Goal: Task Accomplishment & Management: Manage account settings

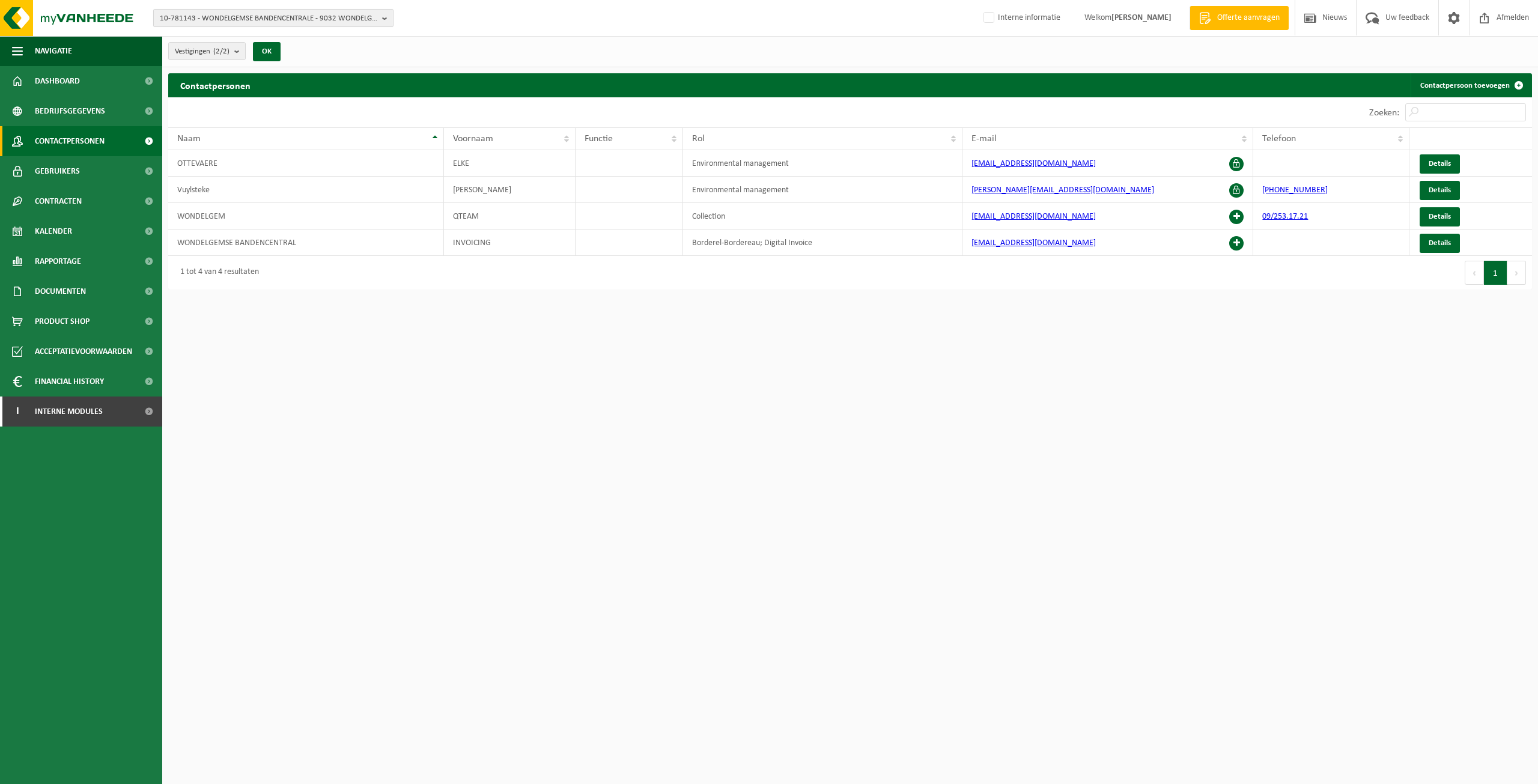
click at [289, 22] on span "10-781143 - WONDELGEMSE BANDENCENTRALE - 9032 WONDELGEM, HEINAKKER 9" at bounding box center [268, 19] width 218 height 18
type input "10-993450"
click at [277, 59] on strong "10-993450 - CDVG-LM - GEUZENHOF - 9230 MASSEMEN, LAMBROEKSTRAAT 90" at bounding box center [261, 54] width 202 height 9
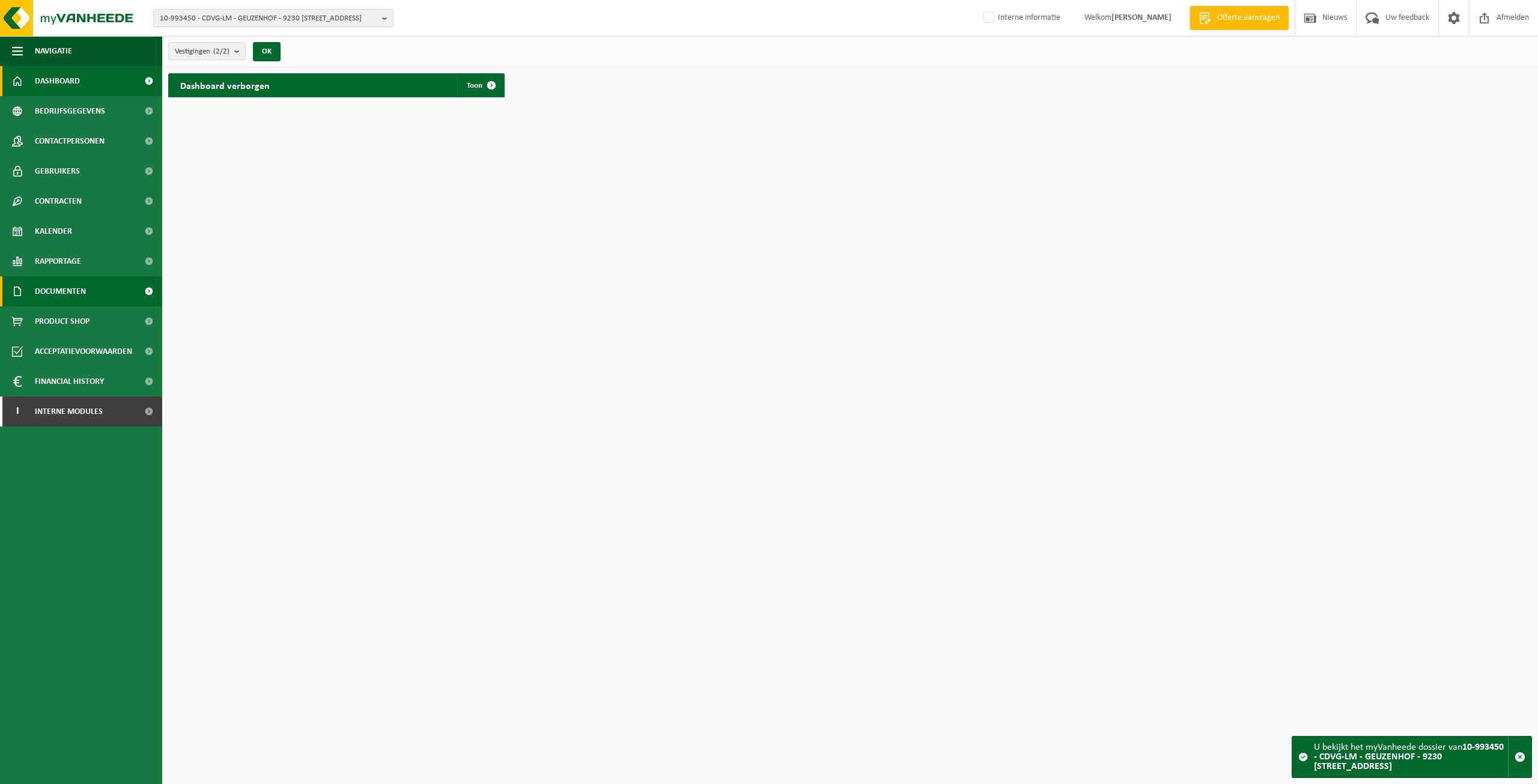
click at [58, 286] on span "Documenten" at bounding box center [60, 291] width 51 height 30
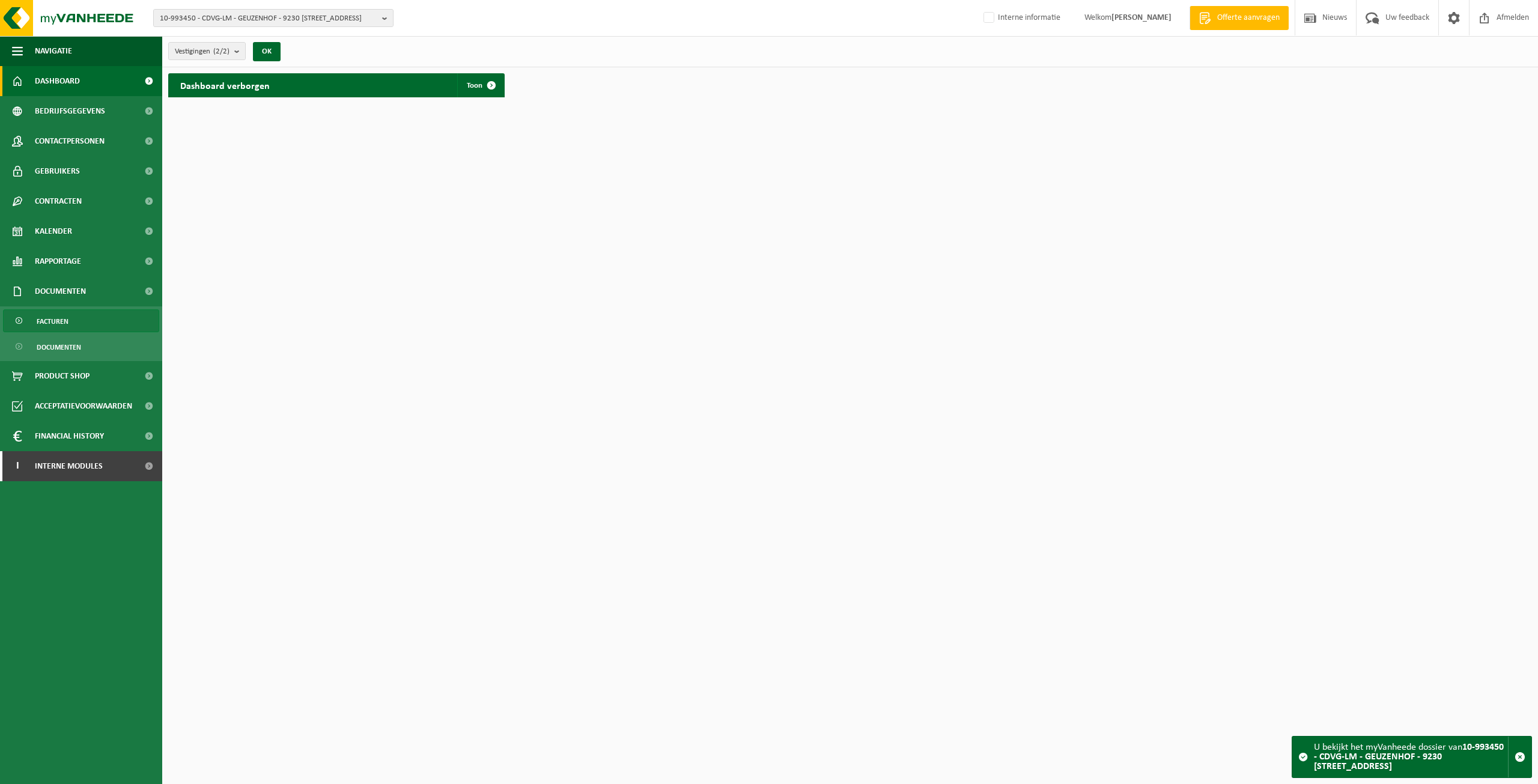
click at [79, 326] on link "Facturen" at bounding box center [81, 321] width 156 height 23
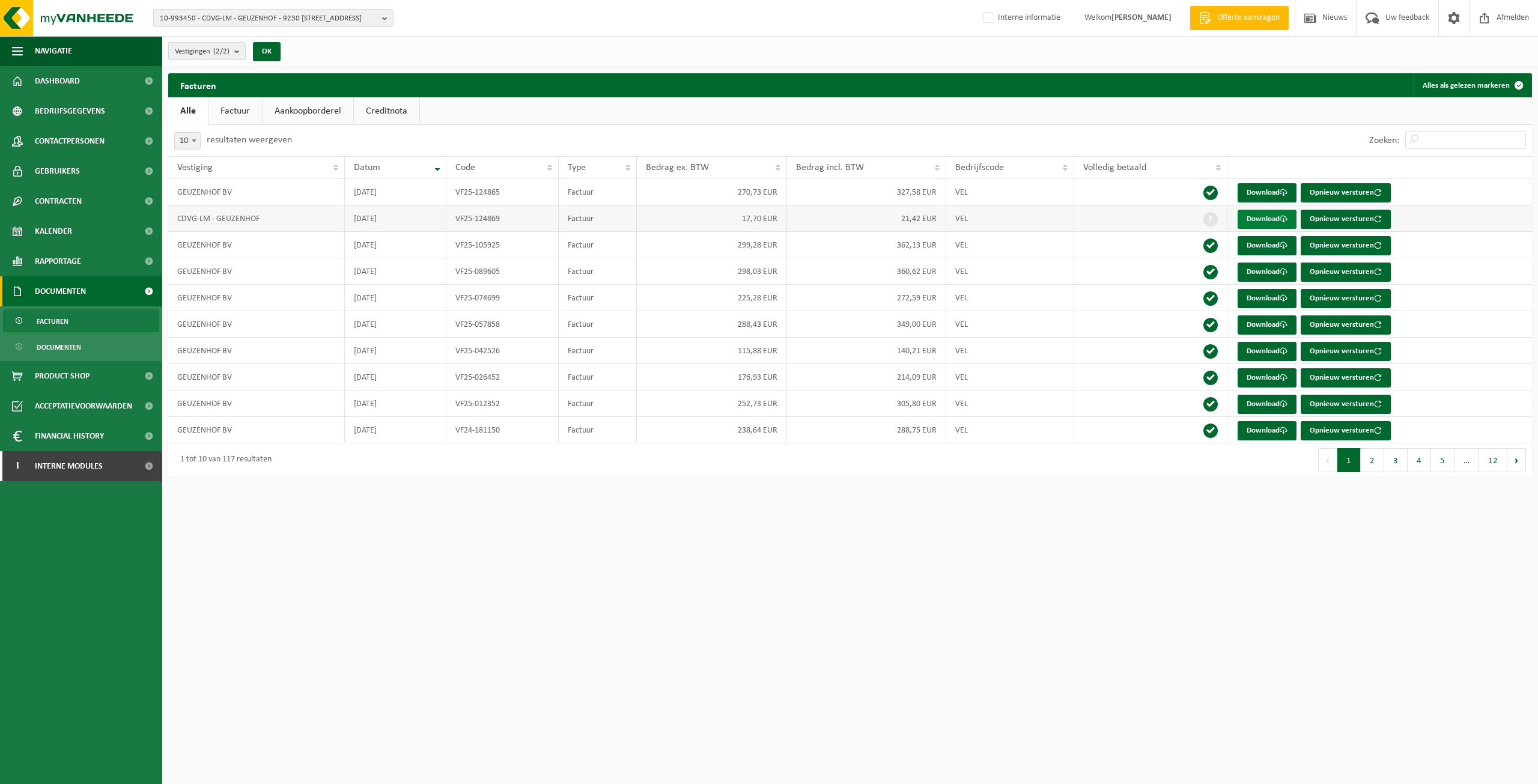
click at [1239, 219] on link "Download" at bounding box center [1268, 219] width 59 height 19
click at [266, 22] on span "10-993450 - CDVG-LM - GEUZENHOF - 9230 [STREET_ADDRESS]" at bounding box center [268, 19] width 218 height 18
paste input "10-993450"
type input "10-993450"
click at [722, 31] on div "10-993450 - CDVG-LM - GEUZENHOF - 9230 MASSEMEN, LAMBROEKSTRAAT 90 10-993450 10…" at bounding box center [769, 18] width 1538 height 37
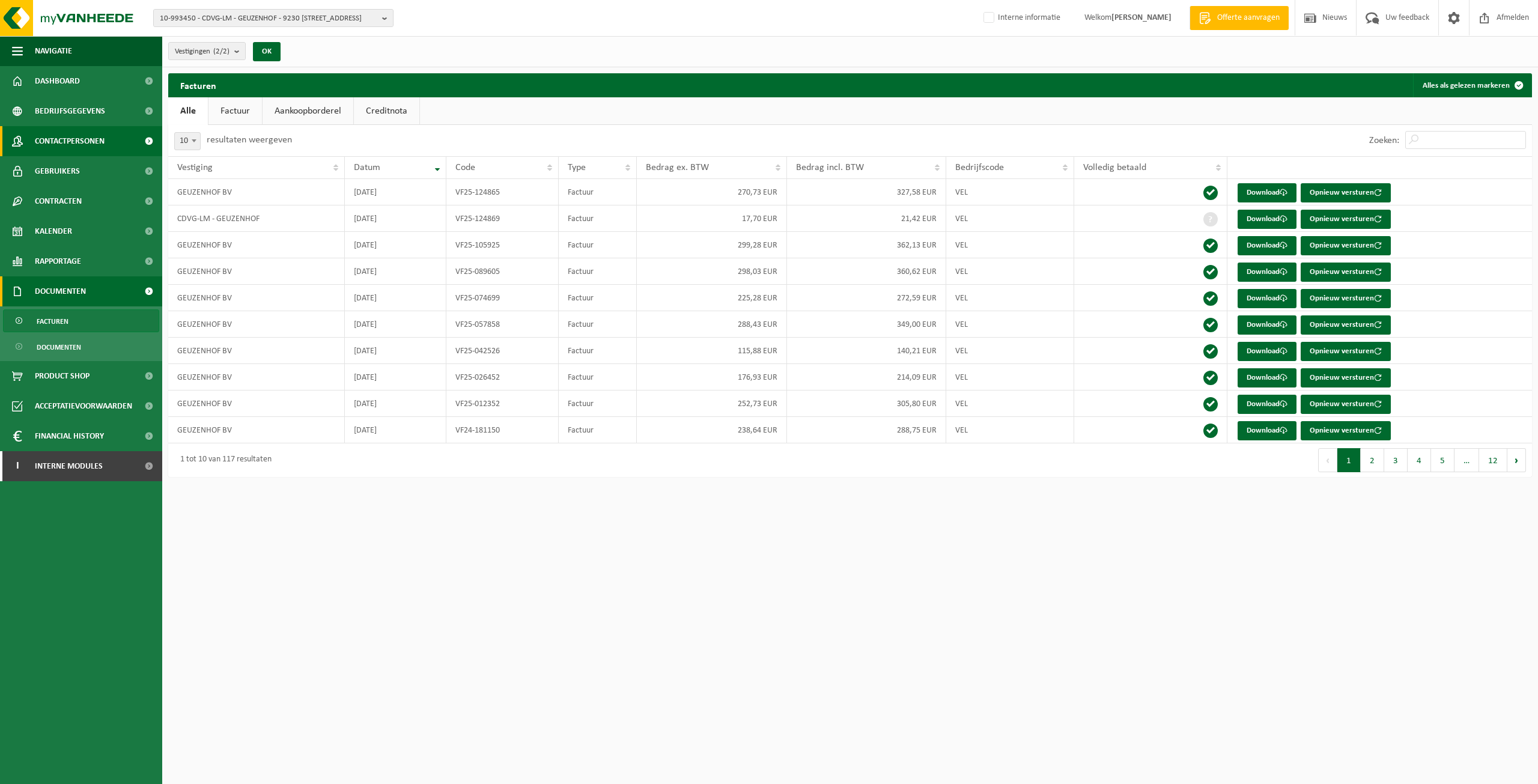
click at [98, 133] on span "Contactpersonen" at bounding box center [69, 141] width 70 height 30
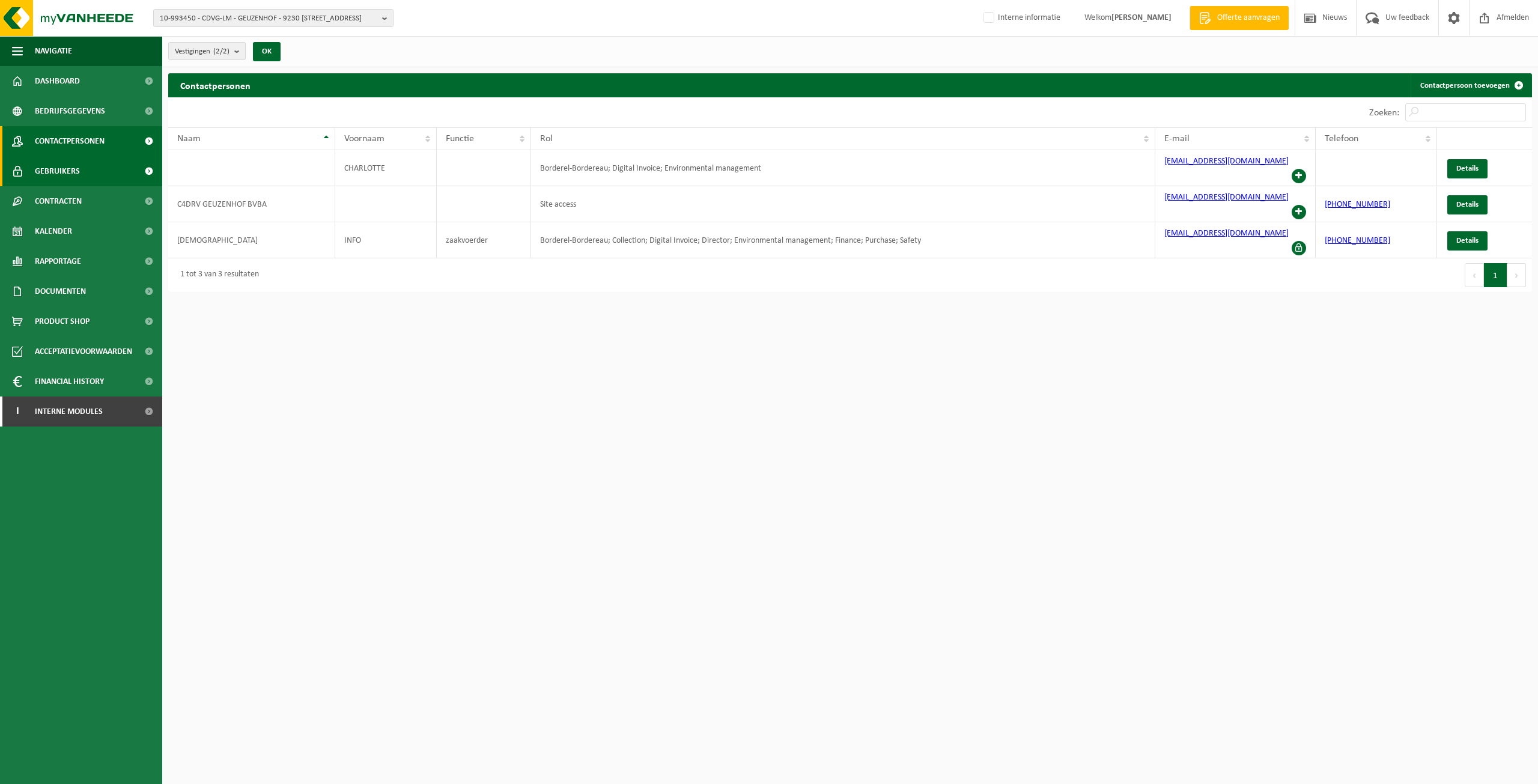
click at [72, 183] on span "Gebruikers" at bounding box center [57, 171] width 45 height 30
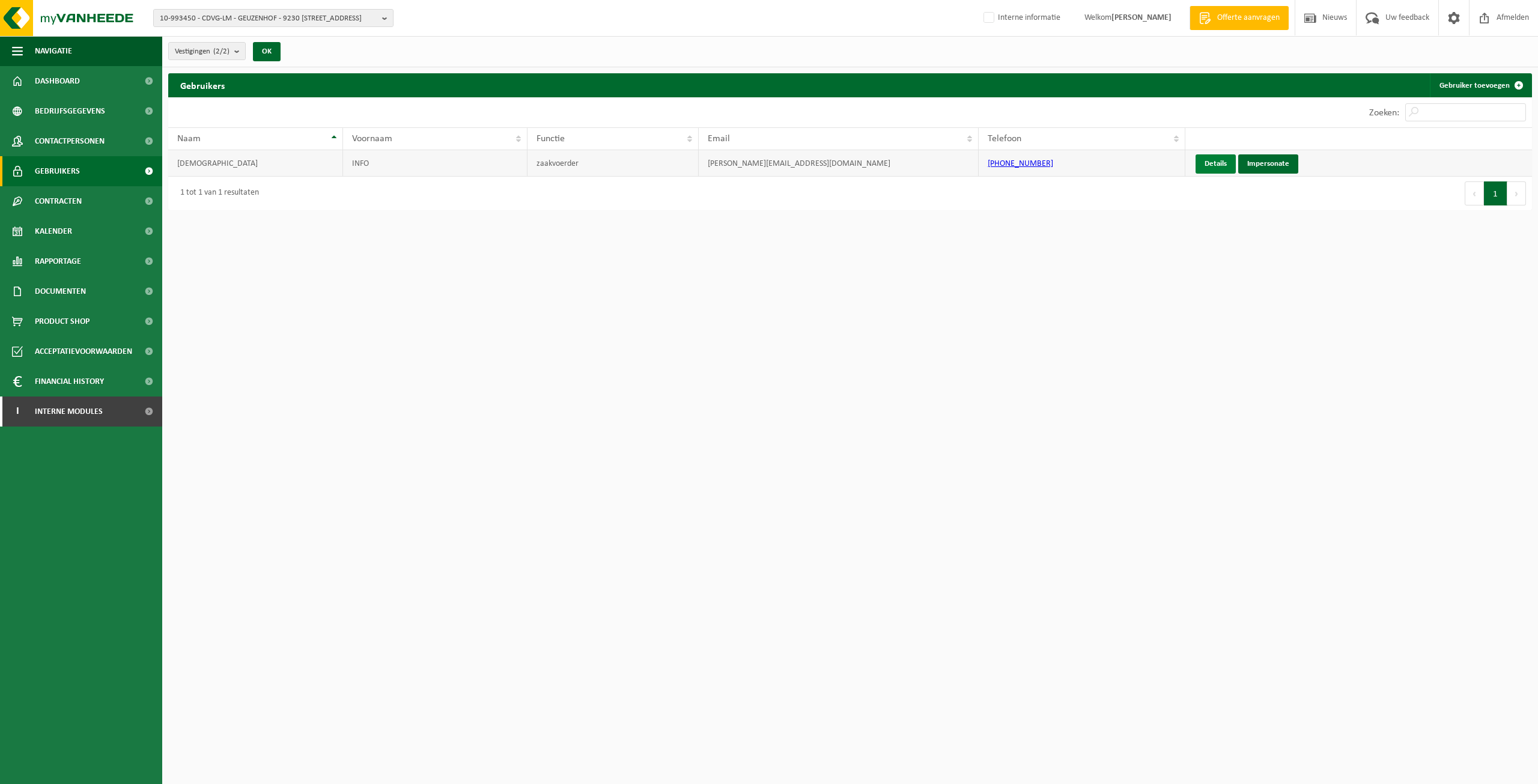
click at [1218, 166] on link "Details" at bounding box center [1216, 164] width 40 height 19
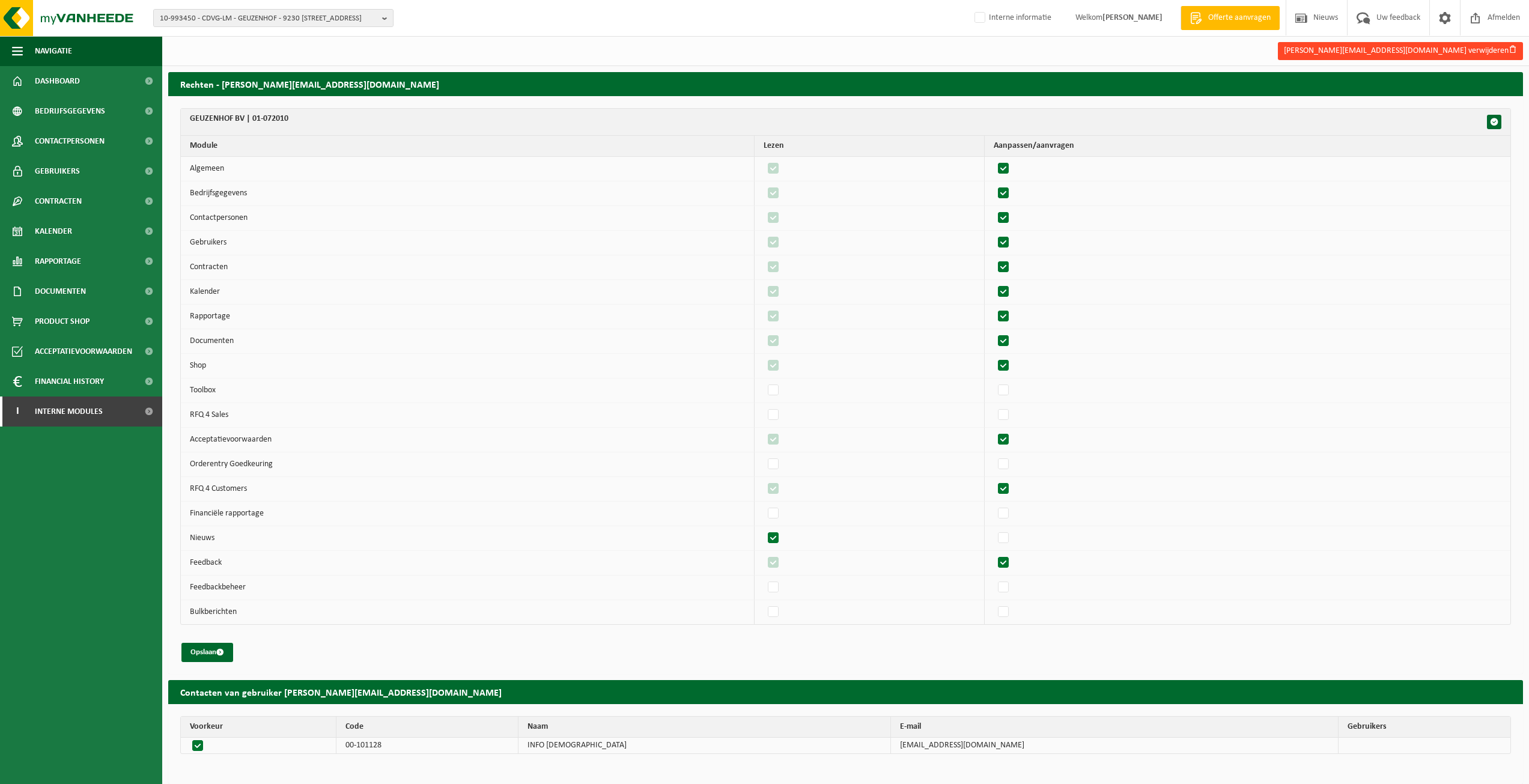
click at [1469, 50] on button "michael@geuzenhof.be verwijderen" at bounding box center [1401, 51] width 245 height 18
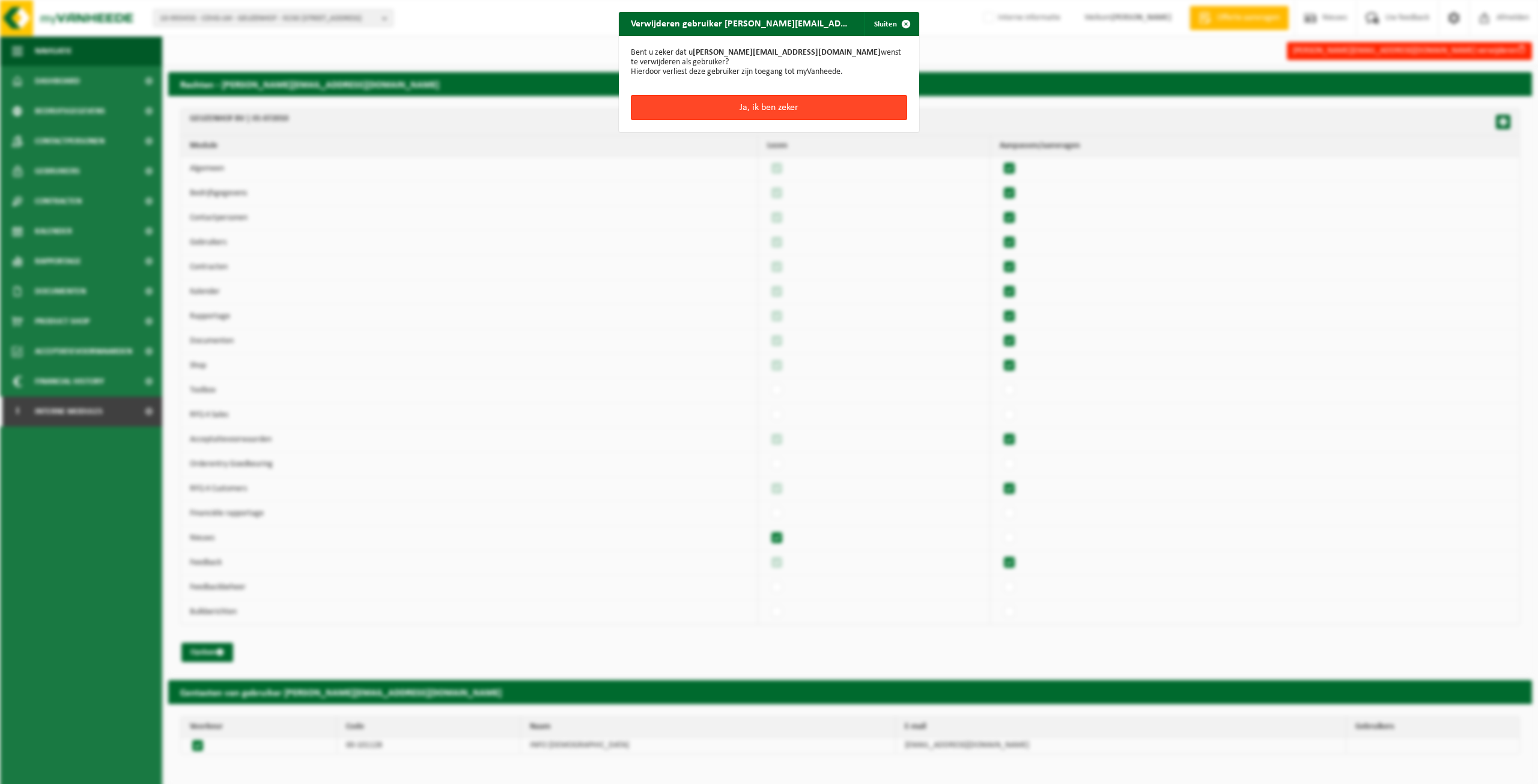
click at [810, 95] on button "Ja, ik ben zeker" at bounding box center [769, 108] width 276 height 25
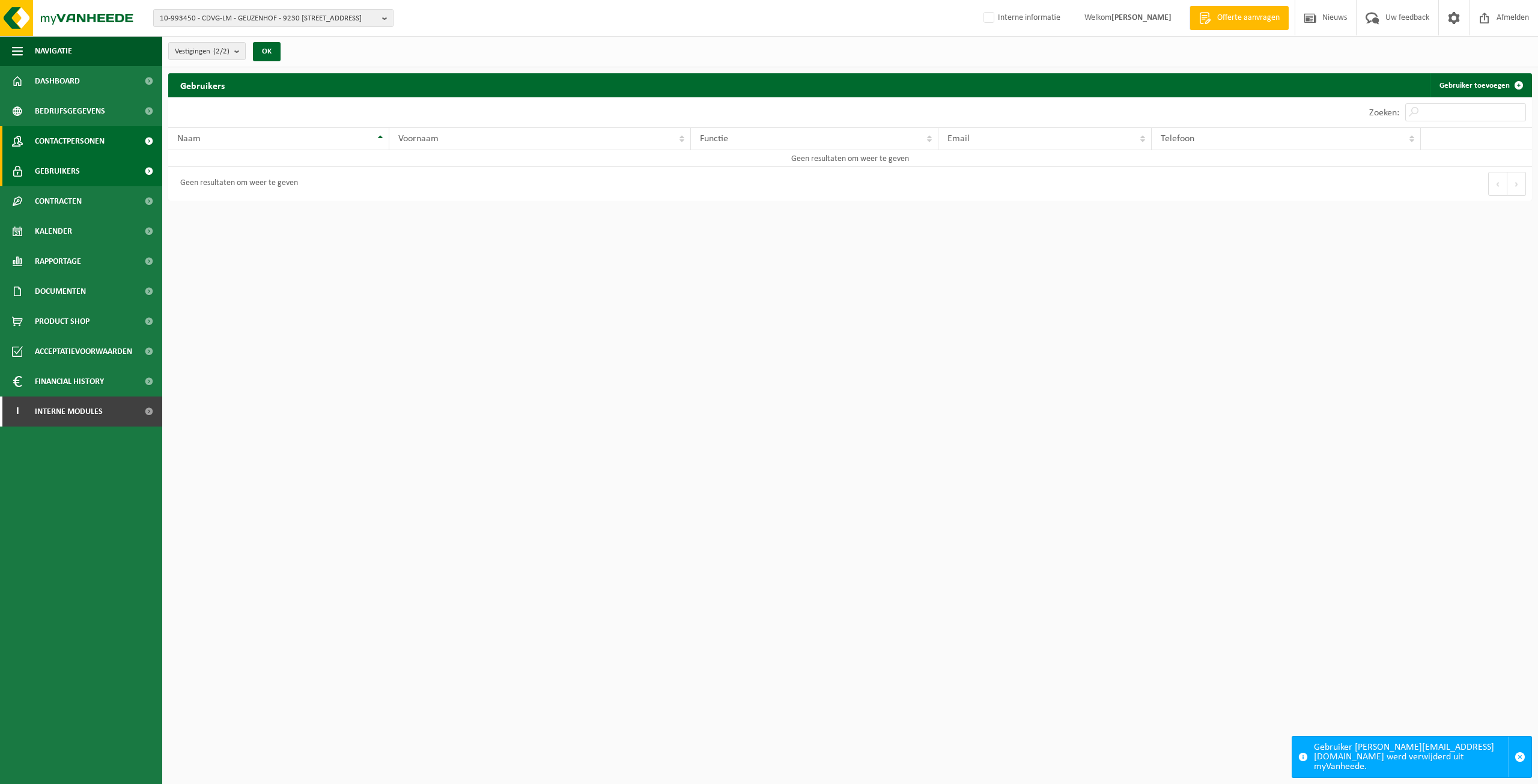
click at [84, 147] on span "Contactpersonen" at bounding box center [69, 141] width 70 height 30
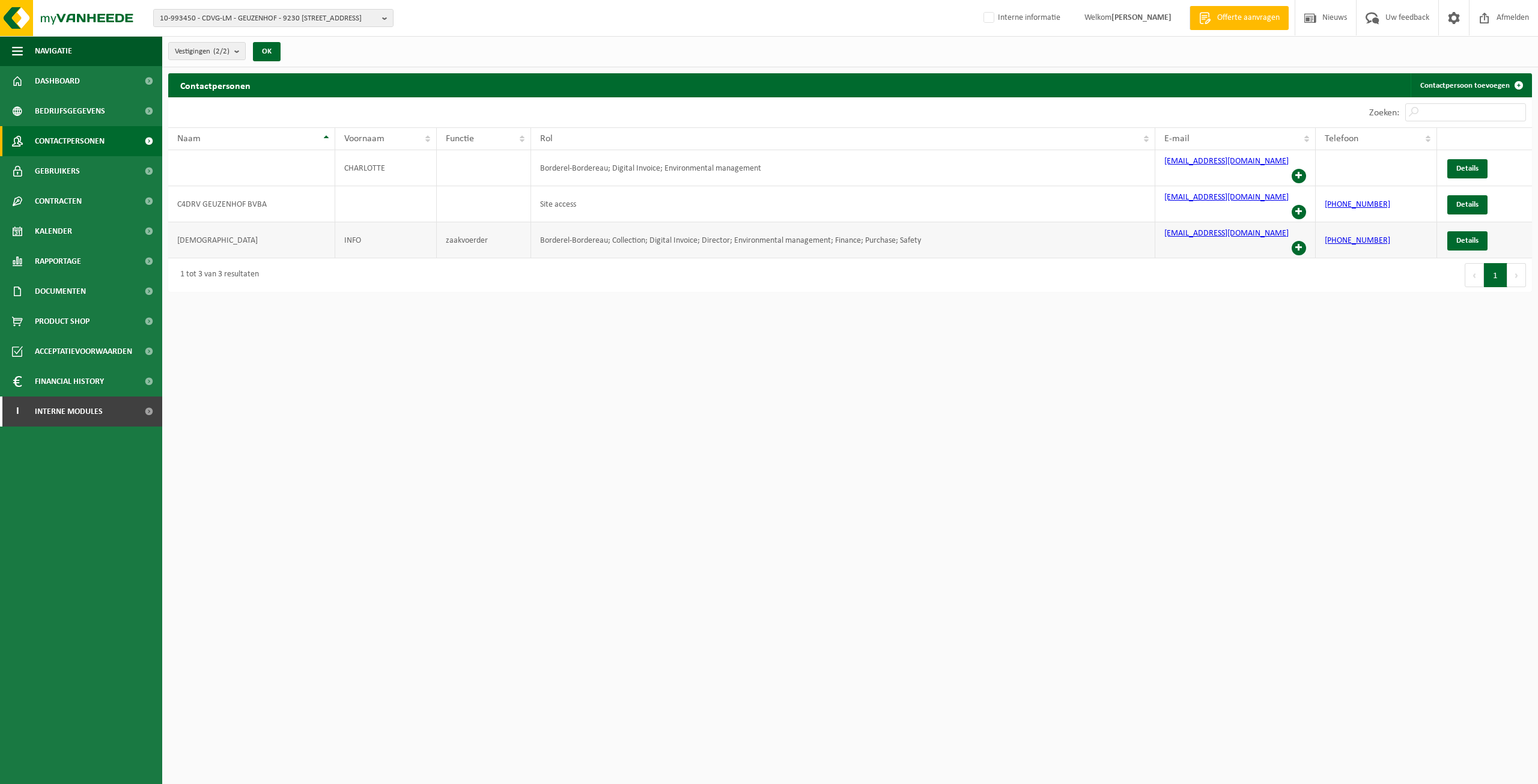
click at [1301, 241] on span at bounding box center [1300, 248] width 15 height 15
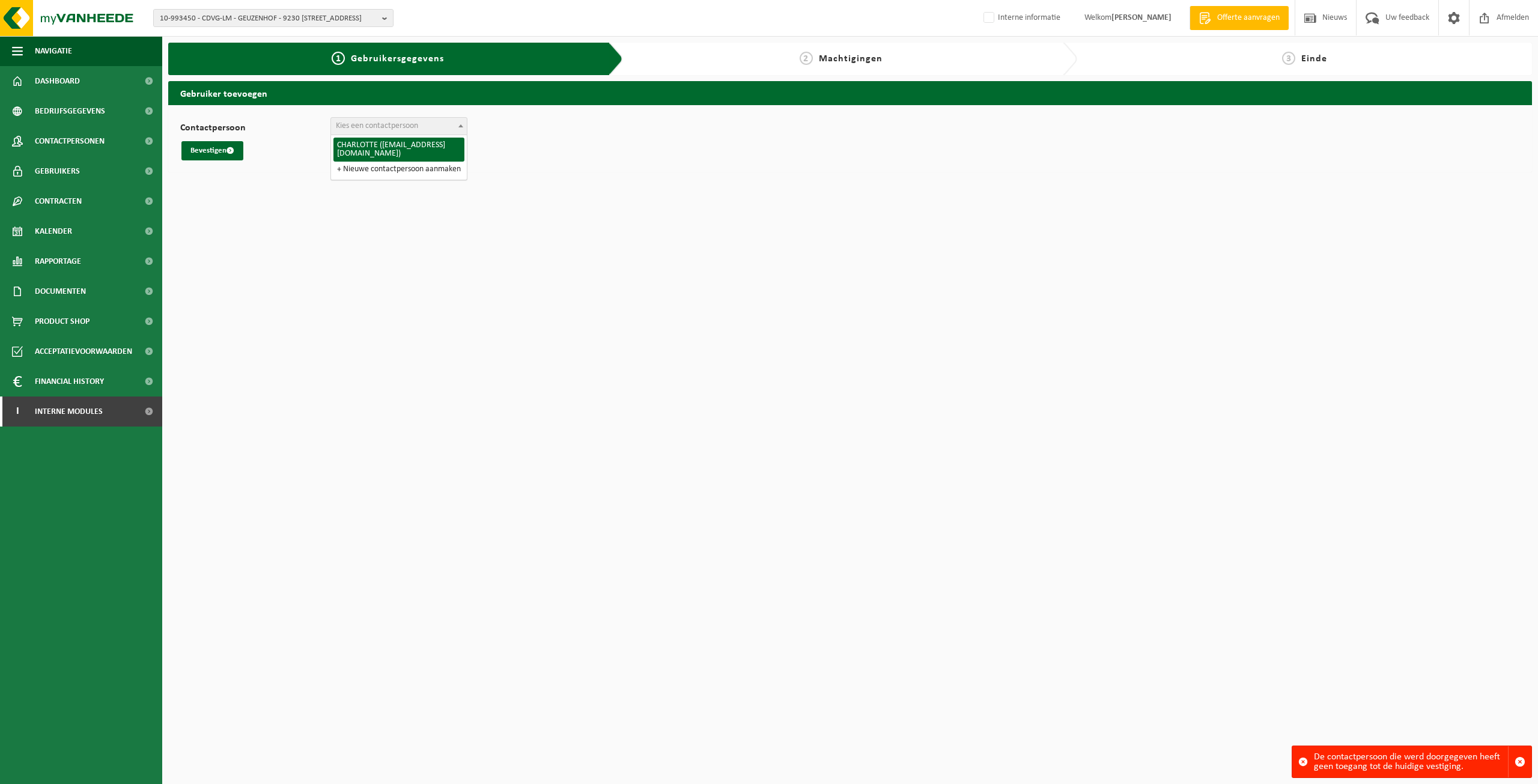
drag, startPoint x: 450, startPoint y: 133, endPoint x: 439, endPoint y: 146, distance: 17.0
click at [450, 134] on span "Kies een contactpersoon" at bounding box center [399, 126] width 136 height 16
click at [635, 158] on div "Bevestigen" at bounding box center [850, 150] width 1340 height 19
click at [48, 142] on span "Contactpersonen" at bounding box center [69, 141] width 70 height 30
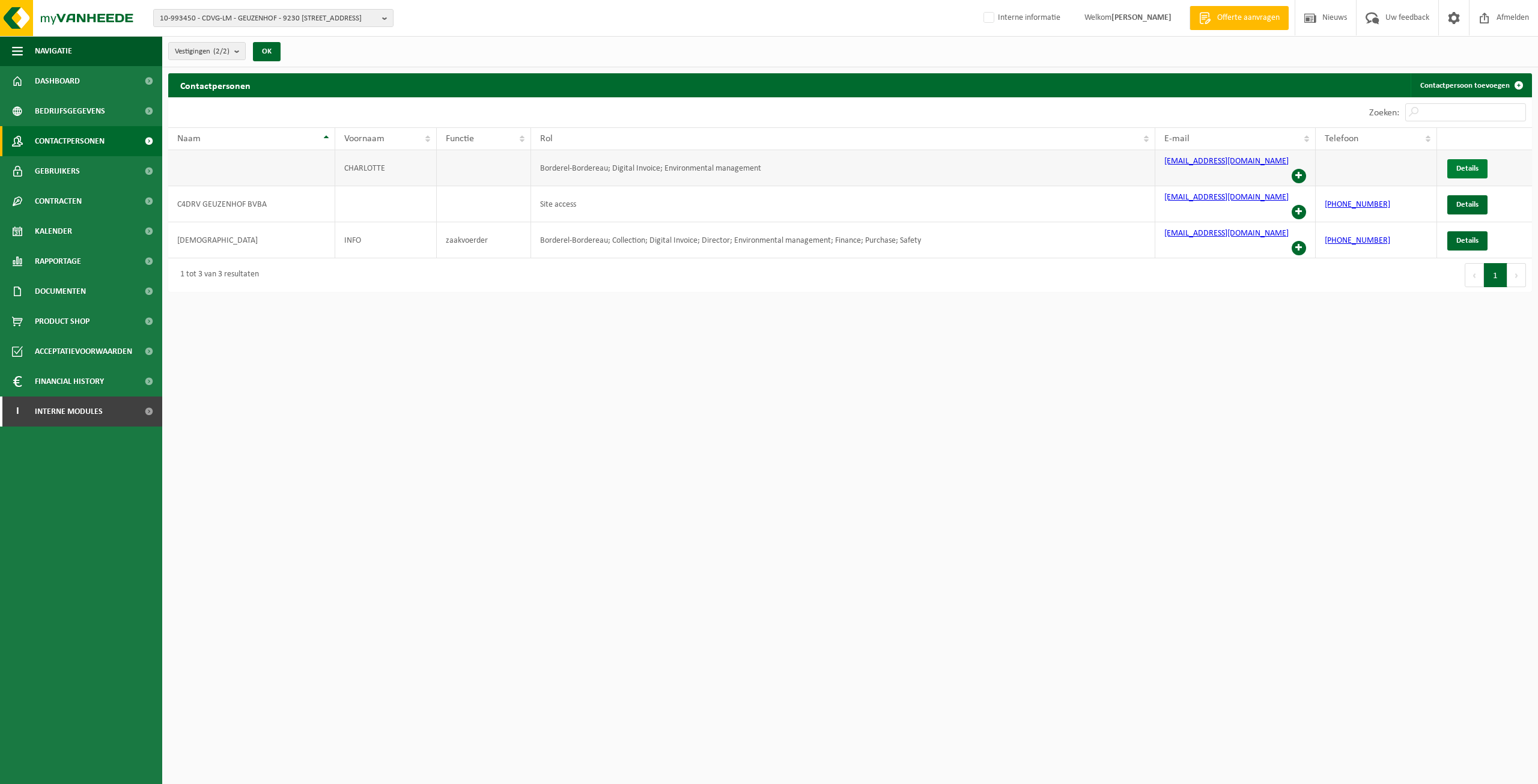
click at [1462, 164] on span "Details" at bounding box center [1467, 168] width 22 height 8
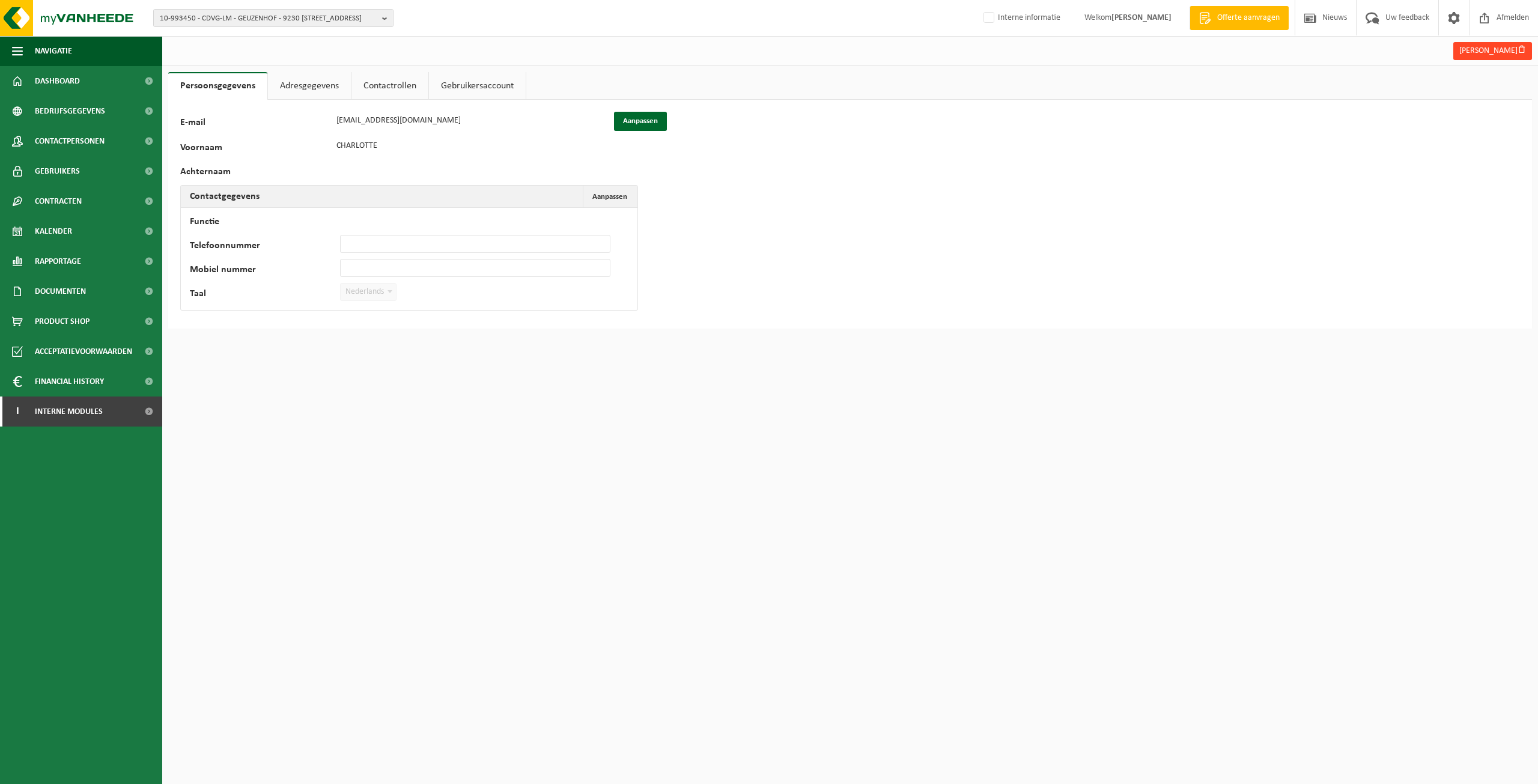
click at [1453, 55] on button "Charlotte verwijderen" at bounding box center [1493, 51] width 79 height 18
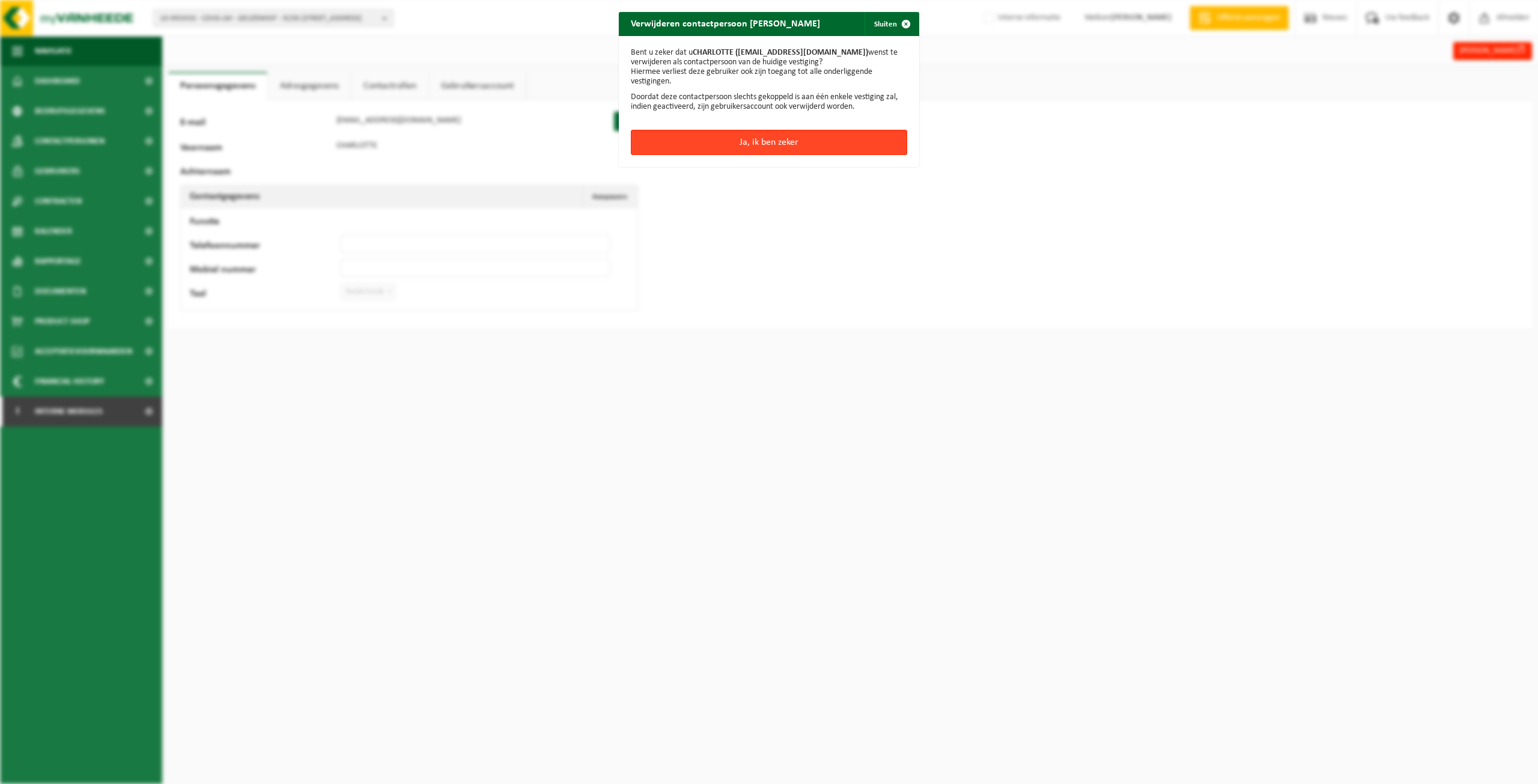
click at [747, 144] on button "Ja, ik ben zeker" at bounding box center [769, 142] width 276 height 25
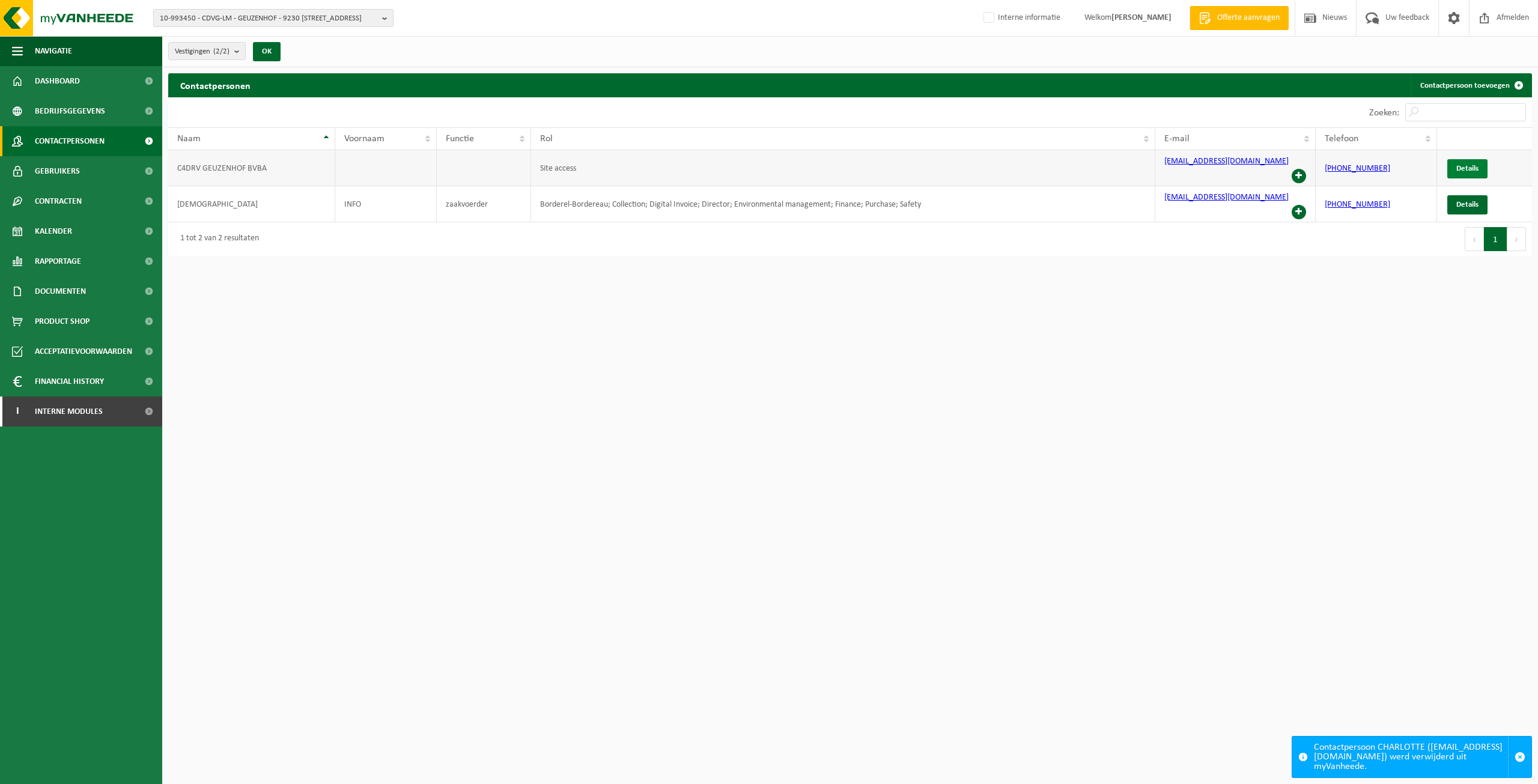
click at [1462, 164] on span "Details" at bounding box center [1467, 168] width 22 height 8
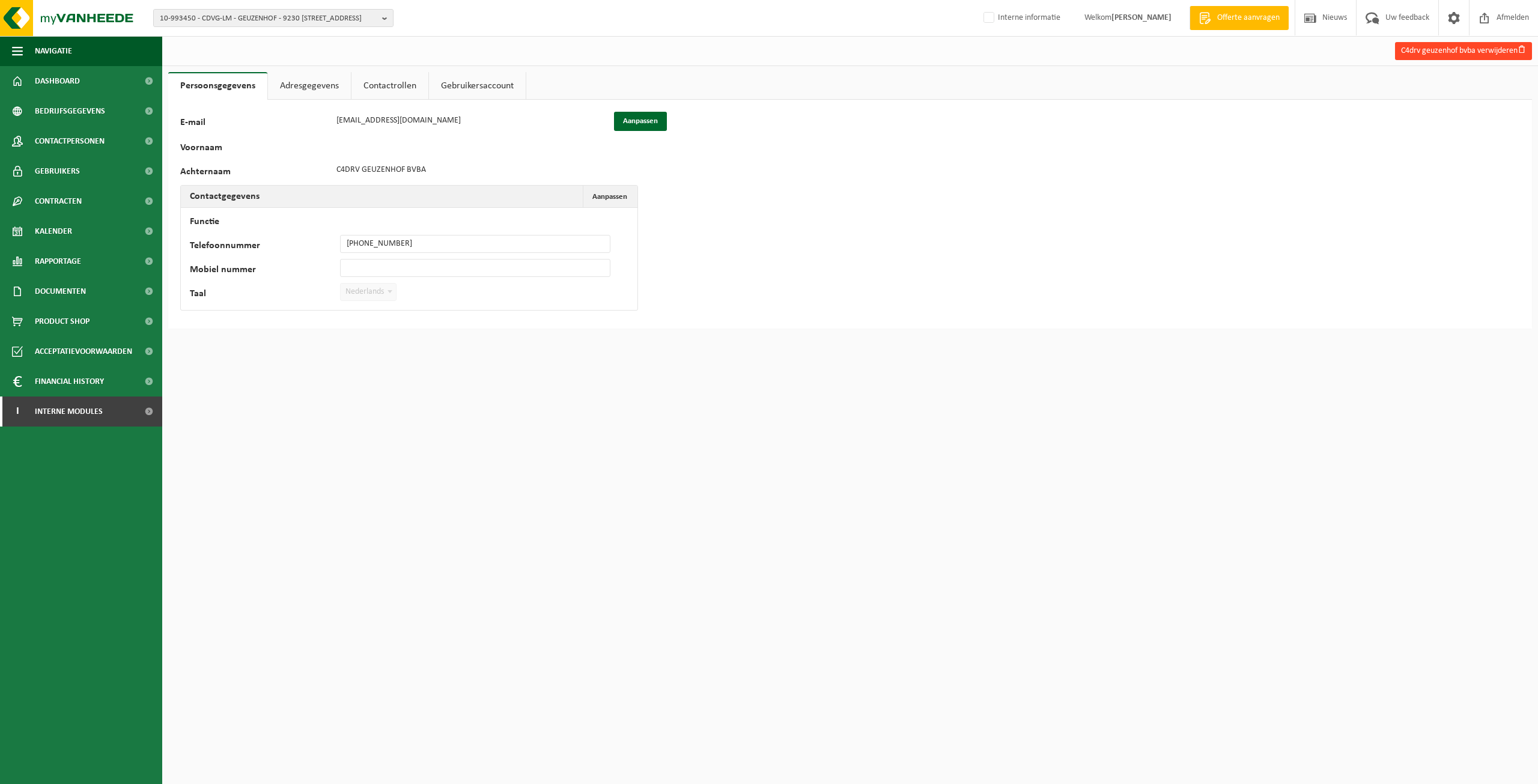
click at [1417, 48] on button "C4drv geuzenhof bvba verwijderen" at bounding box center [1463, 51] width 137 height 18
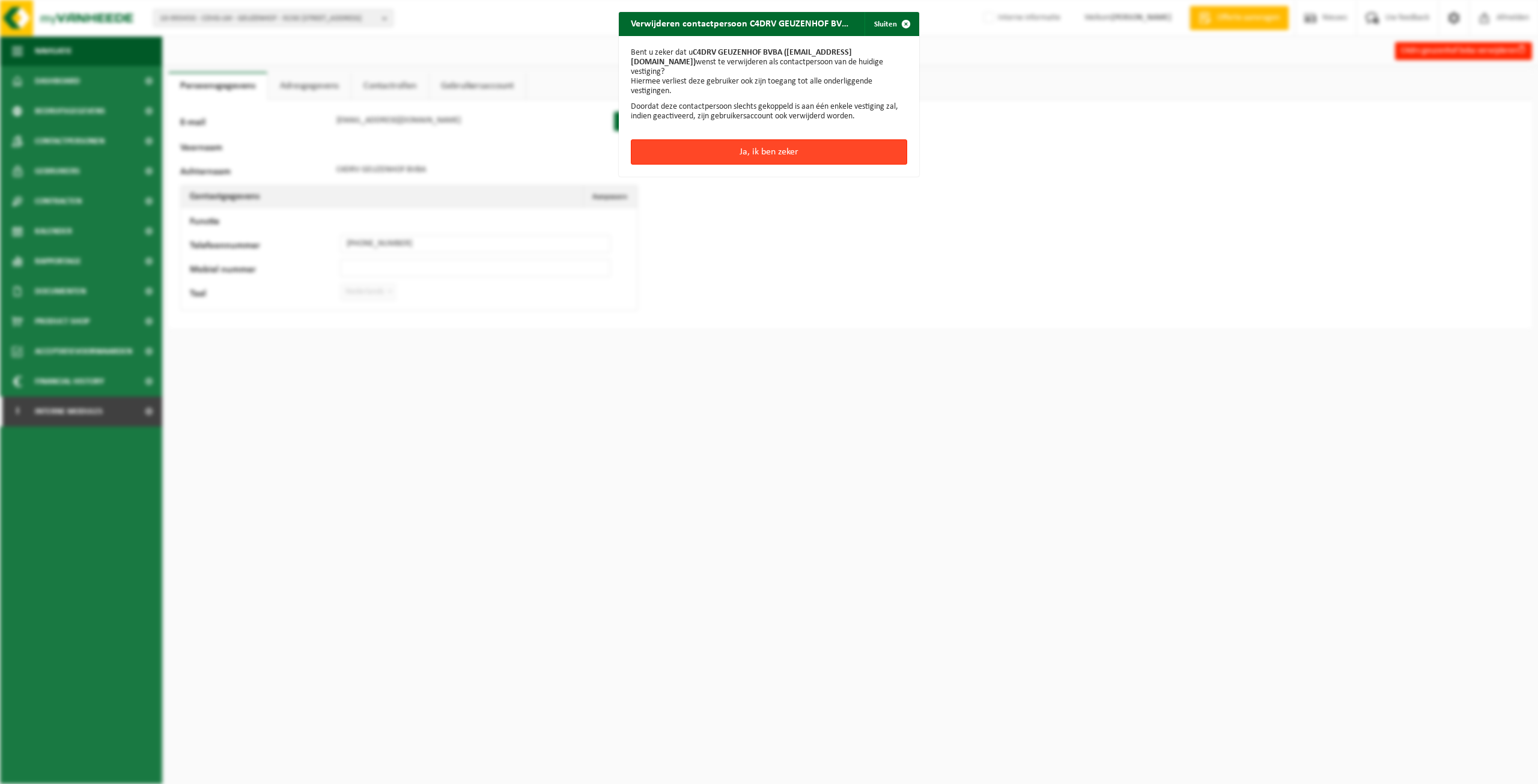
click at [768, 145] on button "Ja, ik ben zeker" at bounding box center [769, 152] width 276 height 25
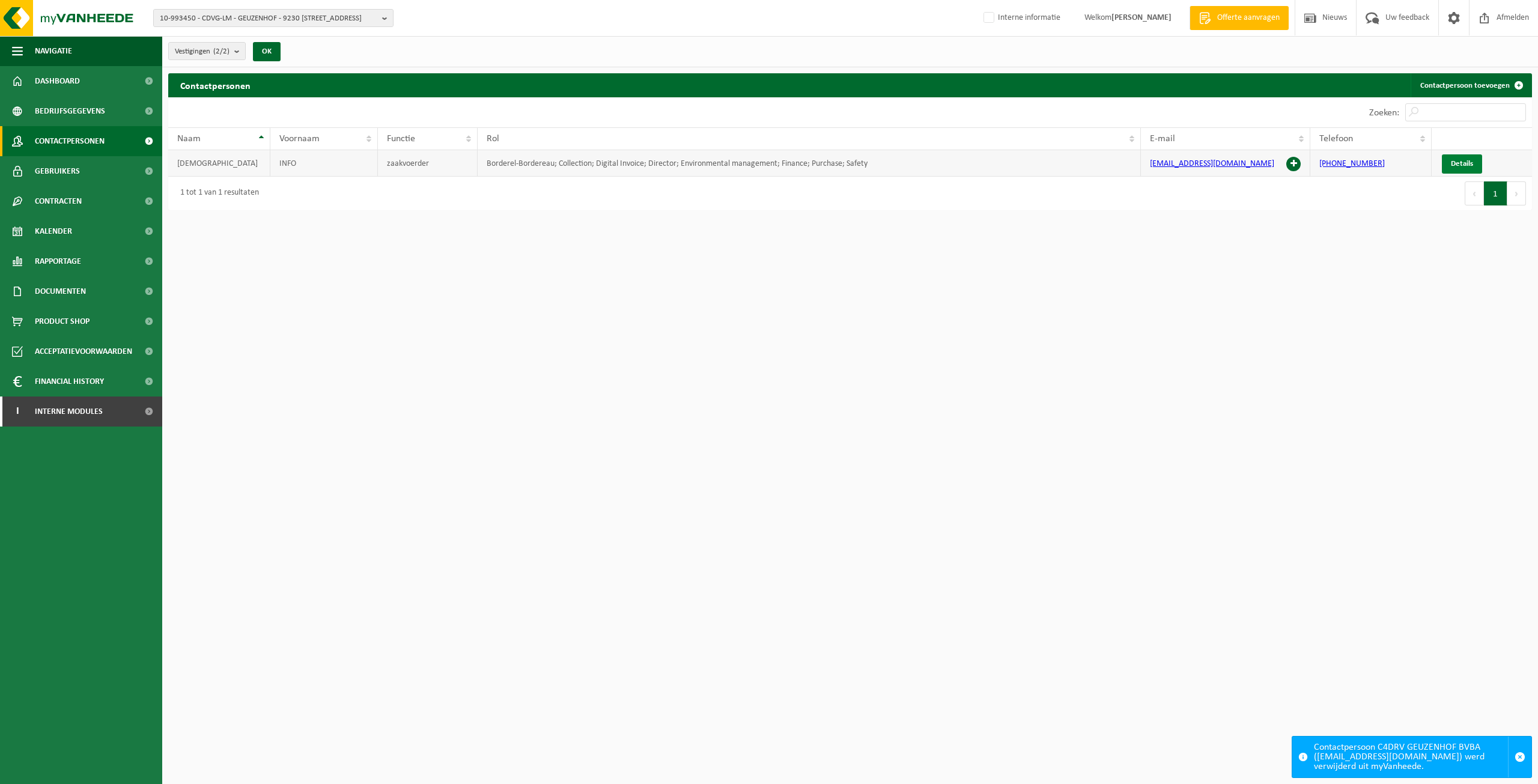
click at [1452, 159] on span "Details" at bounding box center [1462, 164] width 22 height 8
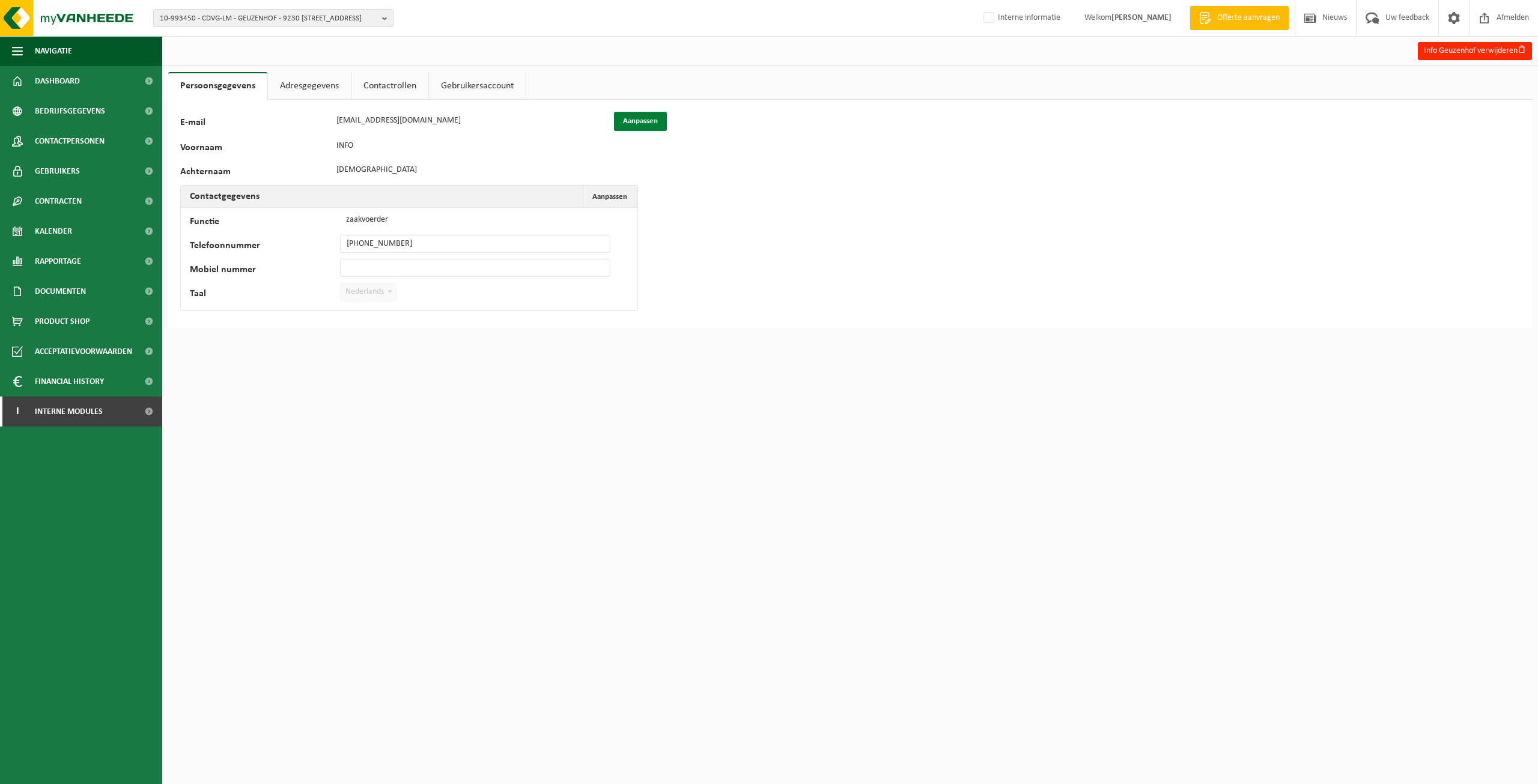
click at [640, 119] on button "Aanpassen" at bounding box center [640, 121] width 53 height 19
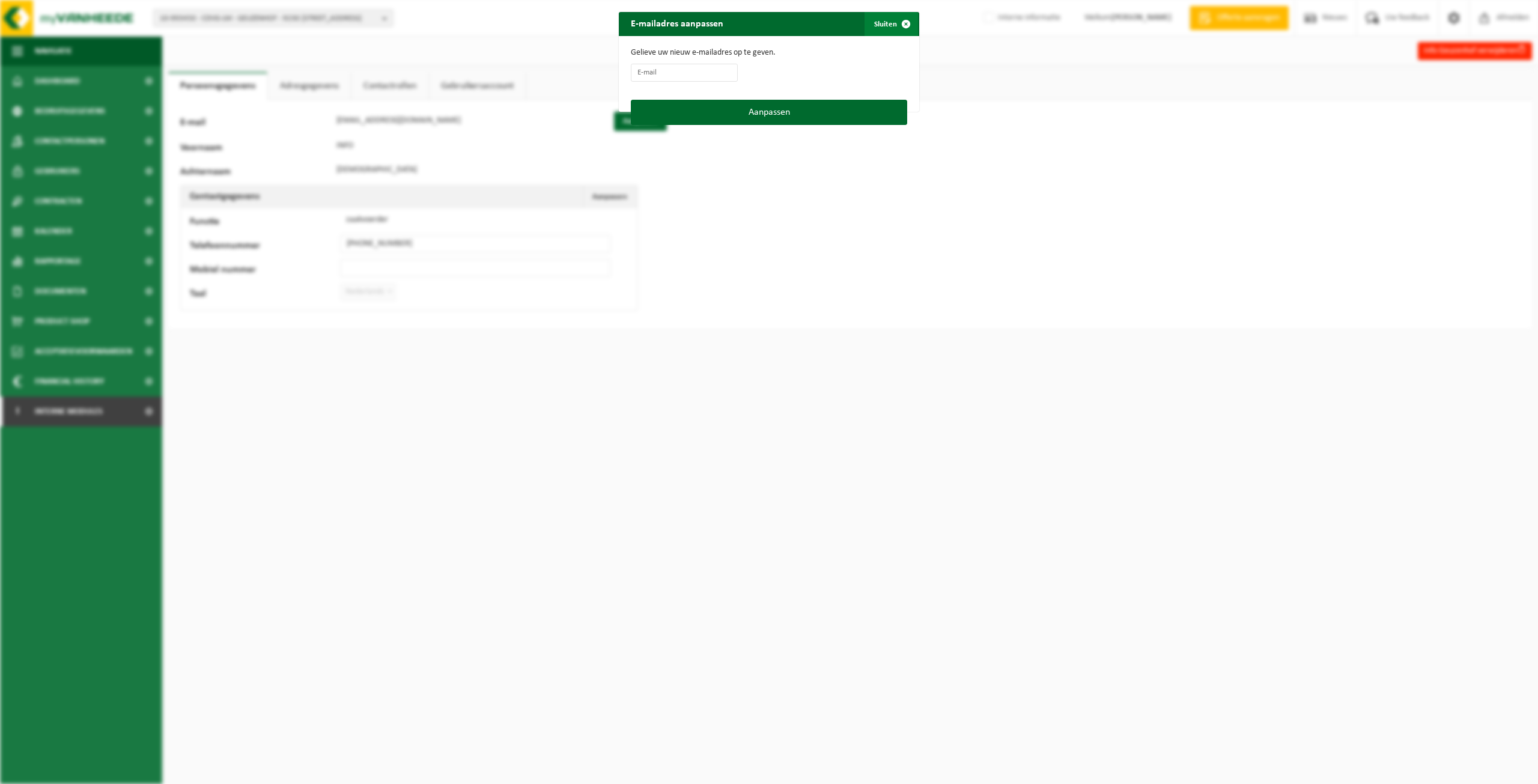
click at [911, 22] on span "button" at bounding box center [906, 24] width 24 height 24
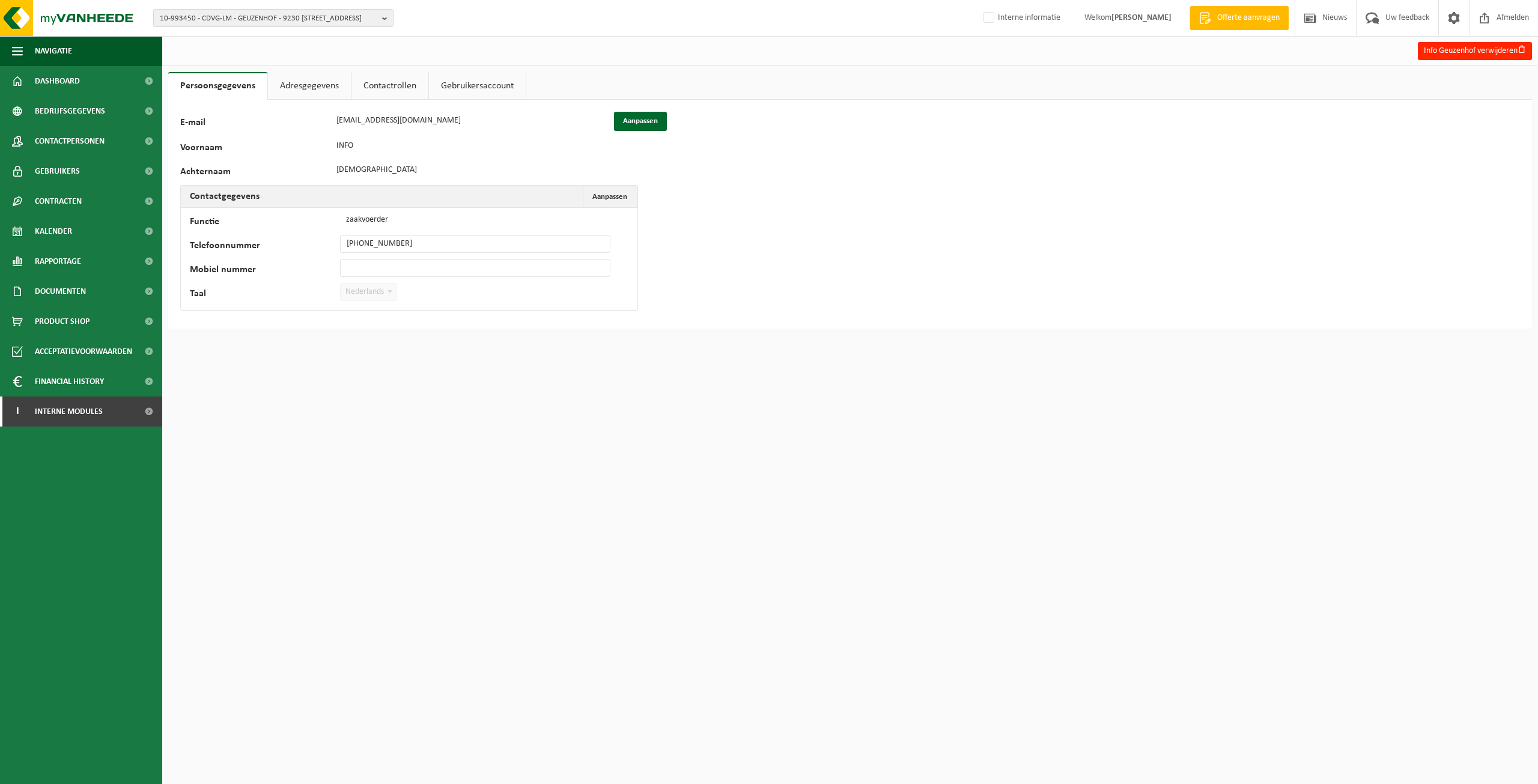
click at [327, 240] on div "Telefoonnummer +32 9 369 80 34" at bounding box center [406, 244] width 432 height 18
click at [620, 187] on button "Aanpassen Annuleren" at bounding box center [609, 196] width 53 height 21
click at [414, 252] on td "Functie zaakvoerder Telefoonnummer +32 9 369 80 34 Mobiel nummer Taal Nederland…" at bounding box center [409, 269] width 457 height 122
drag, startPoint x: 430, startPoint y: 247, endPoint x: 332, endPoint y: 246, distance: 98.0
click at [332, 246] on div "Telefoonnummer +32 9 369 80 34" at bounding box center [406, 244] width 432 height 18
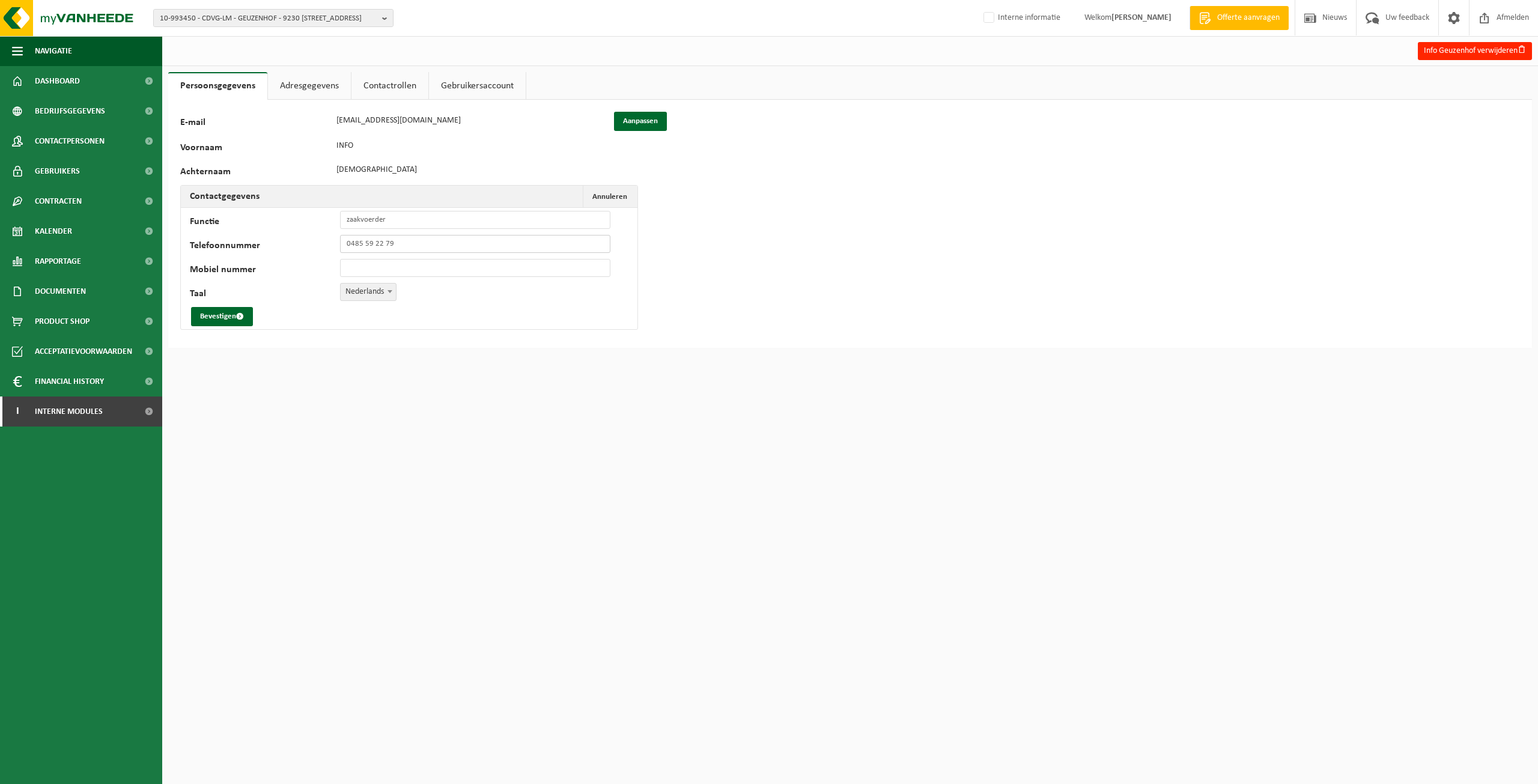
type input "+32 485 59 22 79"
click at [452, 249] on input "+32 485 59 22 79" at bounding box center [475, 244] width 270 height 18
drag, startPoint x: 459, startPoint y: 242, endPoint x: 323, endPoint y: 233, distance: 136.3
click at [323, 233] on td "Functie zaakvoerder Telefoonnummer +32 485 59 22 79 Mobiel nummer Taal Nederlan…" at bounding box center [409, 269] width 457 height 122
click at [416, 271] on input "Mobiel nummer" at bounding box center [475, 268] width 270 height 18
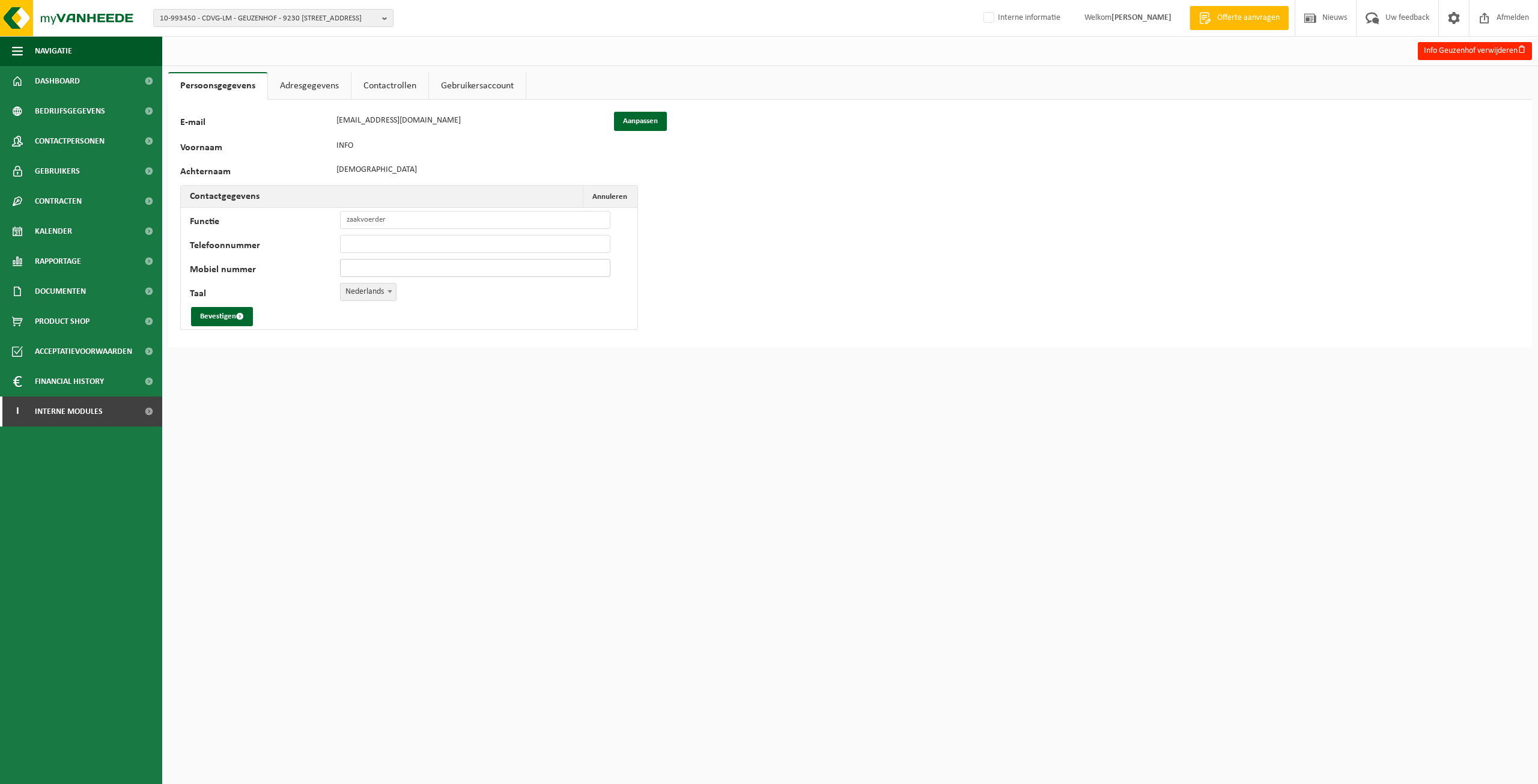
paste input "+32 485 59 22 79"
type input "[PHONE_NUMBER]"
click at [249, 308] on button "Bevestigen" at bounding box center [221, 316] width 62 height 19
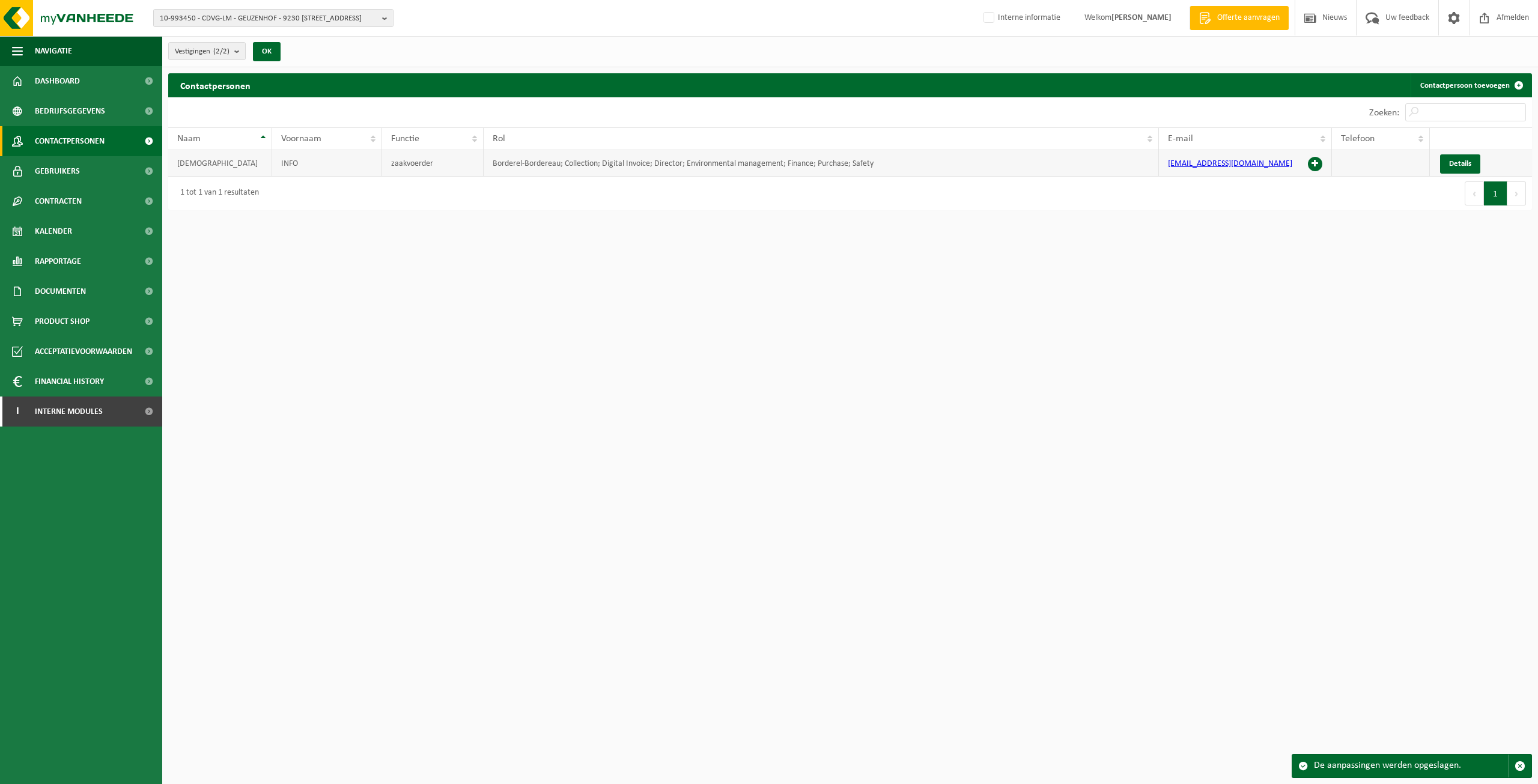
click at [1315, 162] on span at bounding box center [1315, 164] width 15 height 15
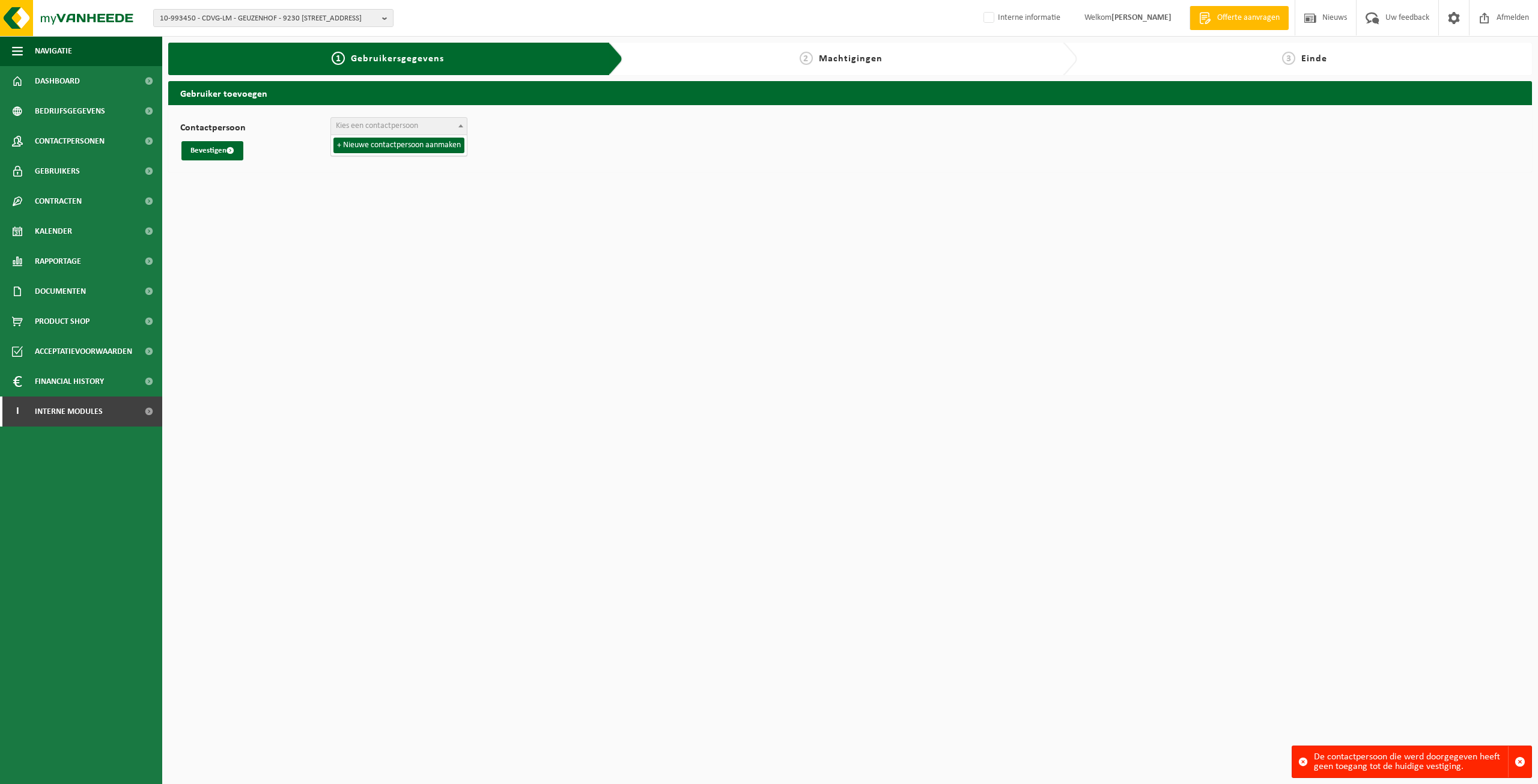
click at [410, 131] on span "Kies een contactpersoon" at bounding box center [377, 126] width 82 height 9
click at [84, 144] on span "Contactpersonen" at bounding box center [69, 141] width 70 height 30
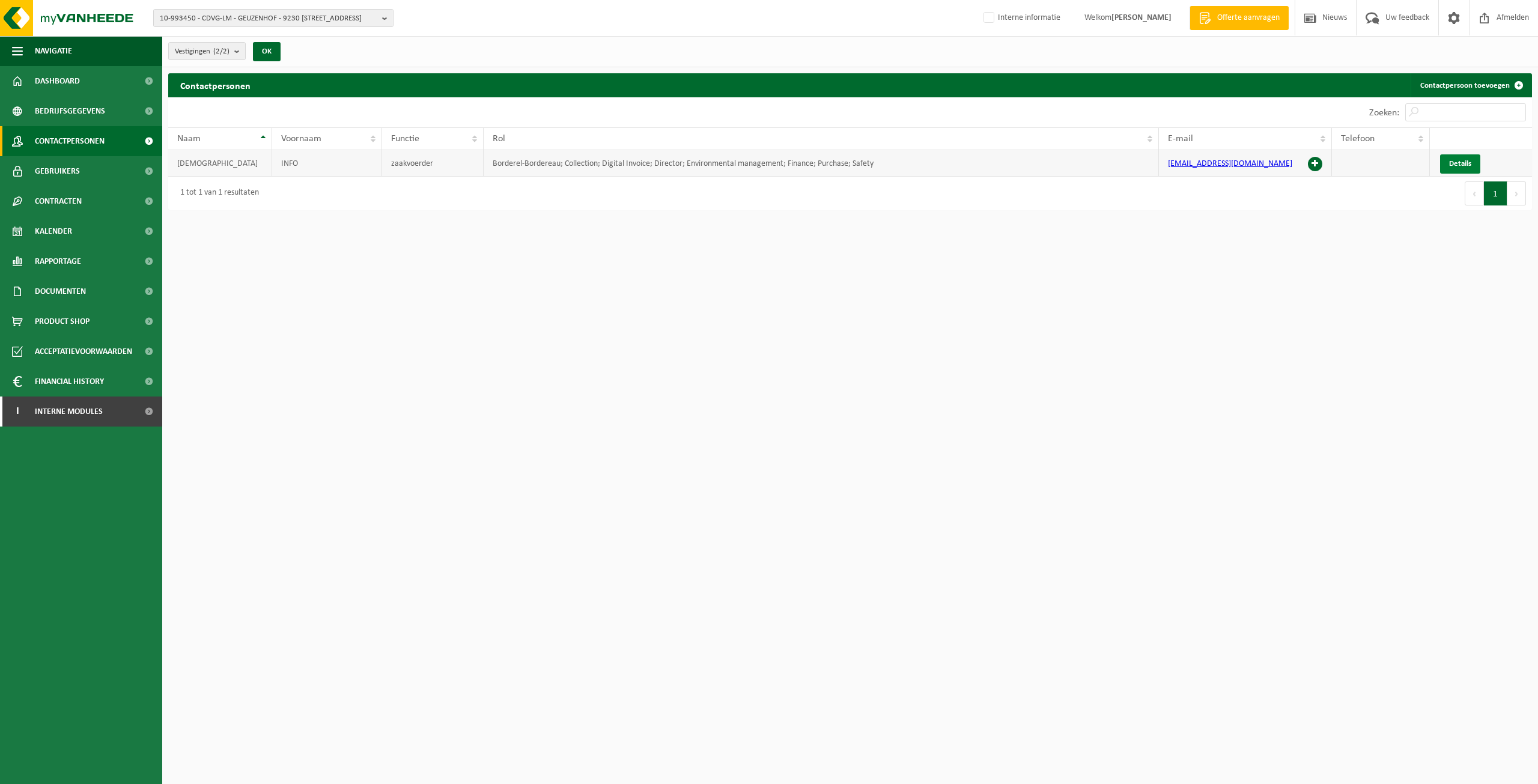
click at [1453, 163] on span "Details" at bounding box center [1460, 164] width 22 height 8
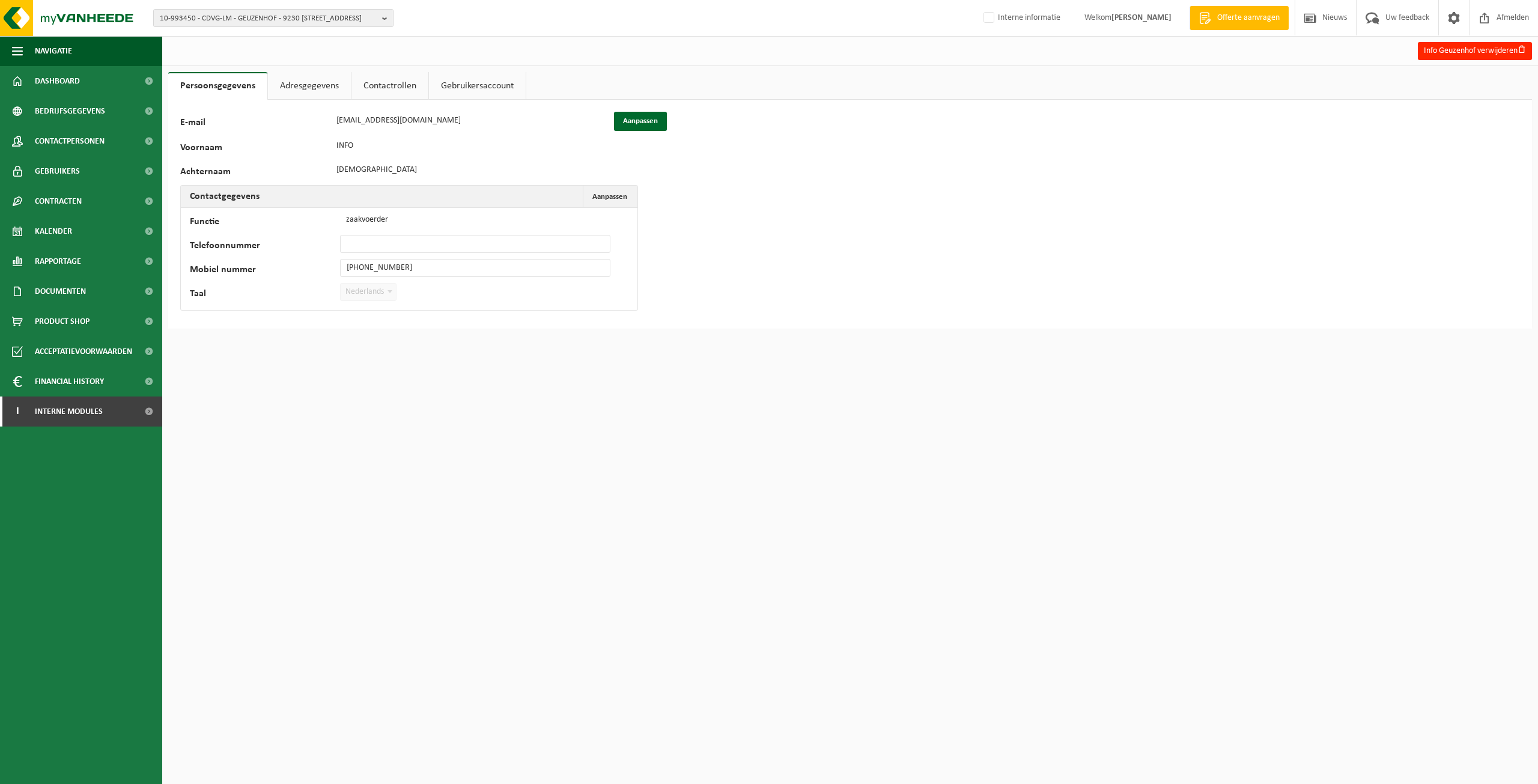
click at [297, 89] on link "Adresgegevens" at bounding box center [309, 86] width 83 height 28
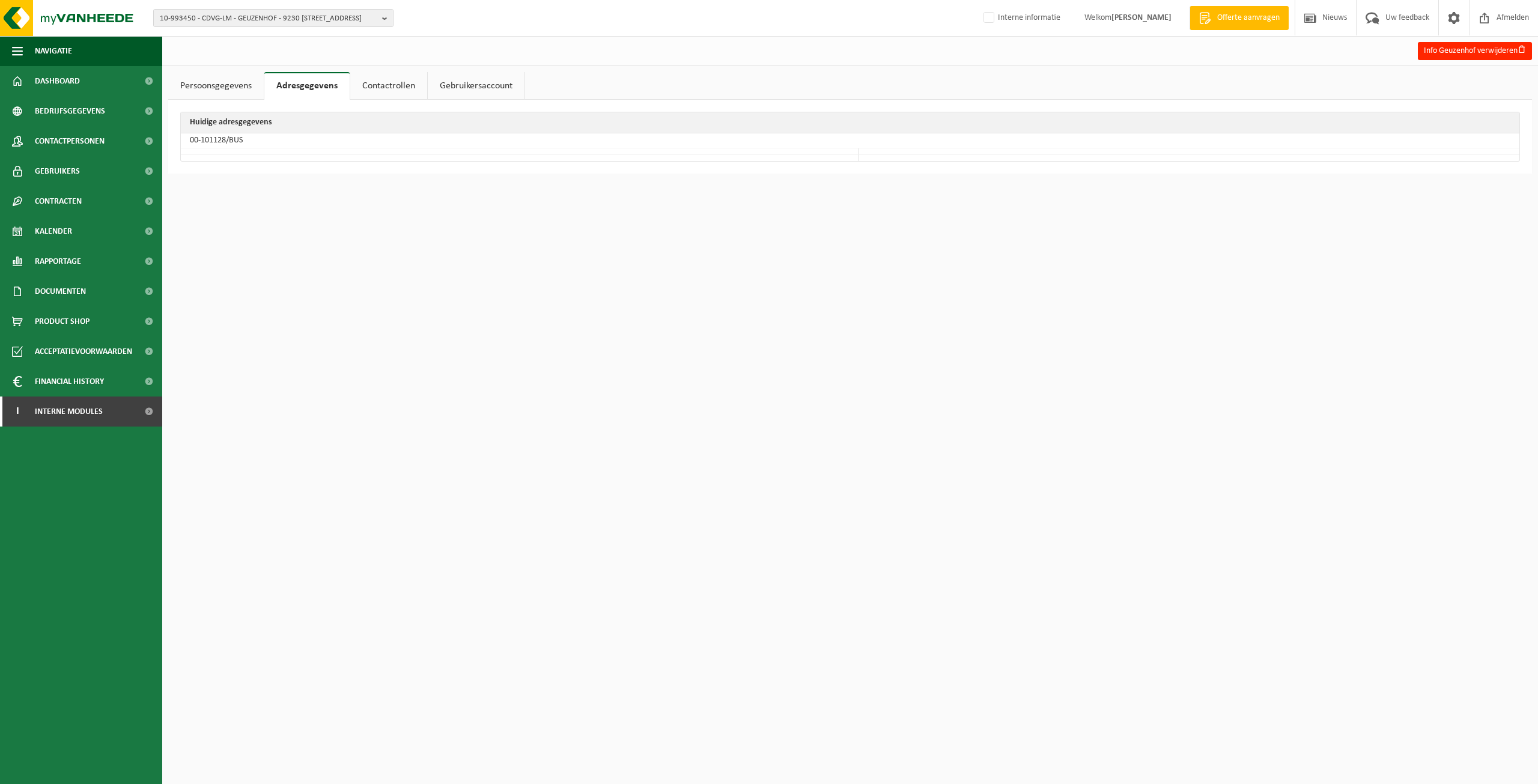
click at [222, 86] on link "Persoonsgegevens" at bounding box center [216, 86] width 95 height 28
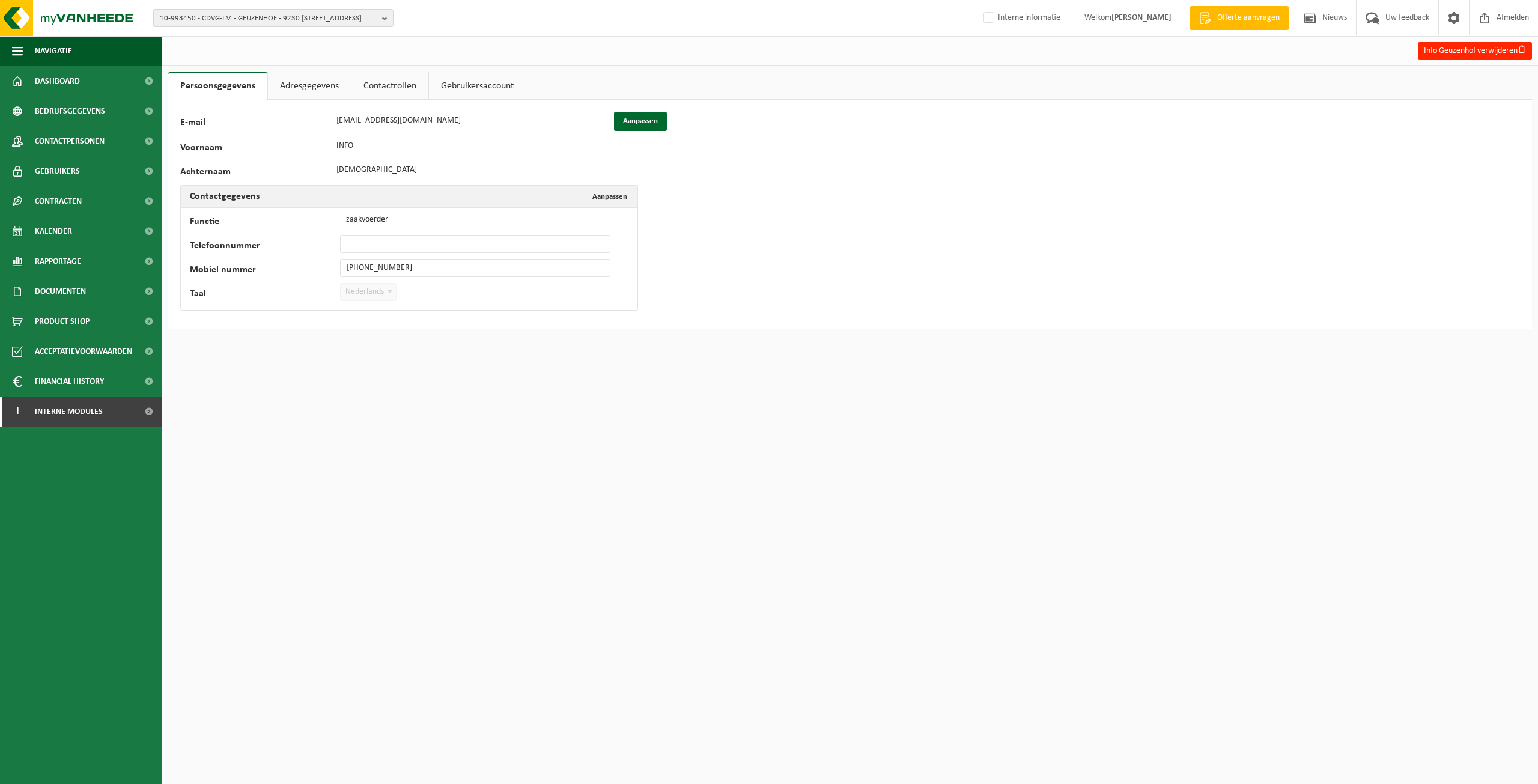
click at [293, 85] on link "Adresgegevens" at bounding box center [309, 86] width 83 height 28
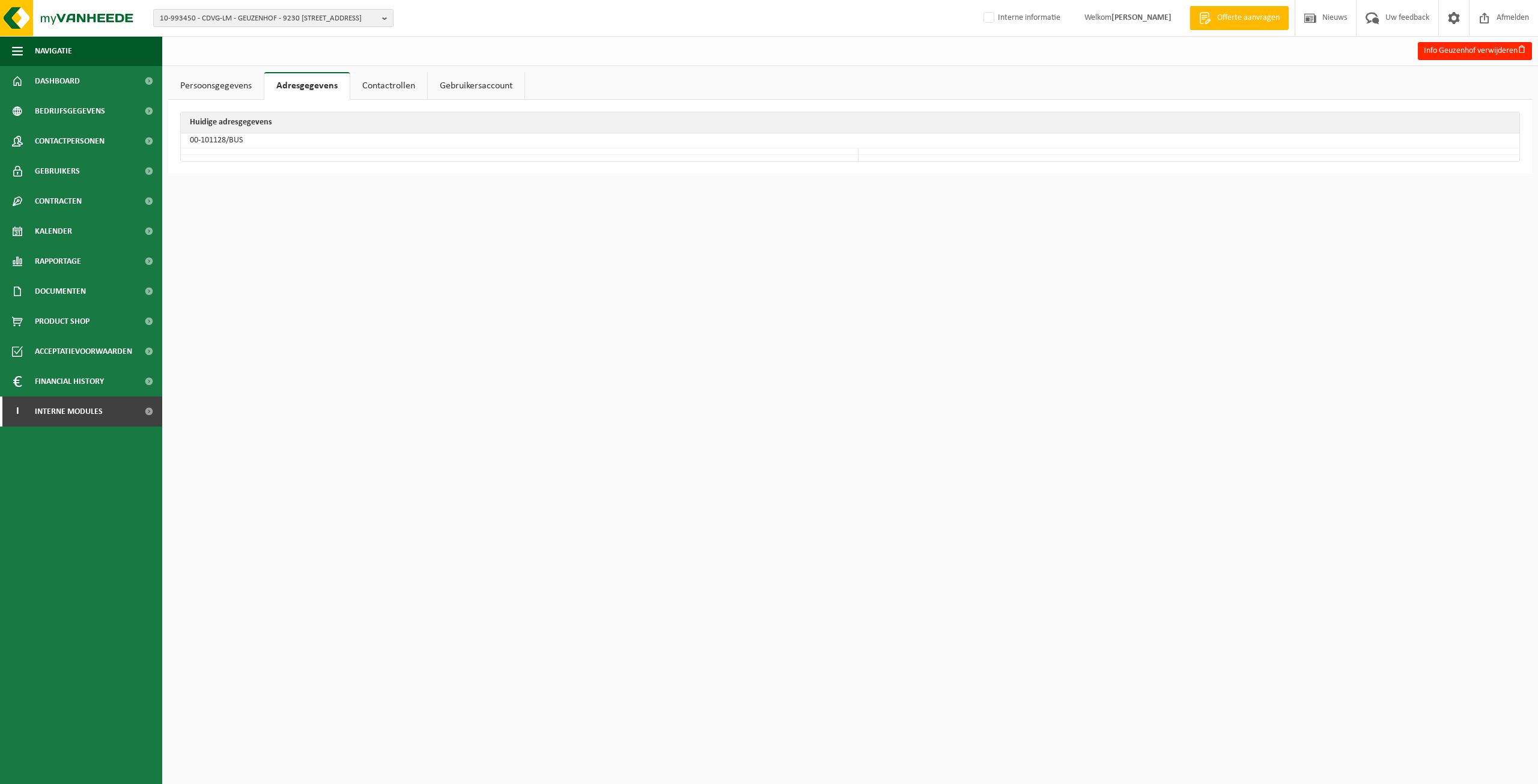
click at [361, 84] on link "Contactrollen" at bounding box center [389, 86] width 77 height 28
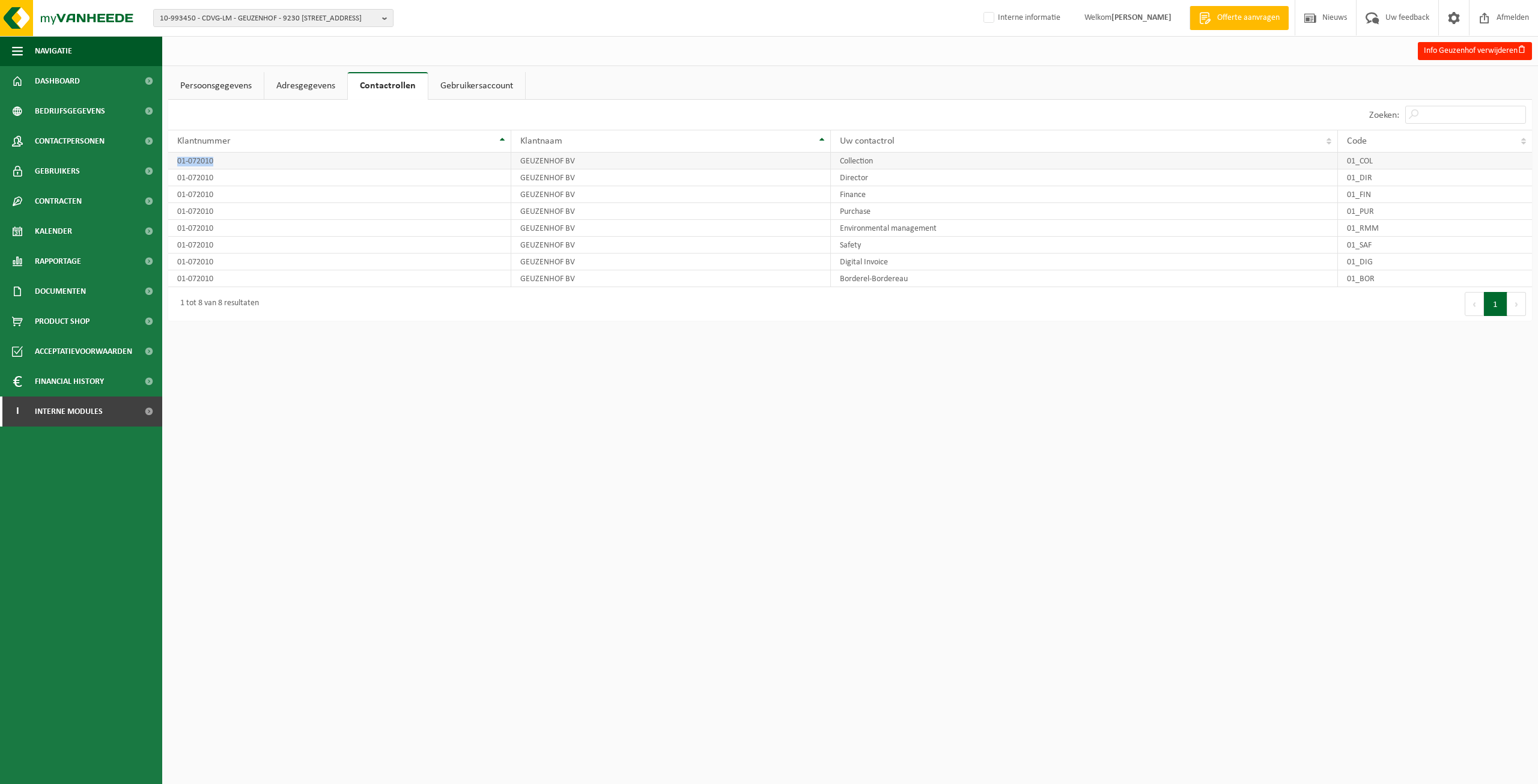
drag, startPoint x: 266, startPoint y: 159, endPoint x: 173, endPoint y: 159, distance: 93.0
click at [173, 159] on td "01-072010" at bounding box center [339, 161] width 343 height 16
copy td "01-072010"
click at [234, 17] on span "10-993450 - CDVG-LM - GEUZENHOF - 9230 [STREET_ADDRESS]" at bounding box center [268, 19] width 218 height 18
click at [675, 72] on ul "Persoonsgegevens Adresgegevens Contactrollen Gebruikersaccount" at bounding box center [850, 86] width 1364 height 28
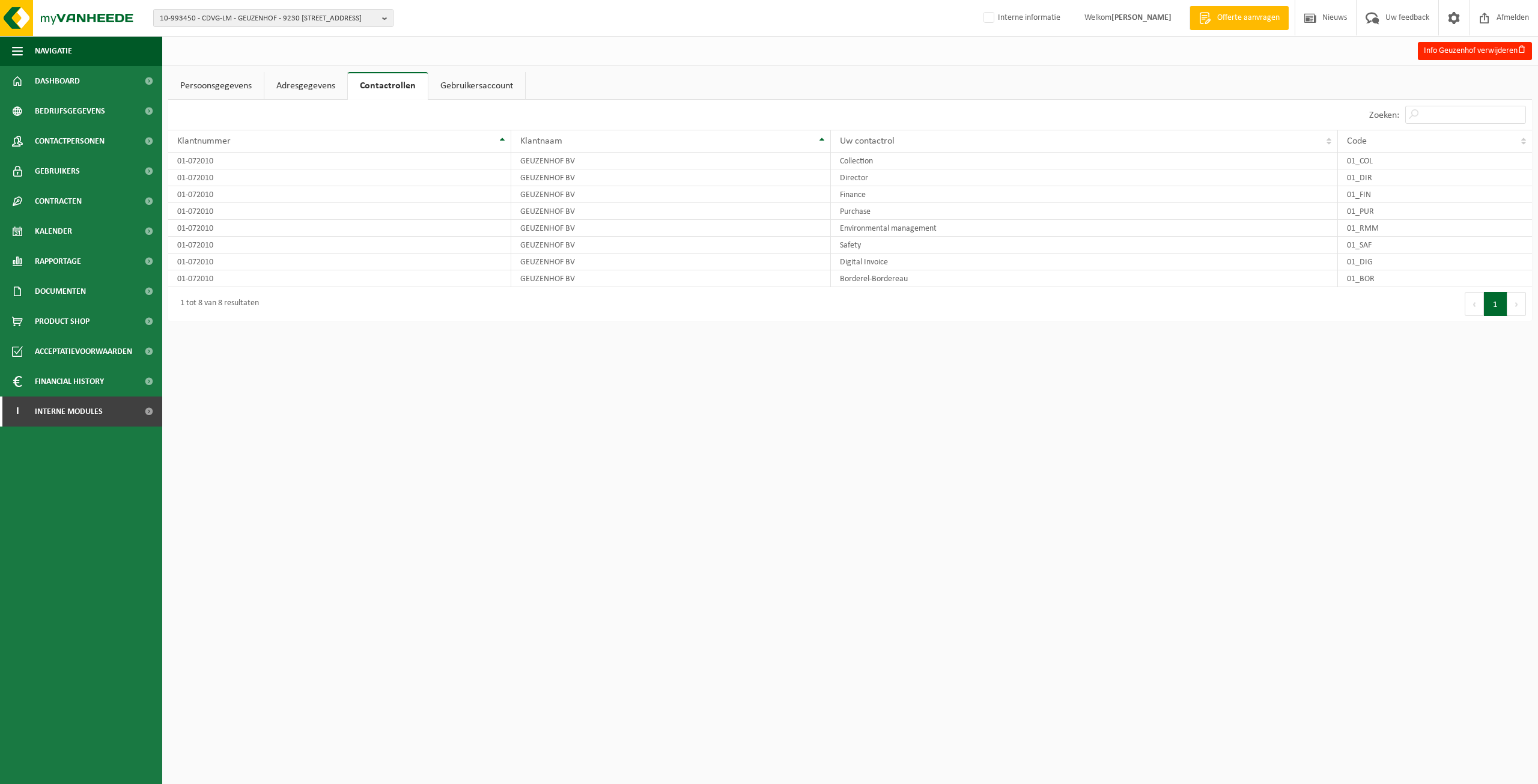
click at [326, 83] on link "Adresgegevens" at bounding box center [306, 86] width 83 height 28
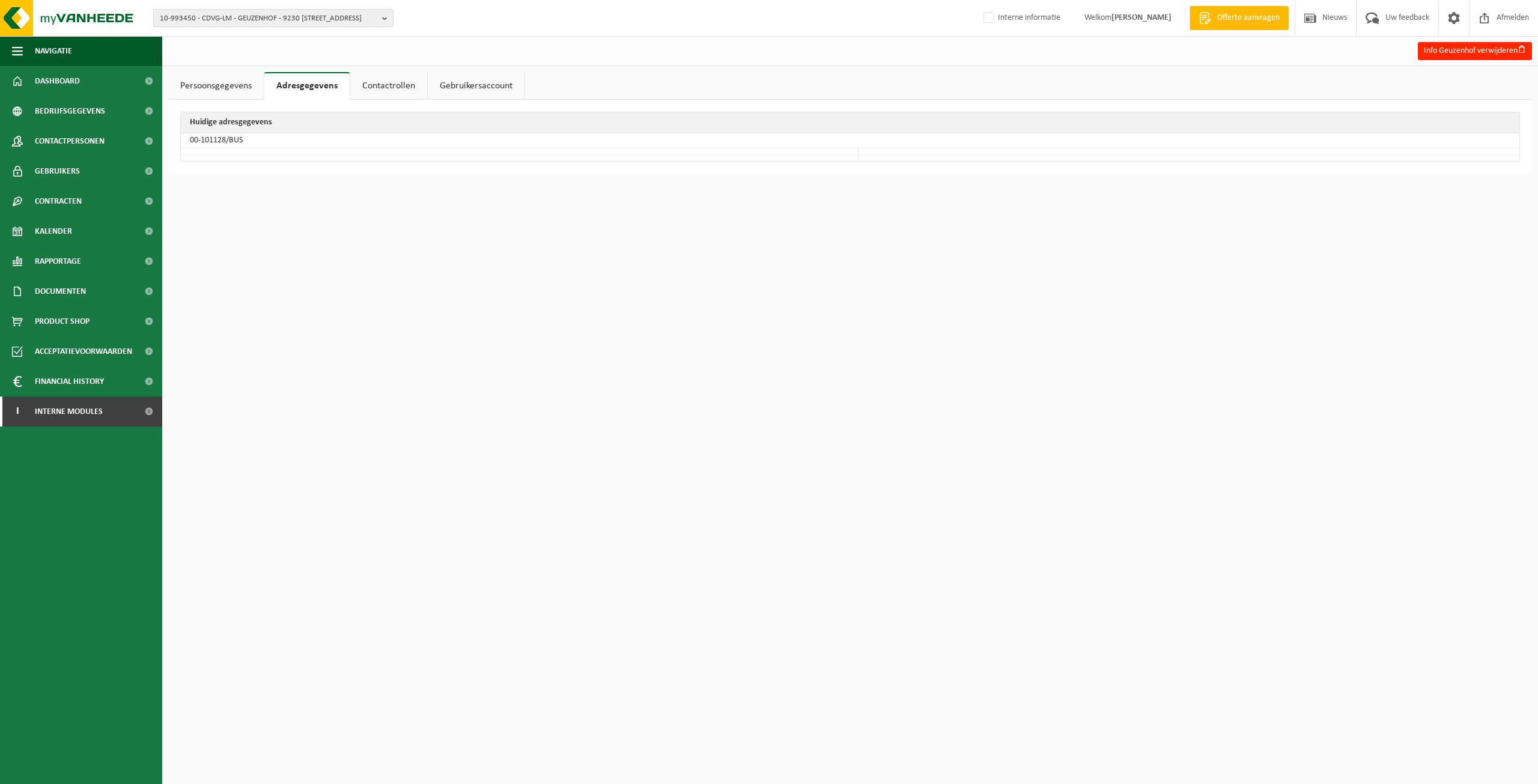
click at [223, 88] on link "Persoonsgegevens" at bounding box center [216, 86] width 95 height 28
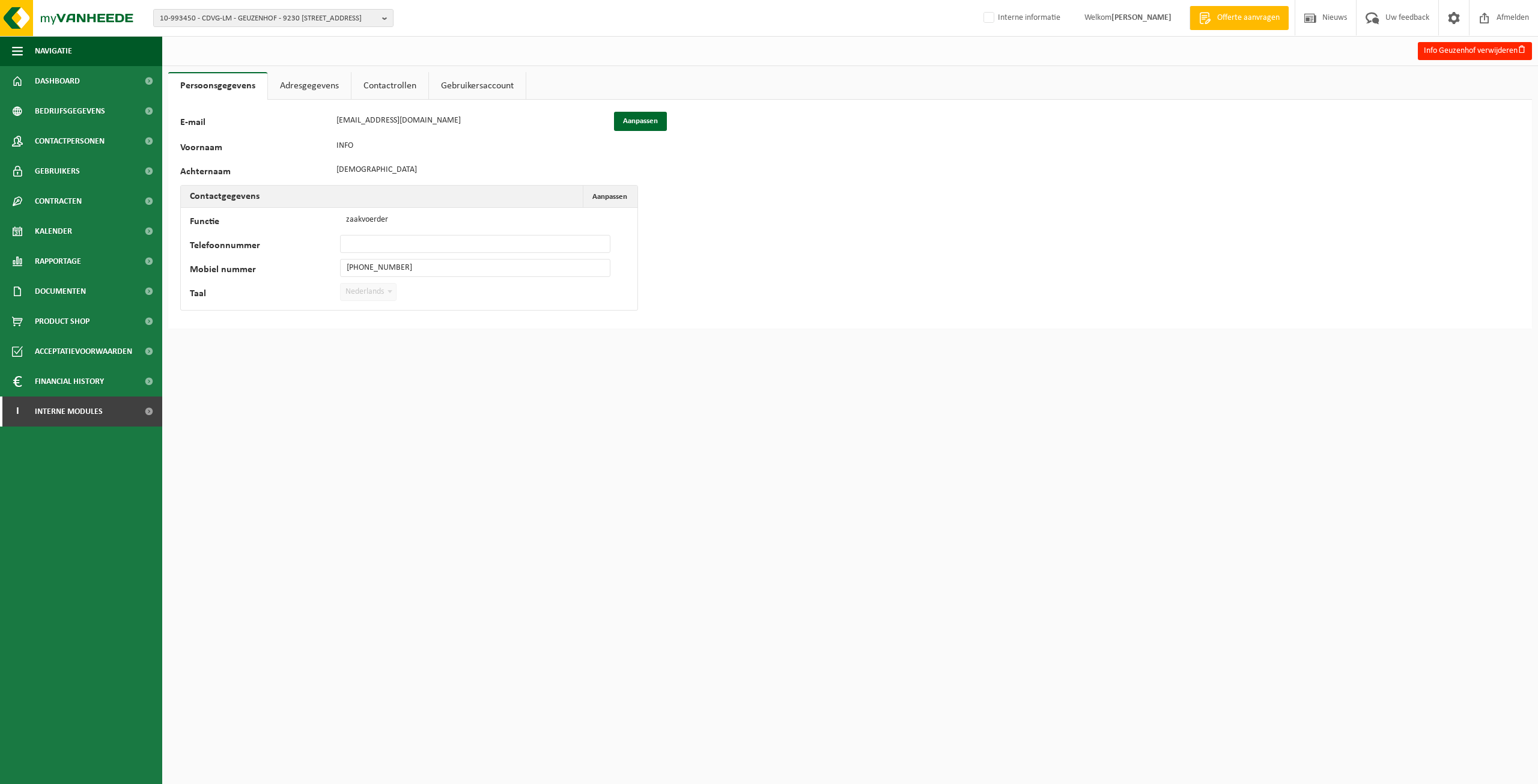
click at [312, 80] on link "Adresgegevens" at bounding box center [309, 86] width 83 height 28
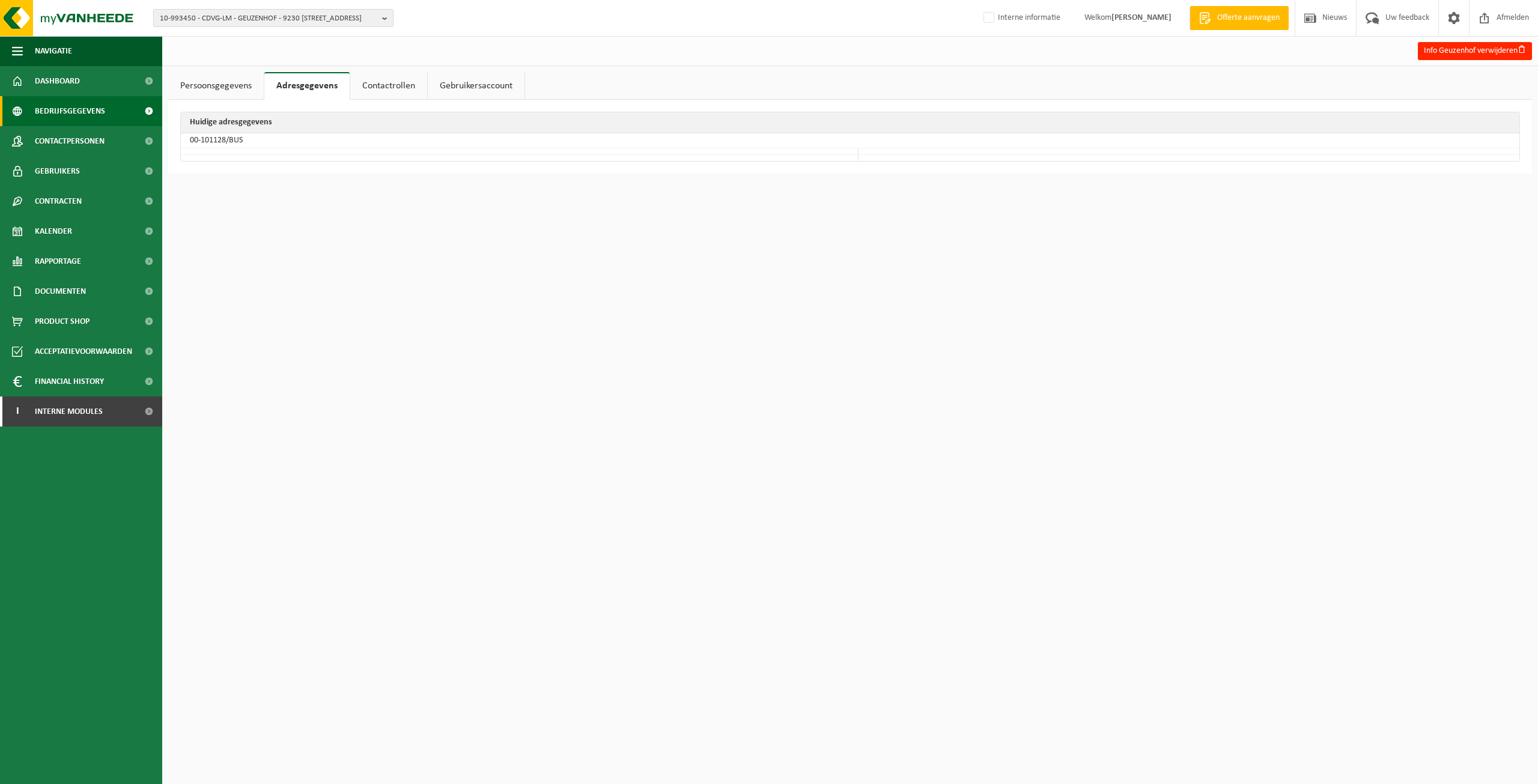
click at [79, 118] on span "Bedrijfsgegevens" at bounding box center [70, 111] width 71 height 30
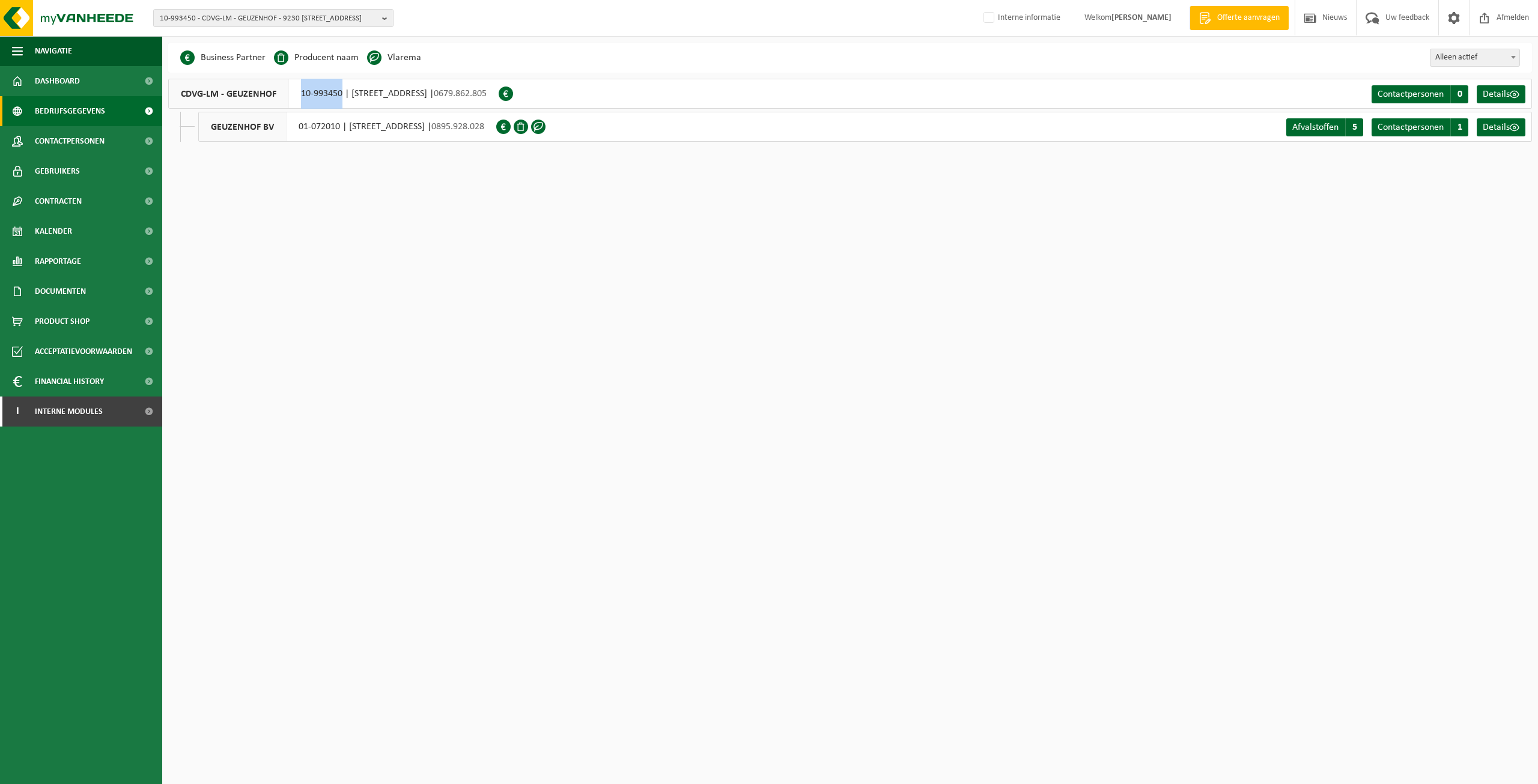
drag, startPoint x: 289, startPoint y: 90, endPoint x: 340, endPoint y: 105, distance: 53.2
click at [340, 105] on div "CDVG-LM - GEUZENHOF 10-993450 | LAMBROEKSTRAAT 90, 9230 MASSEMEN | 0679.862.805" at bounding box center [334, 94] width 330 height 30
click at [54, 135] on span "Contactpersonen" at bounding box center [69, 141] width 70 height 30
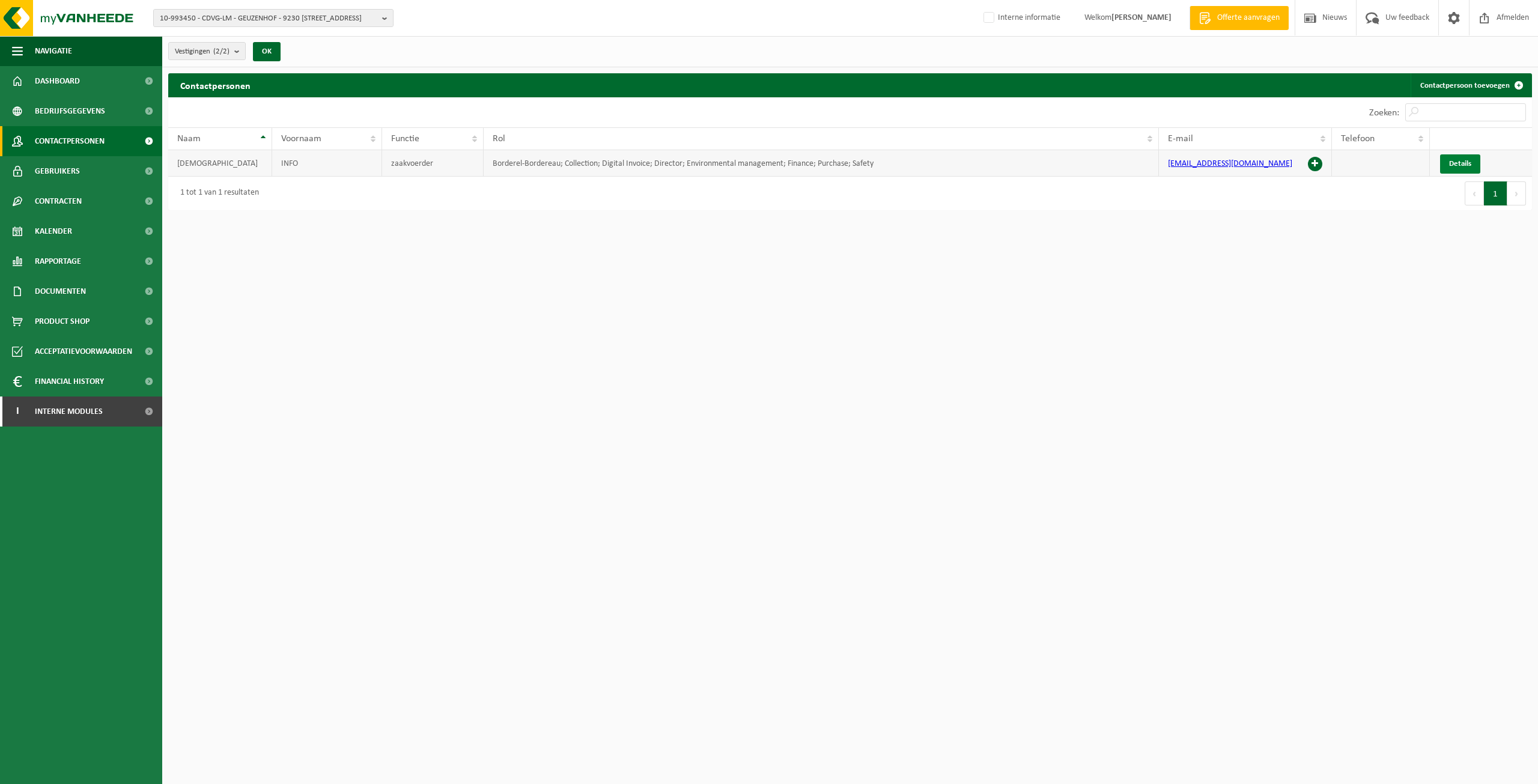
click at [1451, 158] on link "Details" at bounding box center [1460, 164] width 40 height 19
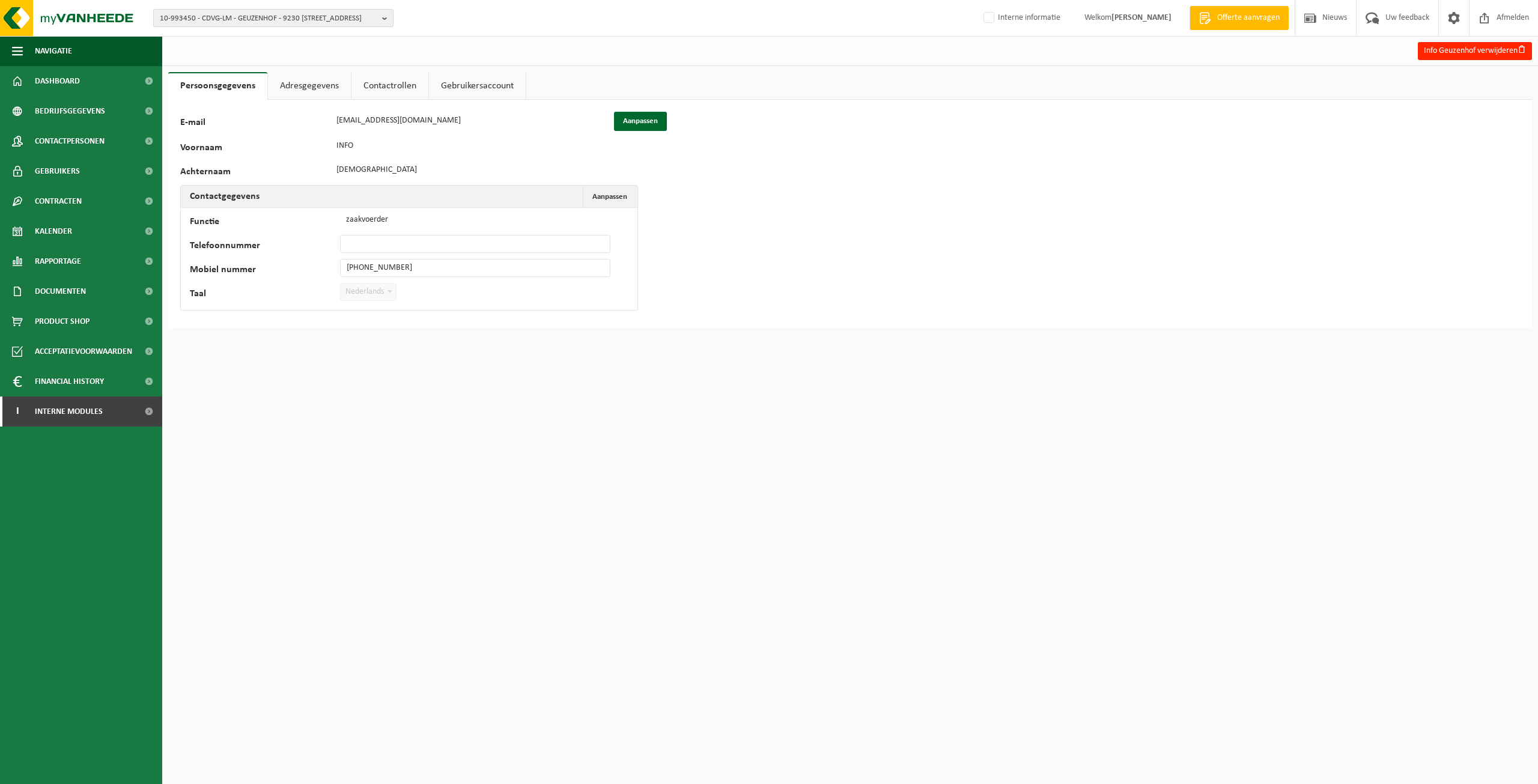
click at [326, 79] on link "Adresgegevens" at bounding box center [309, 86] width 83 height 28
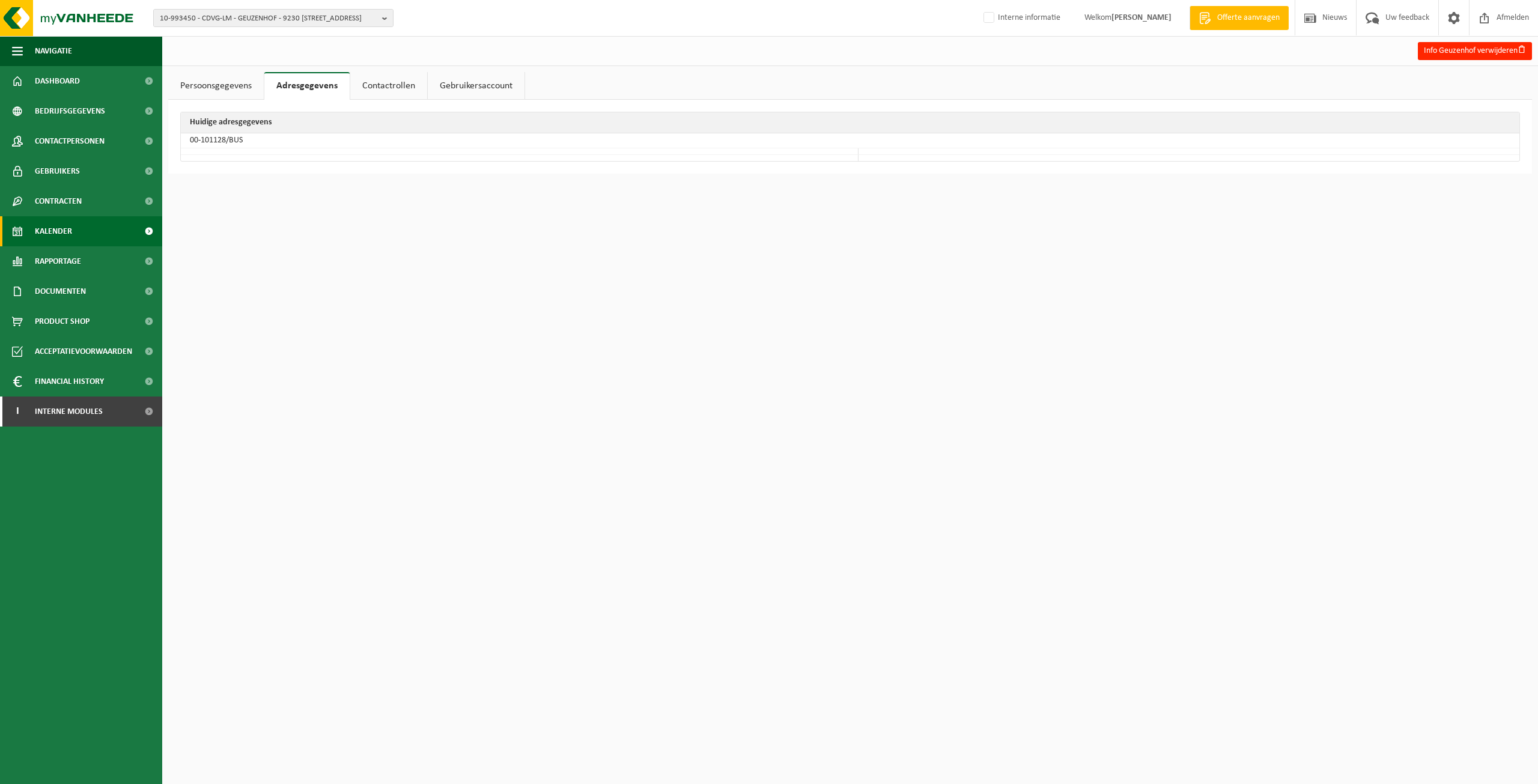
click at [44, 233] on span "Kalender" at bounding box center [53, 231] width 37 height 30
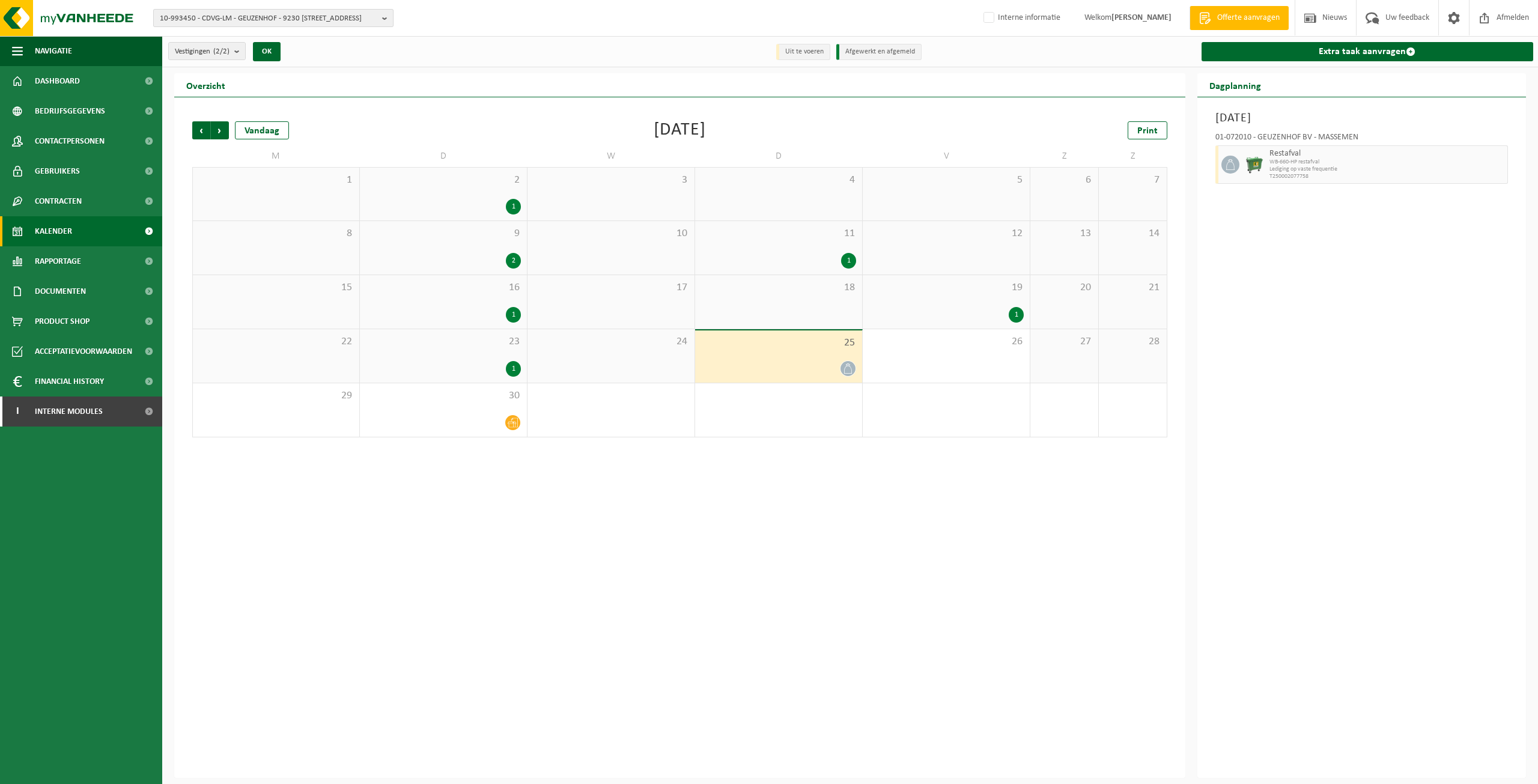
click at [283, 16] on span "10-993450 - CDVG-LM - GEUZENHOF - 9230 [STREET_ADDRESS]" at bounding box center [268, 19] width 218 height 18
click at [255, 78] on li "01-072010 - GEUZENHOF BV - [STREET_ADDRESS]" at bounding box center [276, 71] width 229 height 15
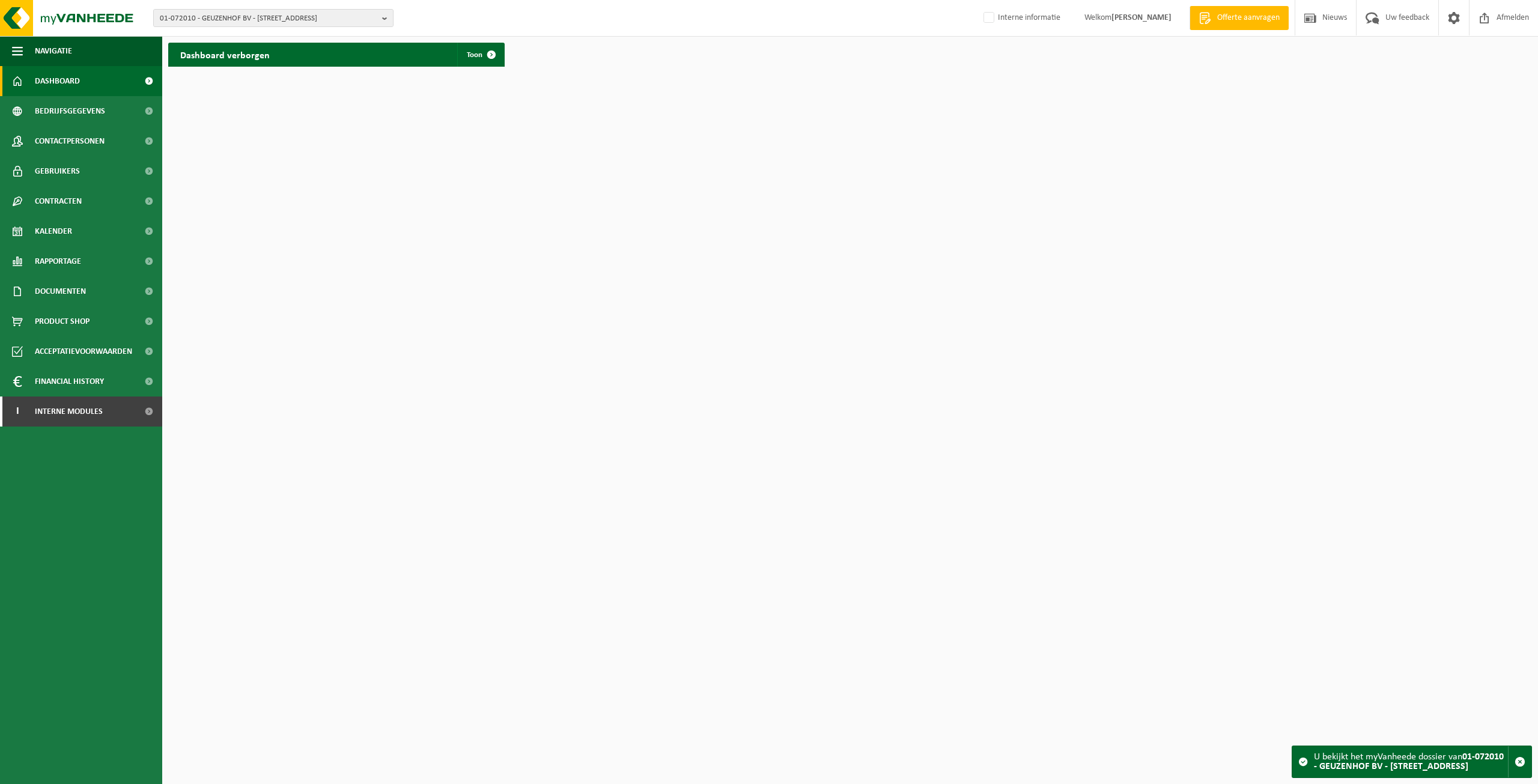
click at [513, 58] on div "Dashboard verborgen Toon" at bounding box center [850, 55] width 1370 height 36
click at [22, 233] on span at bounding box center [17, 231] width 11 height 30
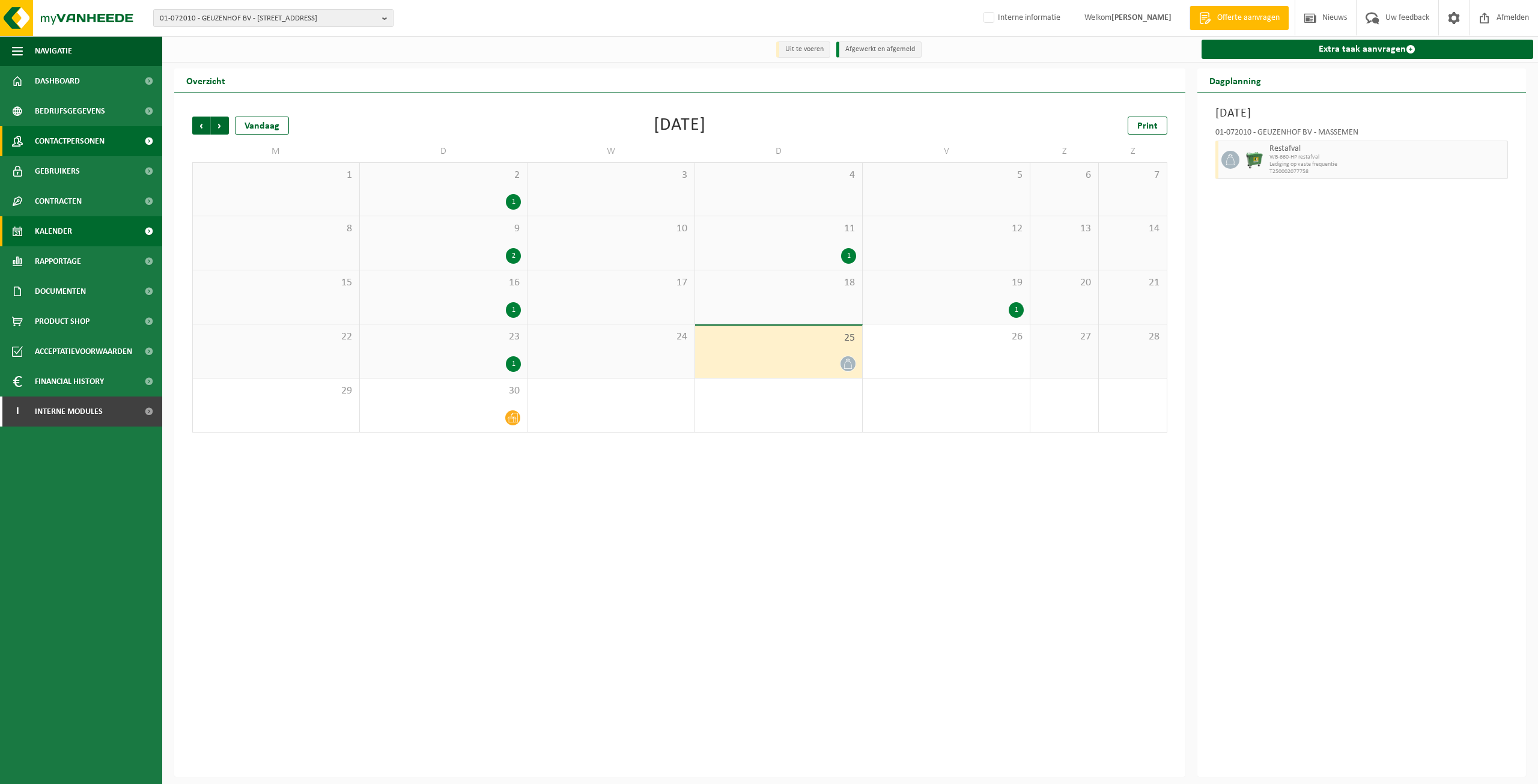
click at [64, 142] on span "Contactpersonen" at bounding box center [69, 141] width 70 height 30
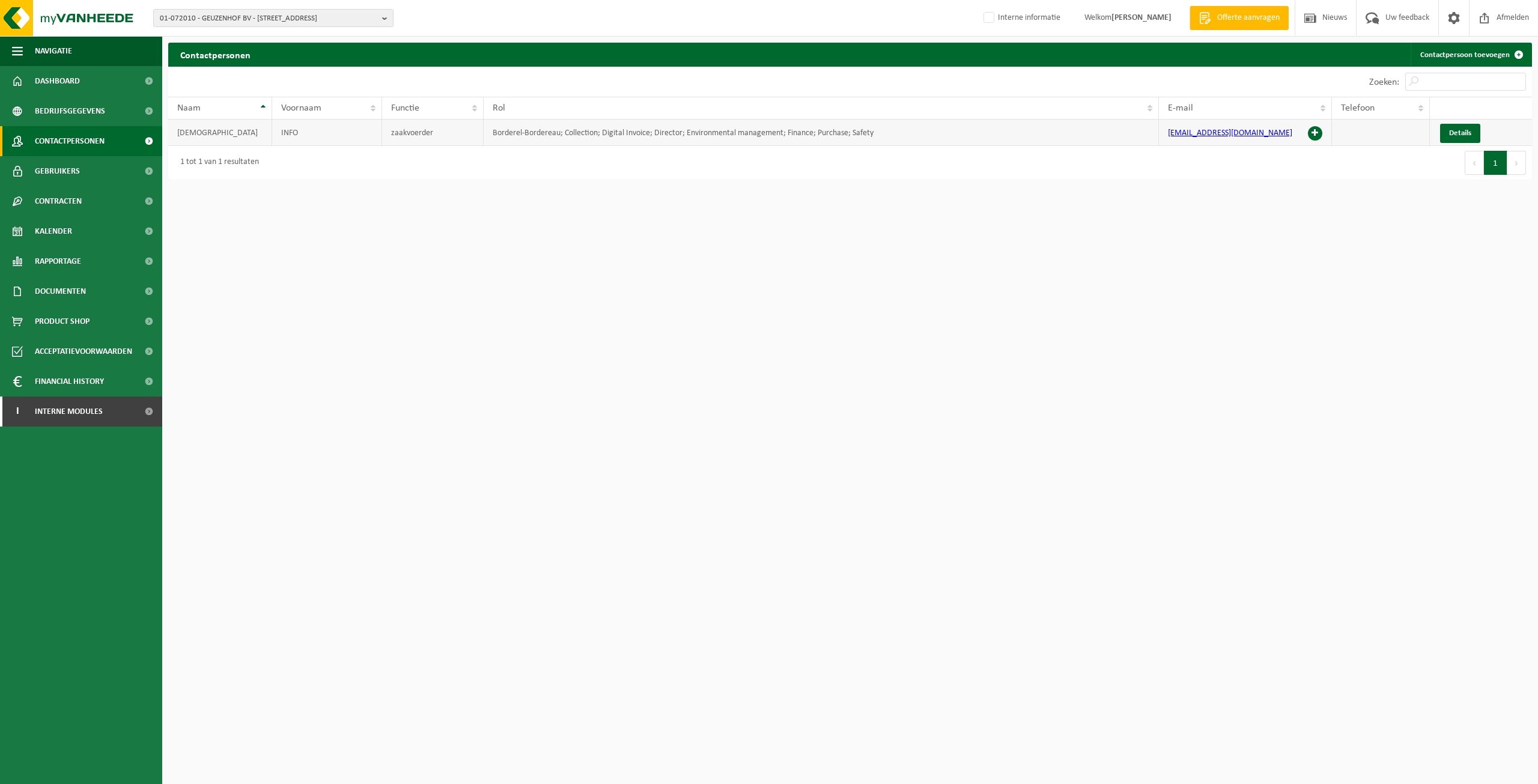
click at [1319, 137] on span at bounding box center [1315, 134] width 15 height 15
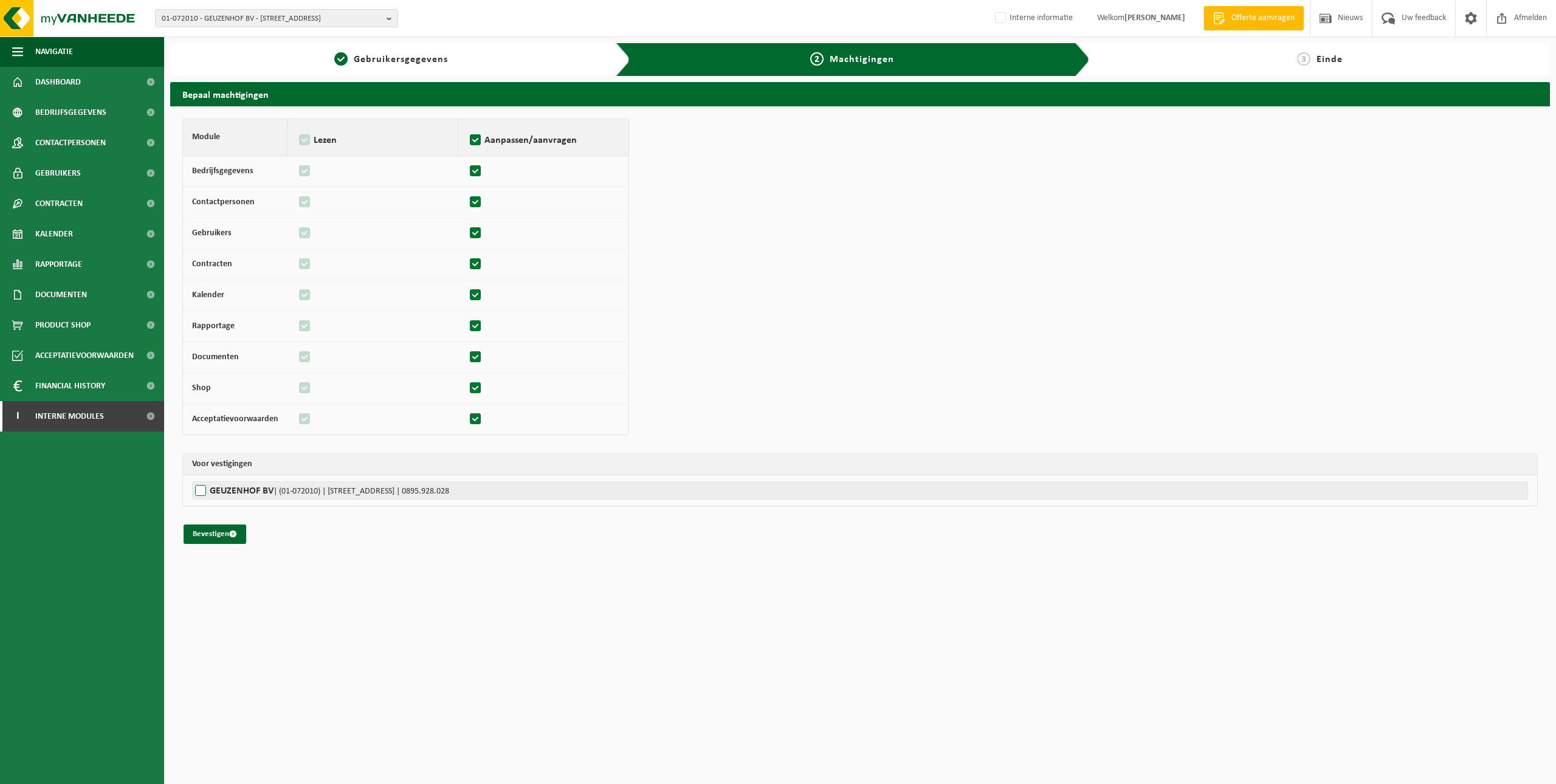
click at [289, 499] on label"] "GEUZENHOF BV | (01-072010) | [STREET_ADDRESS] | 0895.928.028" at bounding box center [860, 491] width 1336 height 18
click at [289, 499] on input "GEUZENHOF BV | (01-072010) | [STREET_ADDRESS] | 0895.928.028" at bounding box center [970, 491] width 1556 height 18
checkbox input "true"
click at [203, 539] on button "Bevestigen" at bounding box center [215, 534] width 62 height 19
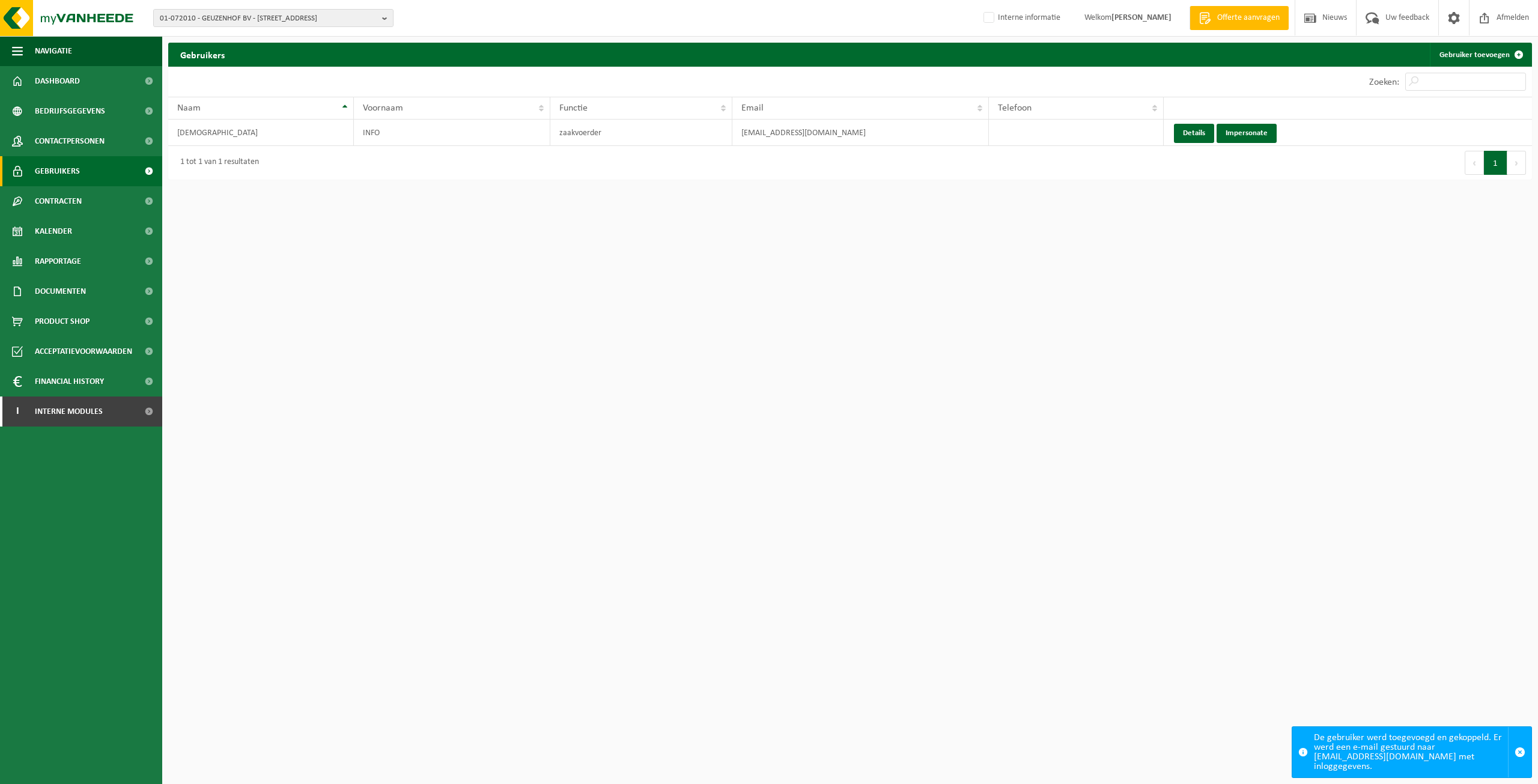
click at [74, 169] on span "Gebruikers" at bounding box center [57, 171] width 45 height 30
click at [1188, 136] on link "Details" at bounding box center [1194, 133] width 40 height 19
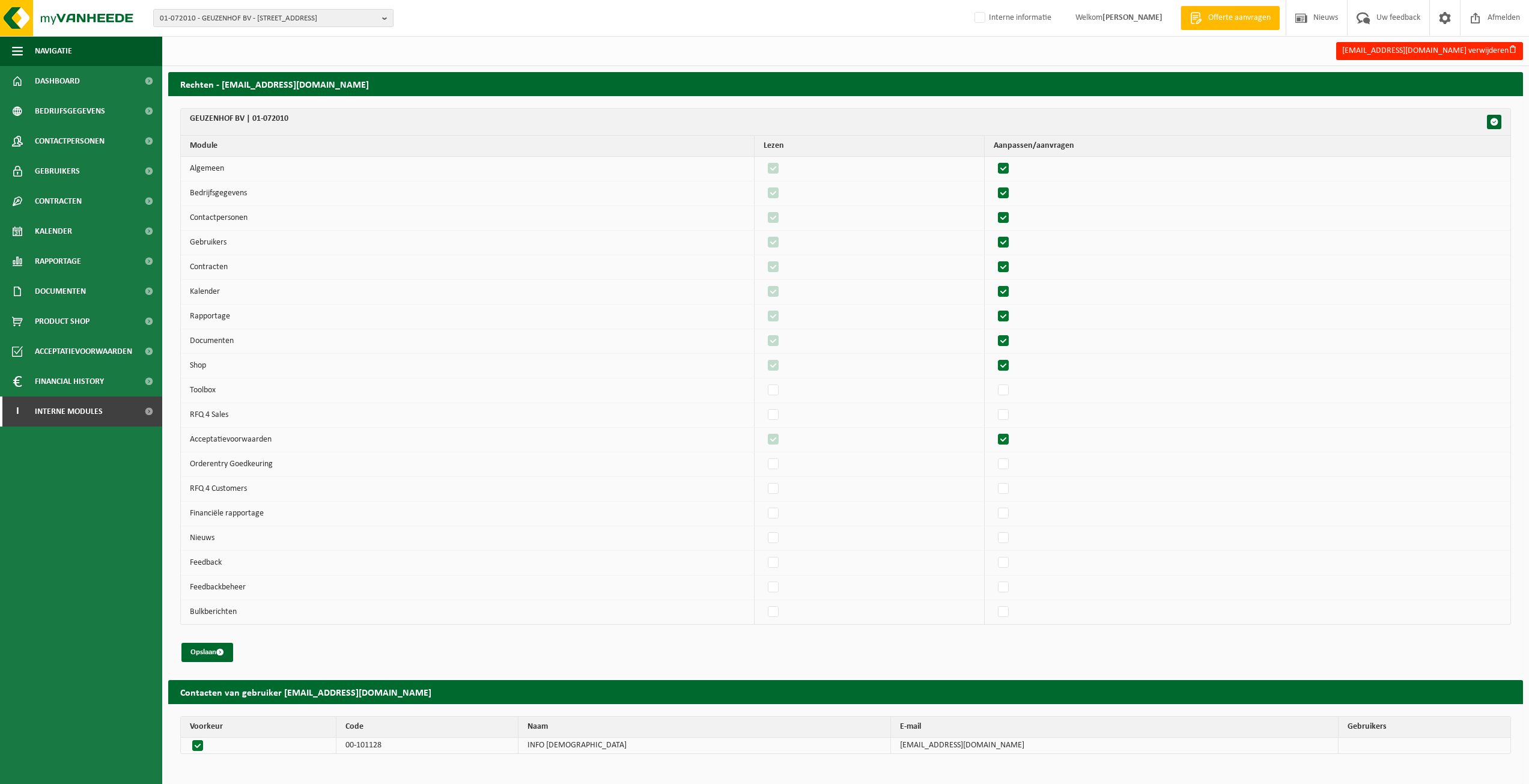
scroll to position [6, 0]
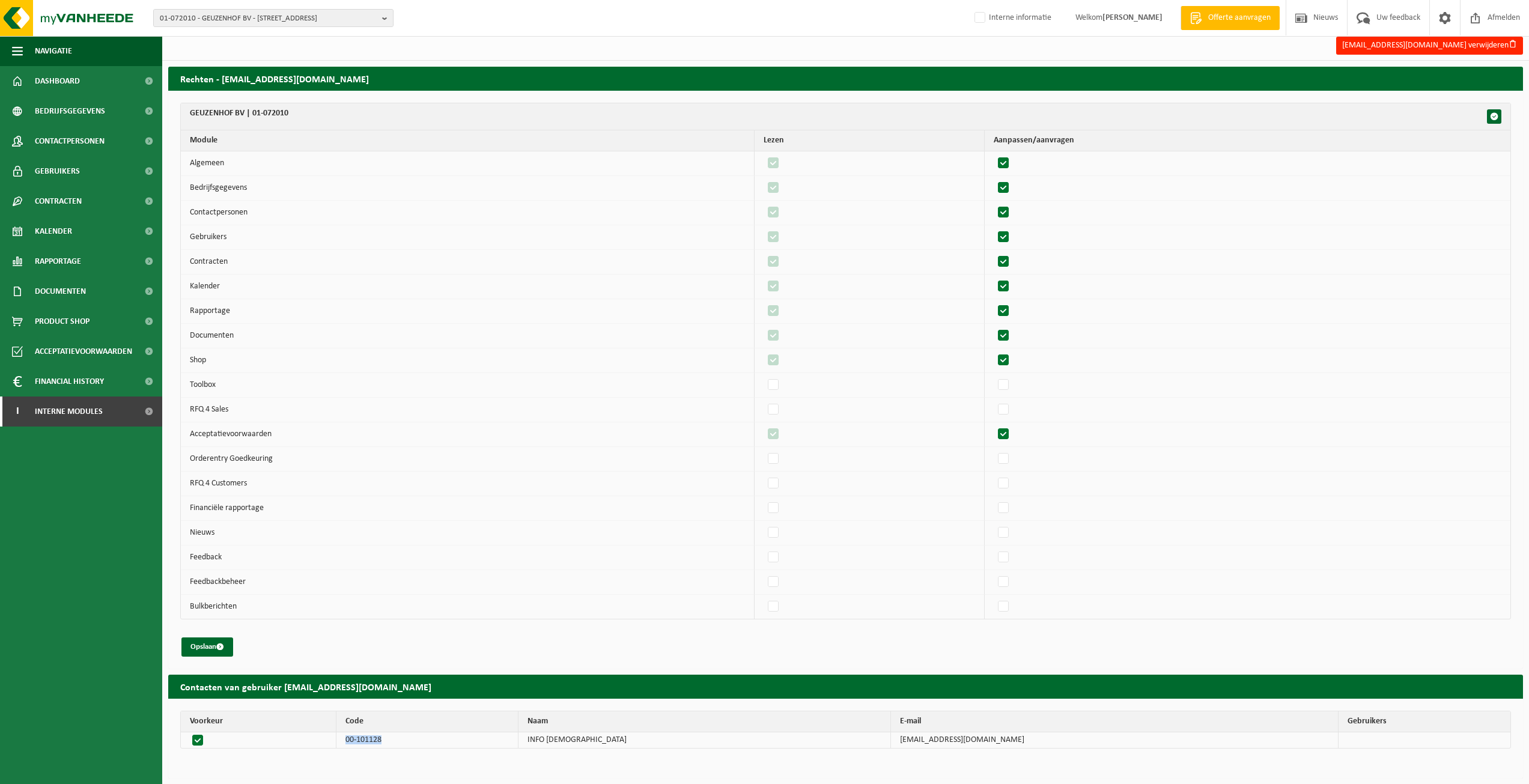
drag, startPoint x: 439, startPoint y: 744, endPoint x: 369, endPoint y: 744, distance: 70.0
click at [369, 744] on tr "00-101128 INFO GEUZENHOF info@geuzenhof.be" at bounding box center [846, 740] width 1330 height 16
copy td "00-101128"
click at [63, 78] on span "Dashboard" at bounding box center [57, 81] width 45 height 30
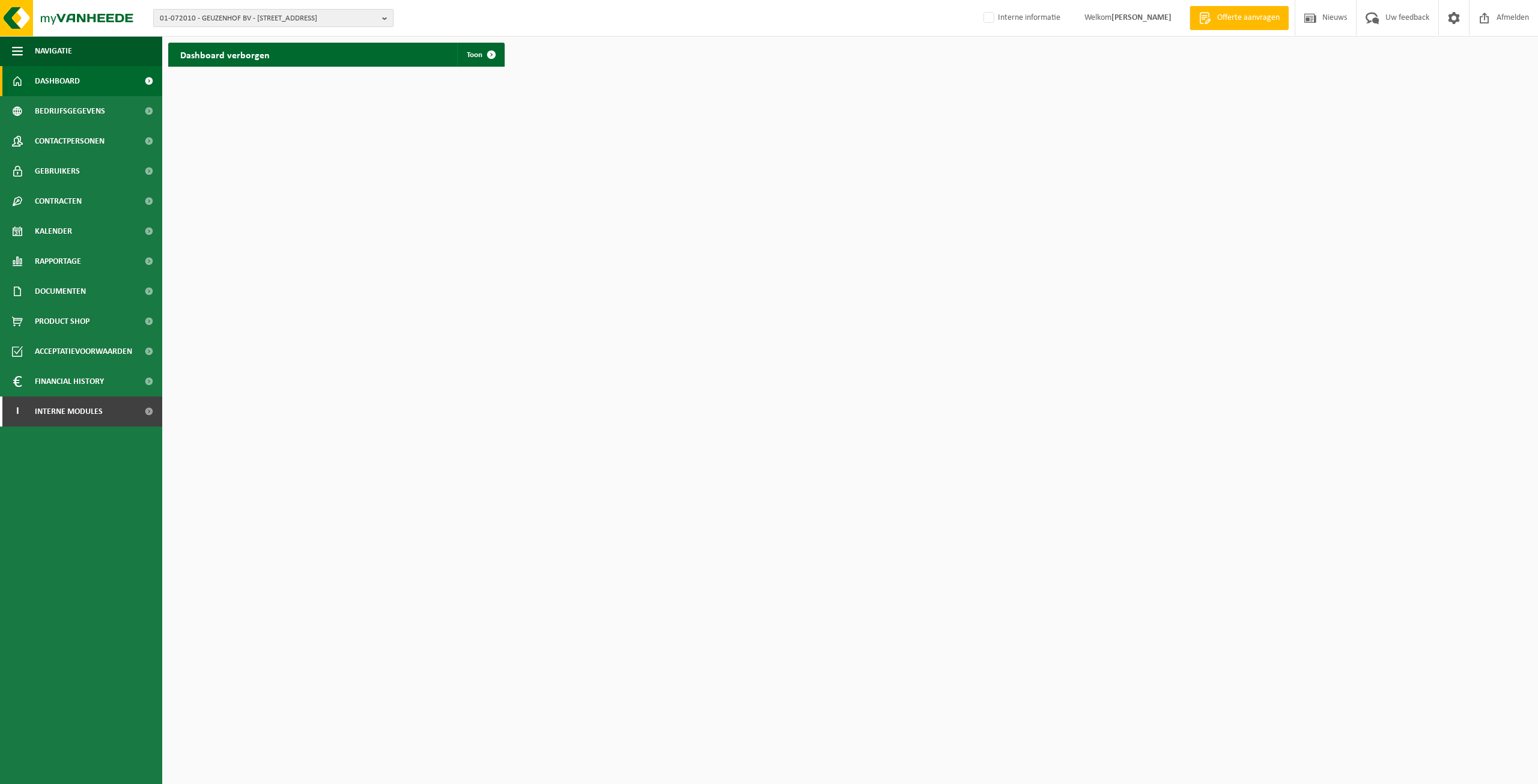
click at [224, 24] on span "01-072010 - GEUZENHOF BV - 9230 MASSEMEN, LAMBROEKSTRAAT 90" at bounding box center [268, 19] width 218 height 18
click at [275, 35] on input "text" at bounding box center [273, 38] width 234 height 15
paste input "10-737147"
type input "10-737147"
click at [280, 62] on li "10-737147 - PROPERTYCAREPLUS BV - 9800 WONTERGEM, TERDONCKSTRAAT 4" at bounding box center [273, 55] width 234 height 15
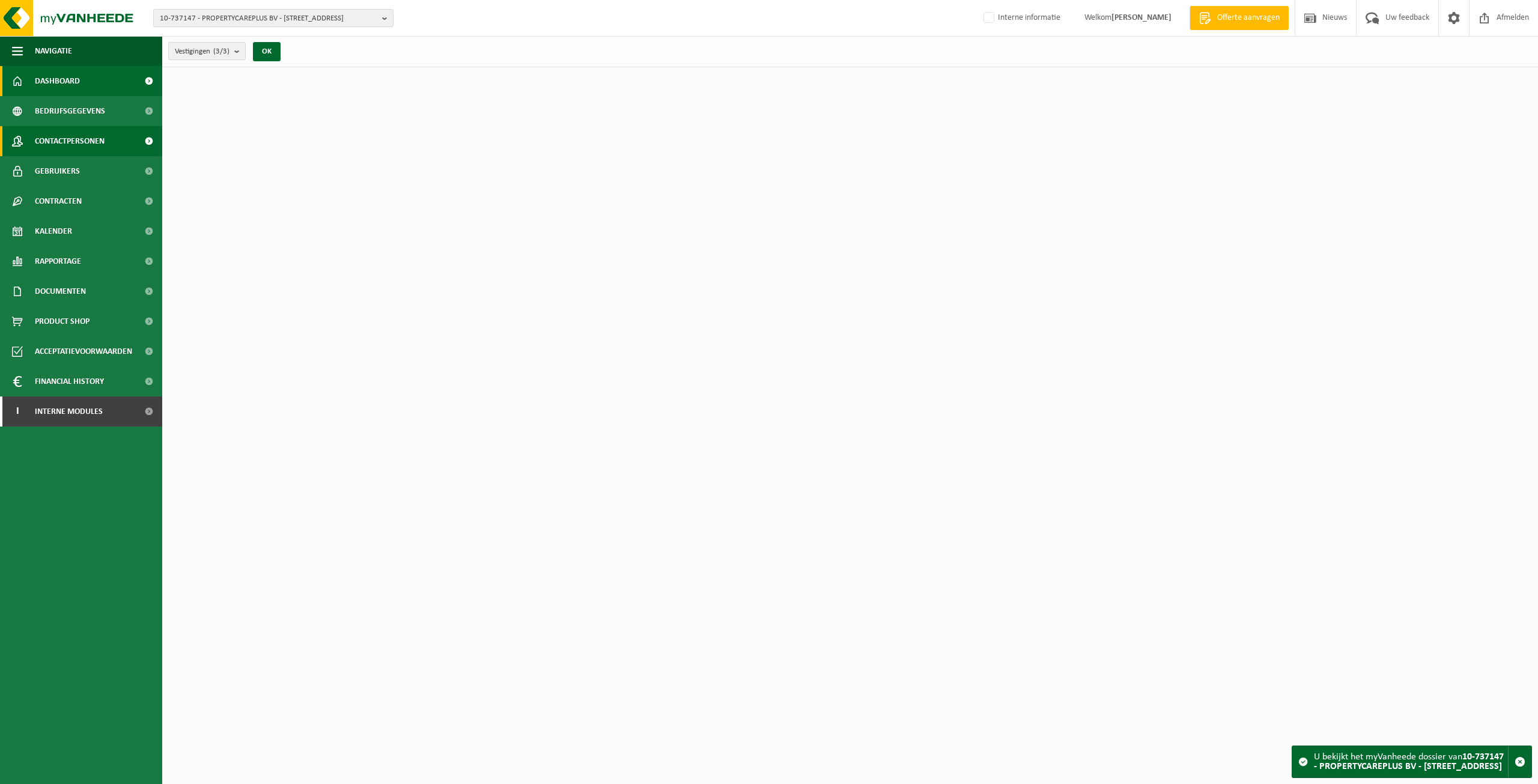
click at [77, 139] on span "Contactpersonen" at bounding box center [69, 141] width 70 height 30
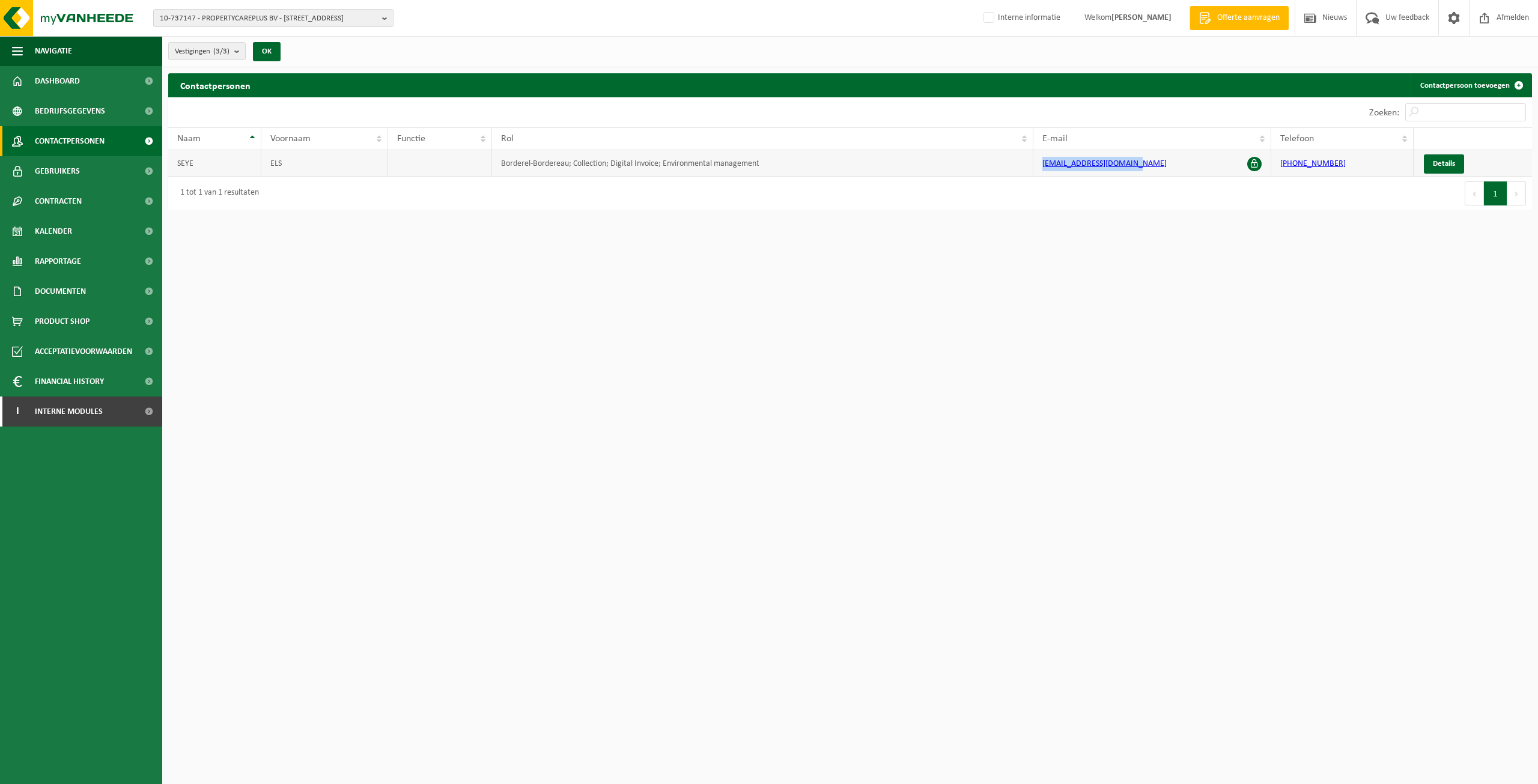
drag, startPoint x: 1223, startPoint y: 165, endPoint x: 1031, endPoint y: 158, distance: 192.1
click at [1031, 158] on tr "SEYE ELS Borderel-Bordereau; Collection; Digital Invoice; Environmental managem…" at bounding box center [850, 164] width 1364 height 26
copy tr "els@propertycareplus.be"
click at [95, 158] on link "Gebruikers" at bounding box center [81, 171] width 162 height 30
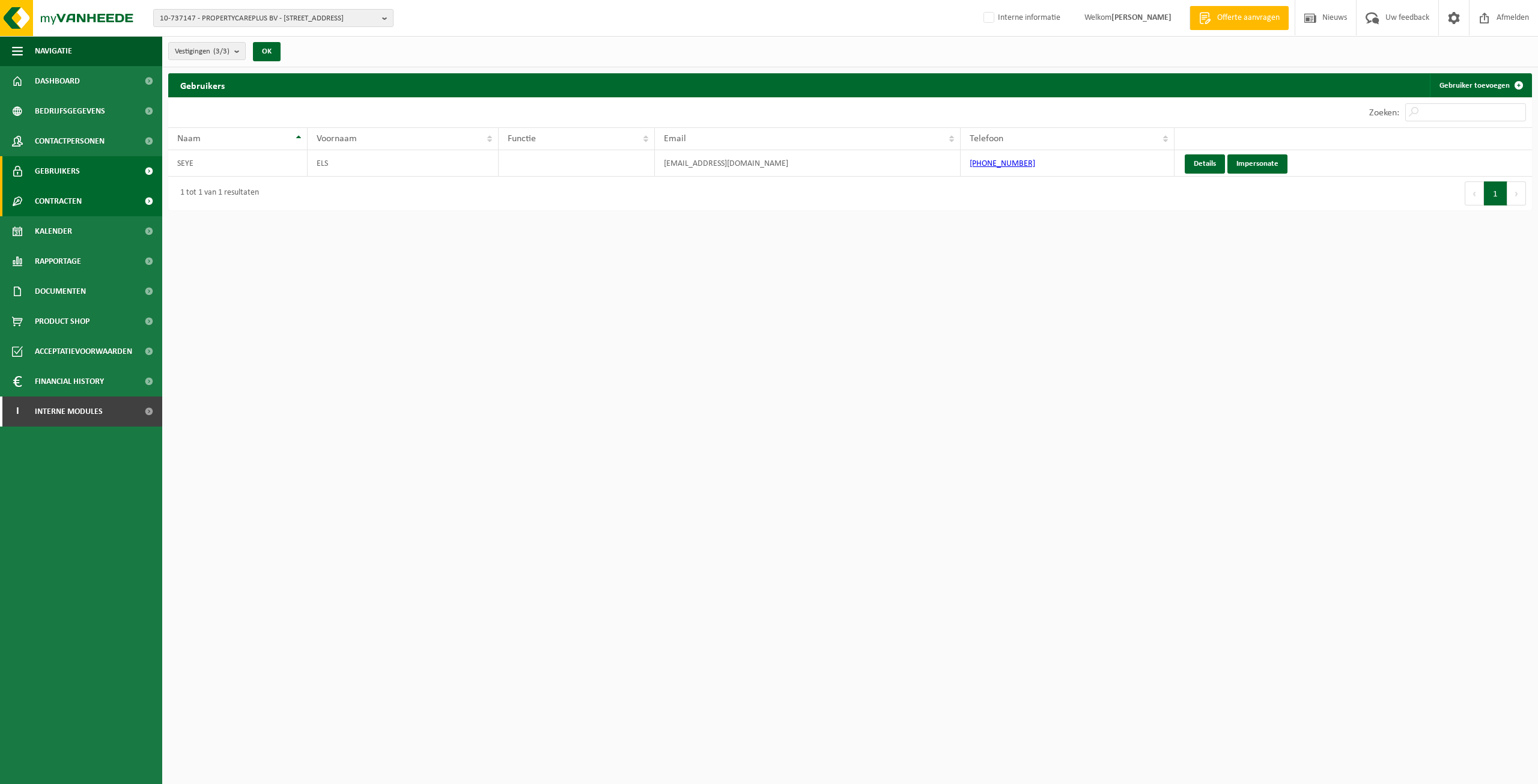
click at [55, 191] on span "Contracten" at bounding box center [58, 201] width 47 height 30
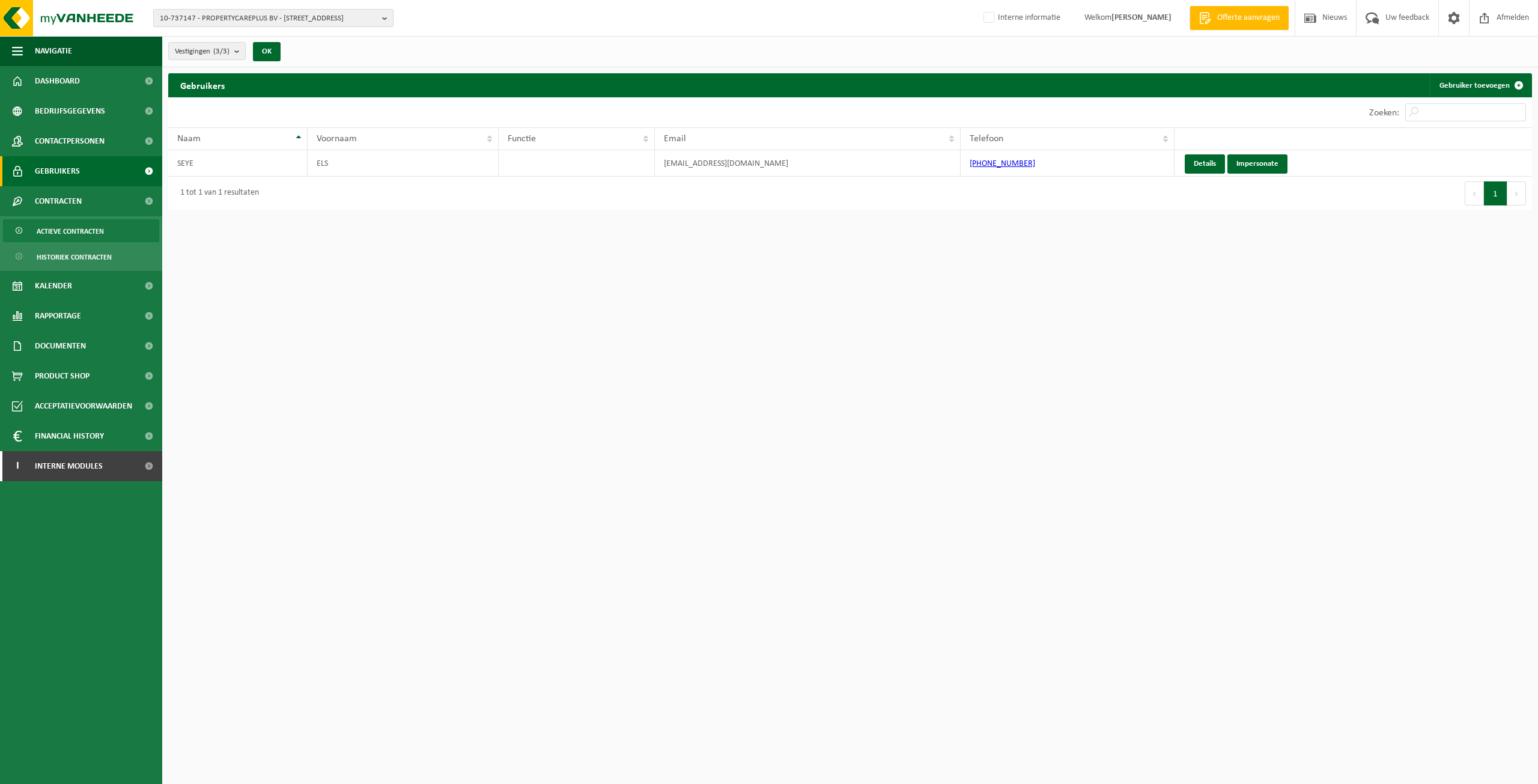
click at [79, 233] on span "Actieve contracten" at bounding box center [71, 232] width 67 height 23
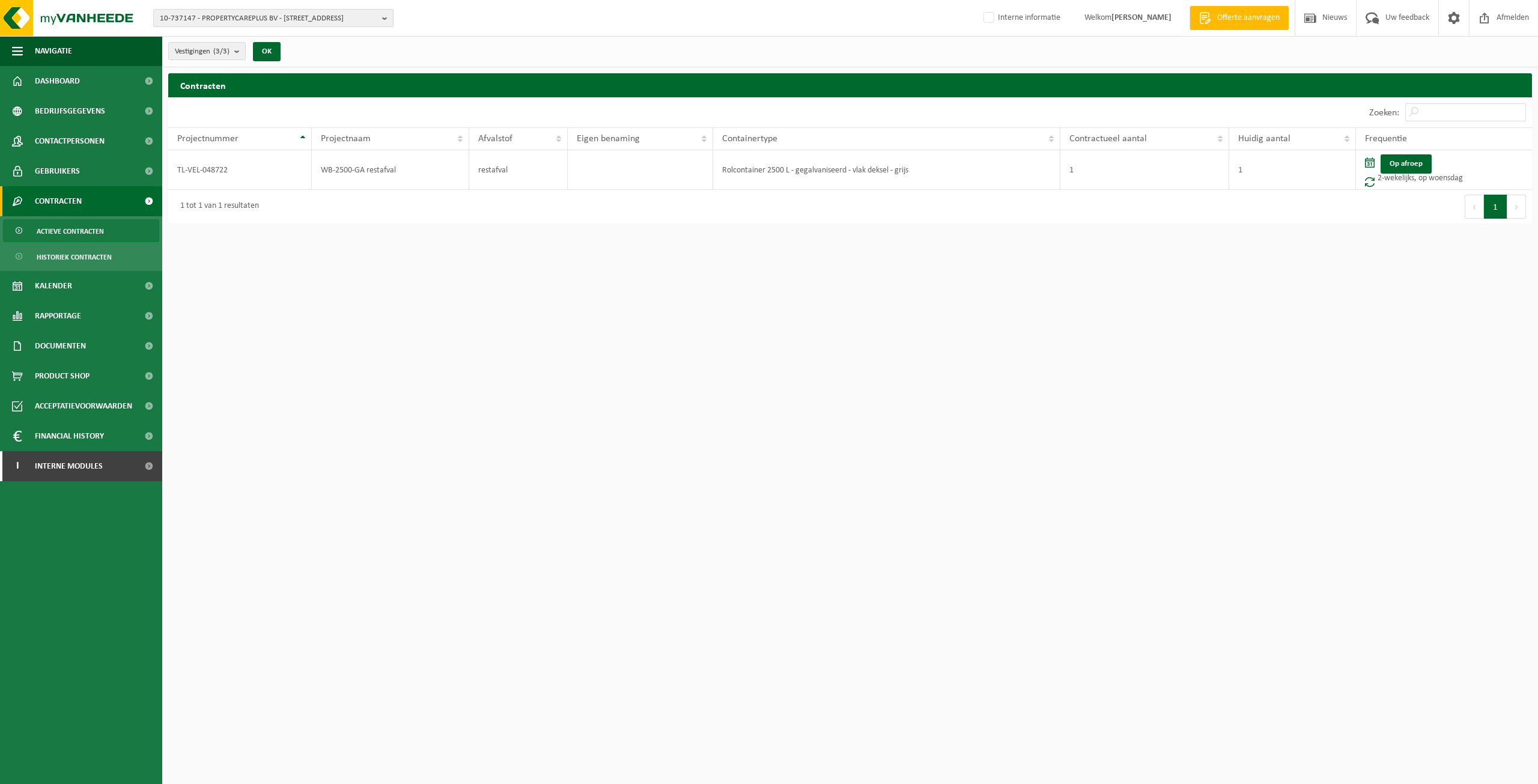
click at [252, 25] on span "10-737147 - PROPERTYCAREPLUS BV - [STREET_ADDRESS]" at bounding box center [268, 19] width 218 height 18
click at [348, 78] on li "10-876243 - PROPERTYCAREPLUS BV - [STREET_ADDRESS]" at bounding box center [276, 71] width 229 height 15
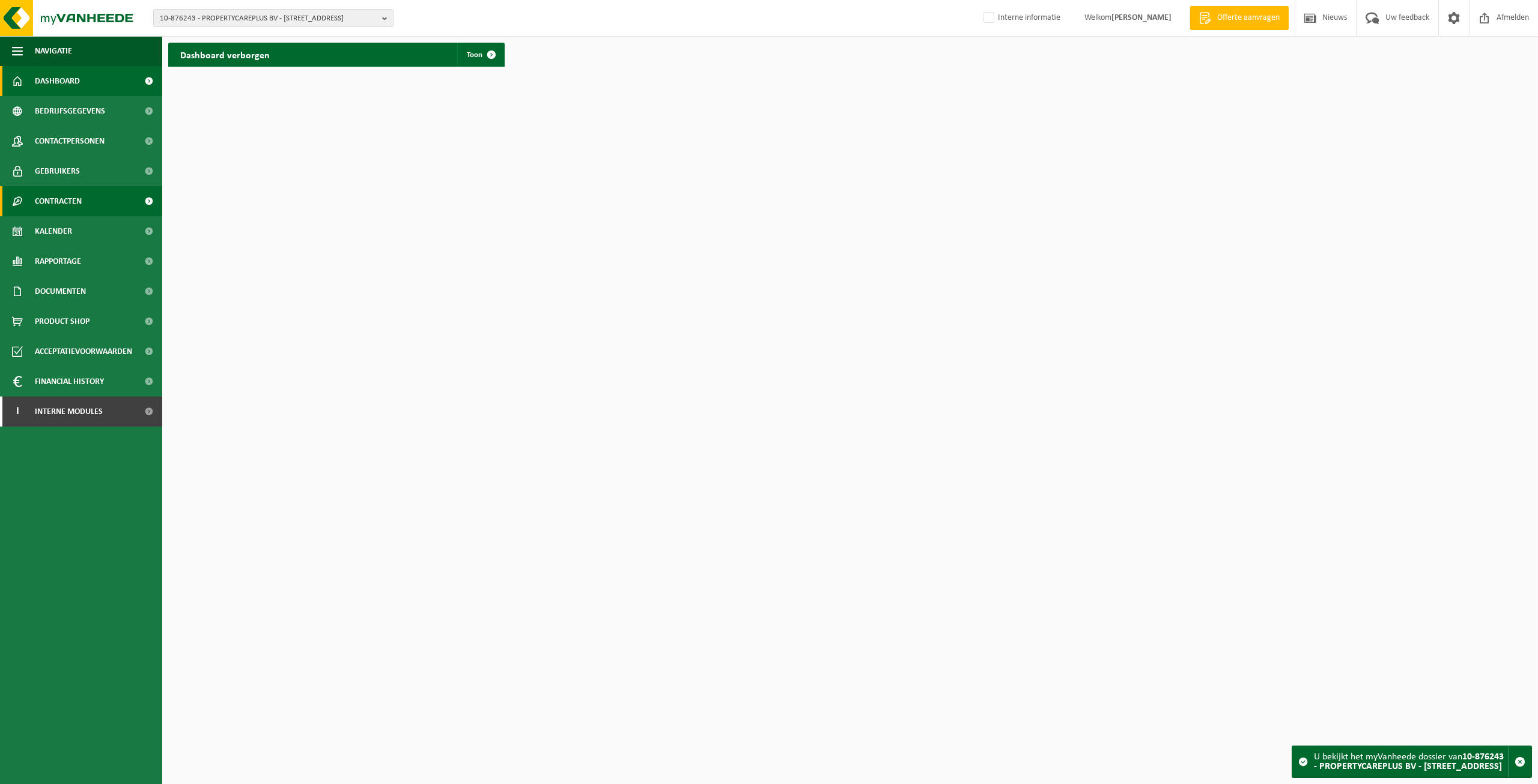
click at [88, 198] on link "Contracten" at bounding box center [81, 201] width 162 height 30
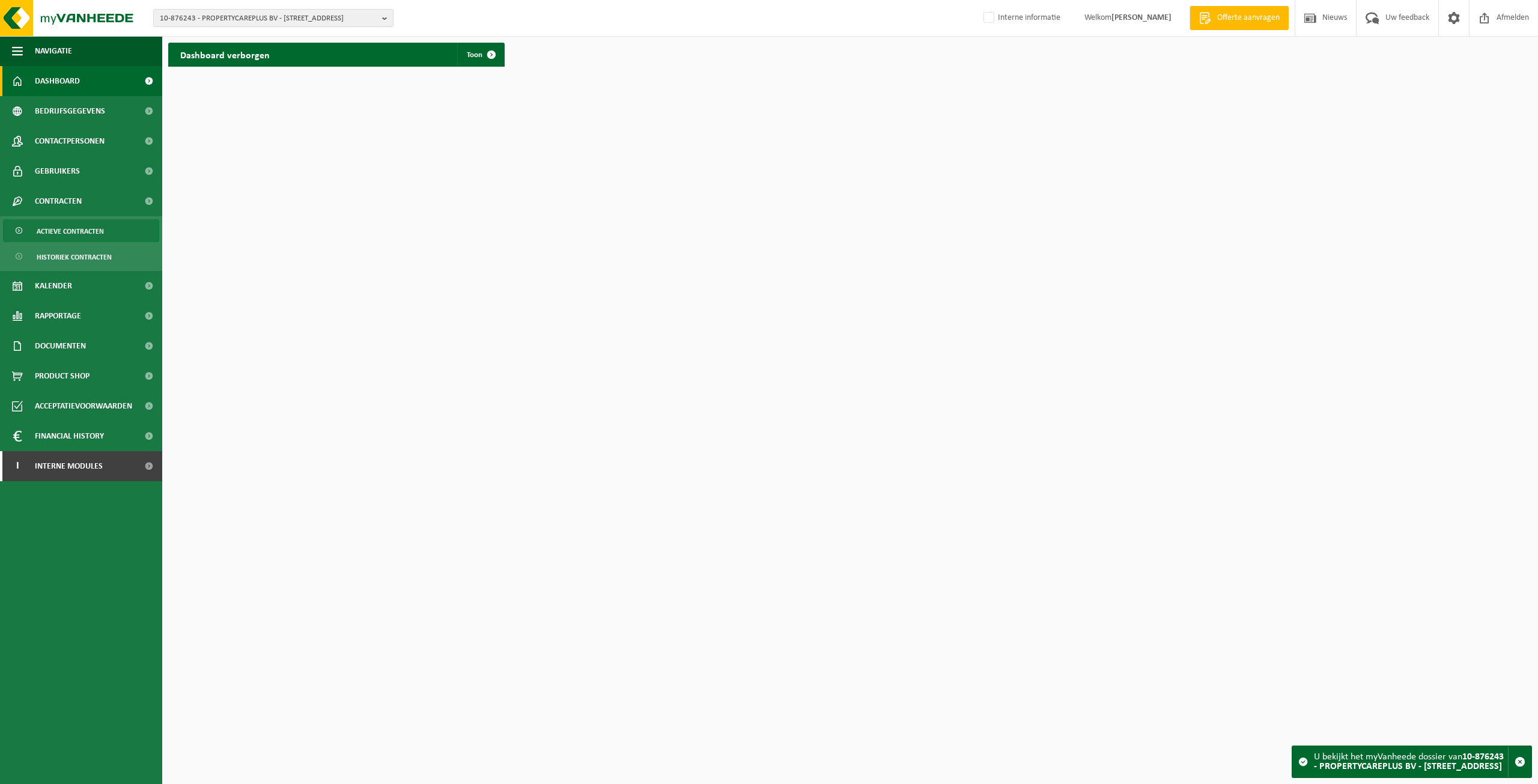
click at [51, 232] on span "Actieve contracten" at bounding box center [71, 232] width 67 height 23
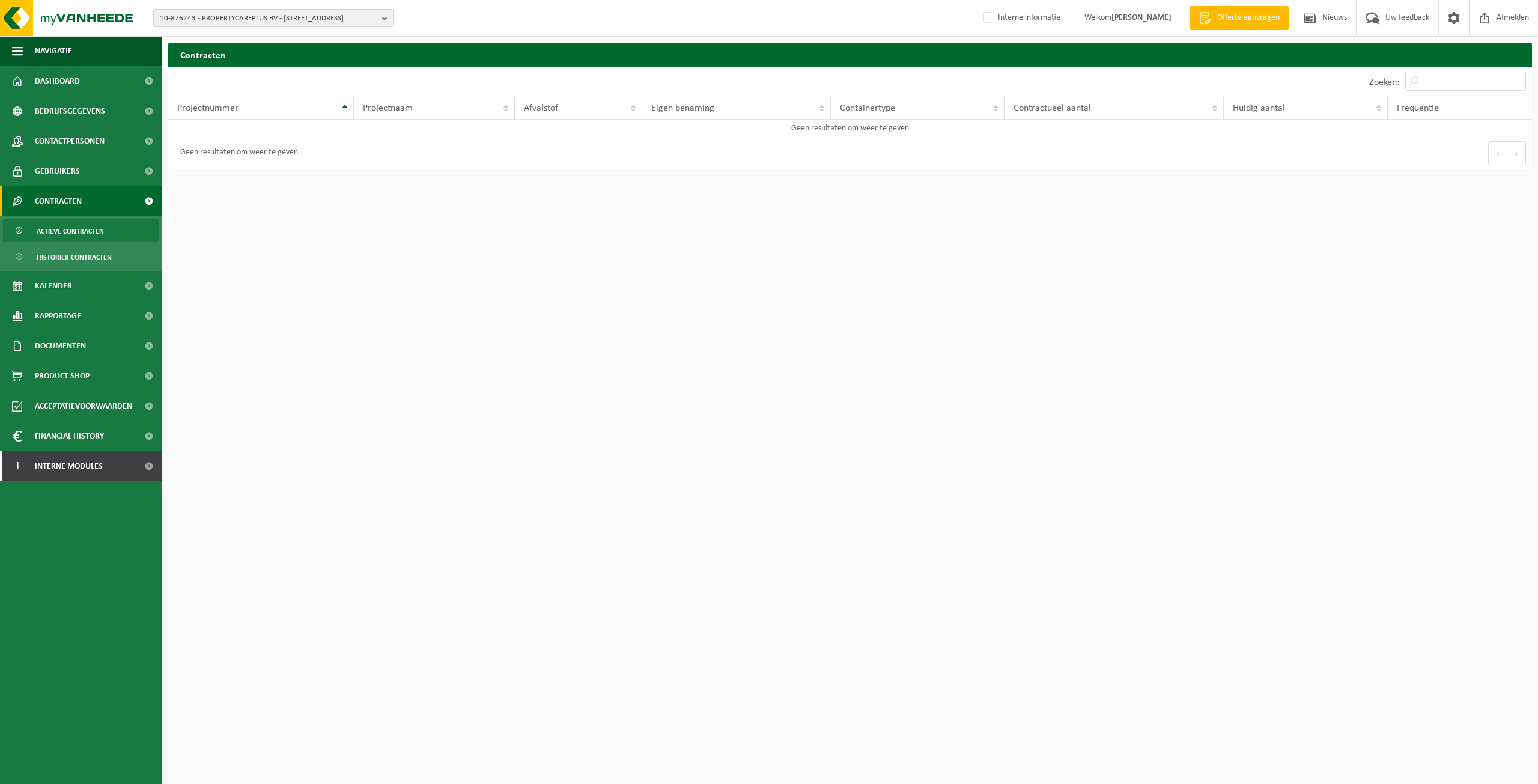
click at [285, 20] on span "10-876243 - PROPERTYCAREPLUS BV - [STREET_ADDRESS]" at bounding box center [268, 19] width 218 height 18
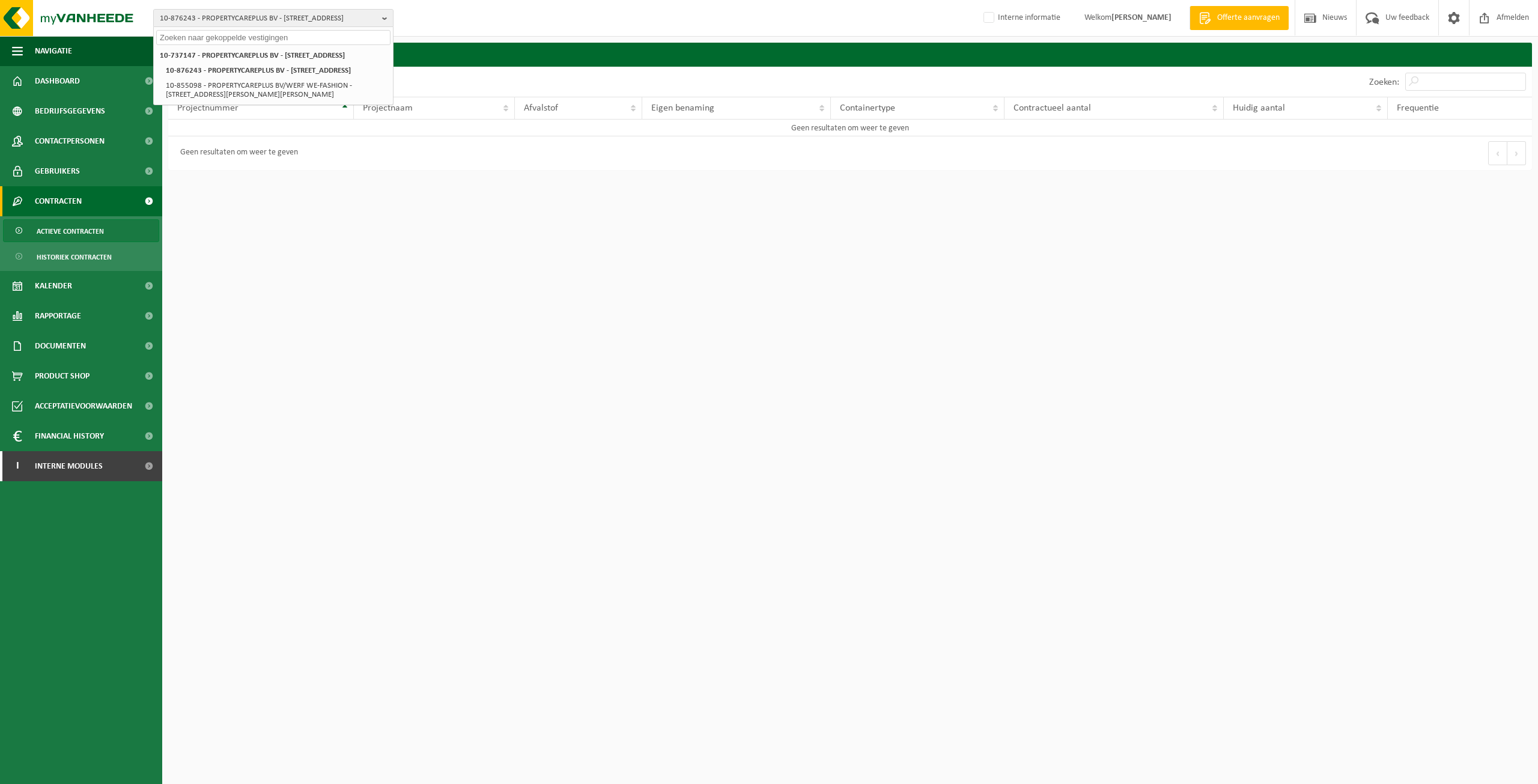
click at [269, 102] on li "10-855098 - PROPERTYCAREPLUS BV/WERF WE-FASHION - [STREET_ADDRESS][PERSON_NAME]…" at bounding box center [276, 90] width 229 height 24
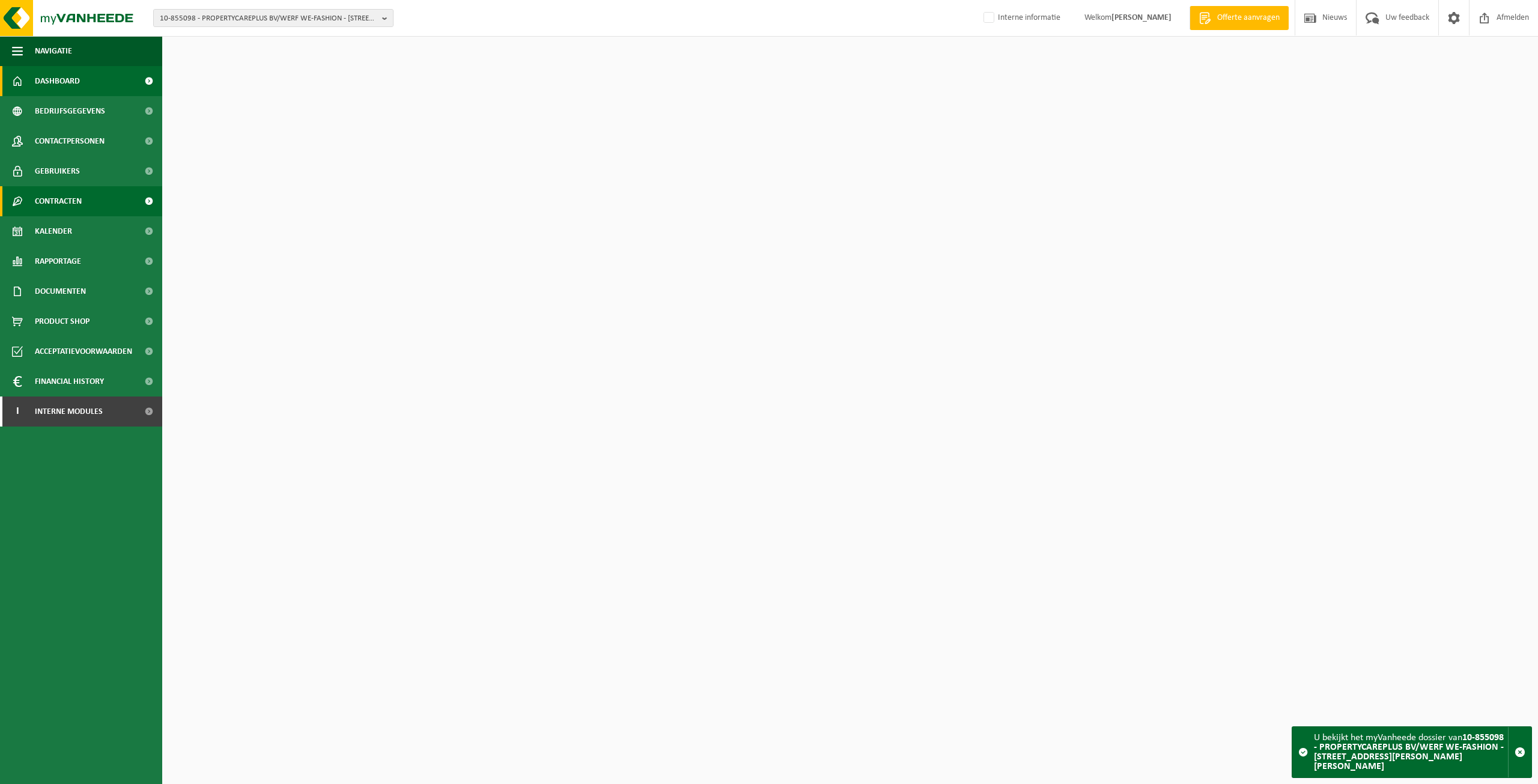
click at [86, 197] on link "Contracten" at bounding box center [81, 201] width 162 height 30
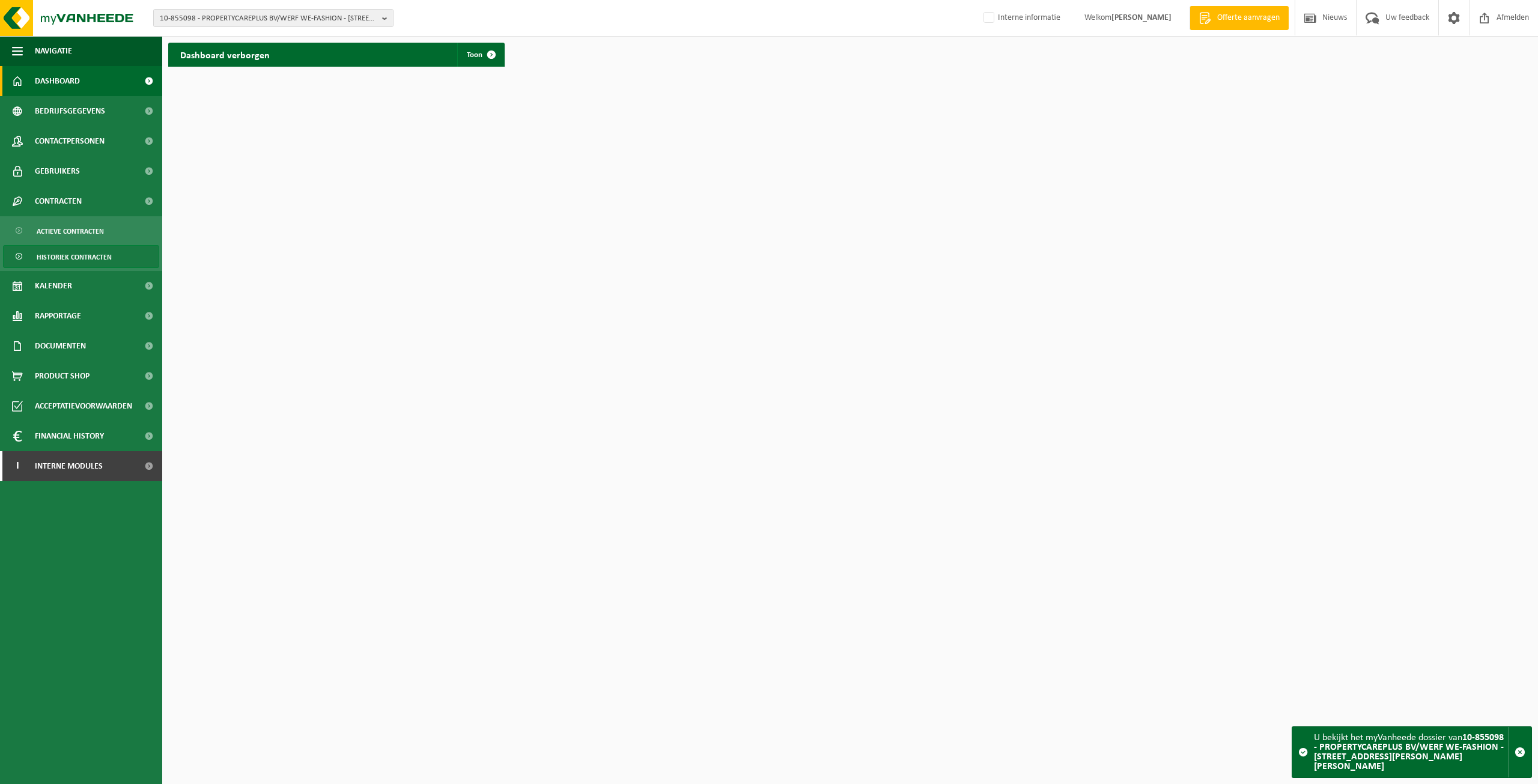
click at [20, 251] on span at bounding box center [20, 257] width 10 height 23
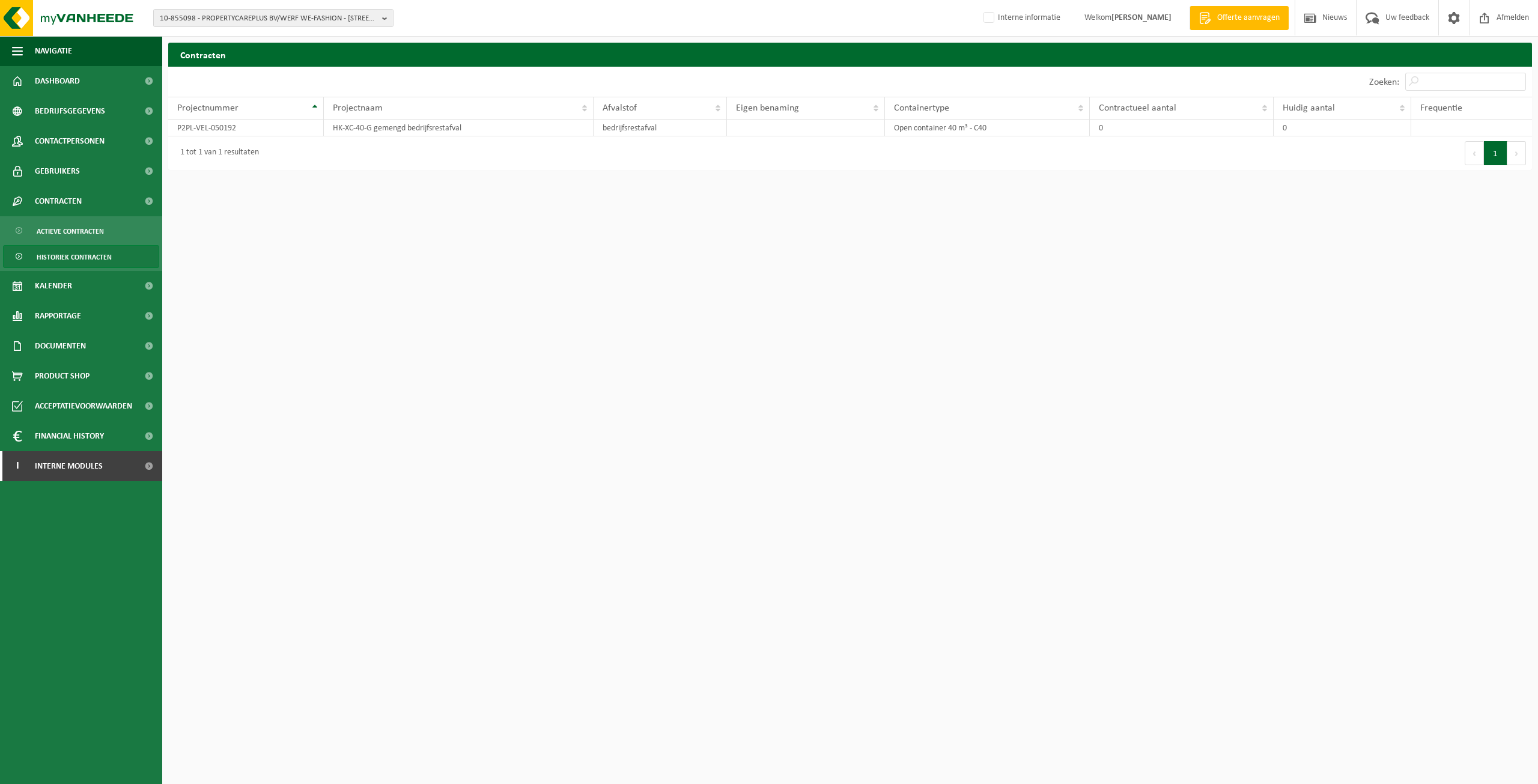
click at [55, 227] on span "Actieve contracten" at bounding box center [71, 232] width 67 height 23
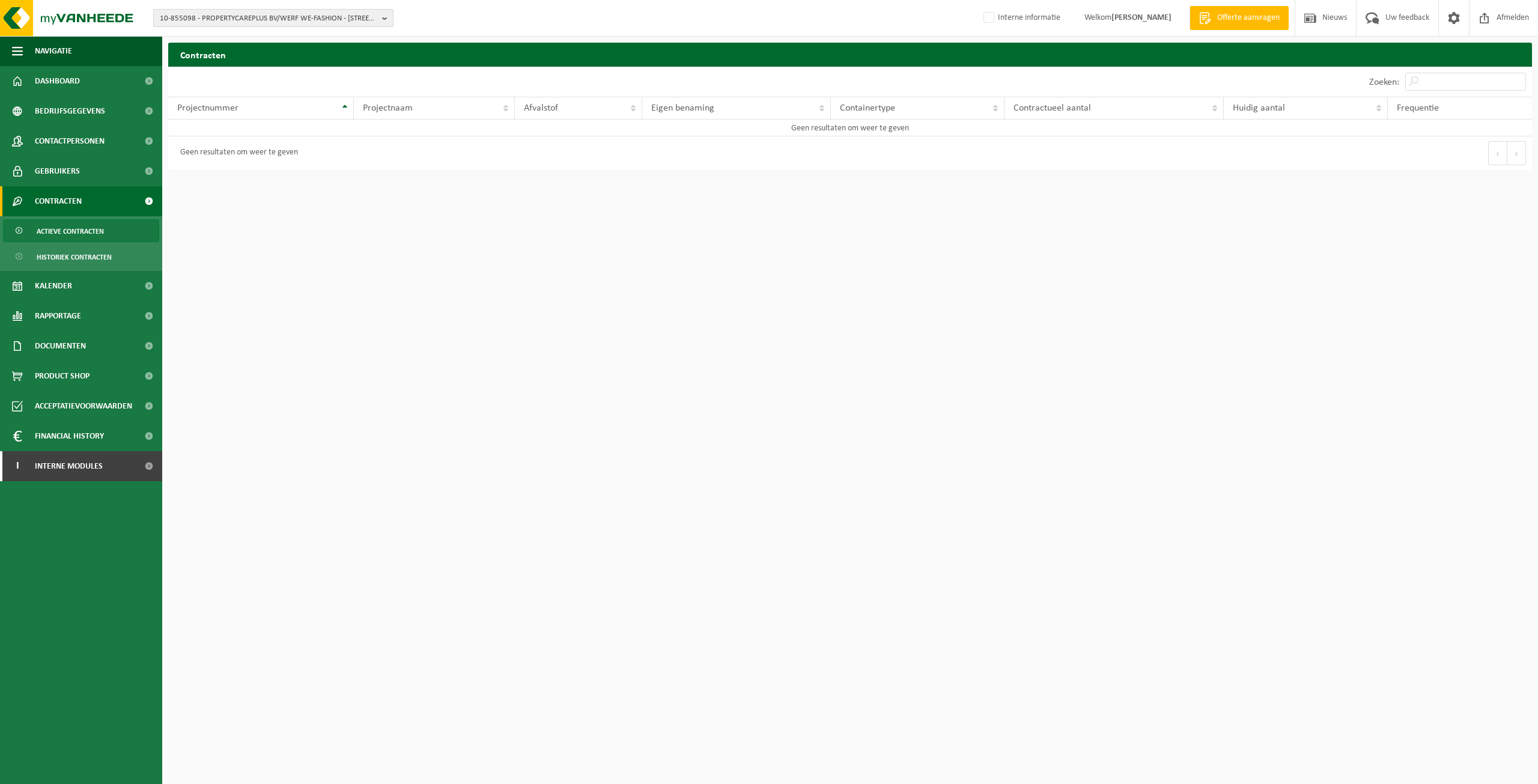
click at [270, 16] on span "10-855098 - PROPERTYCAREPLUS BV/WERF WE-FASHION - [STREET_ADDRESS][PERSON_NAME]…" at bounding box center [268, 19] width 218 height 18
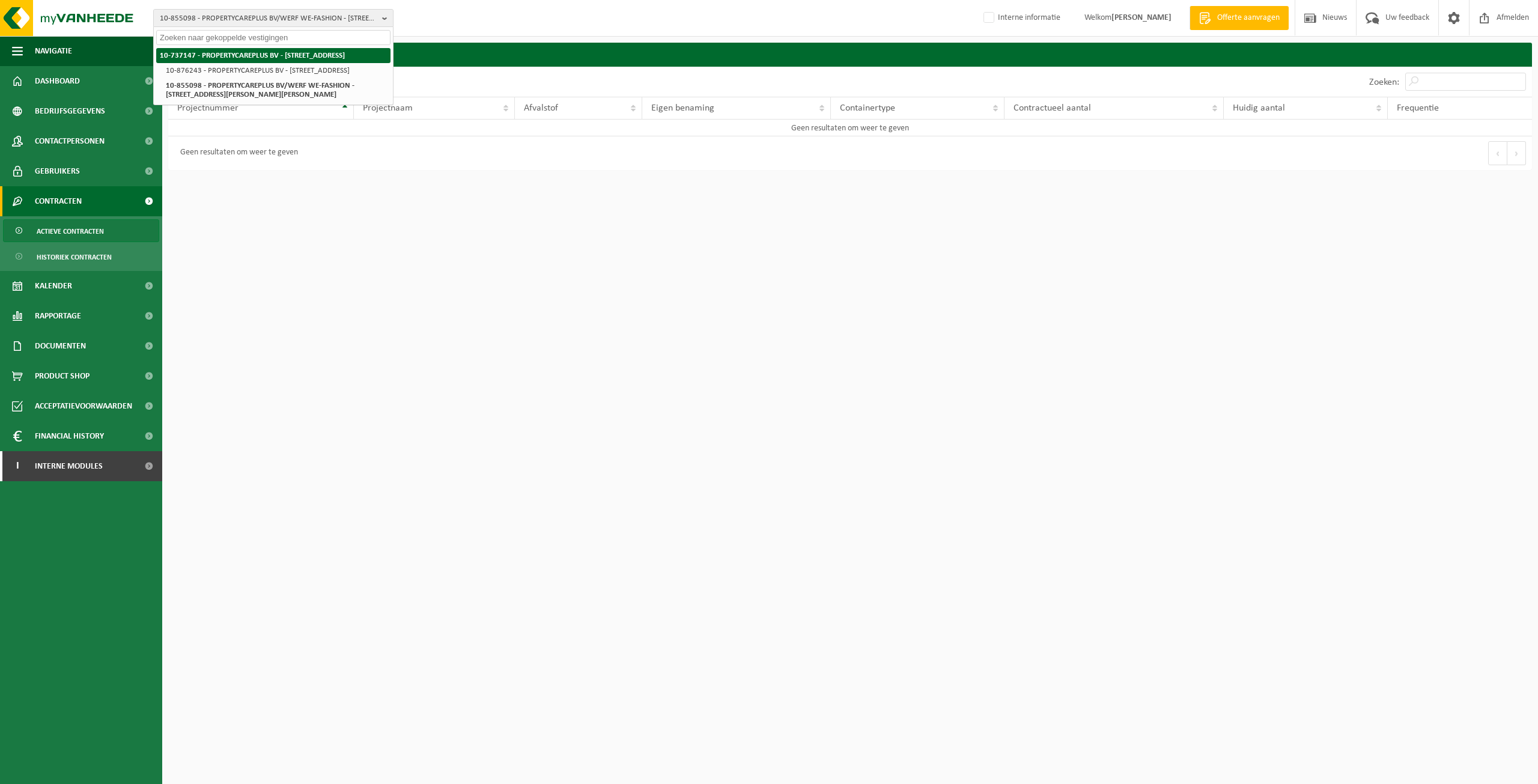
click at [281, 55] on strong "10-737147 - PROPERTYCAREPLUS BV - [STREET_ADDRESS]" at bounding box center [252, 56] width 185 height 8
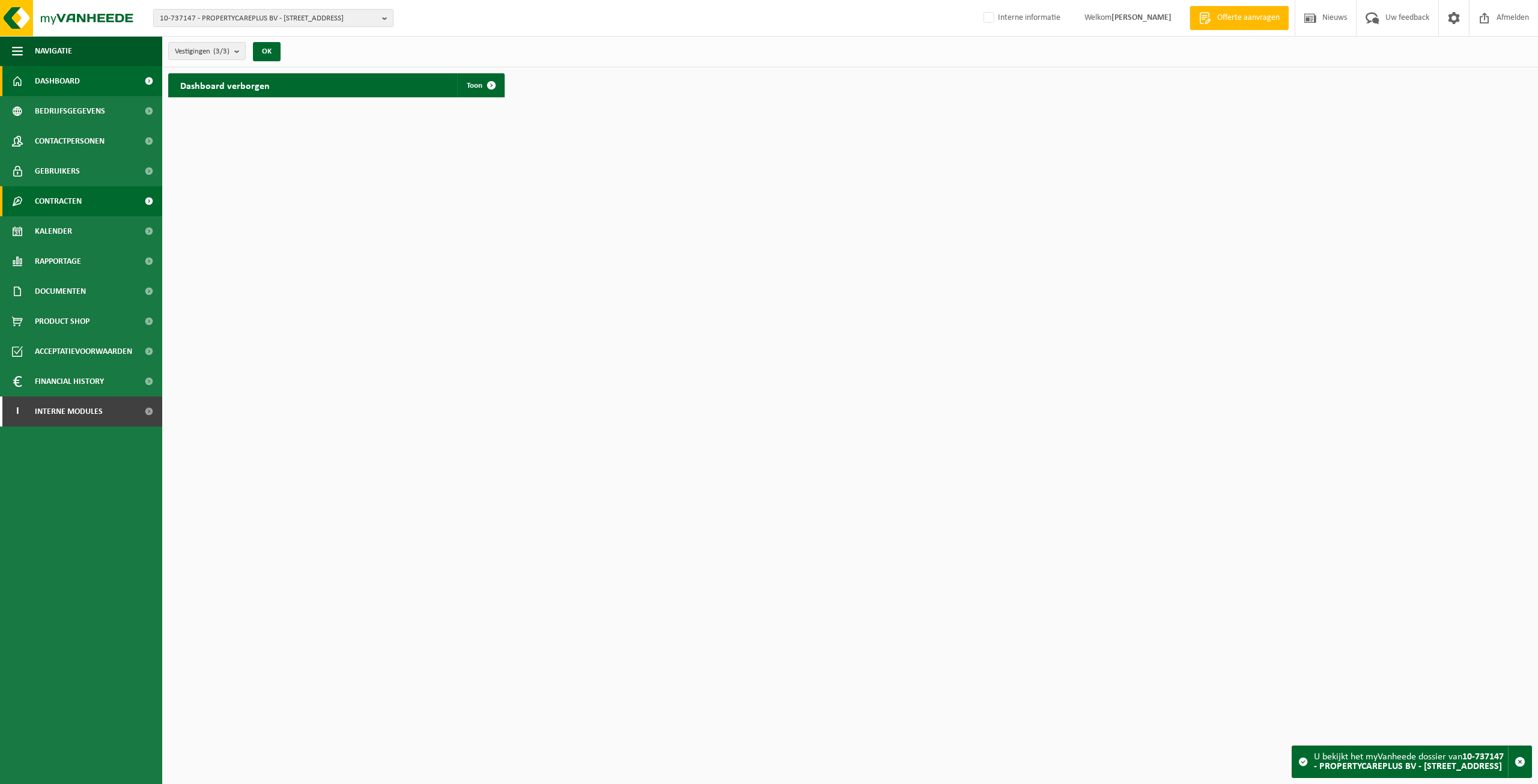
click at [97, 201] on link "Contracten" at bounding box center [81, 201] width 162 height 30
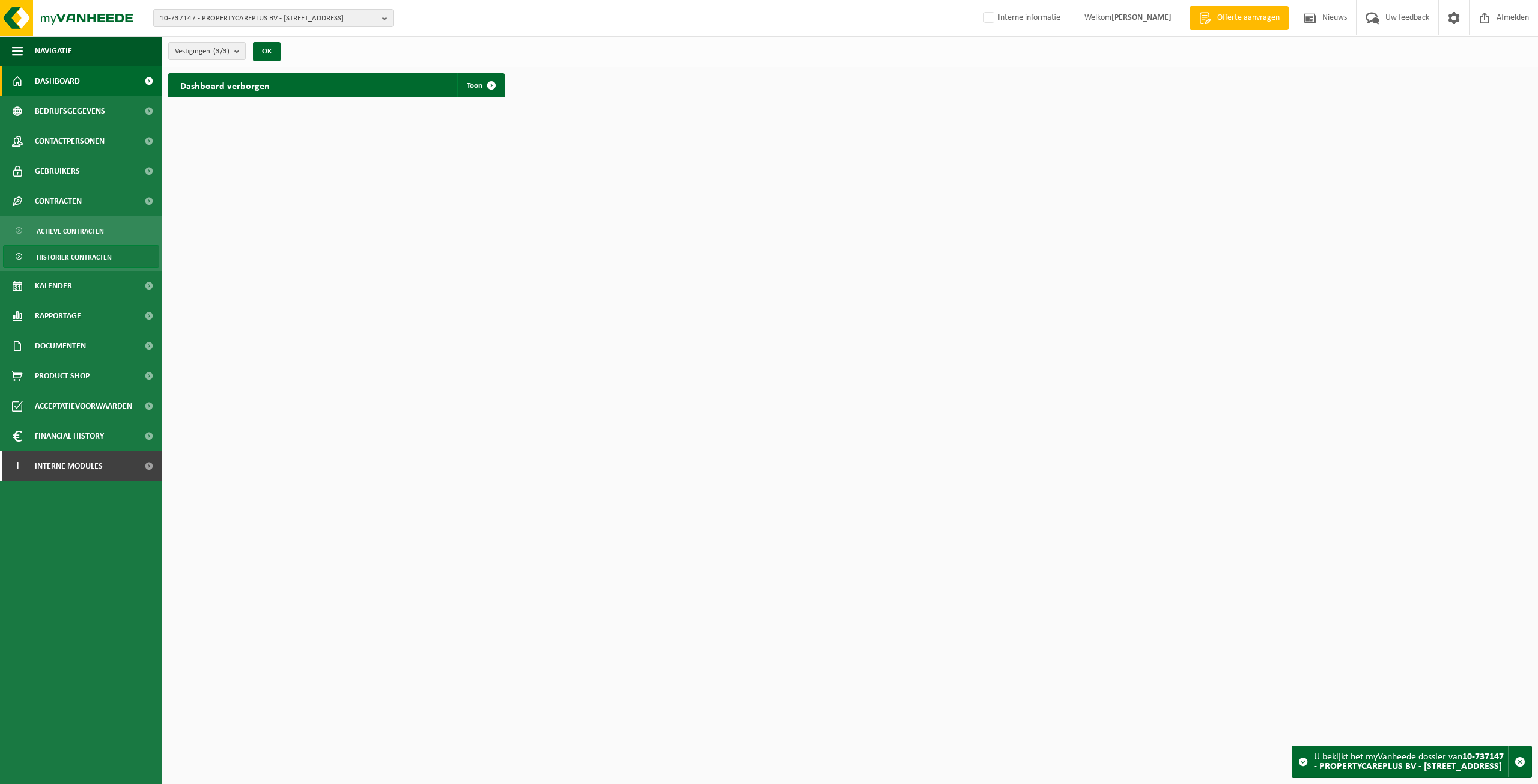
click at [113, 249] on link "Historiek contracten" at bounding box center [81, 256] width 156 height 23
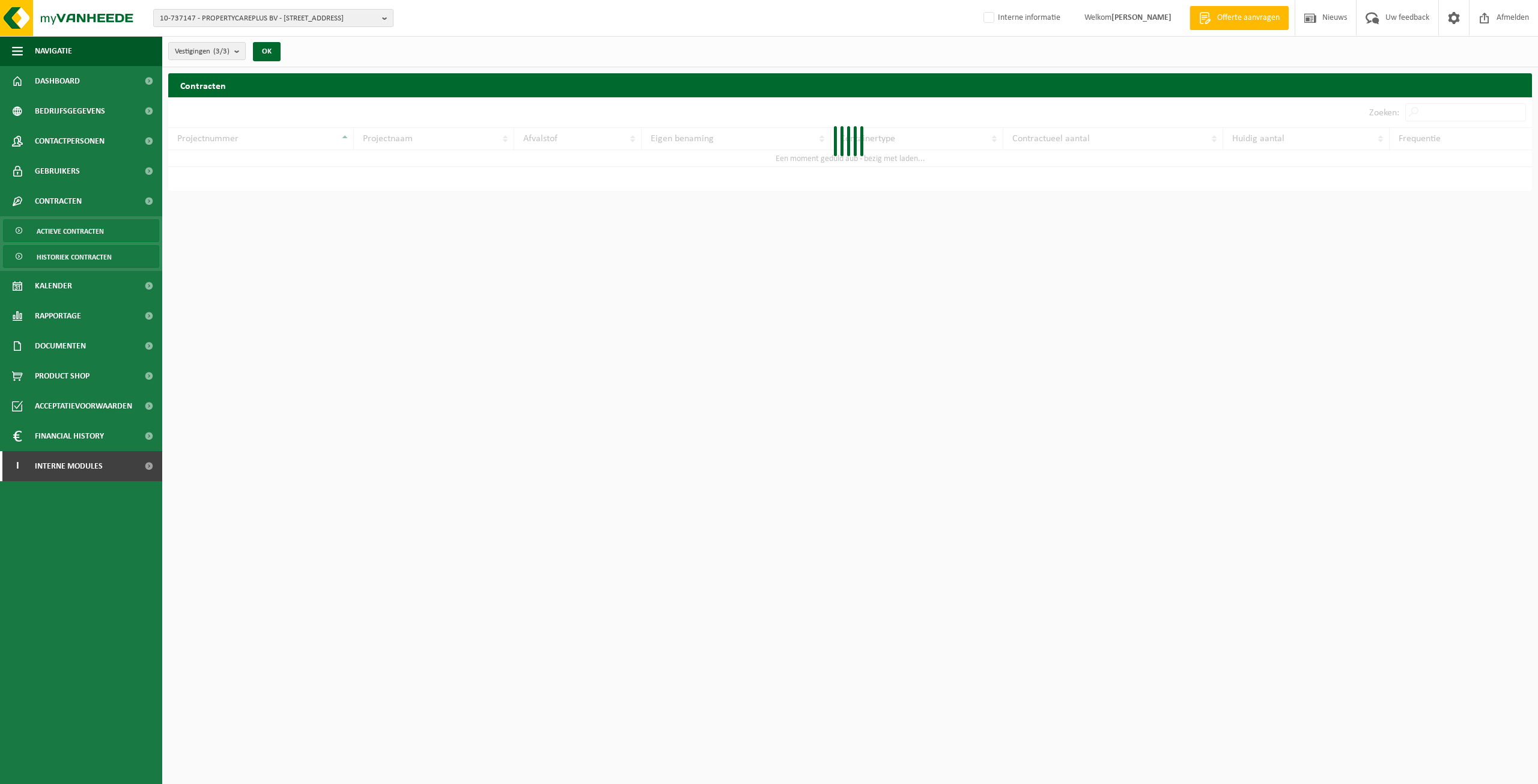
click at [111, 236] on link "Actieve contracten" at bounding box center [81, 231] width 156 height 23
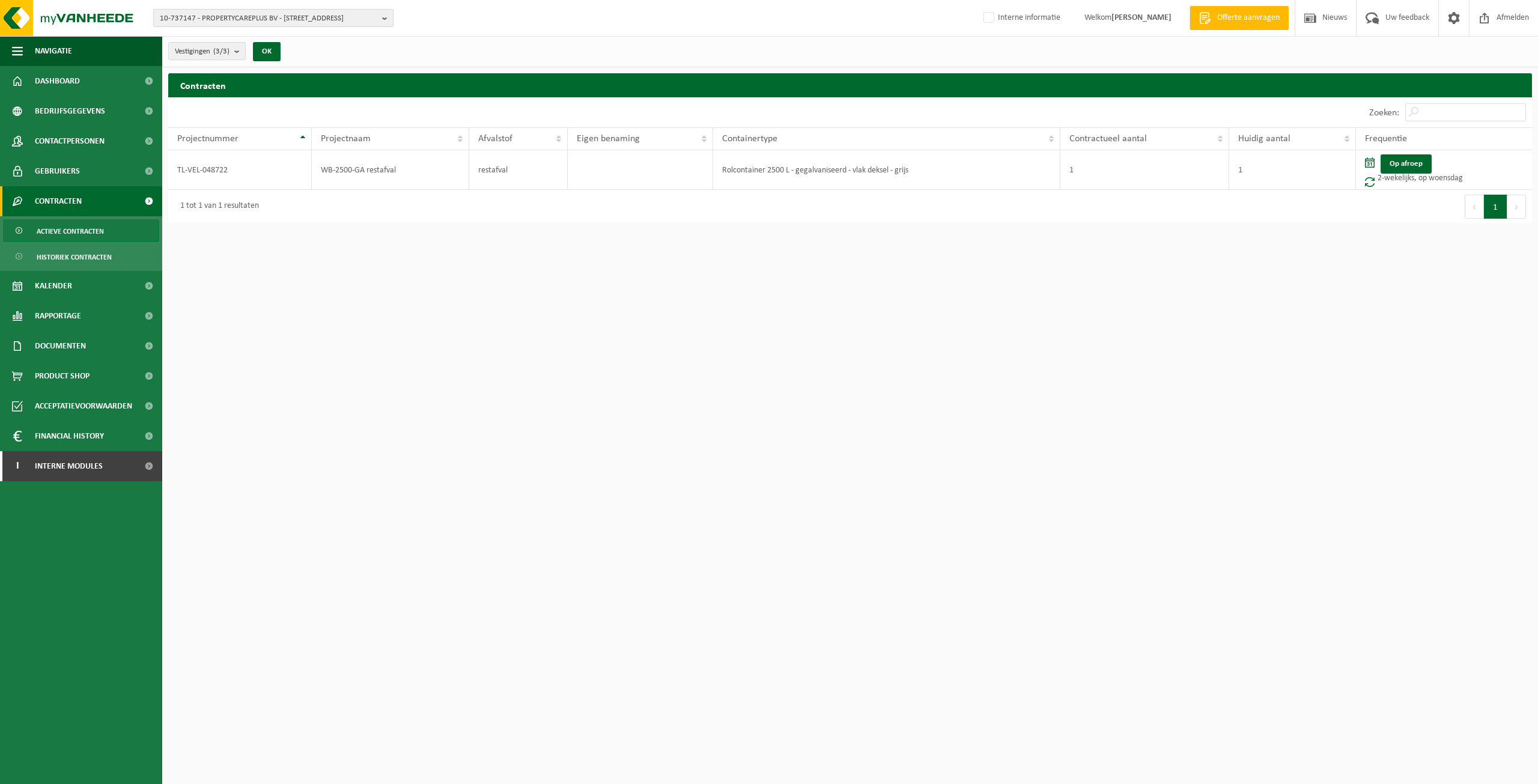
click at [186, 21] on span "10-737147 - PROPERTYCAREPLUS BV - [STREET_ADDRESS]" at bounding box center [268, 19] width 218 height 18
click at [290, 37] on input "text" at bounding box center [273, 38] width 234 height 15
paste input "01-002065"
type input "01-002065"
click at [277, 60] on li "01-002065 - CID LINES NV - 8900 IEPER, WATERPOORTSTRAAT 2" at bounding box center [273, 55] width 234 height 15
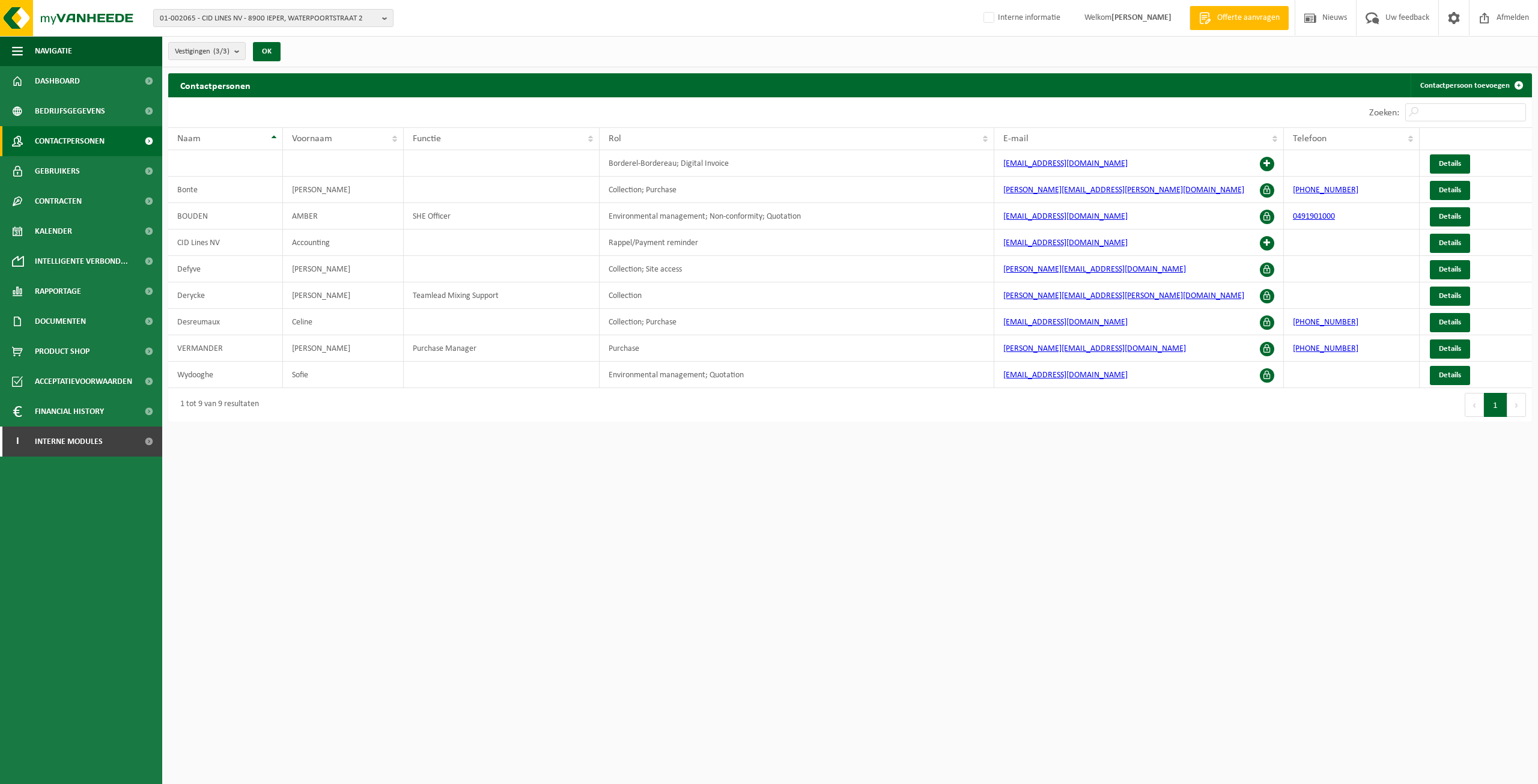
click at [611, 60] on div "Vestigingen (3/3) Alles selecteren Alles deselecteren Actieve selecteren CID LI…" at bounding box center [850, 52] width 1376 height 31
drag, startPoint x: 1127, startPoint y: 214, endPoint x: 977, endPoint y: 216, distance: 150.0
click at [977, 216] on tr "[PERSON_NAME] SHE Officer Environmental management; Non-conformity; Quotation […" at bounding box center [850, 216] width 1364 height 26
copy tr "[EMAIL_ADDRESS][DOMAIN_NAME]"
click at [269, 21] on span "01-002065 - CID LINES NV - 8900 IEPER, WATERPOORTSTRAAT 2" at bounding box center [268, 19] width 218 height 18
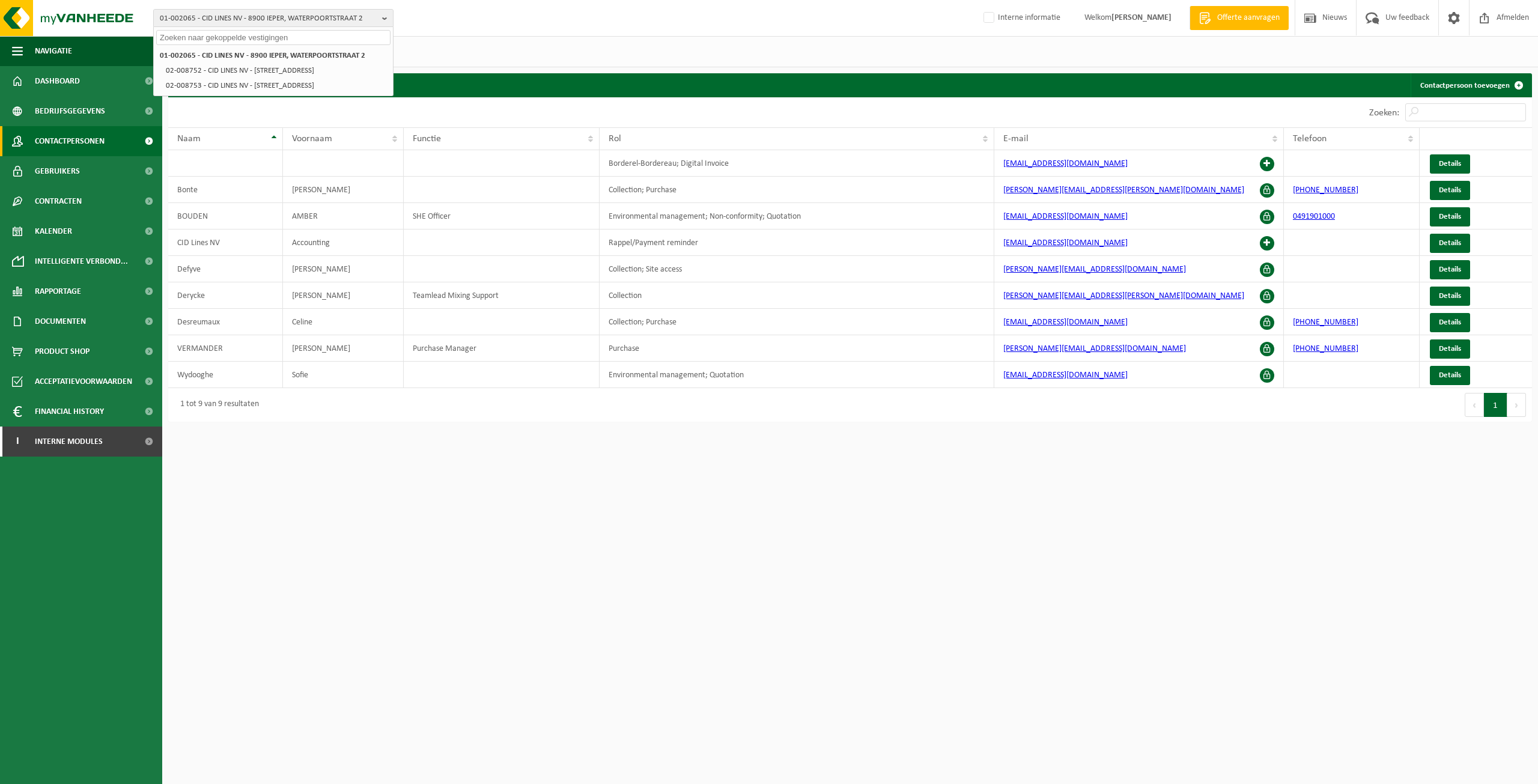
paste input "01-002065"
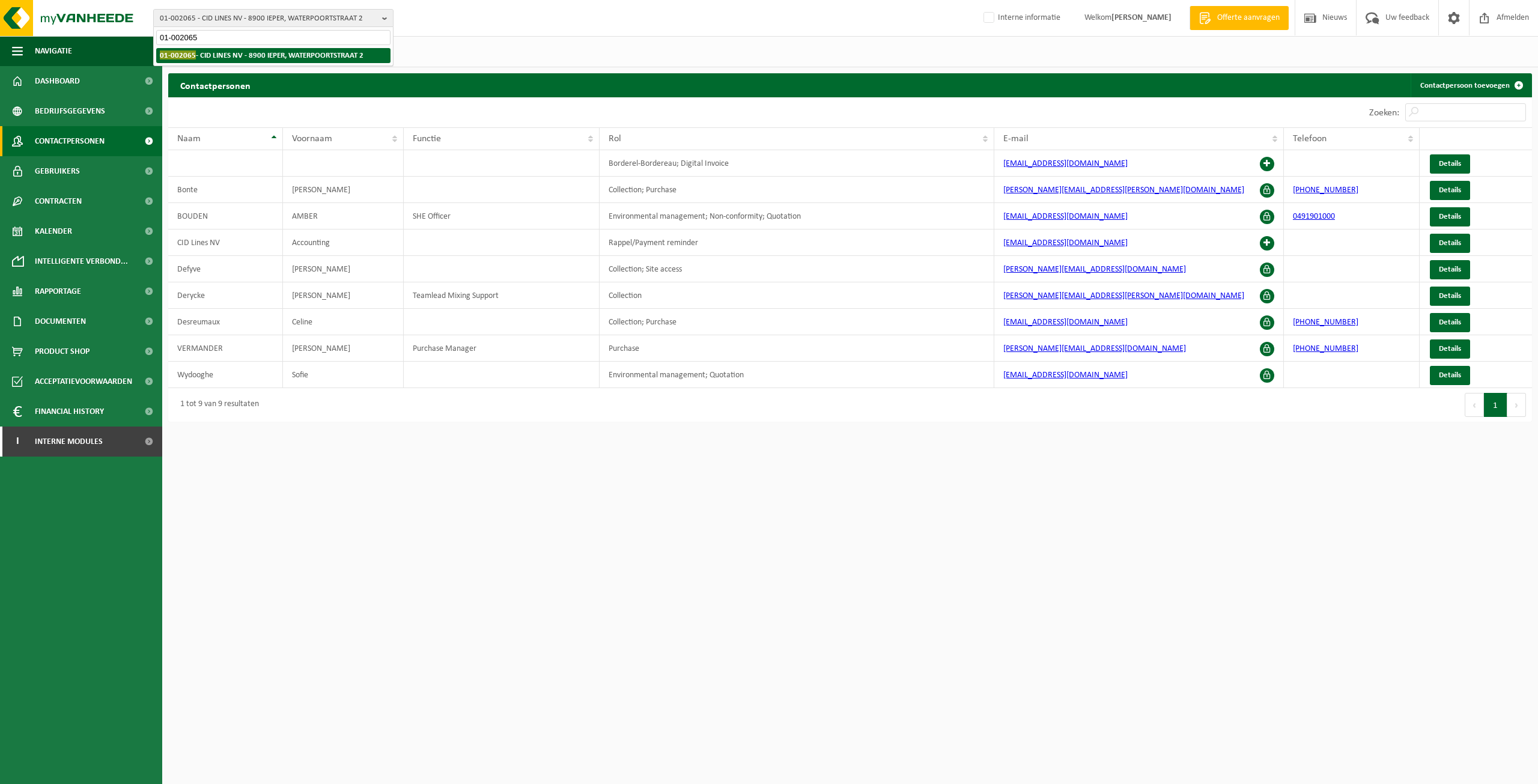
type input "01-002065"
click at [266, 53] on strong "01-002065 - CID LINES NV - 8900 IEPER, WATERPOORTSTRAAT 2" at bounding box center [261, 54] width 204 height 9
click at [75, 166] on span "Gebruikers" at bounding box center [57, 171] width 45 height 30
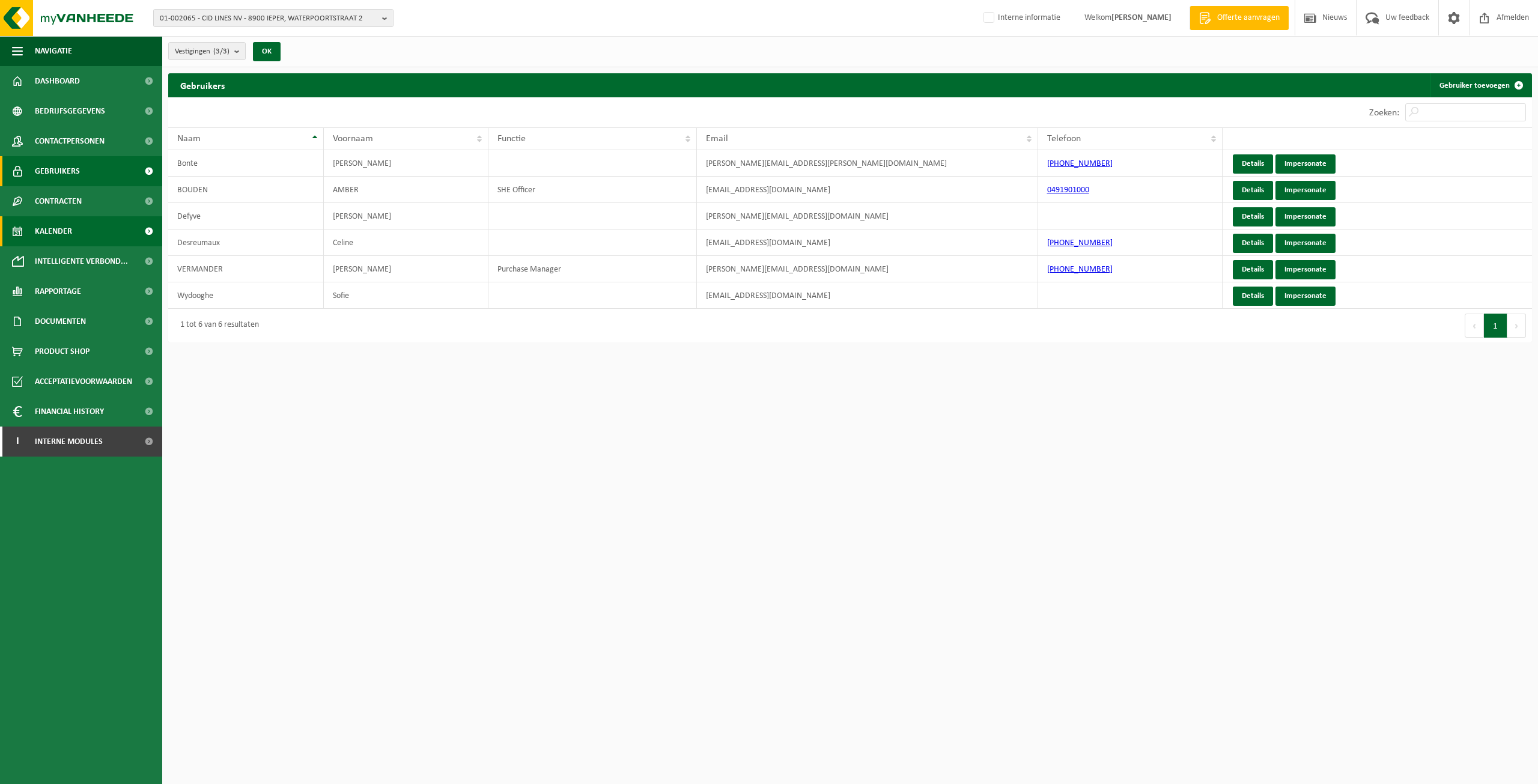
click at [83, 224] on link "Kalender" at bounding box center [81, 231] width 162 height 30
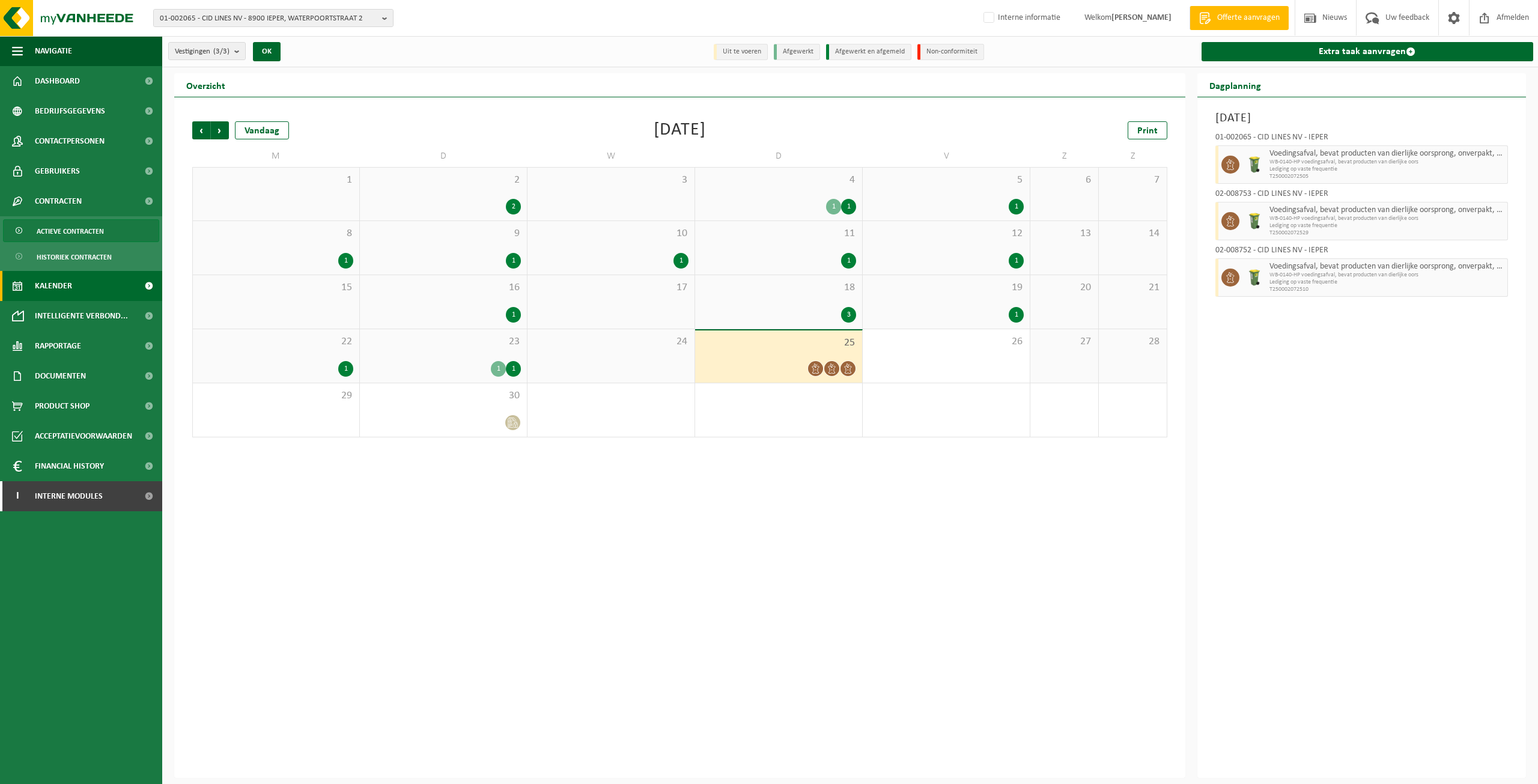
click at [57, 236] on span "Actieve contracten" at bounding box center [71, 232] width 67 height 23
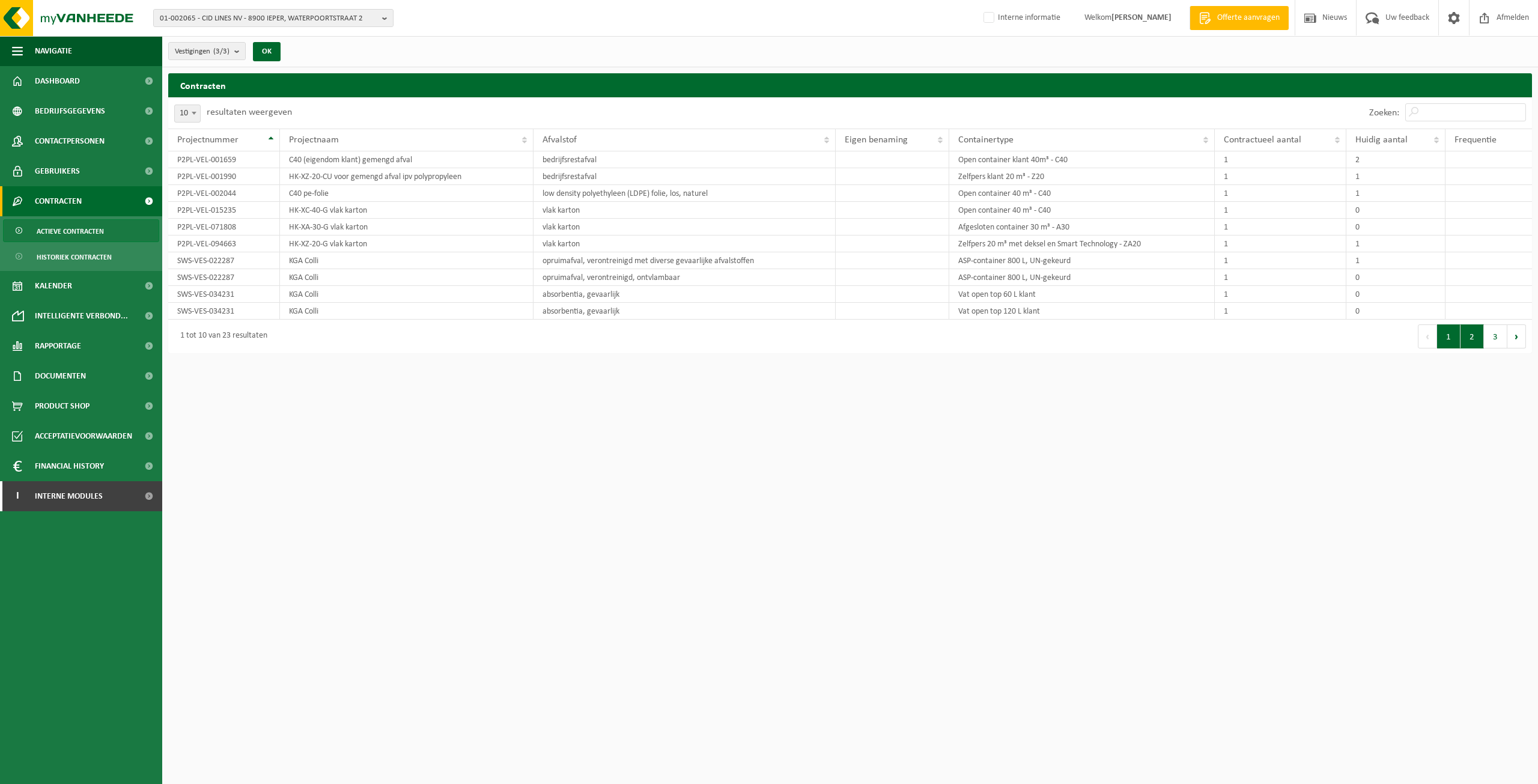
click at [1474, 334] on button "2" at bounding box center [1472, 336] width 24 height 24
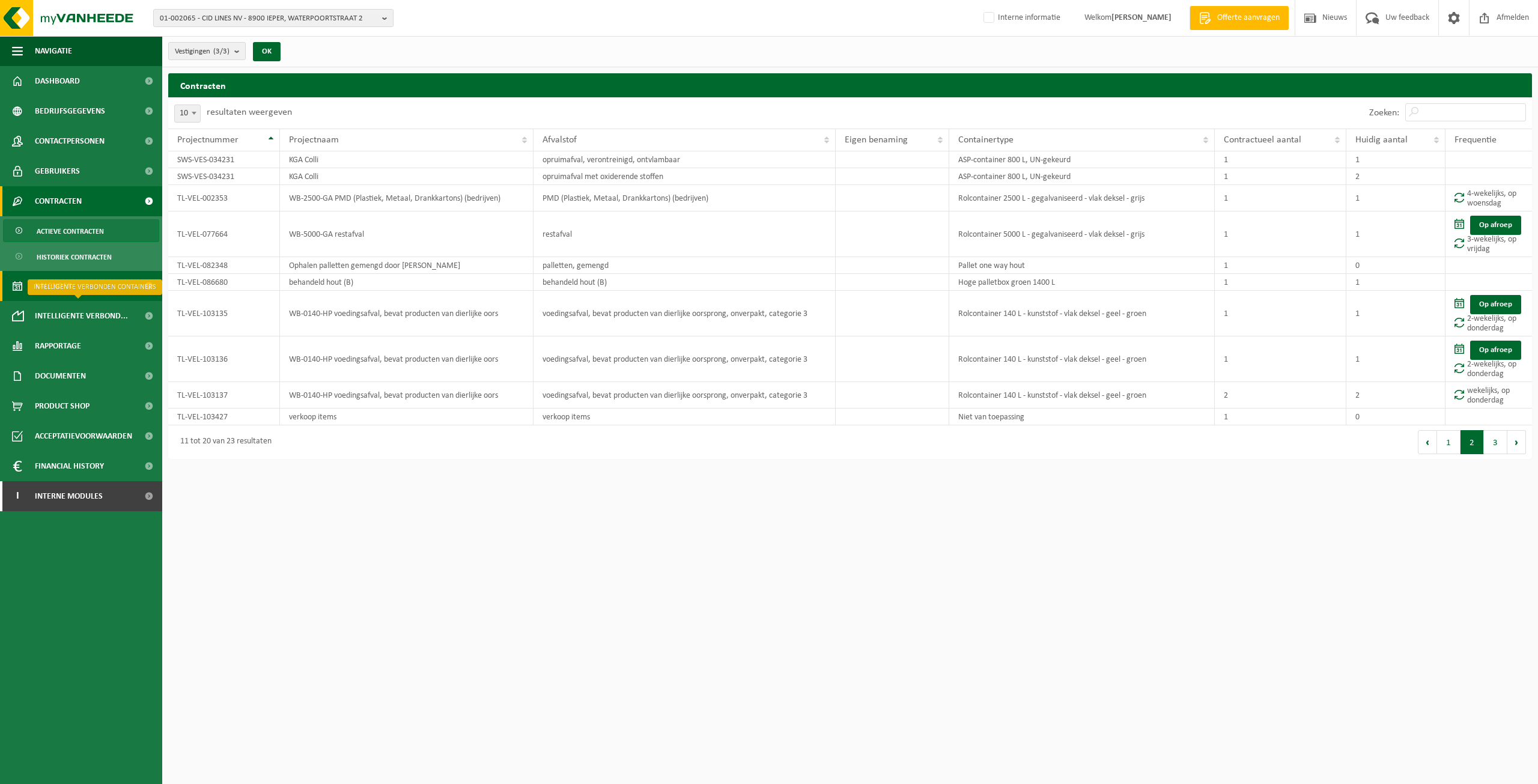
click at [75, 296] on link "Kalender" at bounding box center [81, 286] width 162 height 30
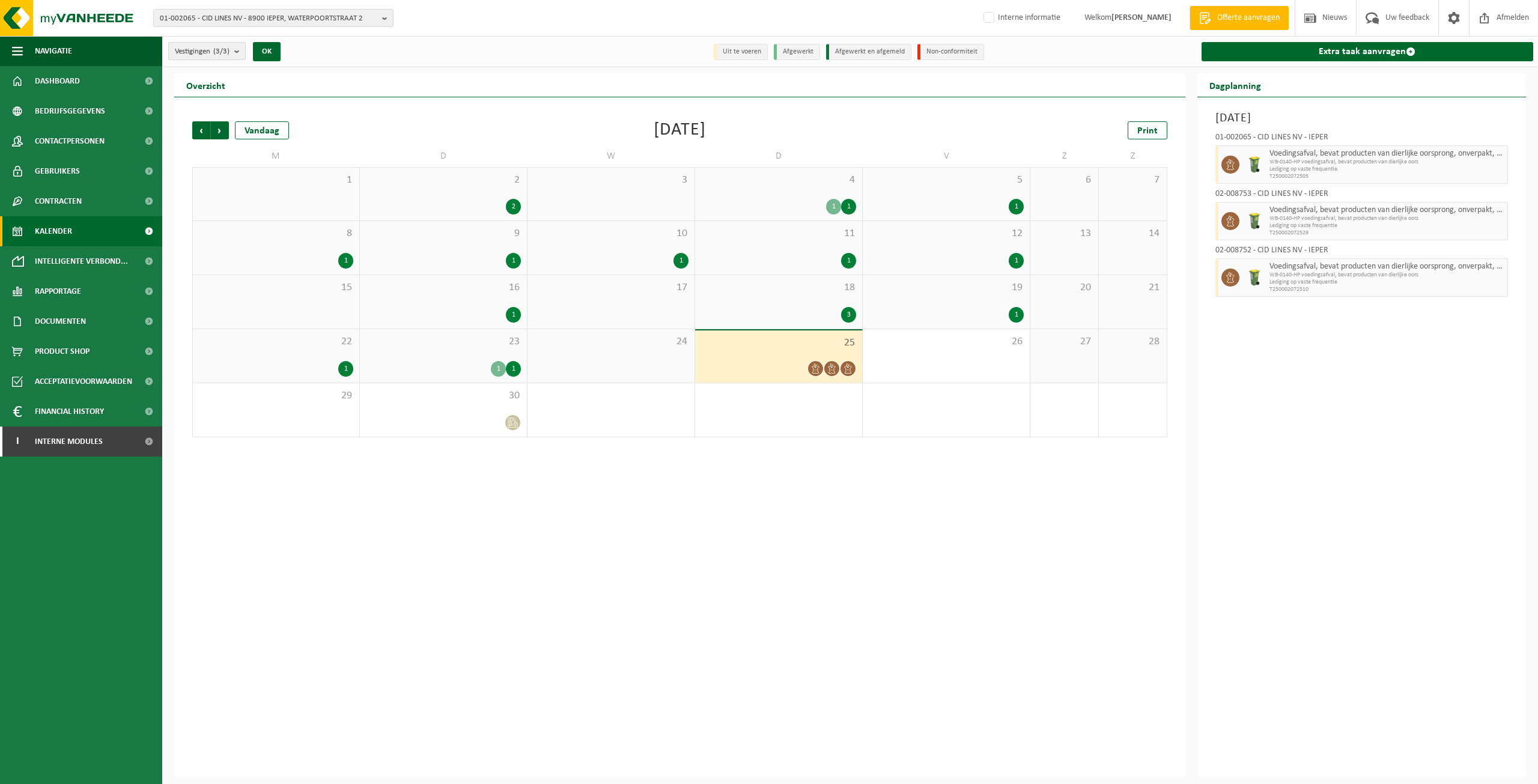
click at [233, 48] on button "Vestigingen (3/3)" at bounding box center [207, 51] width 77 height 18
click at [358, 21] on span "01-002065 - CID LINES NV - 8900 IEPER, WATERPOORTSTRAAT 2" at bounding box center [268, 19] width 218 height 18
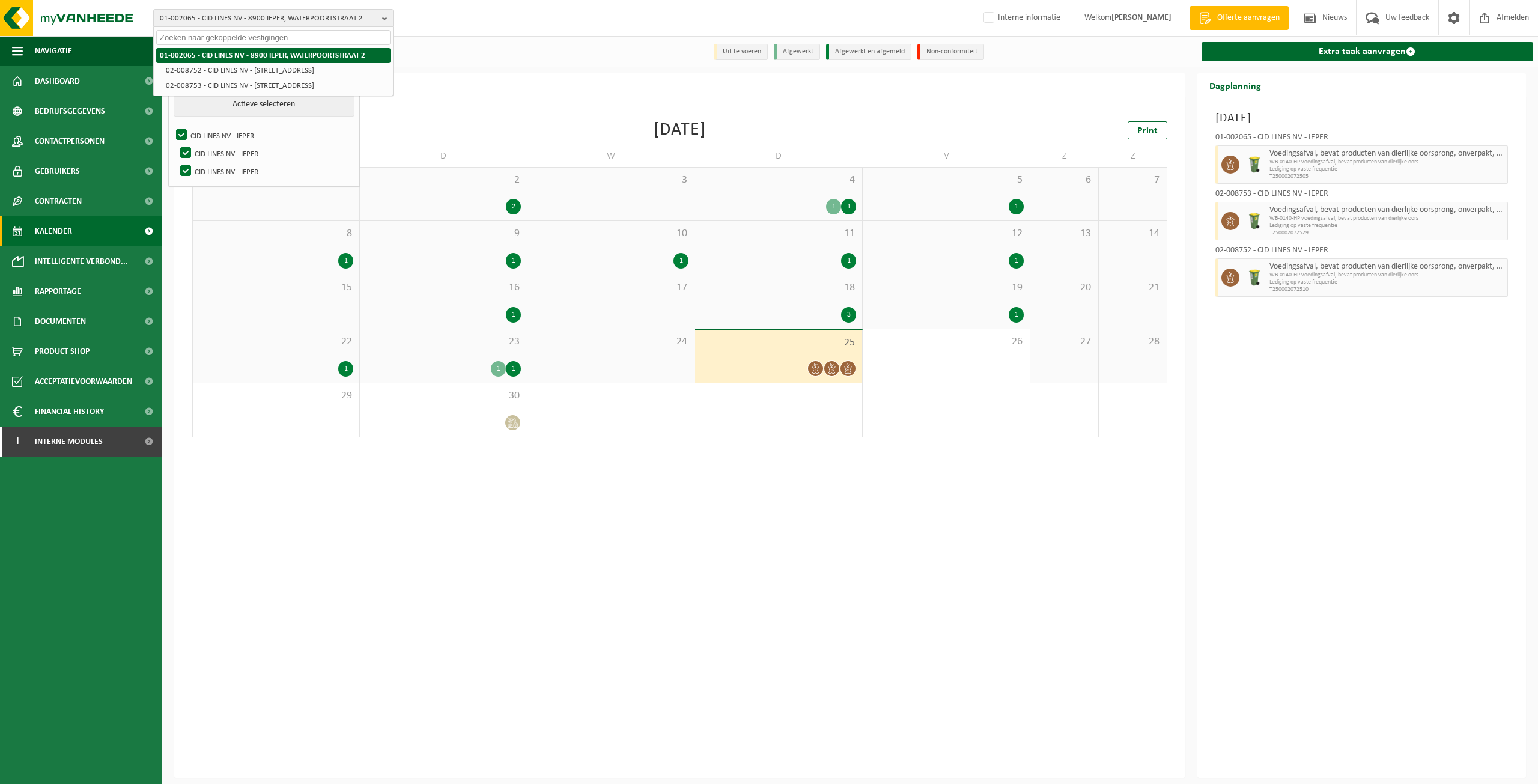
click at [361, 59] on strong "01-002065 - CID LINES NV - 8900 IEPER, WATERPOORTSTRAAT 2" at bounding box center [262, 56] width 206 height 8
click at [195, 149] on label "CID LINES NV - IEPER" at bounding box center [266, 153] width 177 height 18
click at [176, 144] on input "CID LINES NV - IEPER" at bounding box center [175, 144] width 1 height 1
checkbox input "false"
click at [189, 164] on label "CID LINES NV - IEPER" at bounding box center [266, 171] width 177 height 18
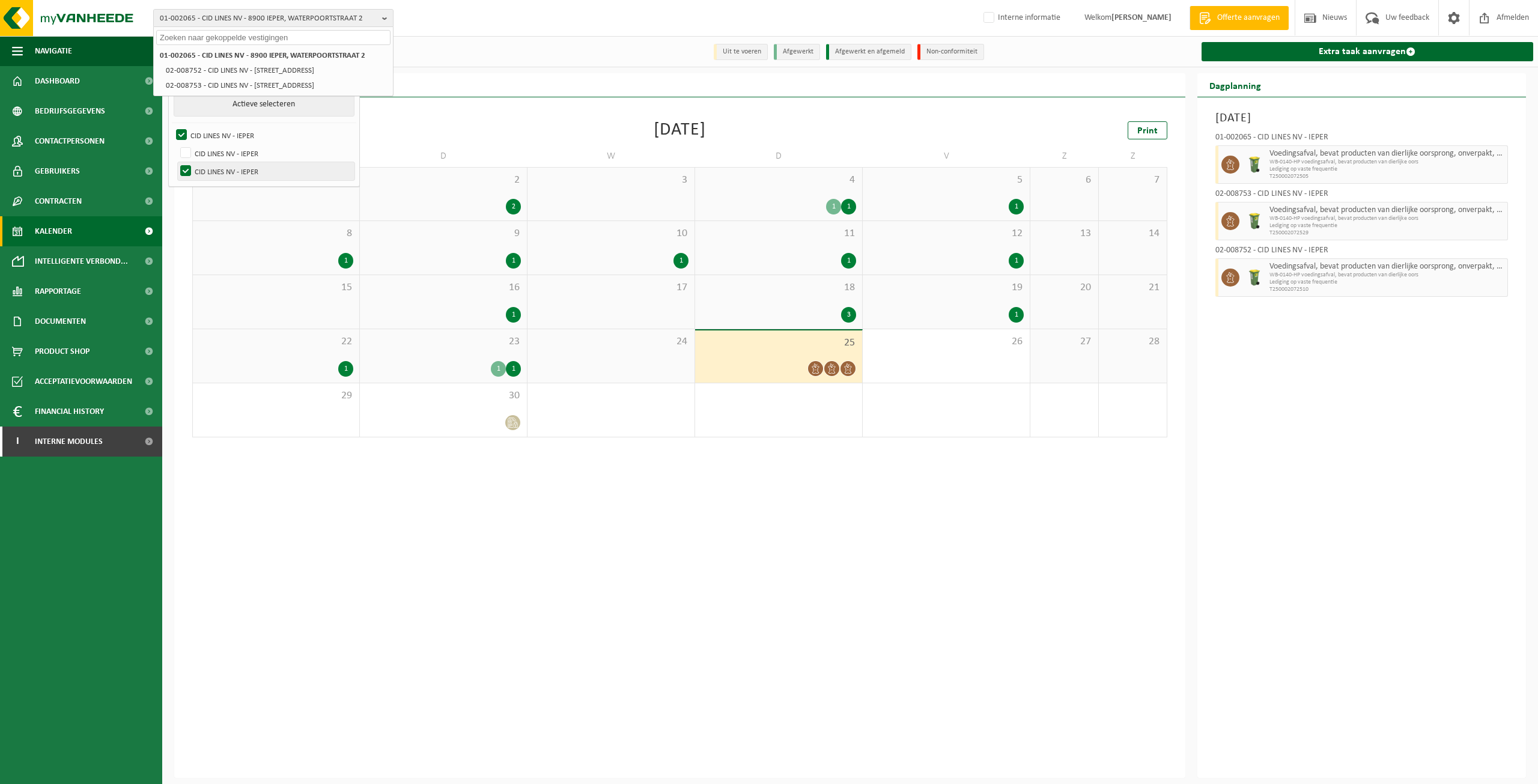
click at [176, 162] on input "CID LINES NV - IEPER" at bounding box center [175, 162] width 1 height 1
checkbox input "false"
click at [504, 98] on div "Vorige Volgende Vandaag September 2025 Print M D W D V Z Z 1 2 2 3 4 1 1 5 1 6 …" at bounding box center [680, 437] width 1011 height 680
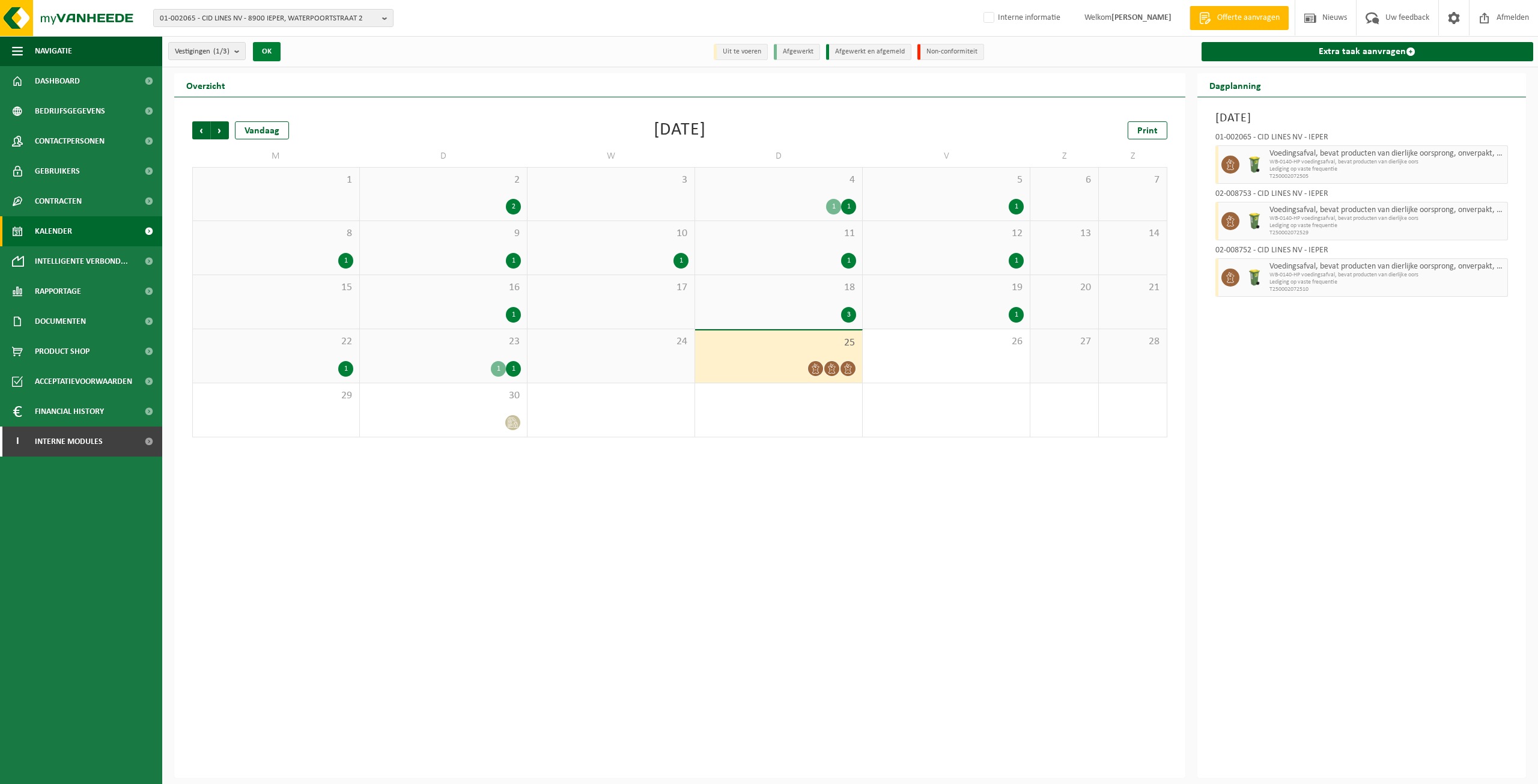
click at [267, 50] on button "OK" at bounding box center [267, 51] width 28 height 19
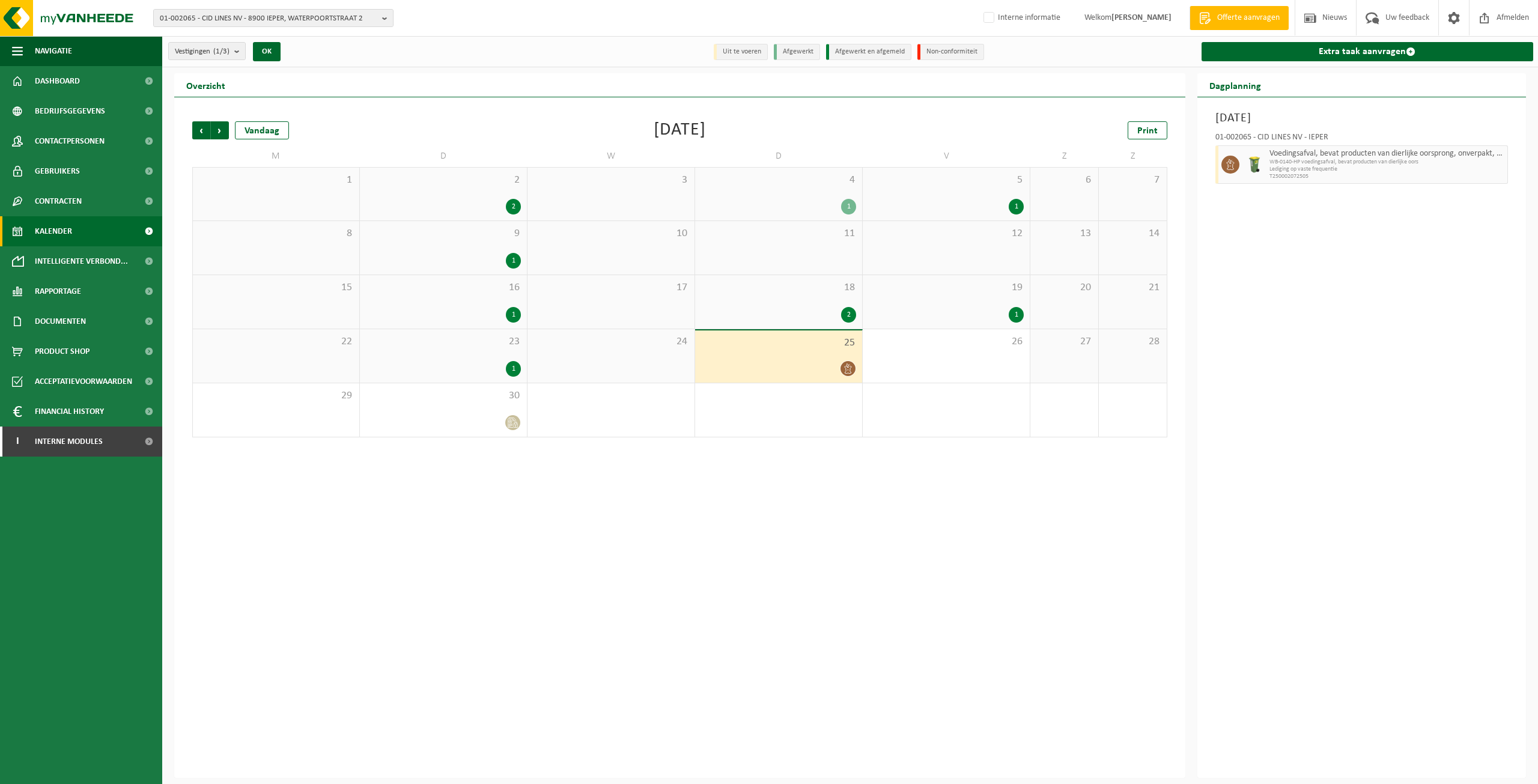
click at [1373, 171] on span "Lediging op vaste frequentie" at bounding box center [1388, 169] width 236 height 7
click at [805, 277] on div "18 2" at bounding box center [778, 302] width 167 height 53
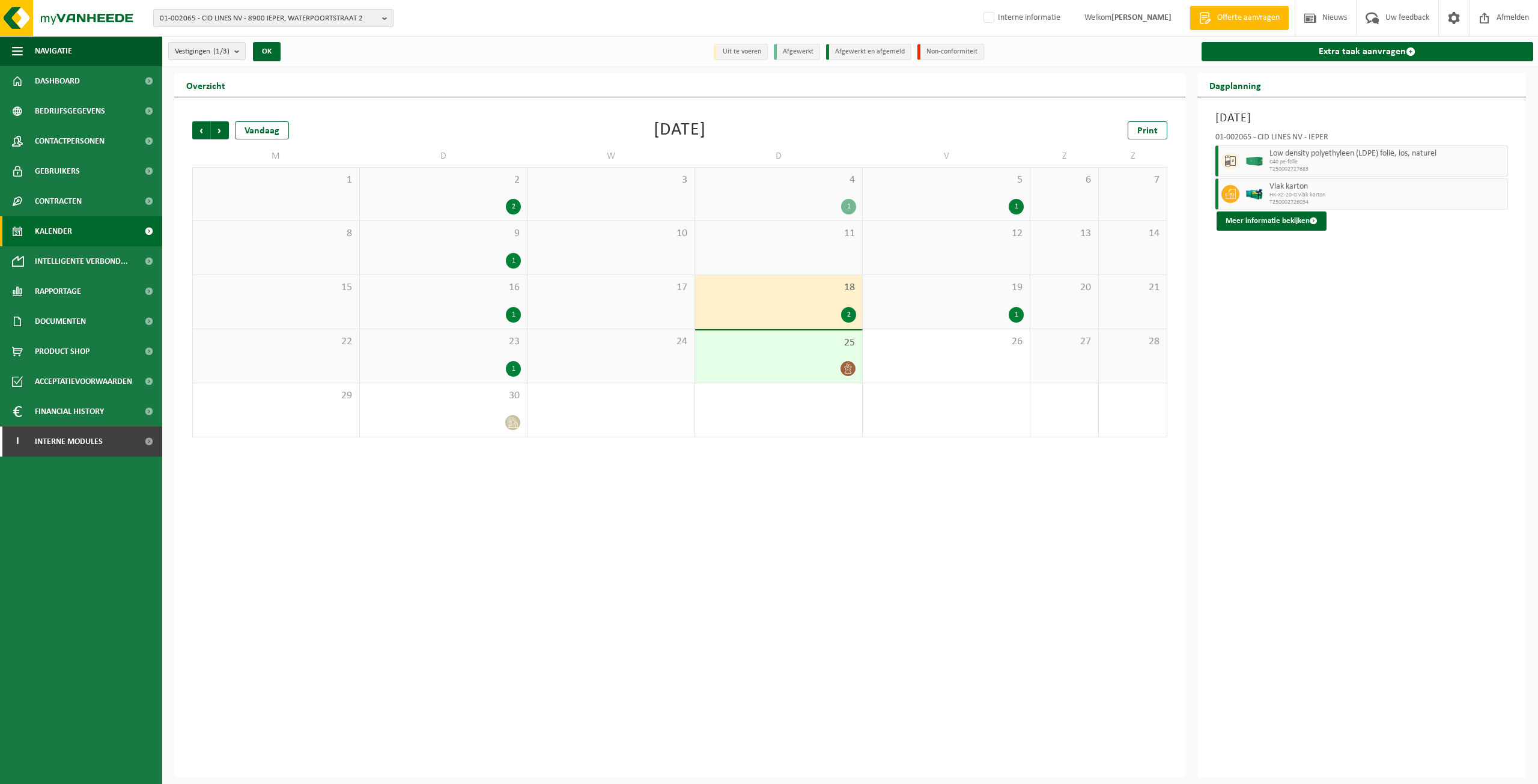
click at [843, 209] on div "1" at bounding box center [848, 206] width 15 height 16
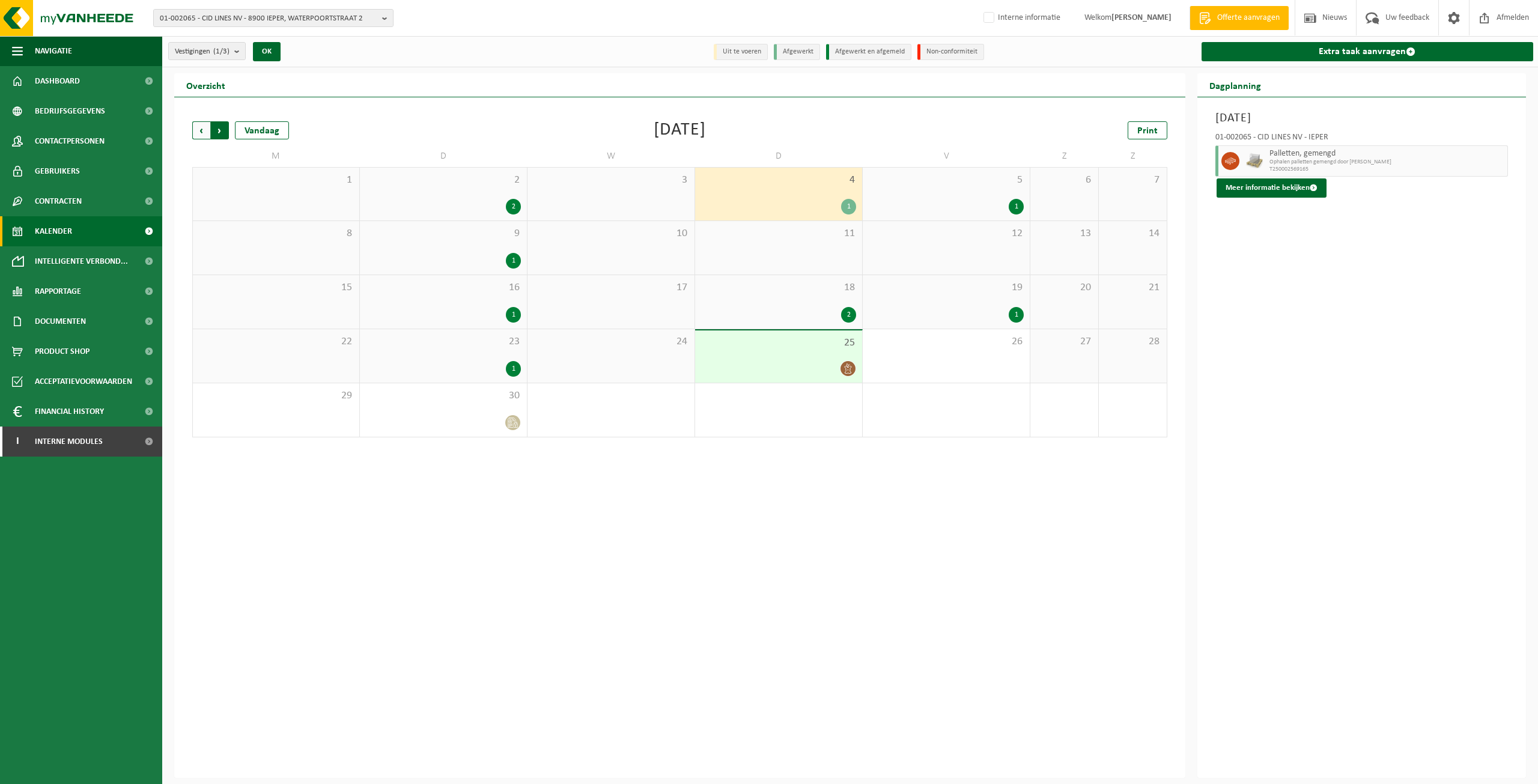
click at [206, 135] on span "Vorige" at bounding box center [201, 131] width 18 height 18
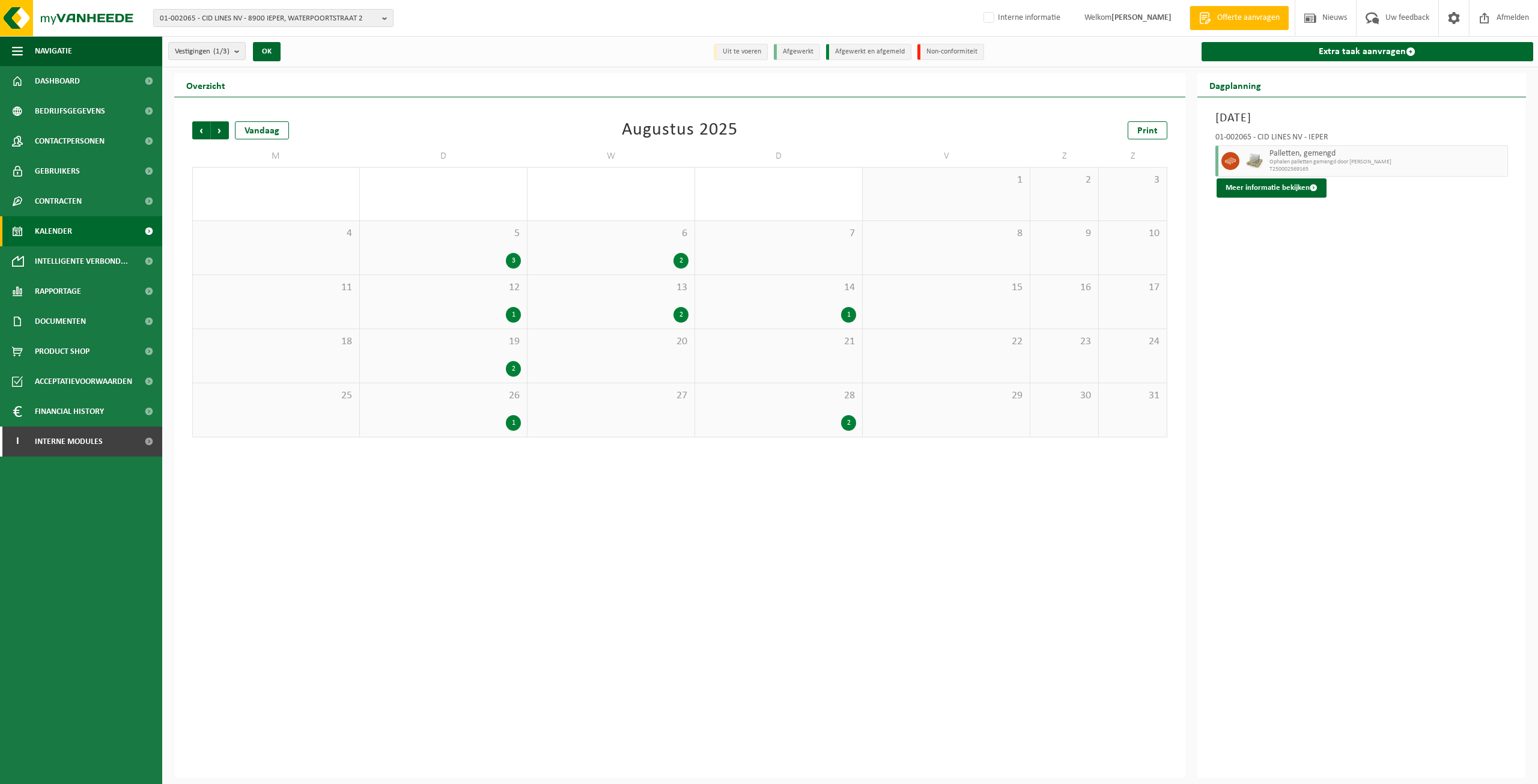
click at [772, 427] on div "2" at bounding box center [778, 422] width 155 height 16
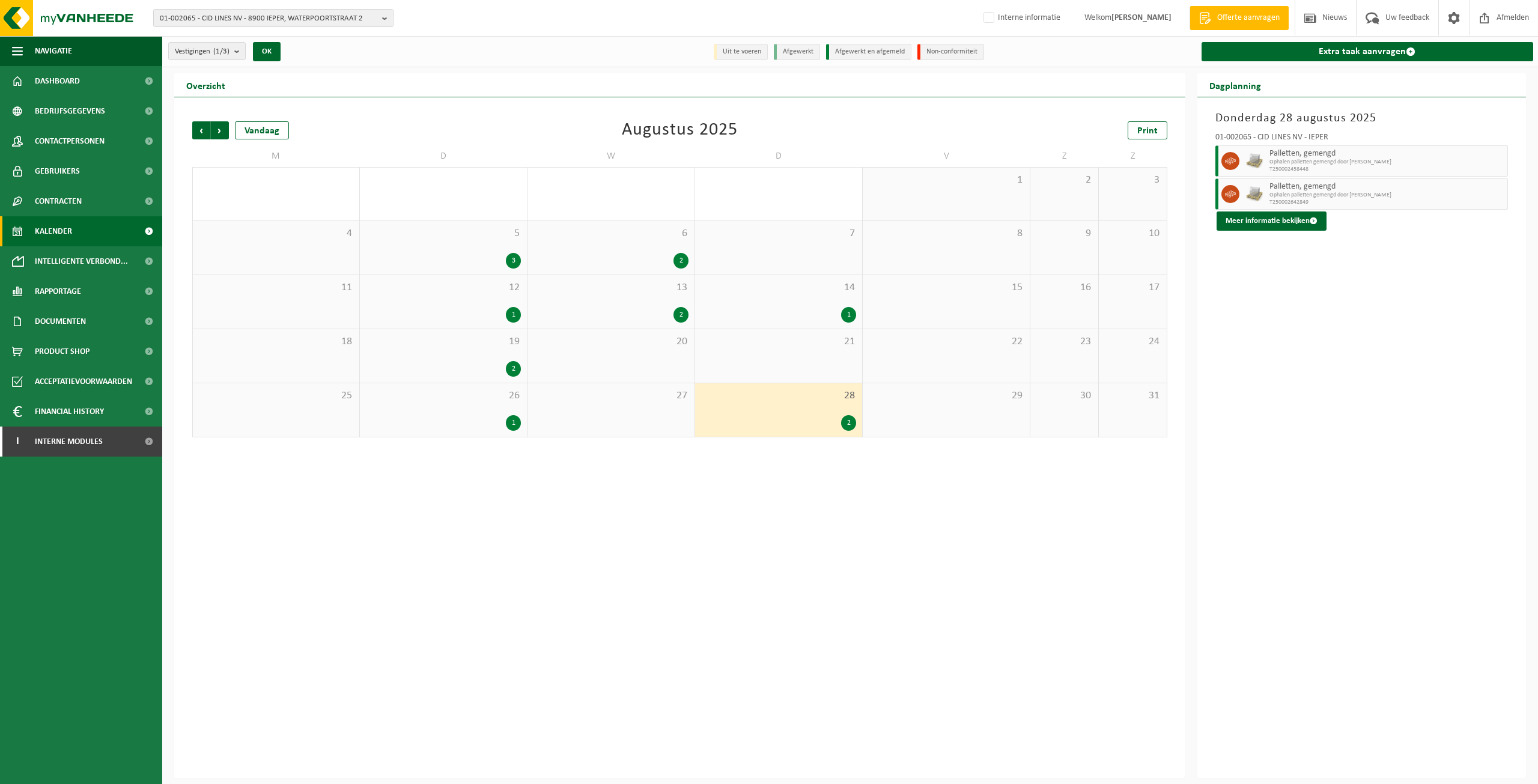
click at [801, 308] on div "1" at bounding box center [778, 315] width 155 height 16
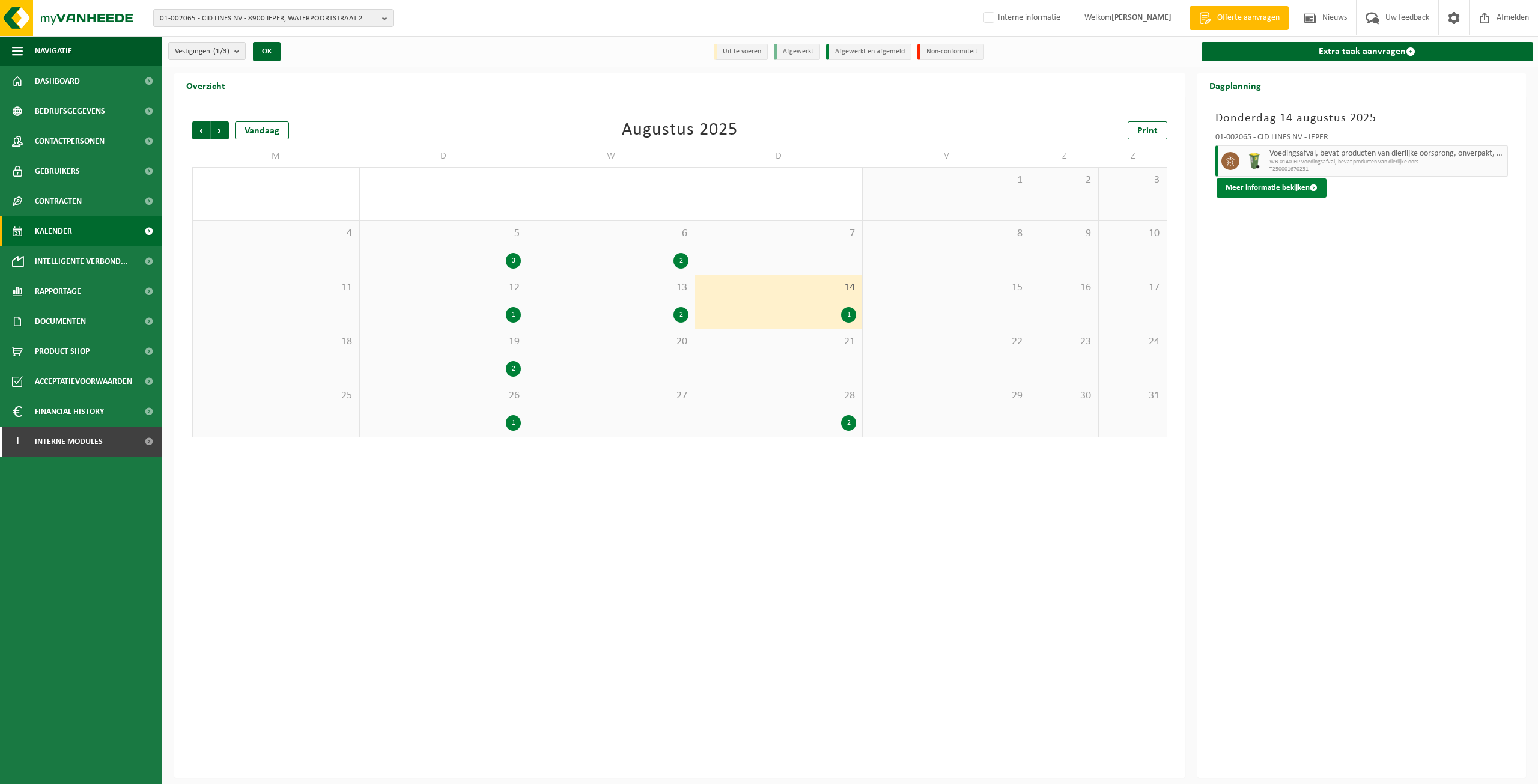
click at [1259, 193] on button "Meer informatie bekijken" at bounding box center [1272, 187] width 110 height 19
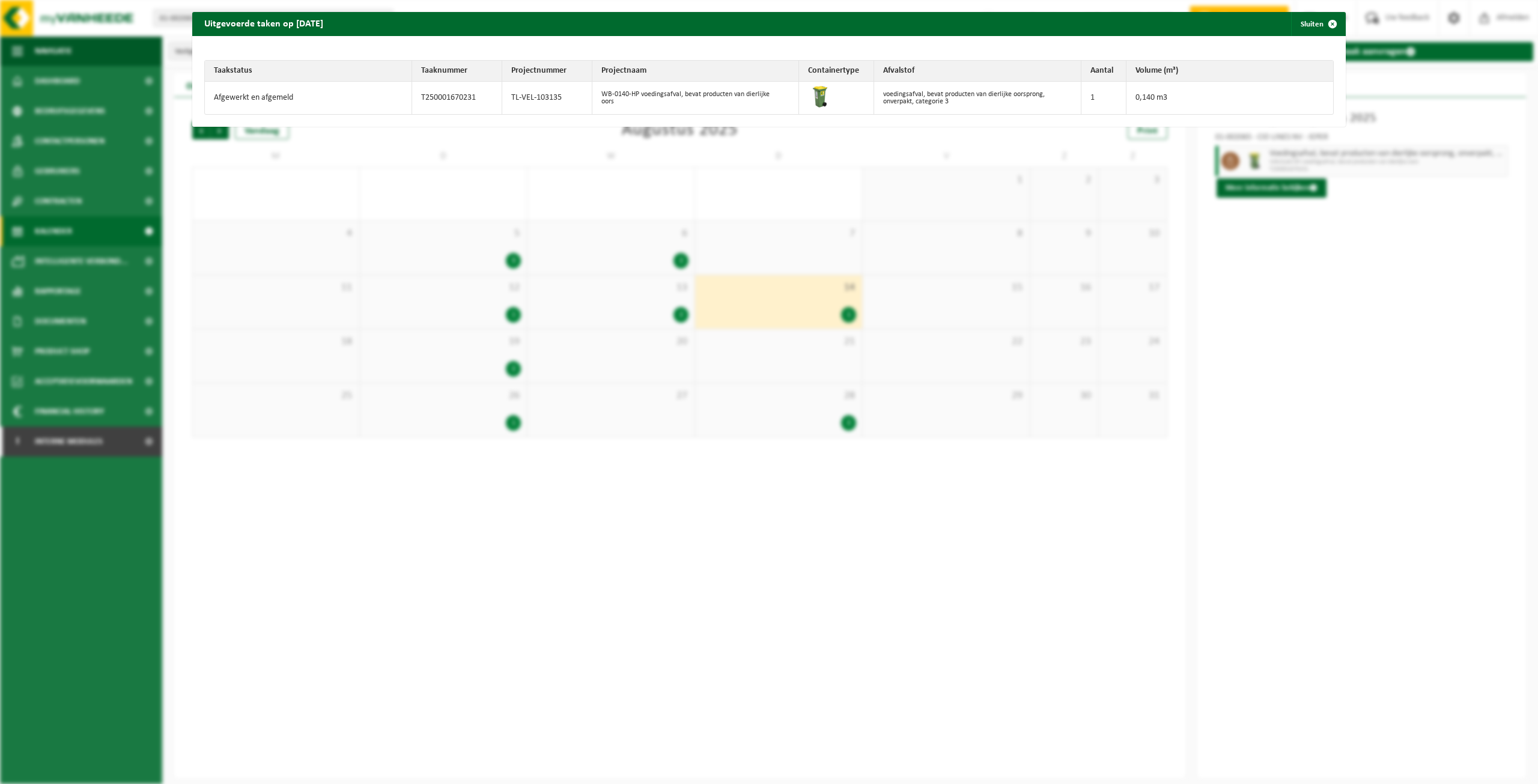
click at [550, 94] on td "TL-VEL-103135" at bounding box center [547, 97] width 90 height 32
click at [550, 92] on td "TL-VEL-103135" at bounding box center [547, 97] width 90 height 32
click at [550, 102] on td "TL-VEL-103135" at bounding box center [547, 97] width 90 height 32
drag, startPoint x: 562, startPoint y: 98, endPoint x: 508, endPoint y: 102, distance: 54.1
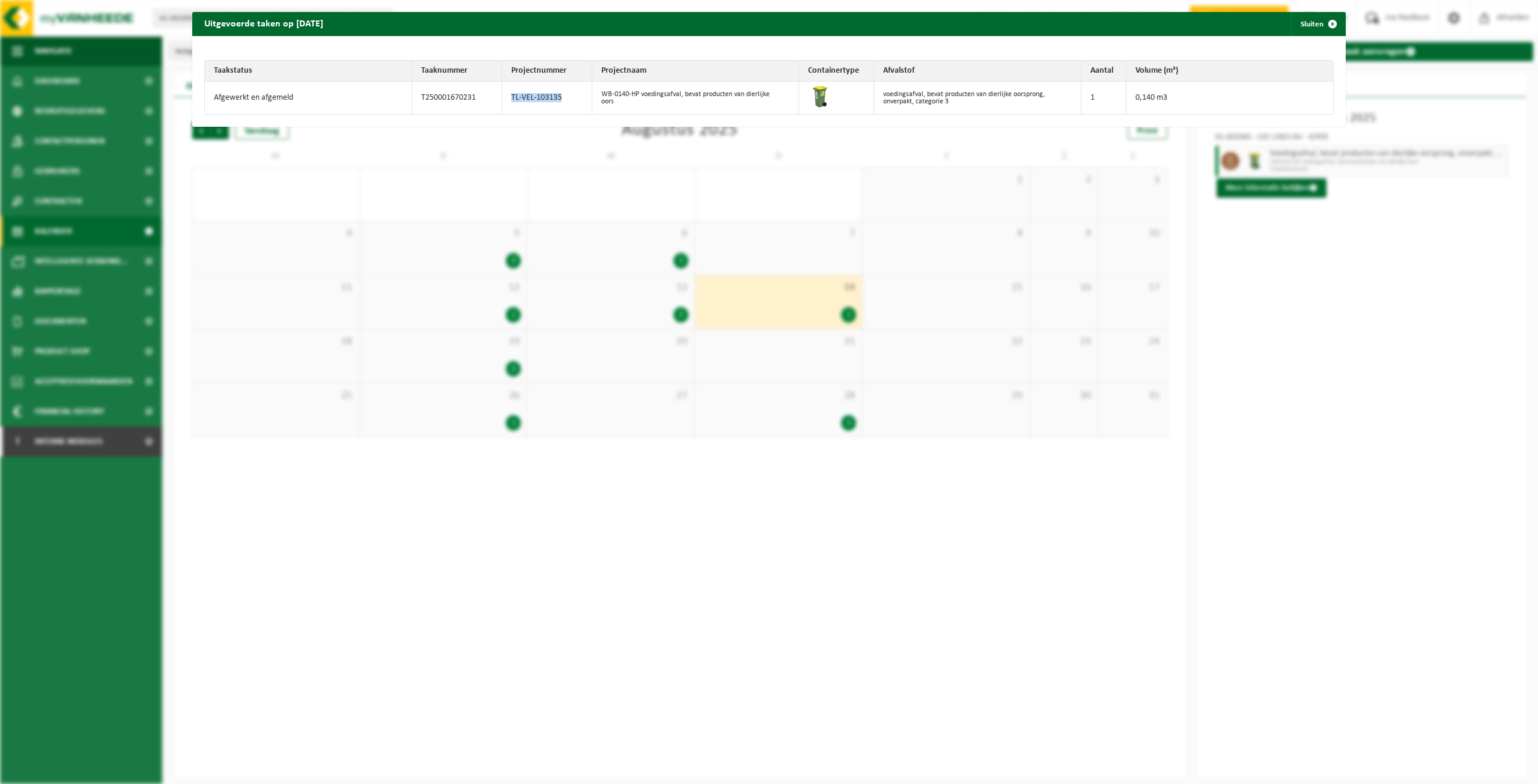
click at [508, 102] on td "TL-VEL-103135" at bounding box center [547, 97] width 90 height 32
copy td "TL-VEL-103135"
click at [1304, 25] on button "Sluiten" at bounding box center [1318, 24] width 53 height 24
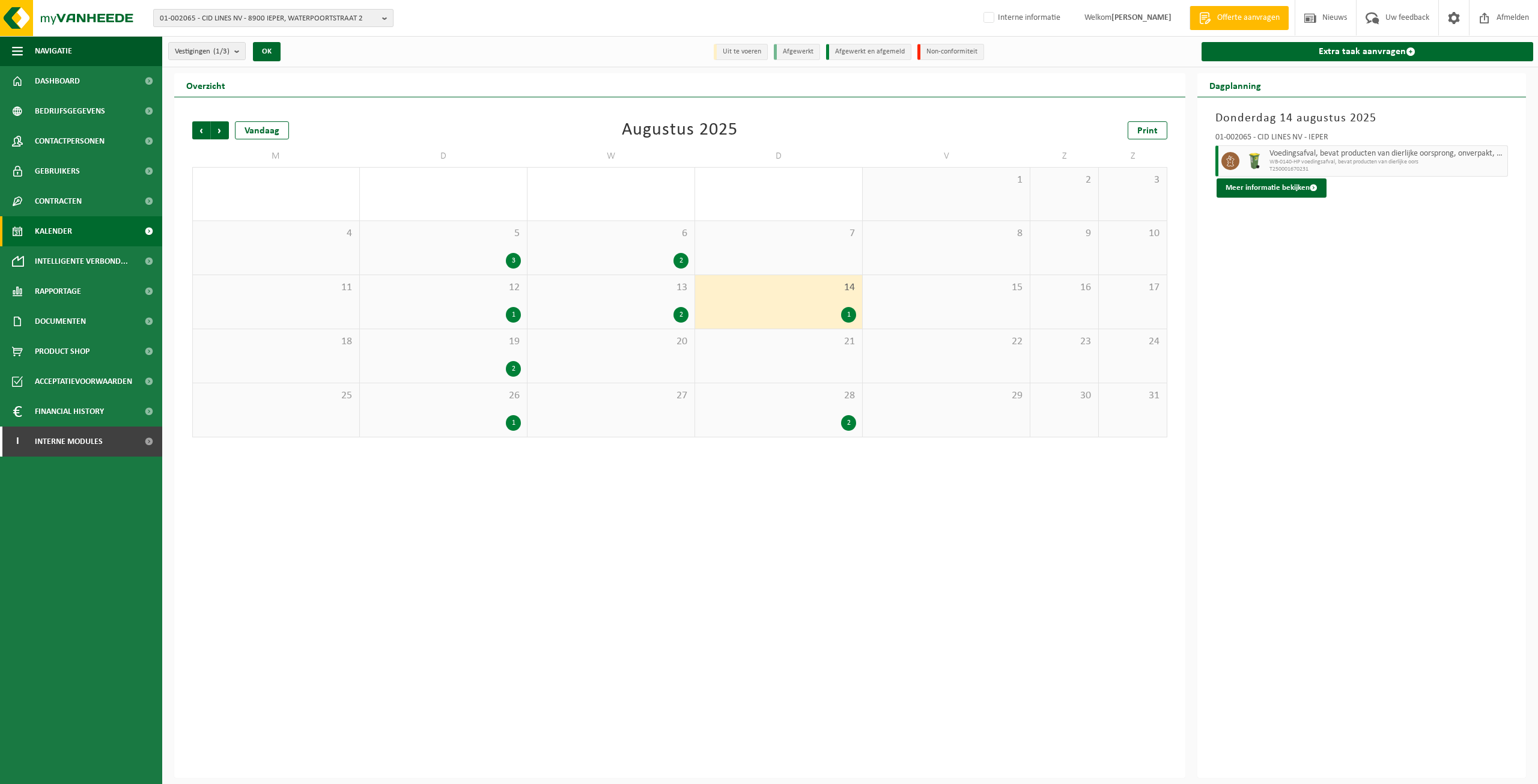
click at [293, 10] on span "01-002065 - CID LINES NV - 8900 IEPER, WATERPOORTSTRAAT 2" at bounding box center [268, 19] width 218 height 18
type input "01-058614"
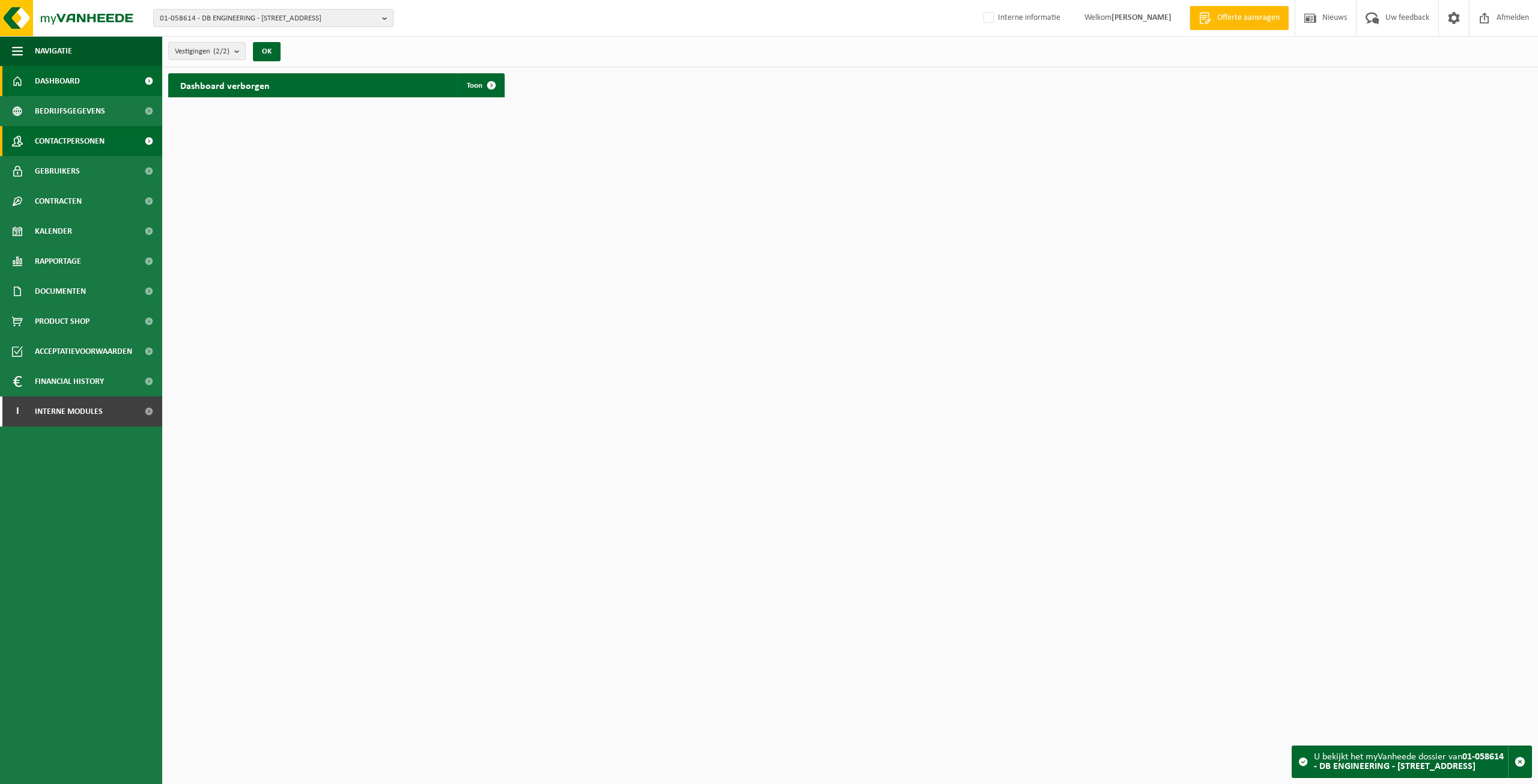
click at [82, 142] on span "Contactpersonen" at bounding box center [69, 141] width 70 height 30
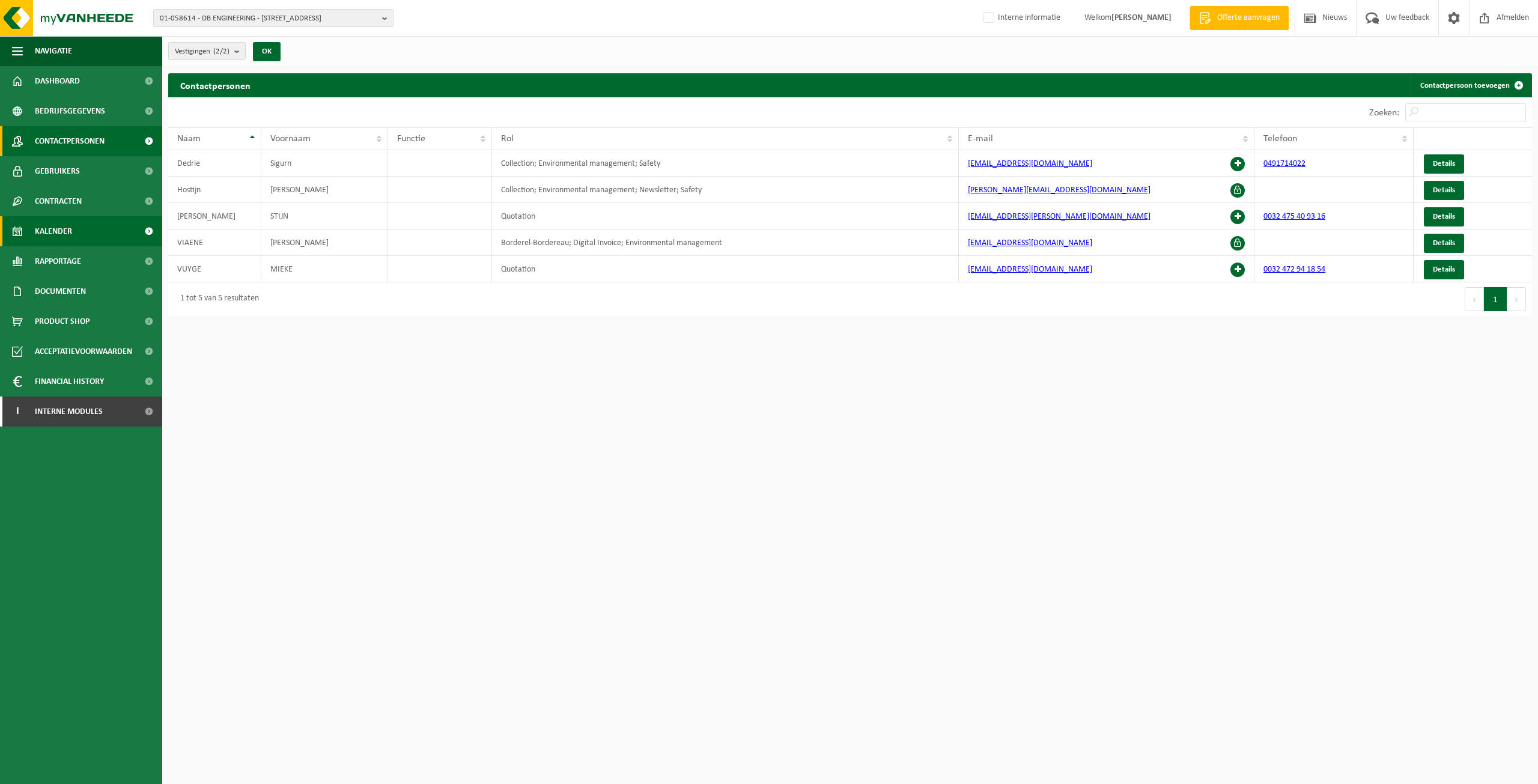
click at [32, 227] on link "Kalender" at bounding box center [81, 231] width 162 height 30
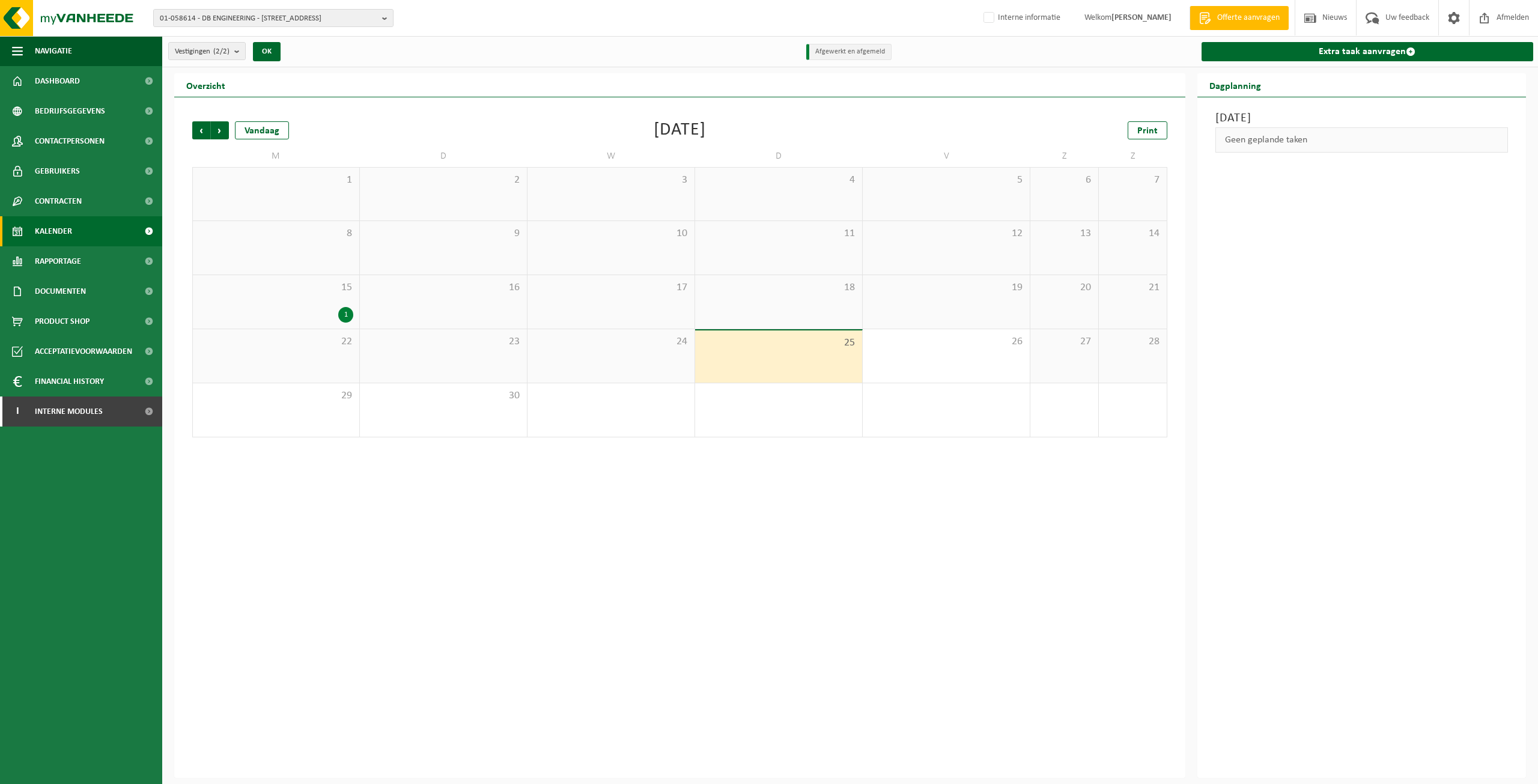
click at [327, 296] on div "15 1" at bounding box center [276, 302] width 166 height 53
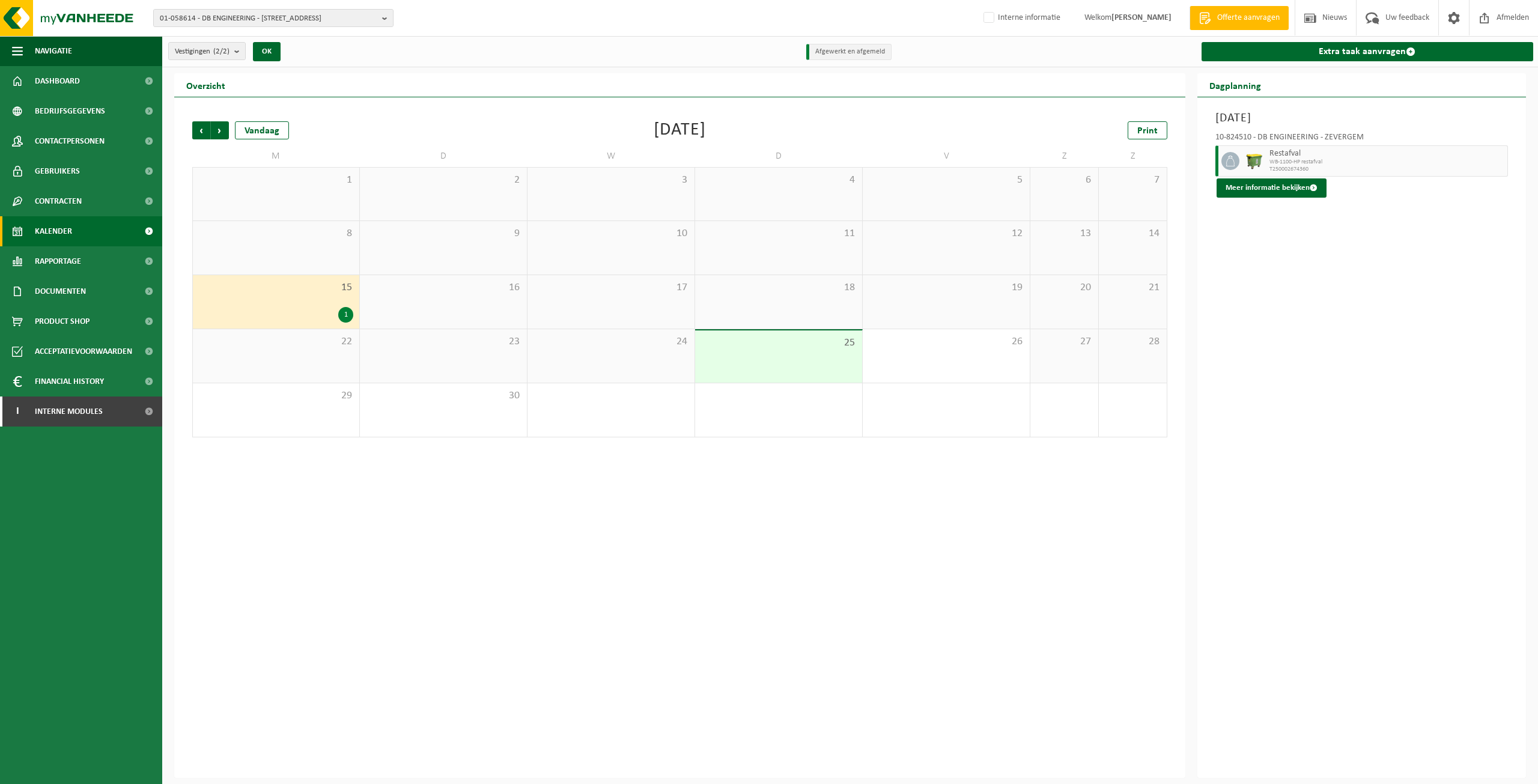
click at [836, 417] on div "2" at bounding box center [778, 409] width 167 height 53
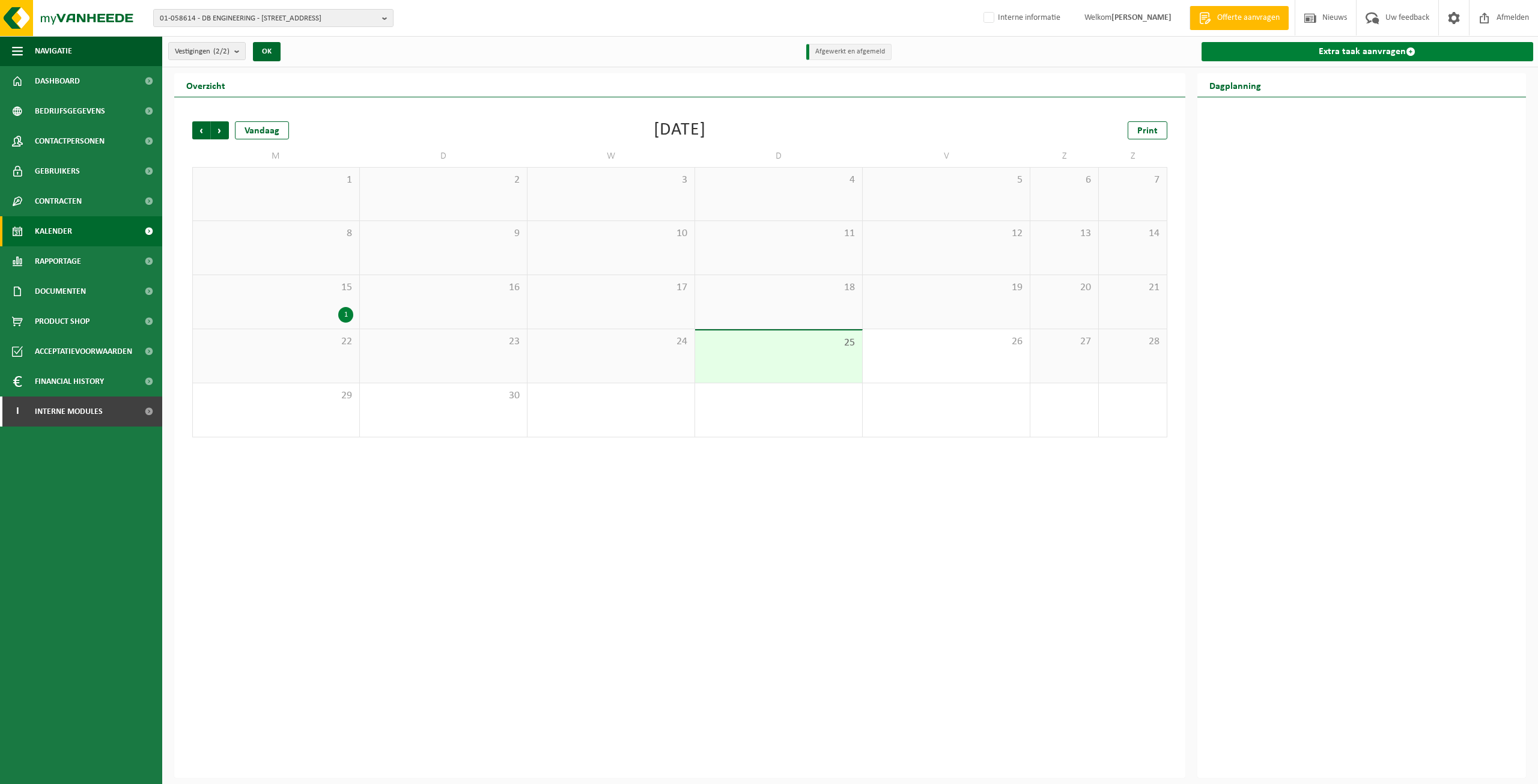
click at [1346, 46] on link "Extra taak aanvragen" at bounding box center [1368, 51] width 332 height 19
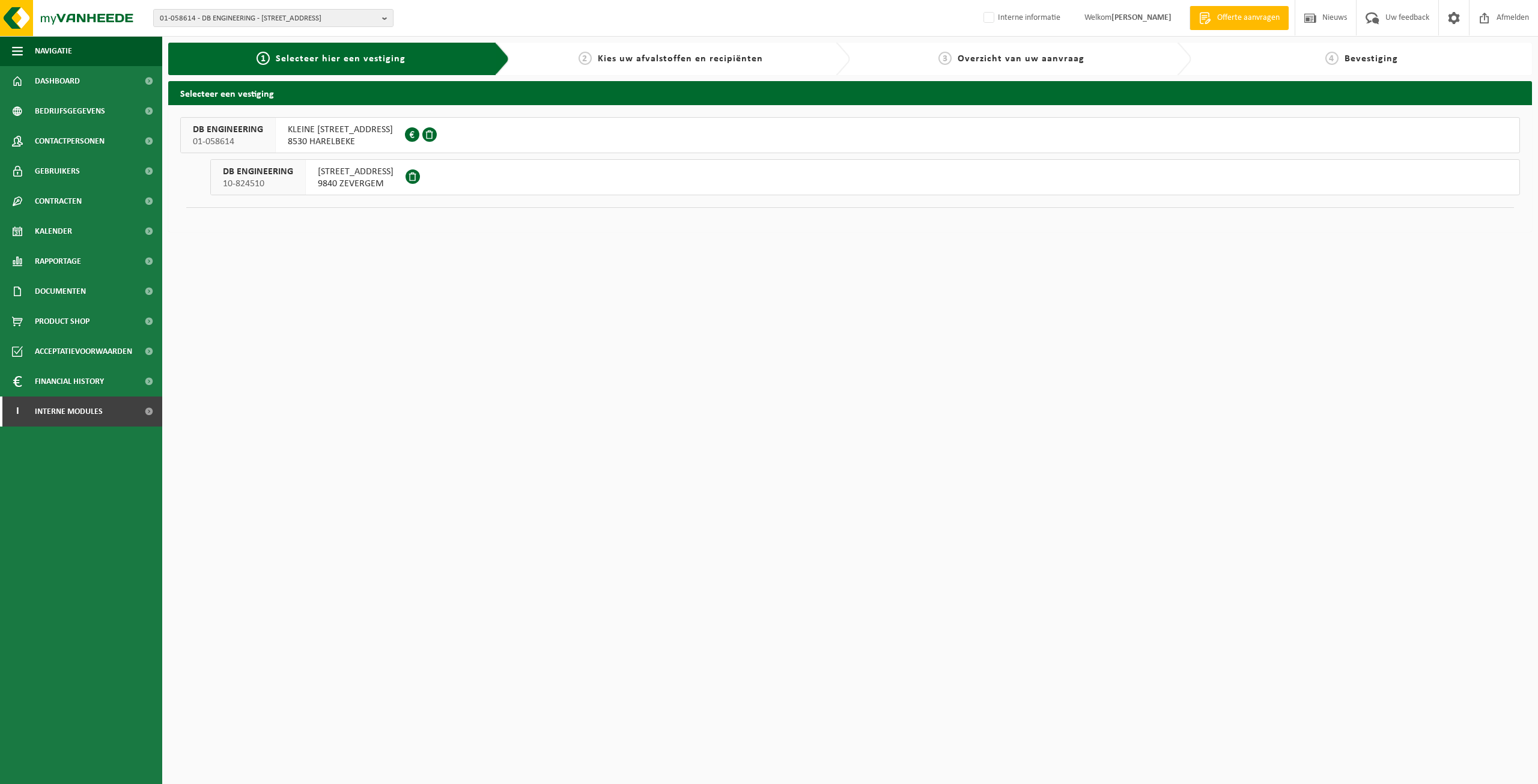
click at [546, 189] on button "DB ENGINEERING 10-824510 [STREET_ADDRESS]" at bounding box center [866, 178] width 1310 height 36
click at [319, 132] on span "KLEINE [STREET_ADDRESS]" at bounding box center [340, 130] width 105 height 12
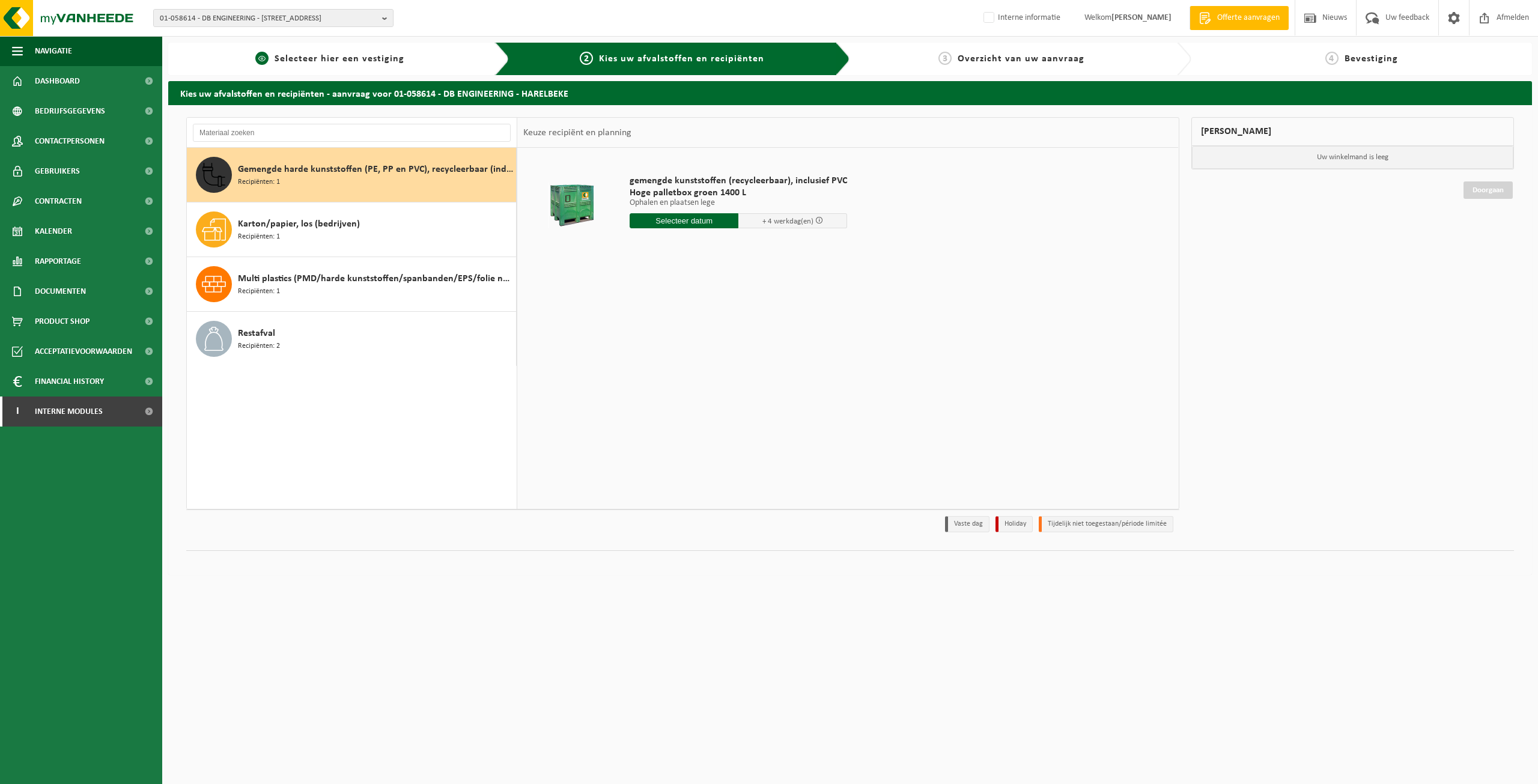
click at [342, 44] on div "1 Selecteer hier een vestiging" at bounding box center [339, 58] width 341 height 32
click at [340, 55] on span "Selecteer hier een vestiging" at bounding box center [339, 59] width 130 height 10
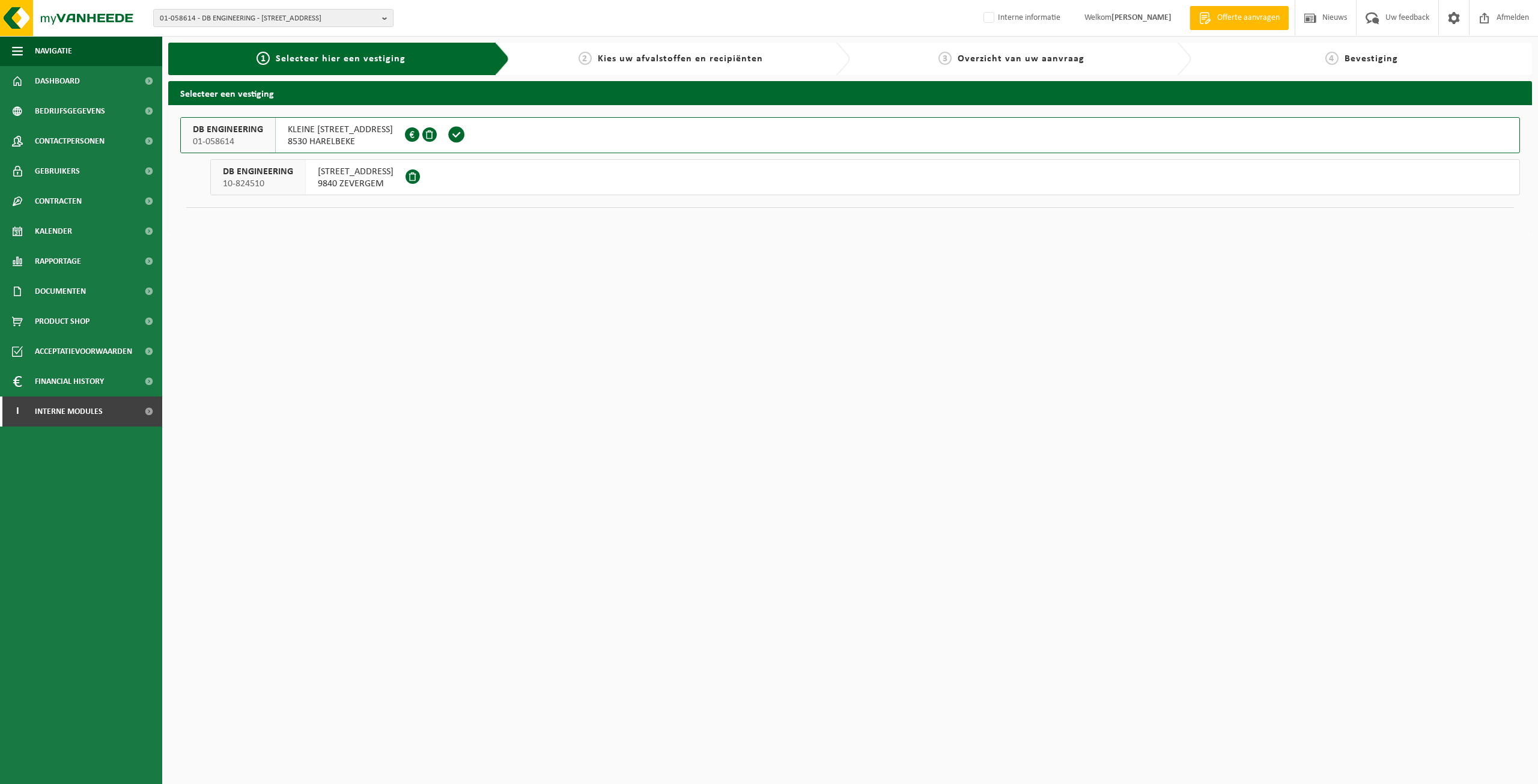
click at [619, 131] on button "DB ENGINEERING 01-058614 KLEINE WAREGEMSESTRAAT 33 8530 HARELBEKE 0474.862.906" at bounding box center [850, 136] width 1340 height 36
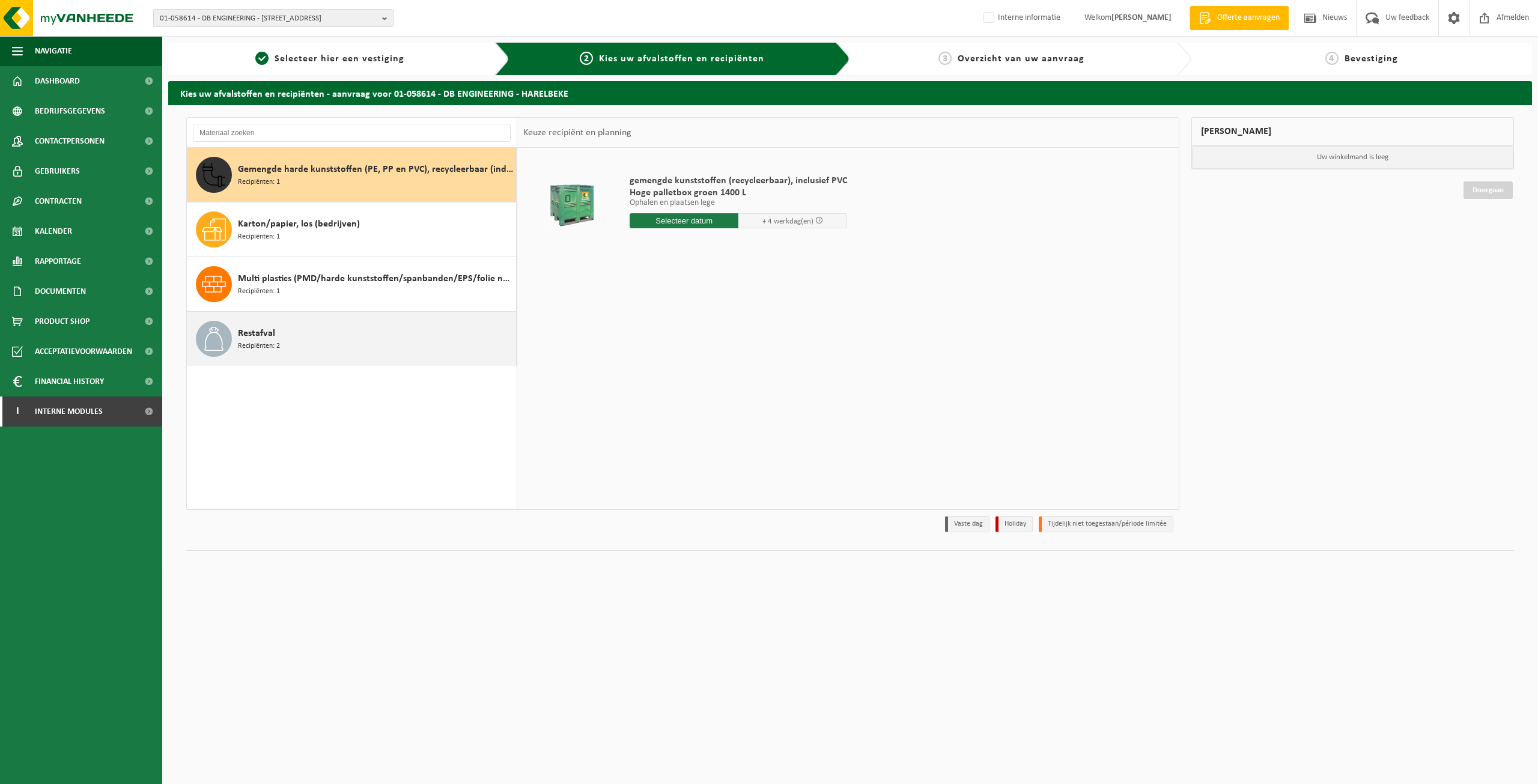
click at [368, 349] on div "Restafval Recipiënten: 2" at bounding box center [375, 339] width 275 height 36
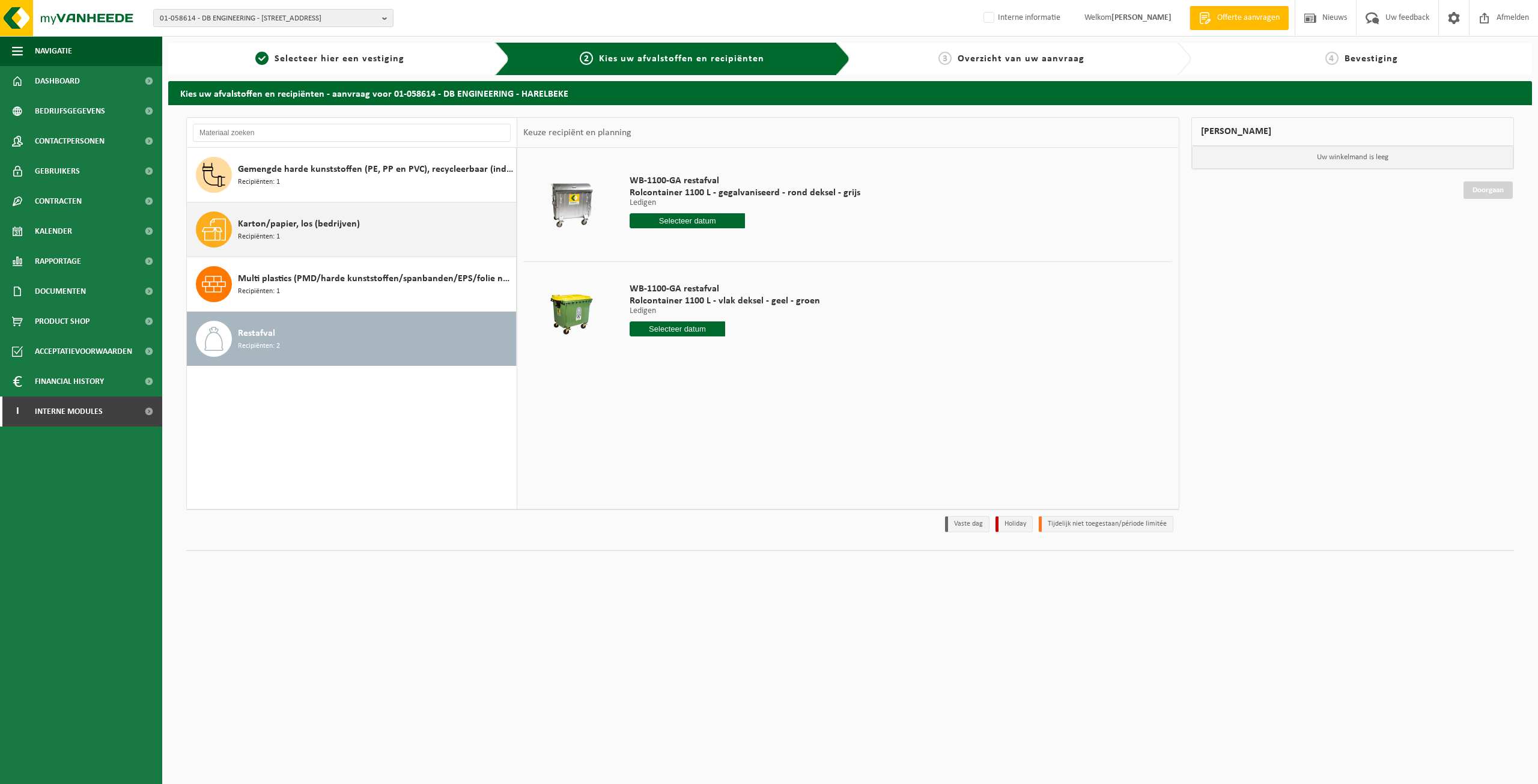
click at [301, 233] on div "Karton/papier, los (bedrijven) Recipiënten: 1" at bounding box center [375, 229] width 275 height 36
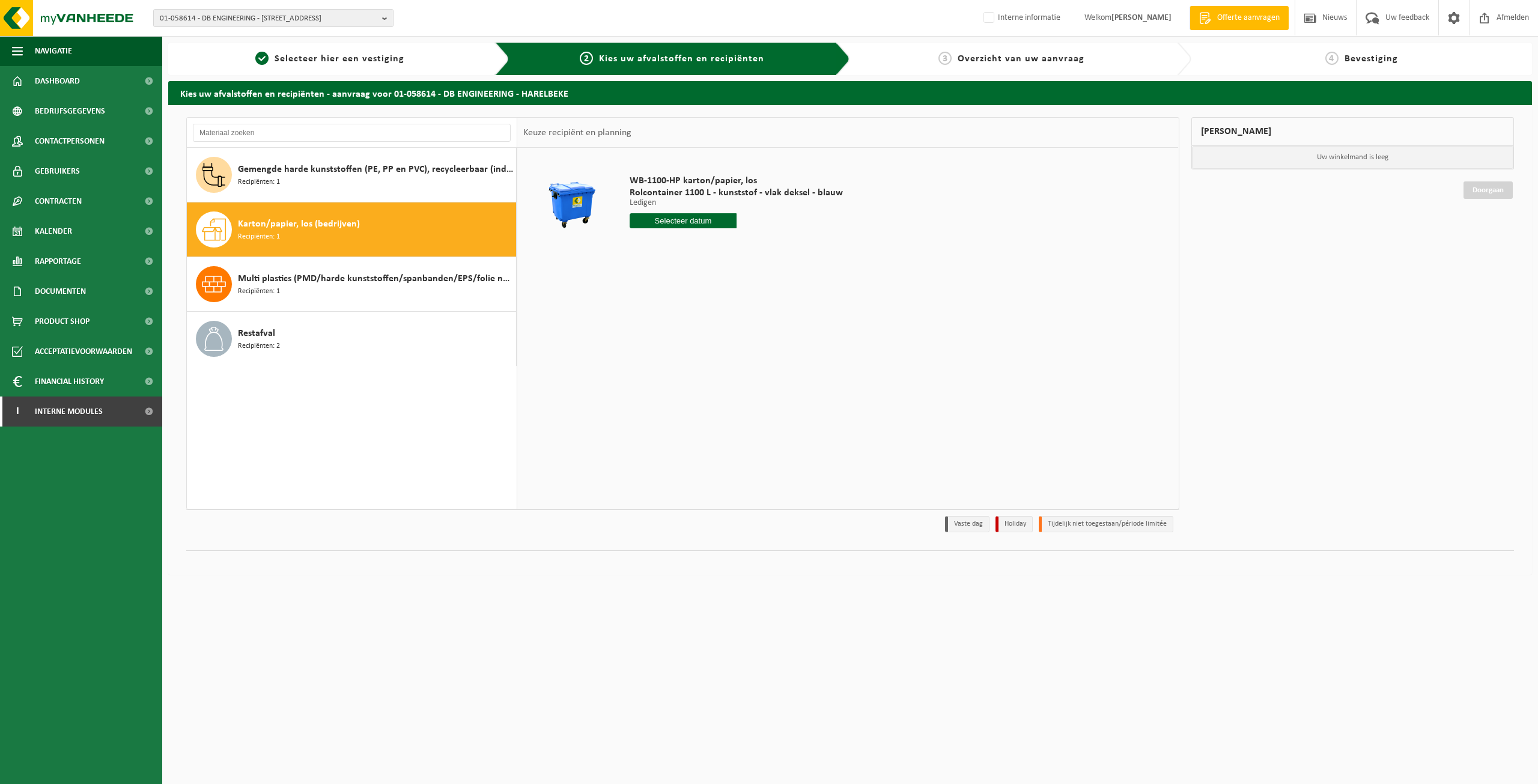
click at [722, 226] on input "text" at bounding box center [683, 221] width 107 height 15
click at [819, 242] on div "WB-1100-HP karton/papier, los Rolcontainer 1100 L - kunststof - vlak deksel - b…" at bounding box center [737, 205] width 225 height 84
click at [302, 337] on div "Restafval Recipiënten: 2" at bounding box center [375, 339] width 275 height 36
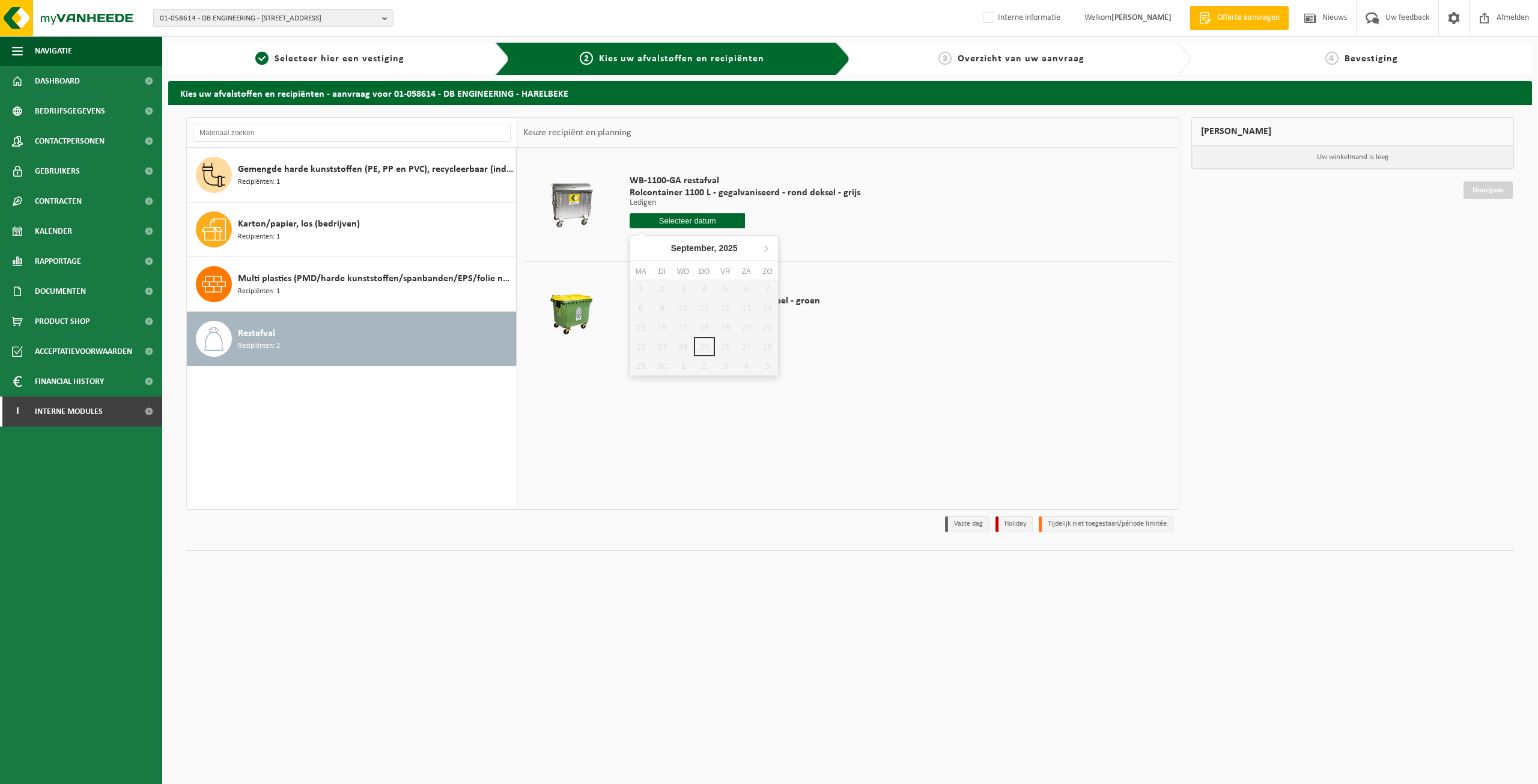
drag, startPoint x: 678, startPoint y: 219, endPoint x: 673, endPoint y: 230, distance: 12.1
click at [677, 225] on input "text" at bounding box center [687, 221] width 115 height 15
click at [774, 252] on icon at bounding box center [765, 247] width 19 height 19
click at [611, 213] on div at bounding box center [571, 205] width 91 height 48
click at [661, 330] on input "text" at bounding box center [677, 329] width 95 height 15
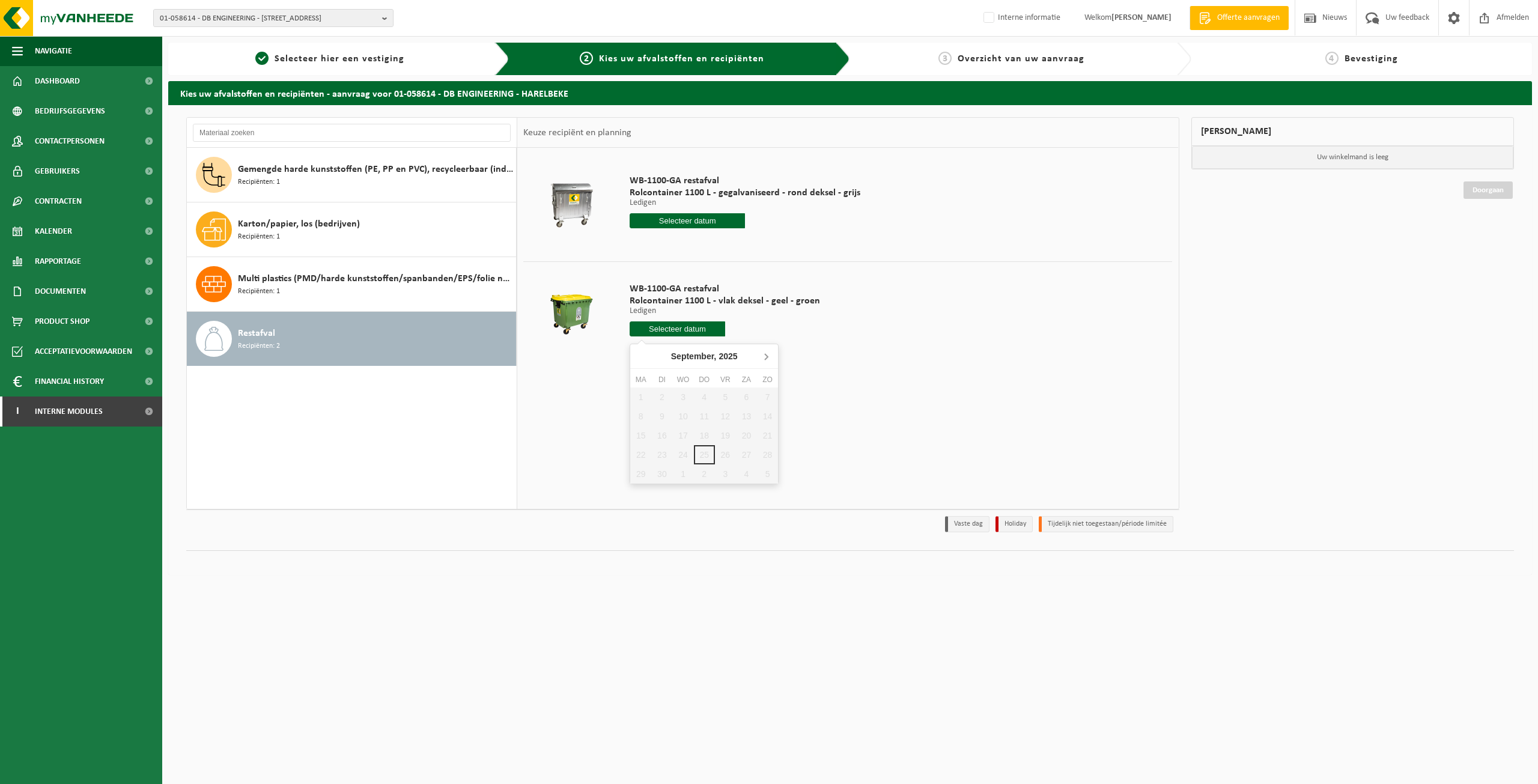
click at [760, 357] on icon at bounding box center [765, 356] width 19 height 19
click at [222, 12] on span "01-058614 - DB ENGINEERING - 8530 HARELBEKE, KLEINE WAREGEMSESTRAAT 33" at bounding box center [268, 19] width 218 height 18
paste input "10-770620"
click at [468, 12] on div "01-058614 - DB ENGINEERING - 8530 HARELBEKE, KLEINE WAREGEMSESTRAAT 33 10-77062…" at bounding box center [769, 18] width 1538 height 37
click at [236, 24] on span "01-058614 - DB ENGINEERING - 8530 HARELBEKE, KLEINE WAREGEMSESTRAAT 33" at bounding box center [268, 19] width 218 height 18
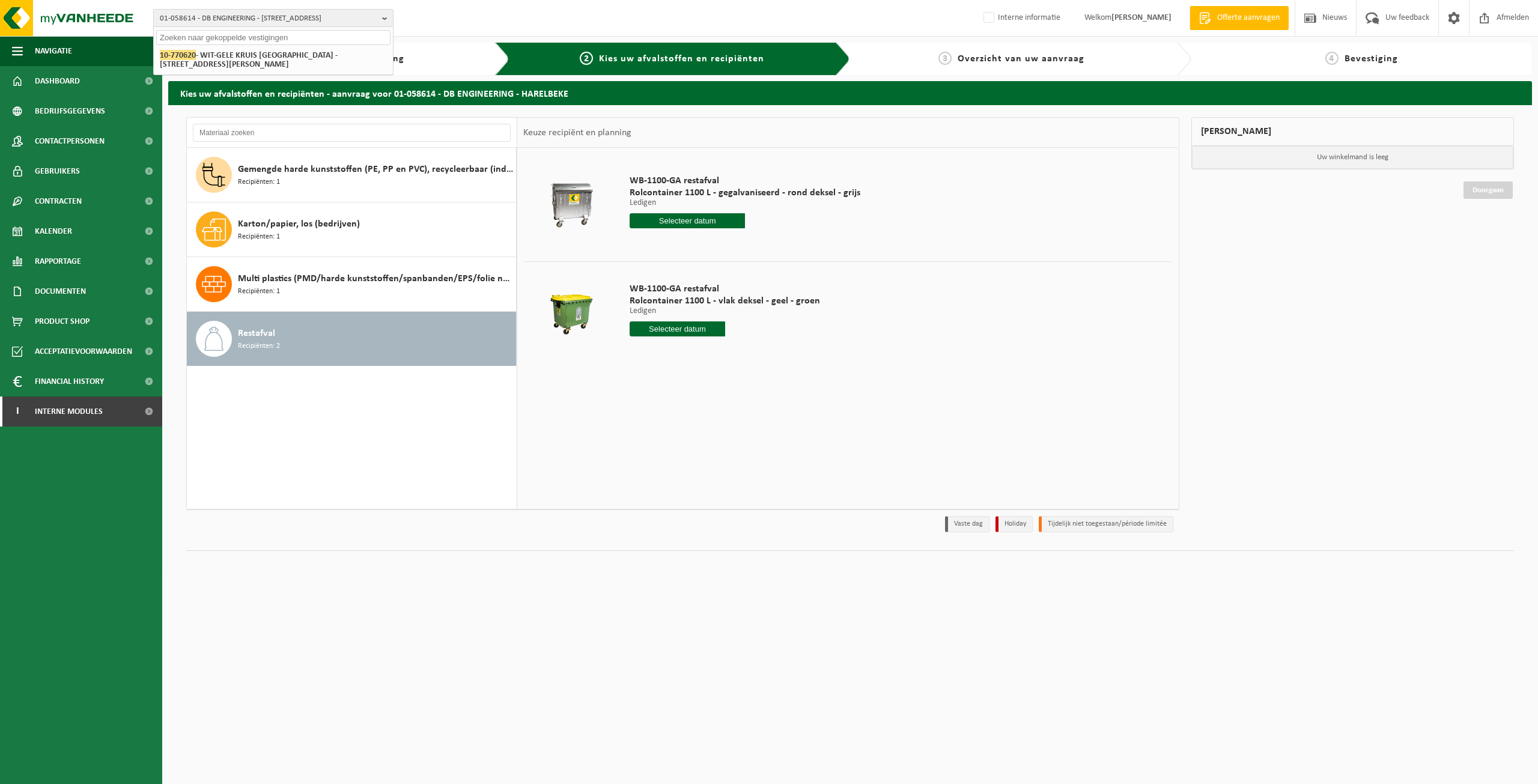
paste input "10-770620"
type input "10-770620"
click at [256, 58] on strong "10-770620 - WIT-GELE KRUIS OOST-VLAANDEREN - 9050 LEDEBERG, JENNY TANGHESTRAAT 2" at bounding box center [248, 59] width 178 height 19
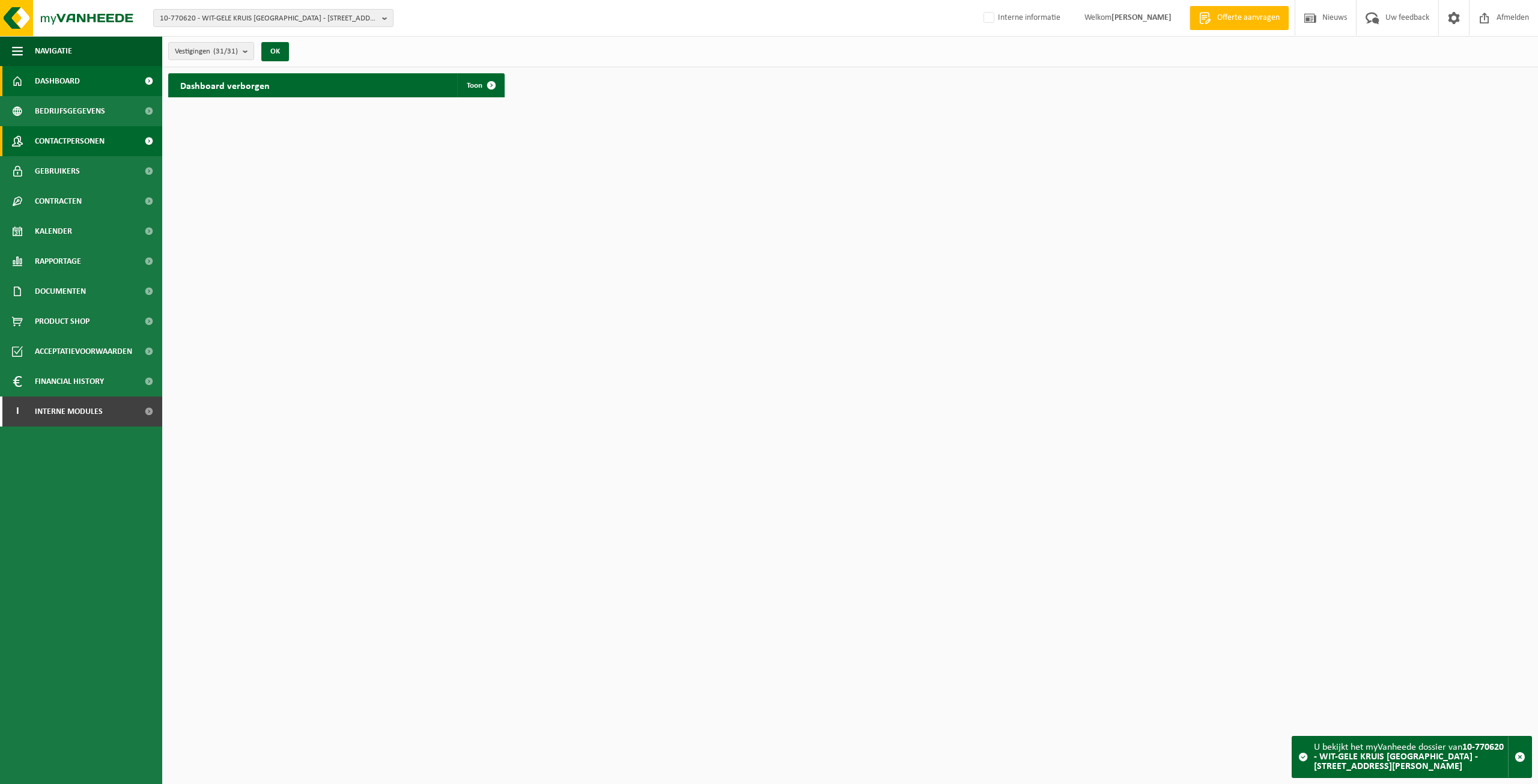
click at [110, 145] on link "Contactpersonen" at bounding box center [81, 141] width 162 height 30
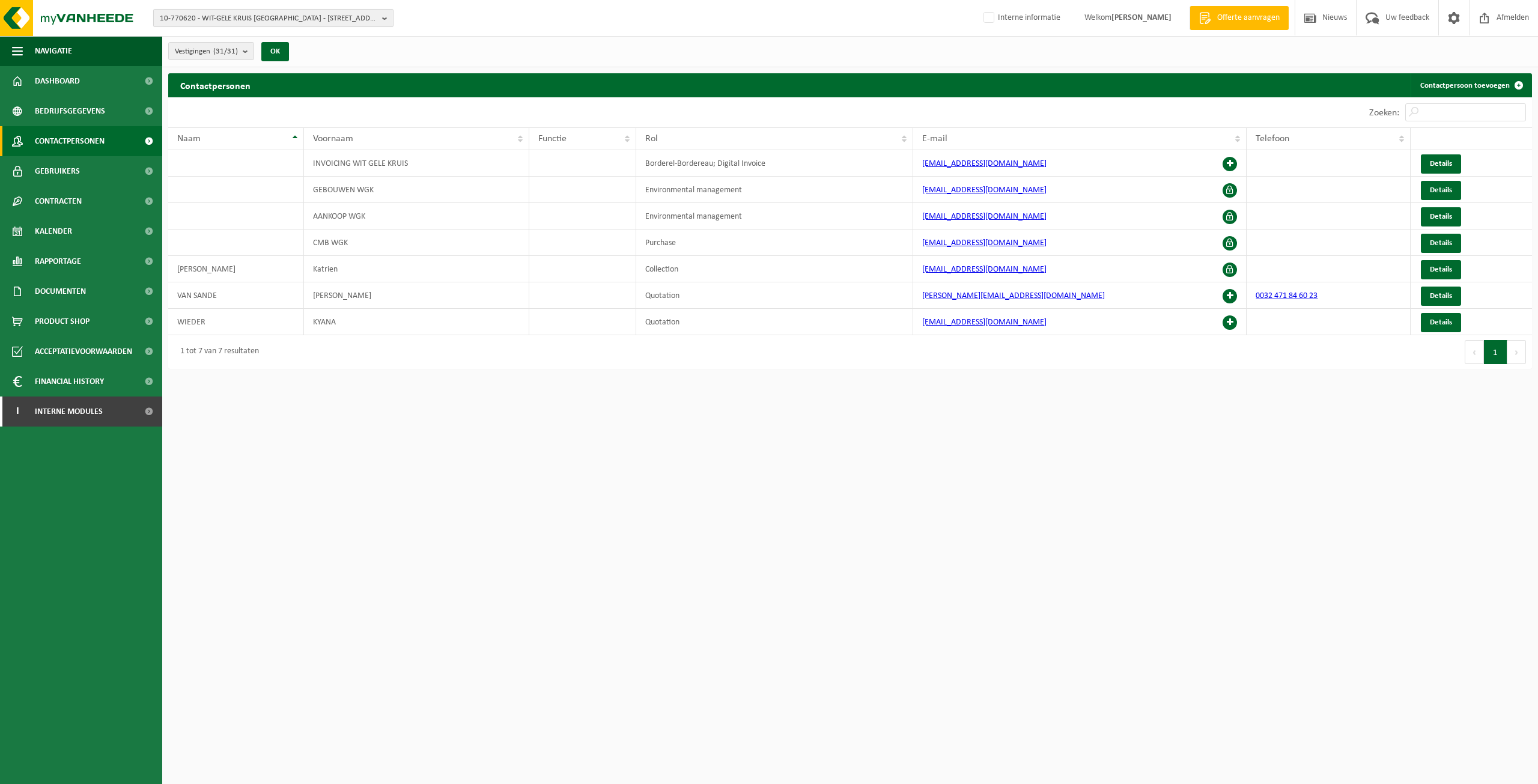
click at [349, 22] on span "10-770620 - WIT-GELE KRUIS [GEOGRAPHIC_DATA] - [STREET_ADDRESS][PERSON_NAME]" at bounding box center [268, 19] width 218 height 18
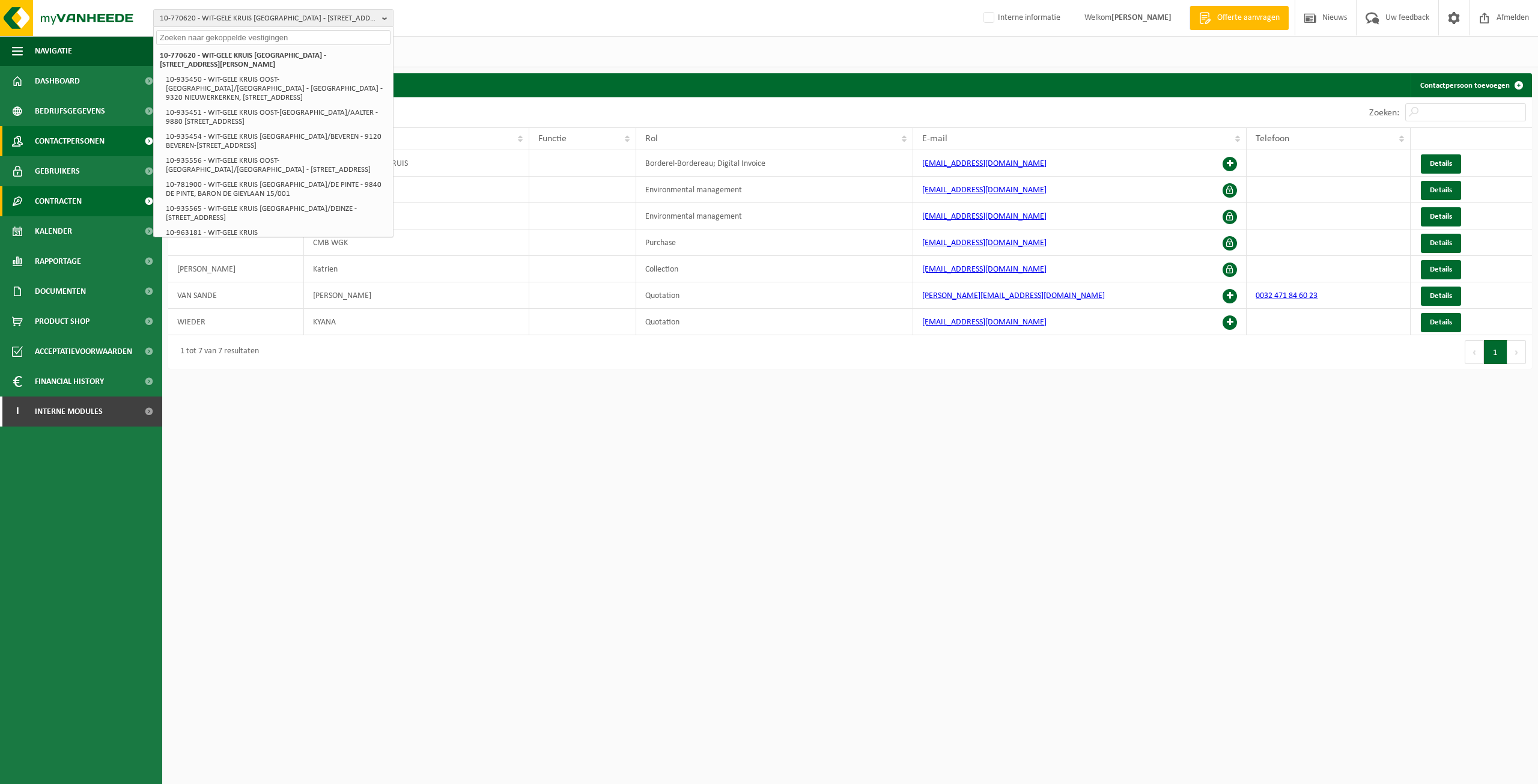
click at [66, 206] on span "Contracten" at bounding box center [58, 201] width 47 height 30
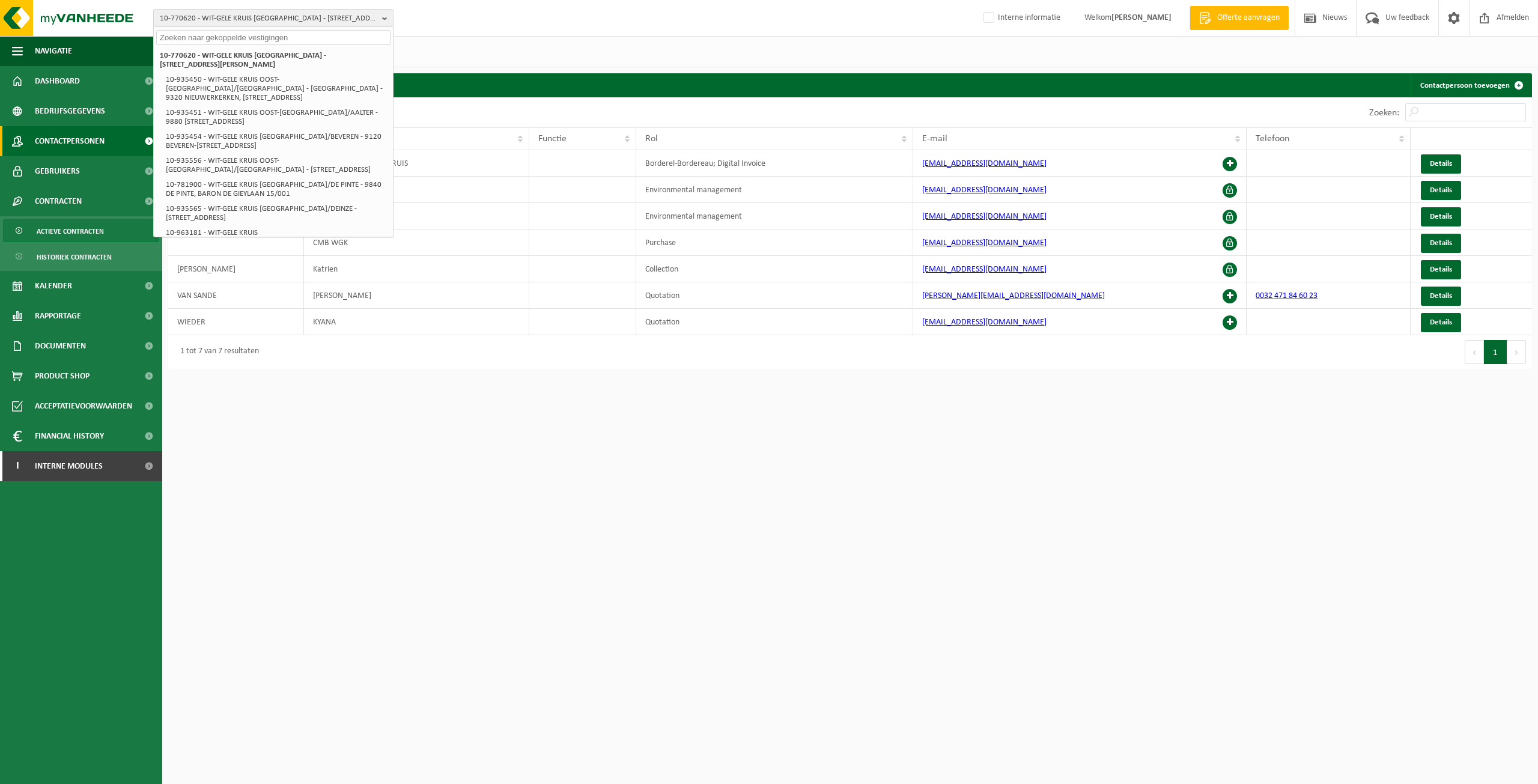
click at [25, 235] on link "Actieve contracten" at bounding box center [81, 231] width 156 height 23
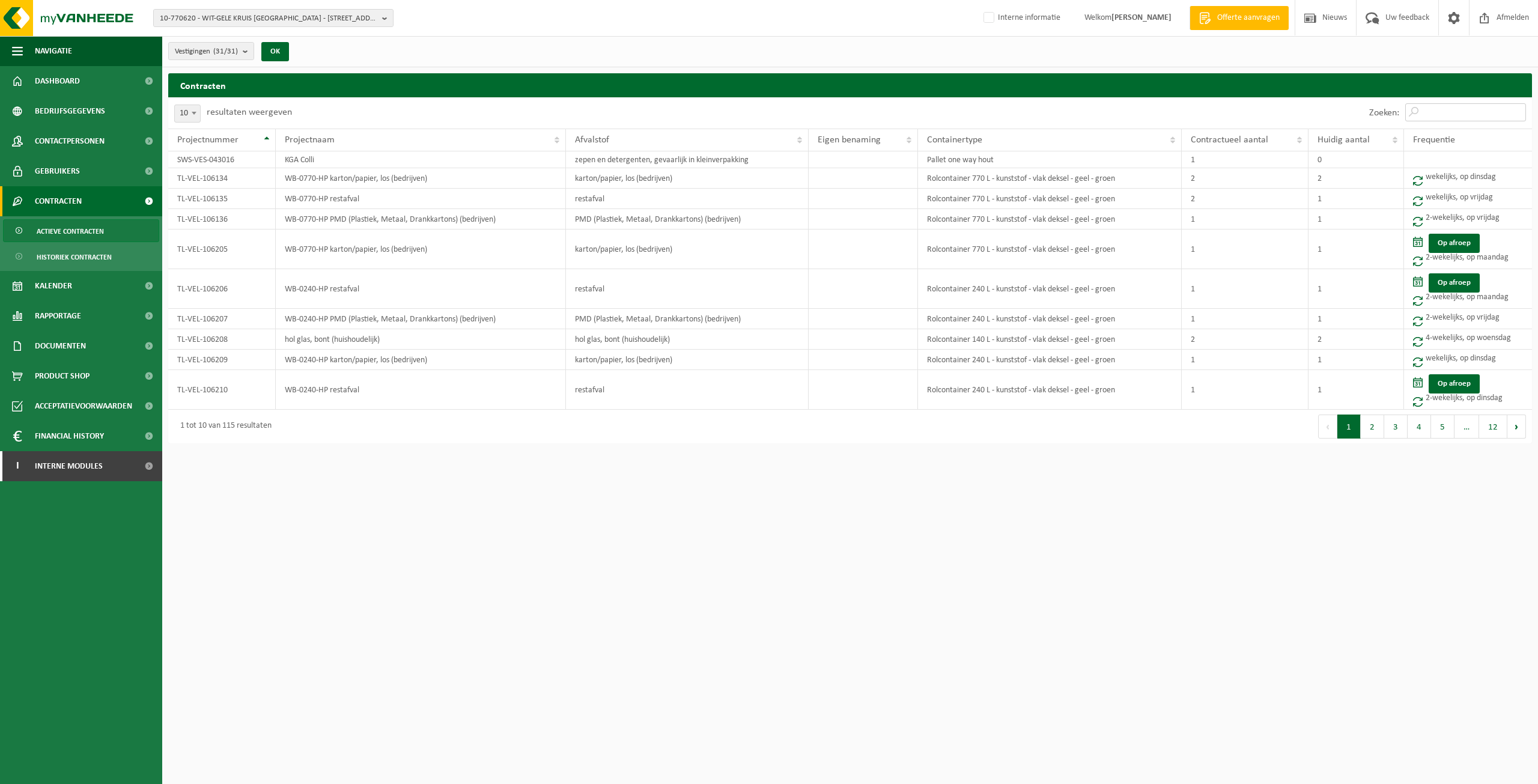
click at [1431, 109] on input "Zoeken:" at bounding box center [1466, 113] width 121 height 18
paste input "TL-VEL-120306"
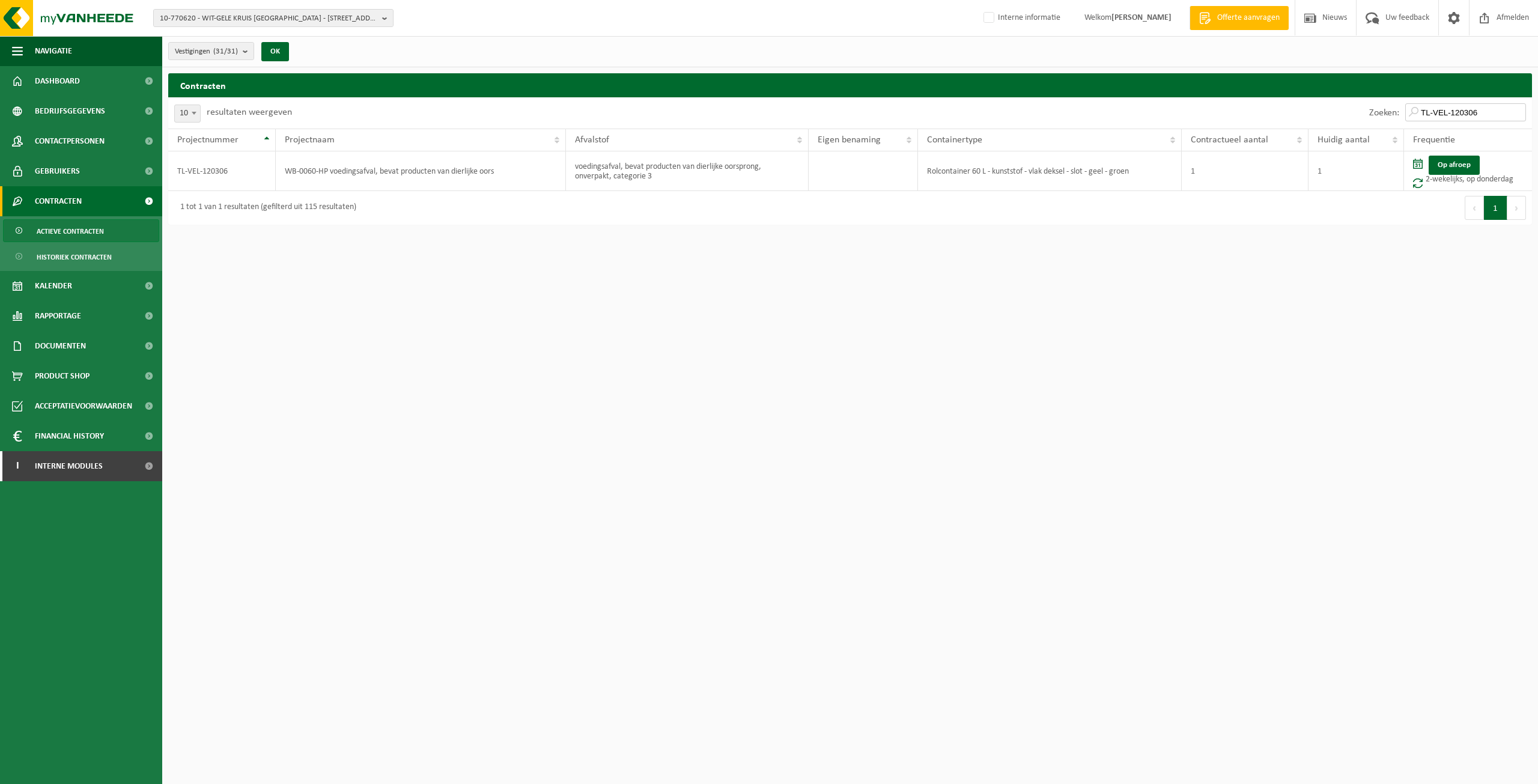
type input "TL-VEL-120306"
click at [201, 12] on span "10-770620 - WIT-GELE KRUIS [GEOGRAPHIC_DATA] - [STREET_ADDRESS][PERSON_NAME]" at bounding box center [268, 19] width 218 height 18
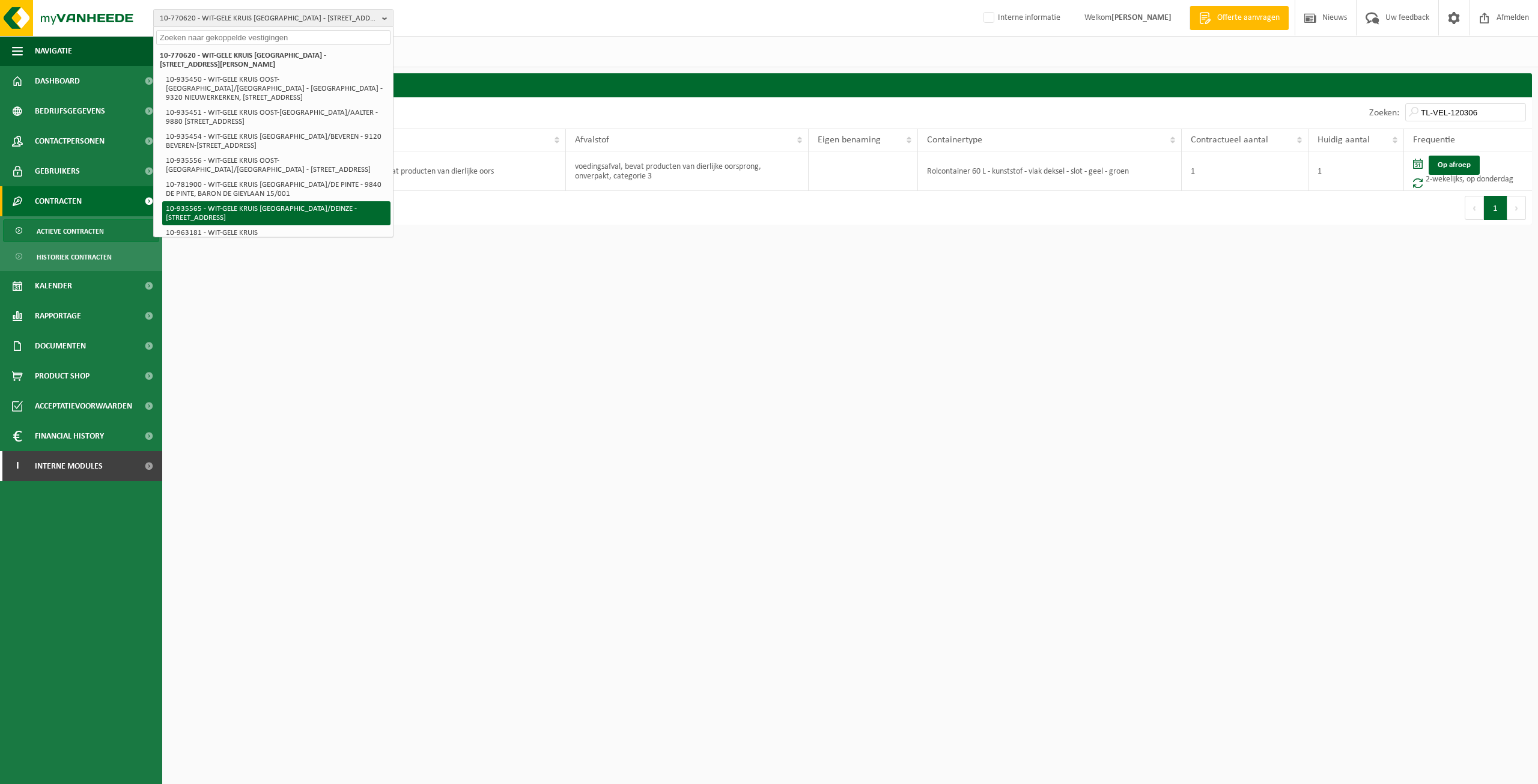
drag, startPoint x: 382, startPoint y: 68, endPoint x: 374, endPoint y: 204, distance: 136.2
click at [375, 202] on div "10-770620 - WIT-GELE KRUIS OOST-VLAANDEREN - 9050 LEDEBERG, JENNY TANGHESTRAAT …" at bounding box center [273, 475] width 239 height 858
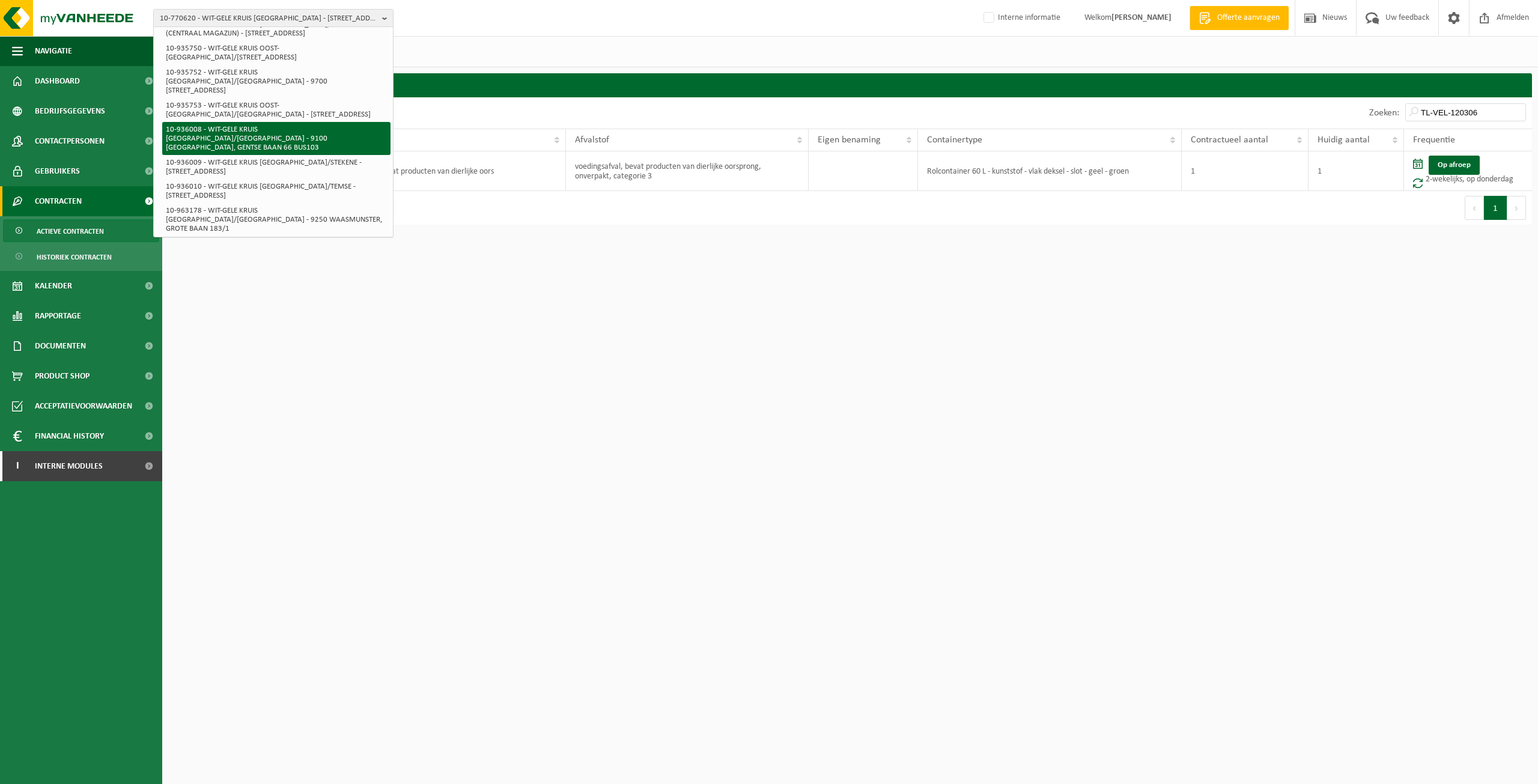
scroll to position [577, 0]
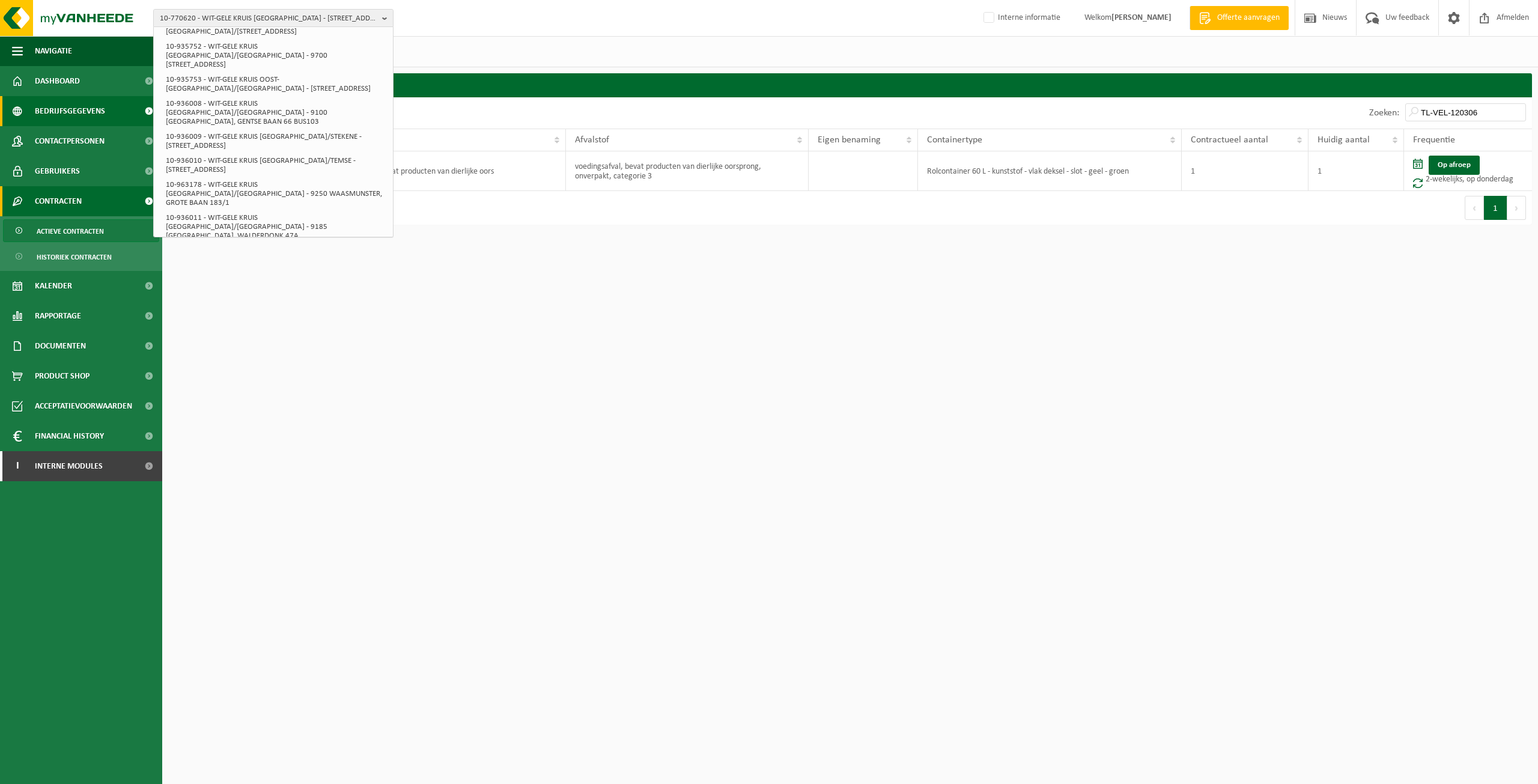
click at [92, 114] on span "Bedrijfsgegevens" at bounding box center [70, 111] width 71 height 30
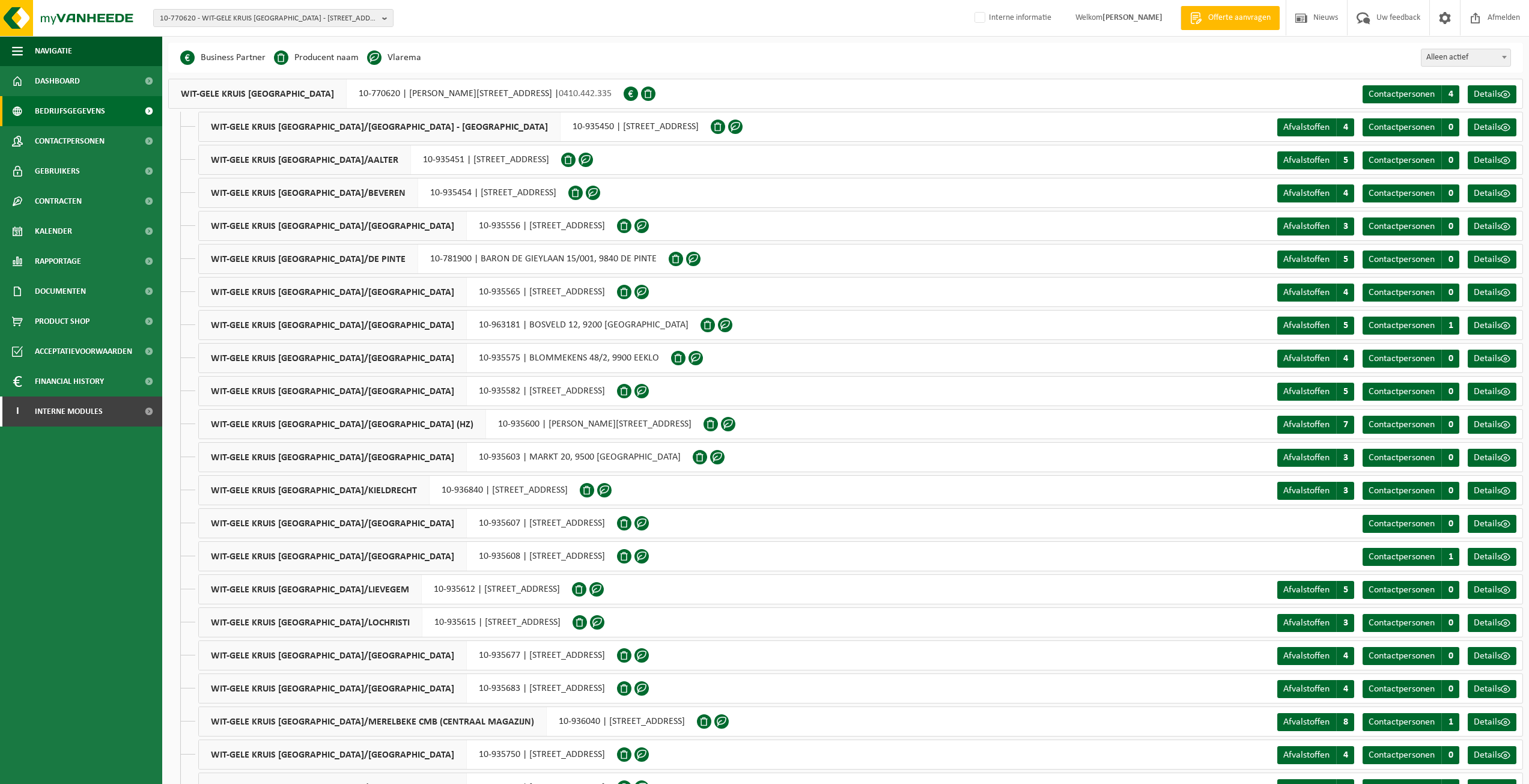
click at [835, 56] on div "Business Partner Producent naam Treatment Center Data Center Gearchiveerd Vlare…" at bounding box center [846, 58] width 1355 height 30
click at [435, 587] on div "WIT-GELE KRUIS OOST-VLAANDEREN/LIEVEGEM 10-935612 | CENTRUMSTRAAT 2 BUS 001, 99…" at bounding box center [385, 589] width 374 height 30
click at [432, 586] on div "WIT-GELE KRUIS OOST-VLAANDEREN/LIEVEGEM 10-935612 | CENTRUMSTRAAT 2 BUS 001, 99…" at bounding box center [385, 589] width 374 height 30
drag, startPoint x: 427, startPoint y: 588, endPoint x: 469, endPoint y: 589, distance: 42.0
click at [469, 589] on div "WIT-GELE KRUIS OOST-VLAANDEREN/LIEVEGEM 10-935612 | CENTRUMSTRAAT 2 BUS 001, 99…" at bounding box center [385, 589] width 374 height 30
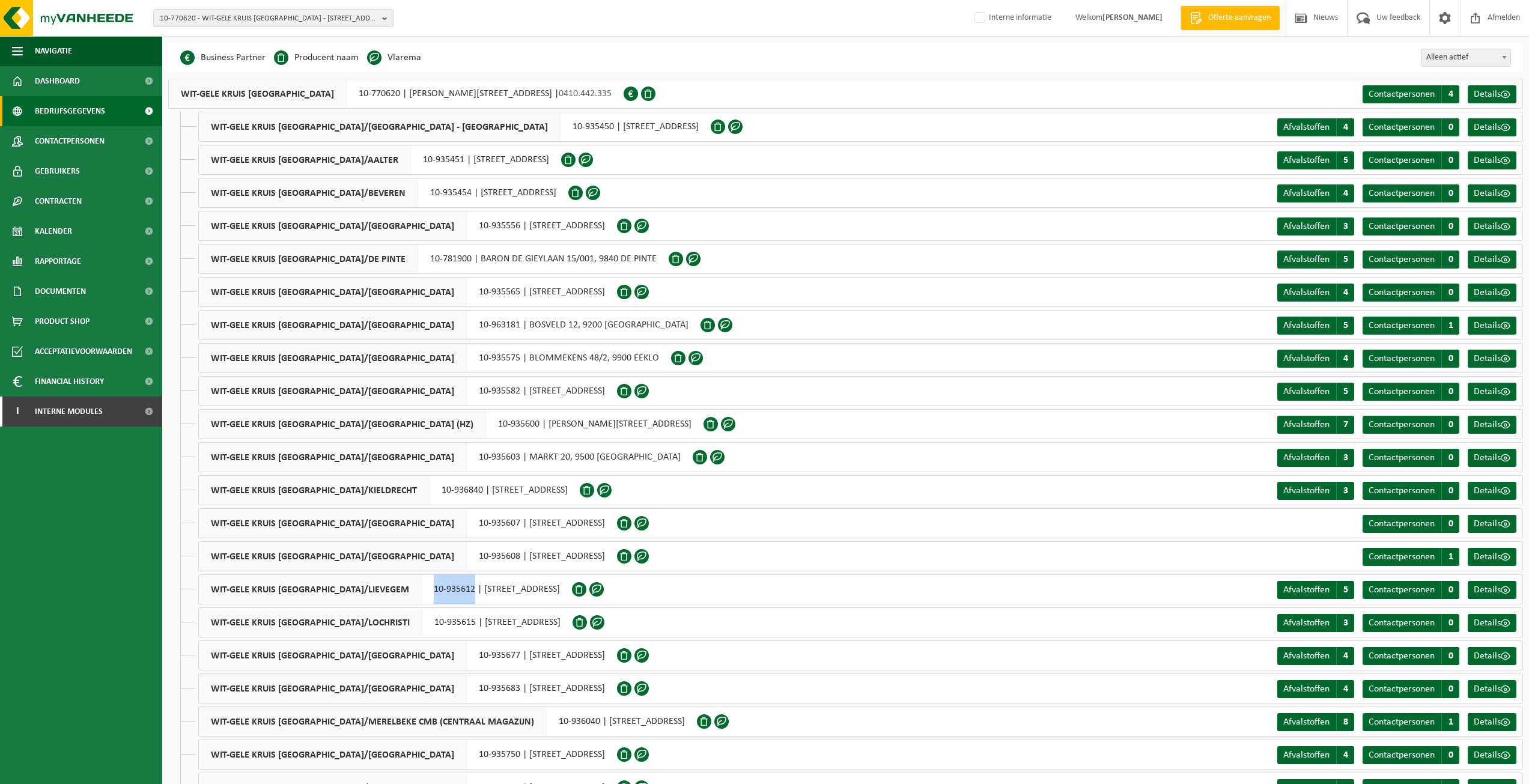
copy div "10-935612"
click at [264, 12] on span "10-770620 - WIT-GELE KRUIS [GEOGRAPHIC_DATA] - [STREET_ADDRESS][PERSON_NAME]" at bounding box center [268, 19] width 218 height 18
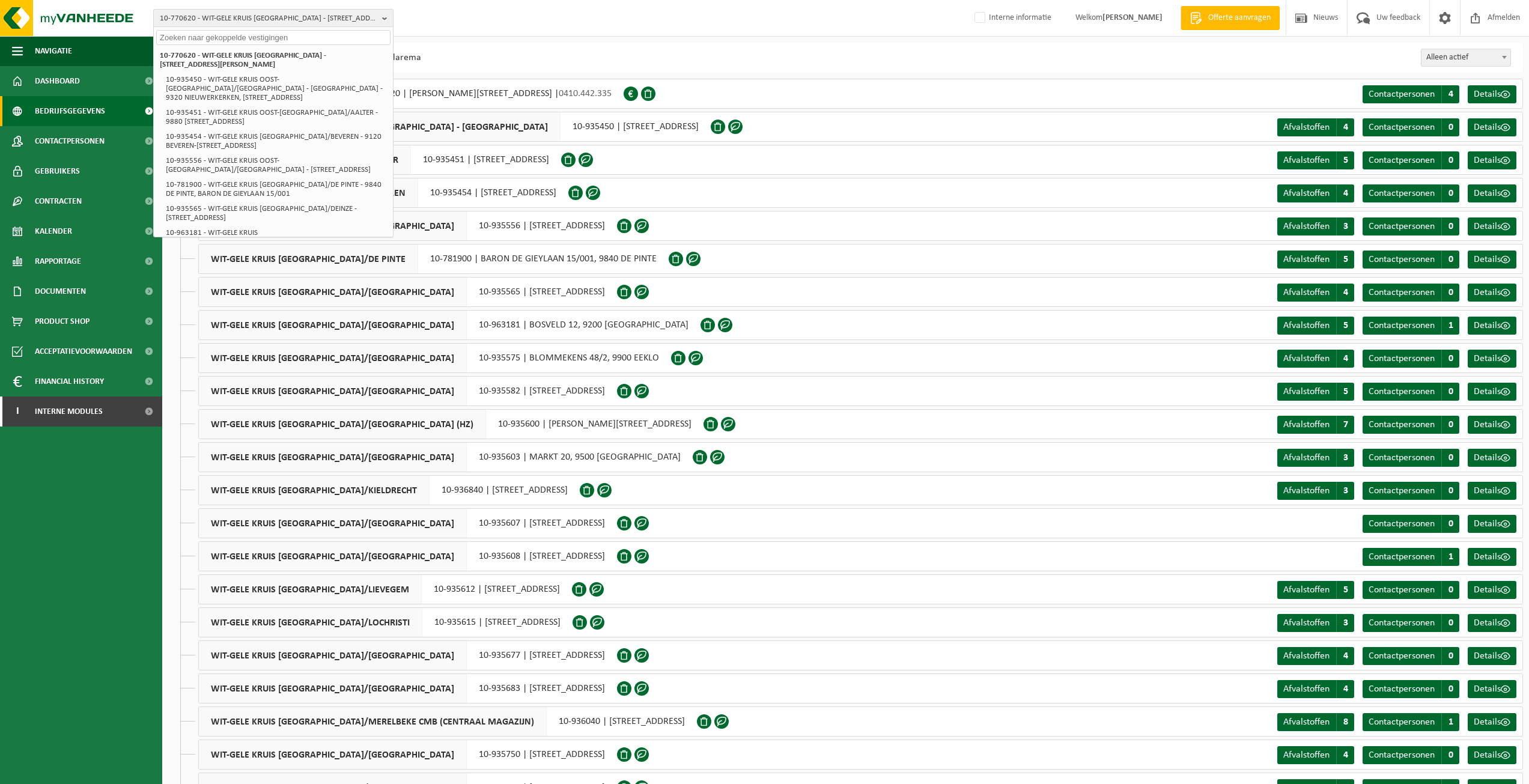
paste input "10-935612"
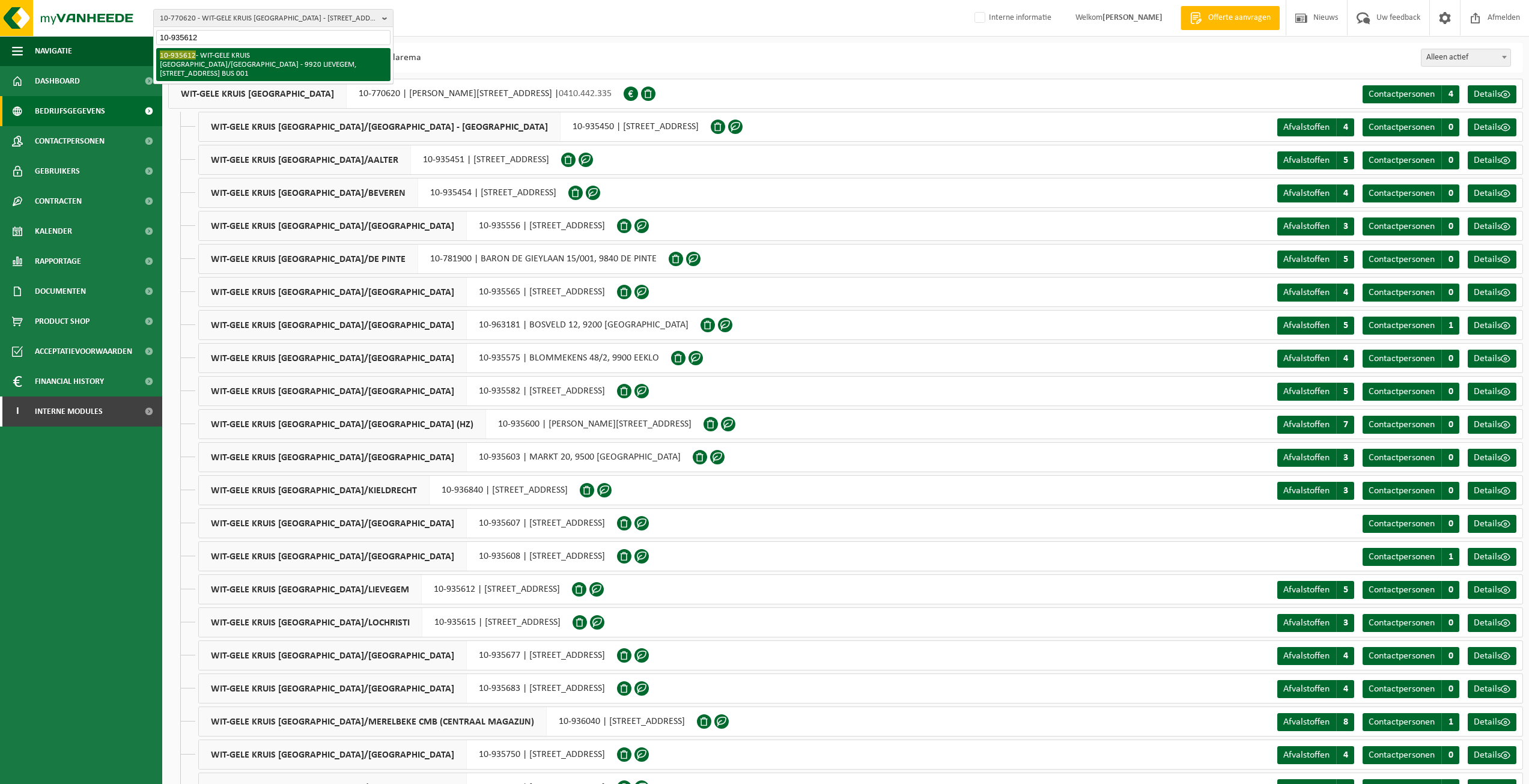
type input "10-935612"
click at [258, 60] on li "10-935612 - WIT-GELE KRUIS OOST-VLAANDEREN/LIEVEGEM - 9920 LIEVEGEM, CENTRUMSTR…" at bounding box center [273, 64] width 234 height 33
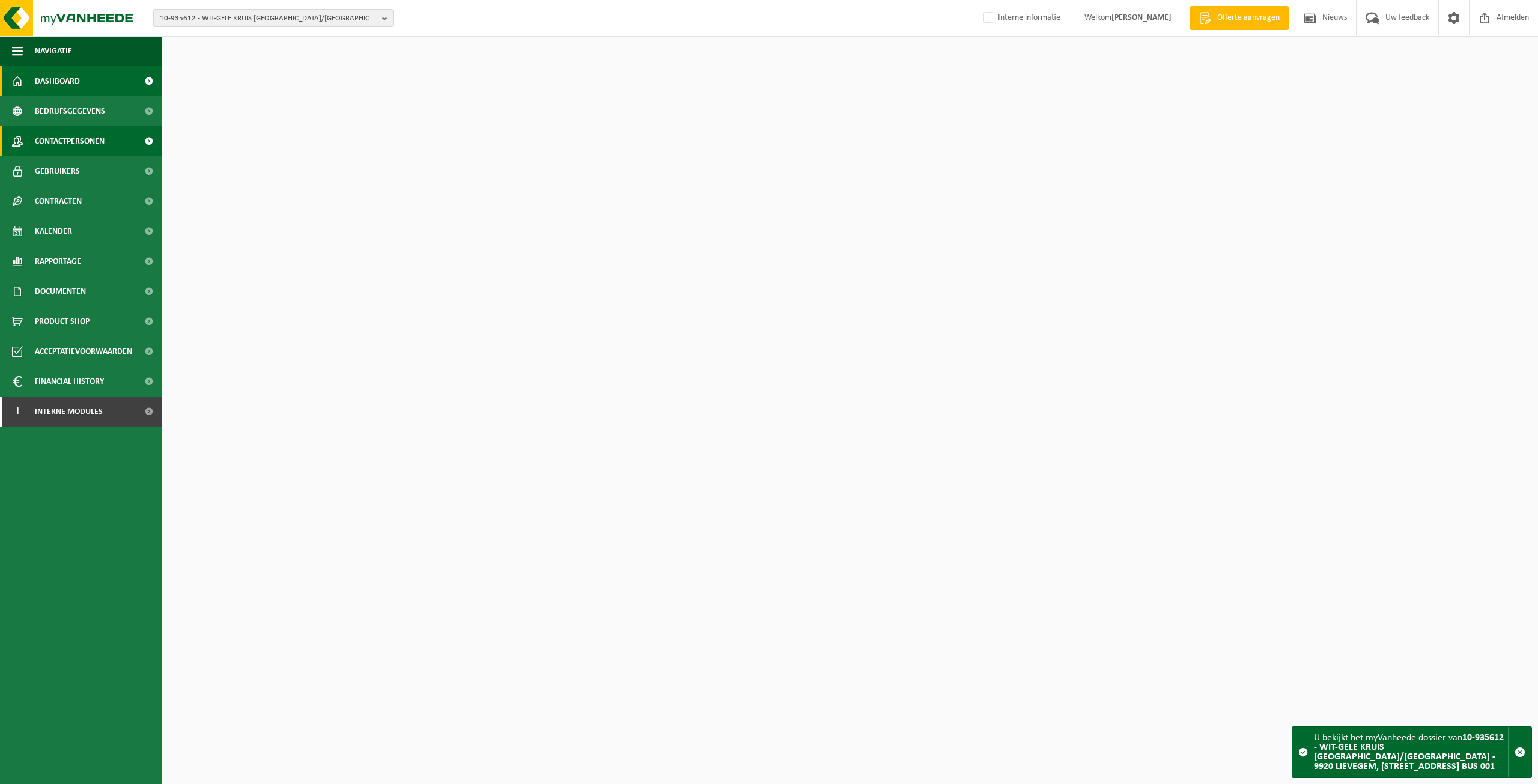
click at [91, 133] on span "Contactpersonen" at bounding box center [69, 141] width 70 height 30
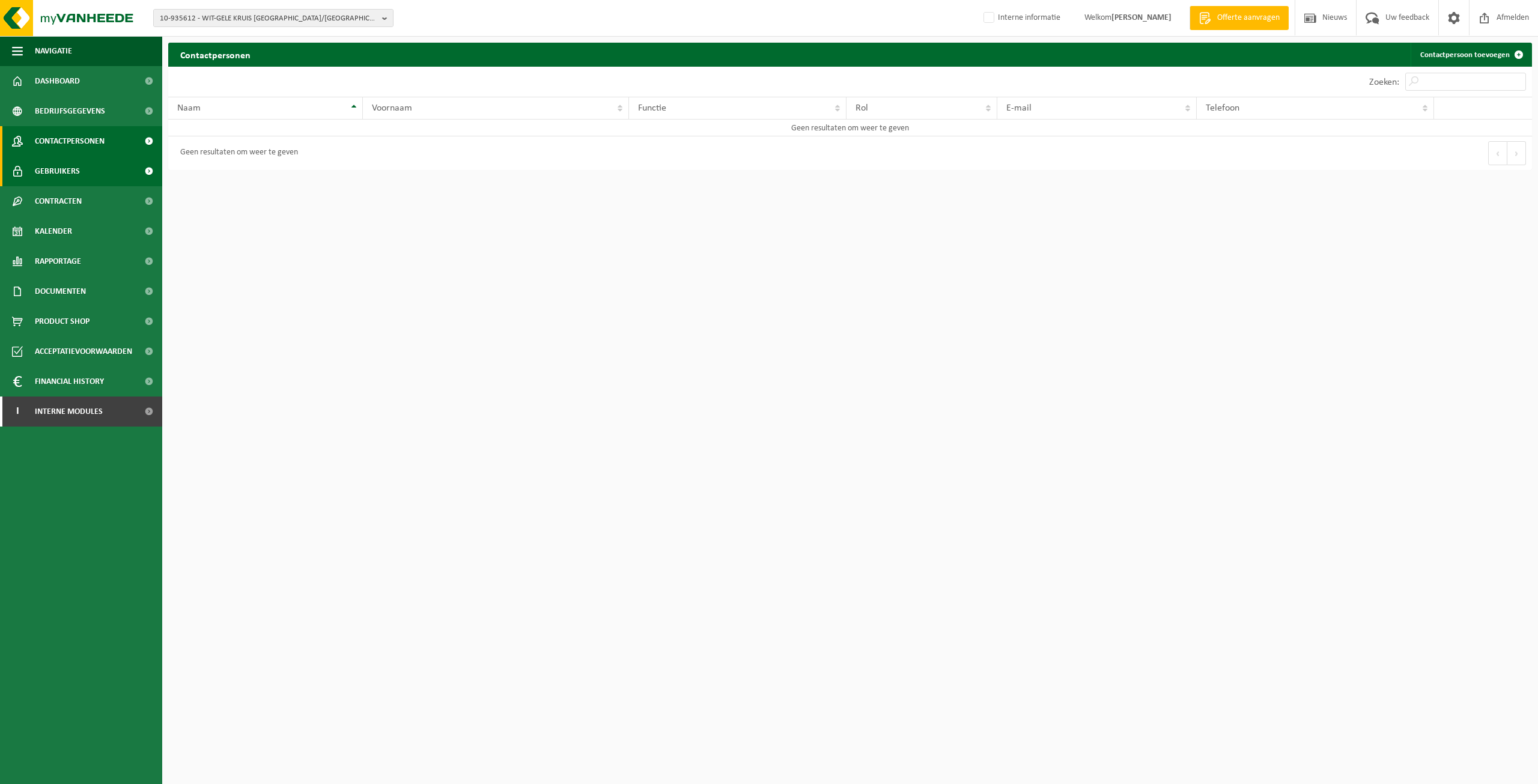
click at [51, 164] on span "Gebruikers" at bounding box center [57, 171] width 45 height 30
click at [312, 19] on span "10-935612 - WIT-GELE KRUIS [GEOGRAPHIC_DATA]/[GEOGRAPHIC_DATA] - 9920 LIEVEGEM,…" at bounding box center [268, 19] width 218 height 18
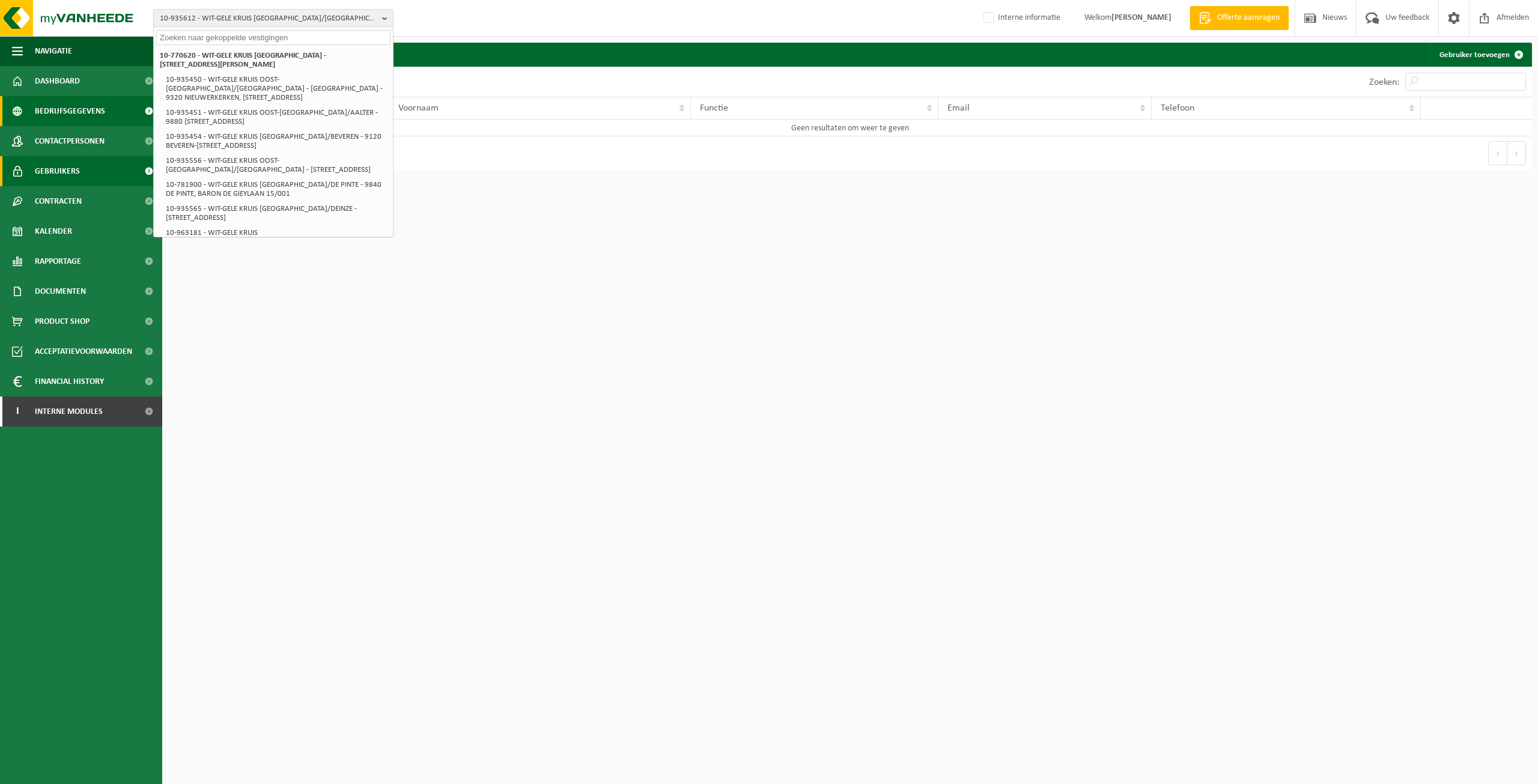
click at [95, 104] on span "Bedrijfsgegevens" at bounding box center [70, 111] width 71 height 30
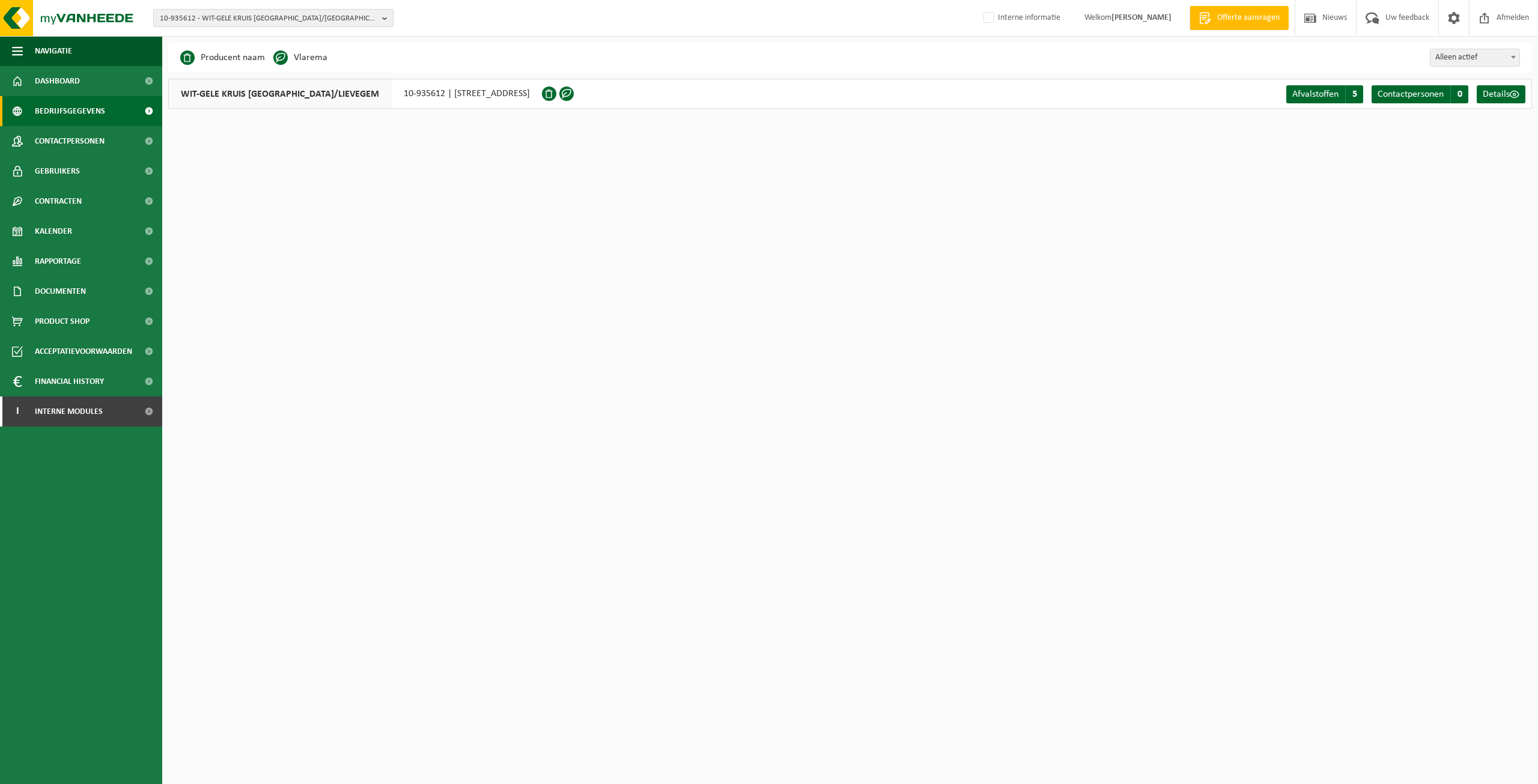
click at [306, 15] on span "10-935612 - WIT-GELE KRUIS [GEOGRAPHIC_DATA]/[GEOGRAPHIC_DATA] - 9920 LIEVEGEM,…" at bounding box center [268, 19] width 218 height 18
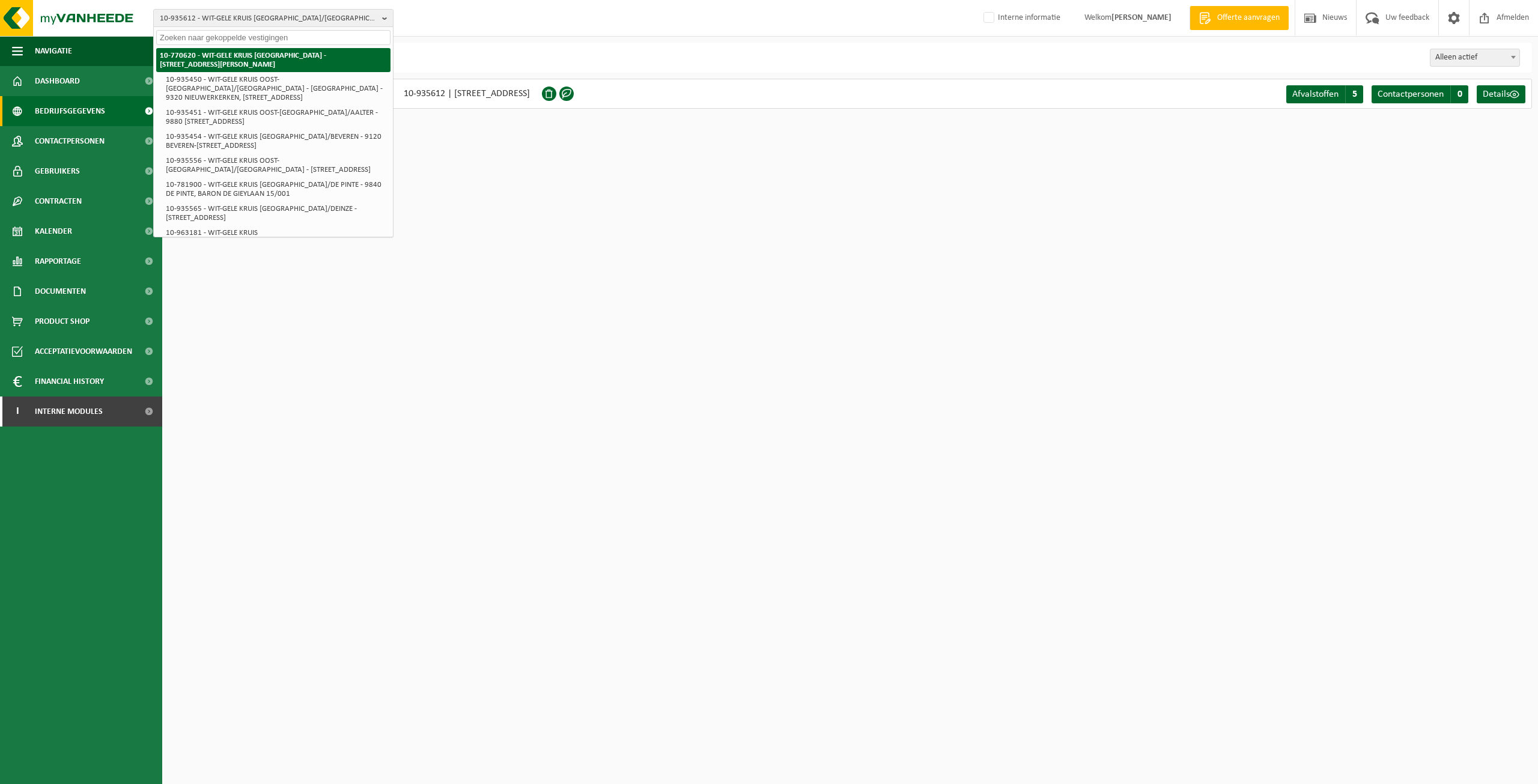
click at [242, 62] on li "10-770620 - WIT-GELE KRUIS [GEOGRAPHIC_DATA] - [STREET_ADDRESS][PERSON_NAME]" at bounding box center [273, 59] width 234 height 24
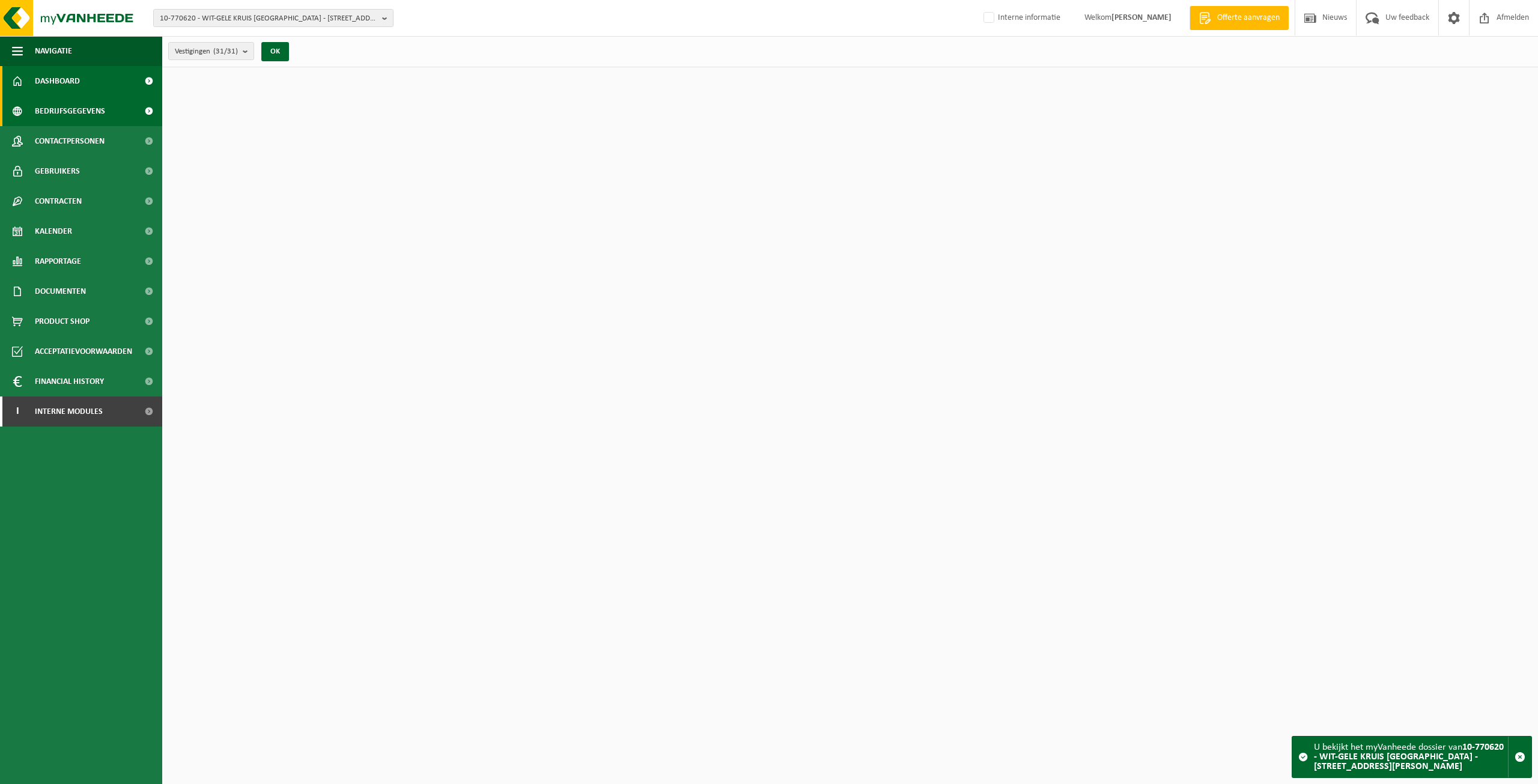
click at [94, 108] on span "Bedrijfsgegevens" at bounding box center [70, 111] width 71 height 30
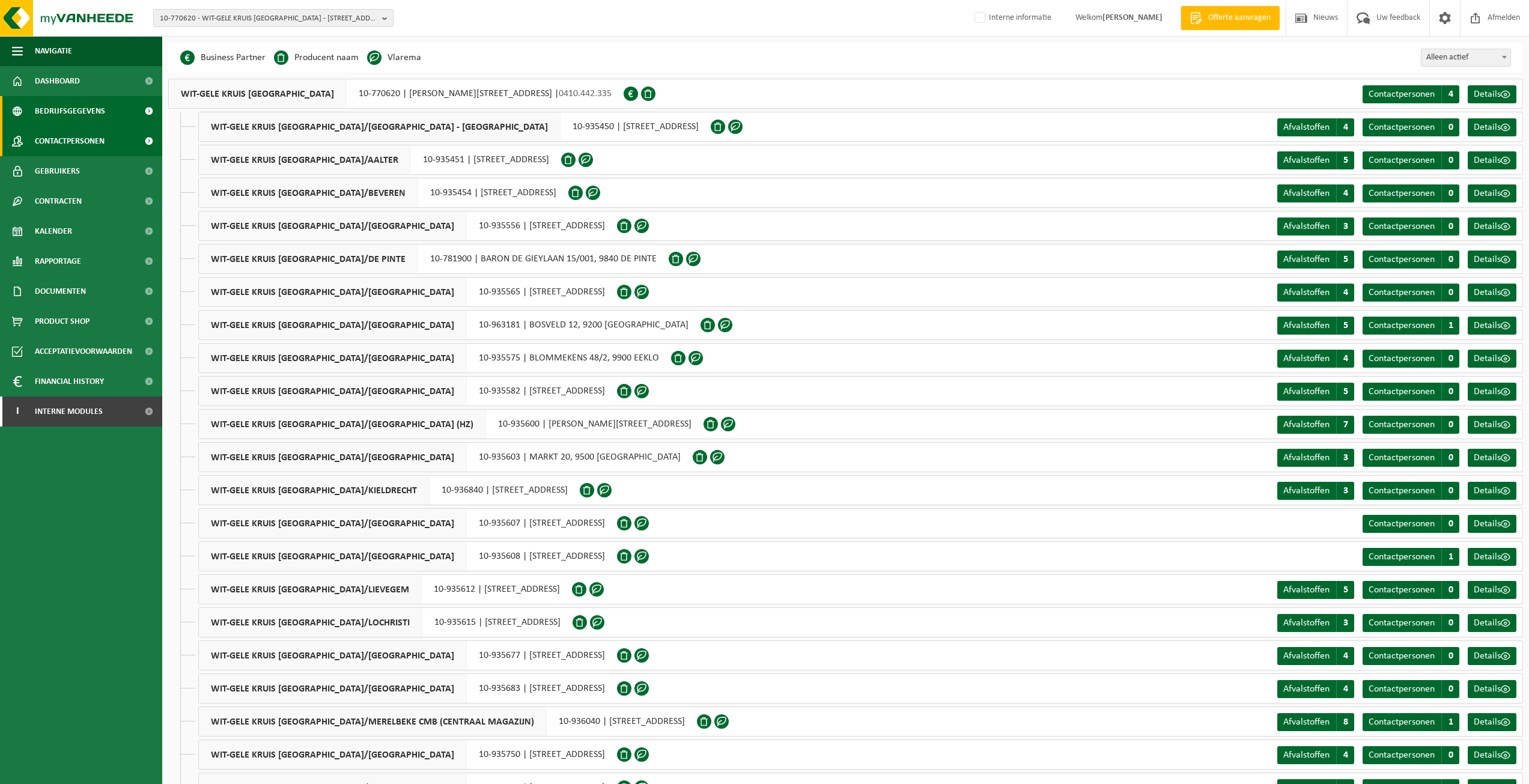
click at [78, 136] on span "Contactpersonen" at bounding box center [69, 141] width 70 height 30
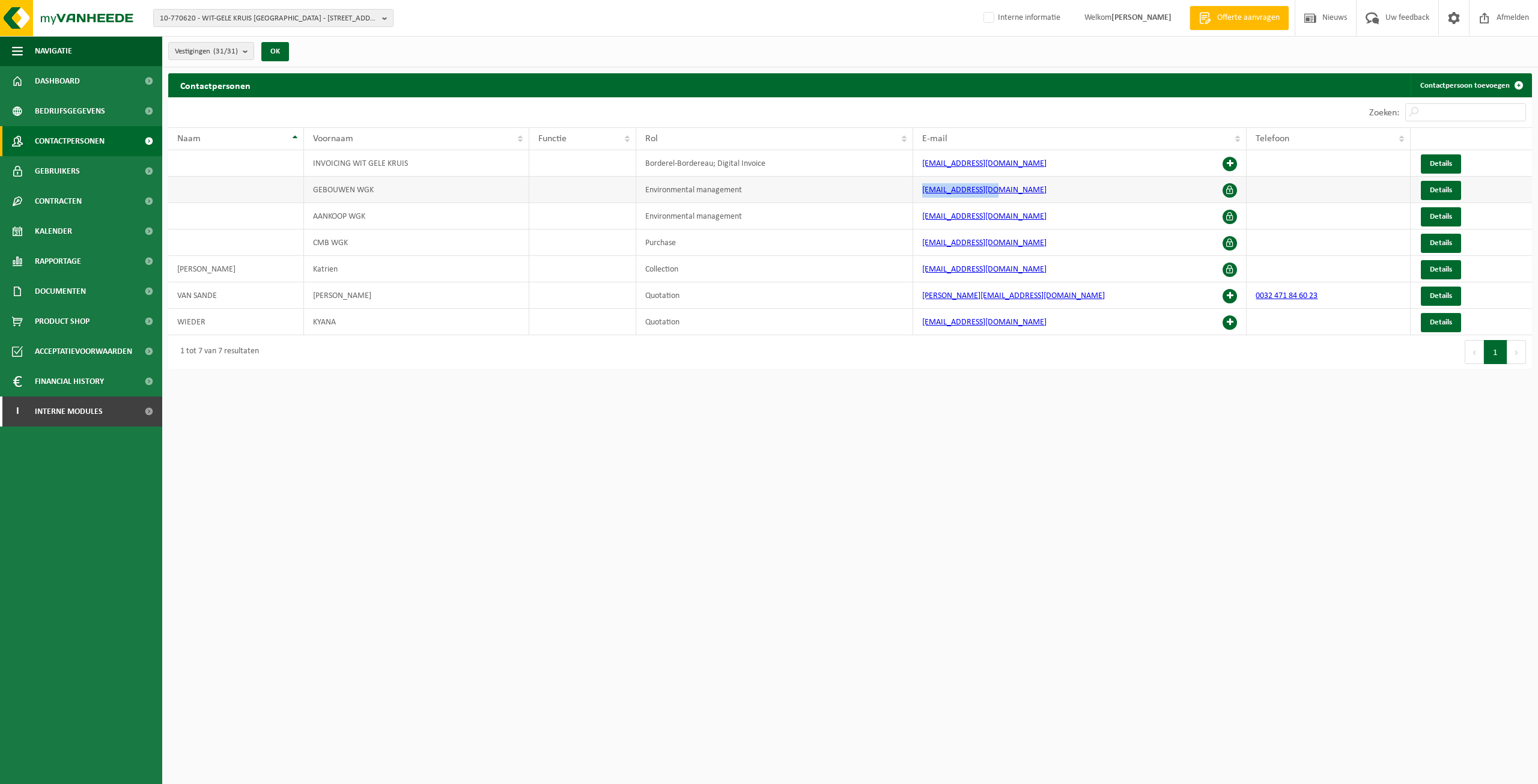
drag, startPoint x: 1036, startPoint y: 187, endPoint x: 894, endPoint y: 191, distance: 142.1
click at [894, 191] on tr "GEBOUWEN WGK Environmental management [EMAIL_ADDRESS][DOMAIN_NAME] Details" at bounding box center [850, 190] width 1364 height 26
copy tr "[EMAIL_ADDRESS][DOMAIN_NAME]"
click at [67, 231] on span "Kalender" at bounding box center [53, 231] width 37 height 30
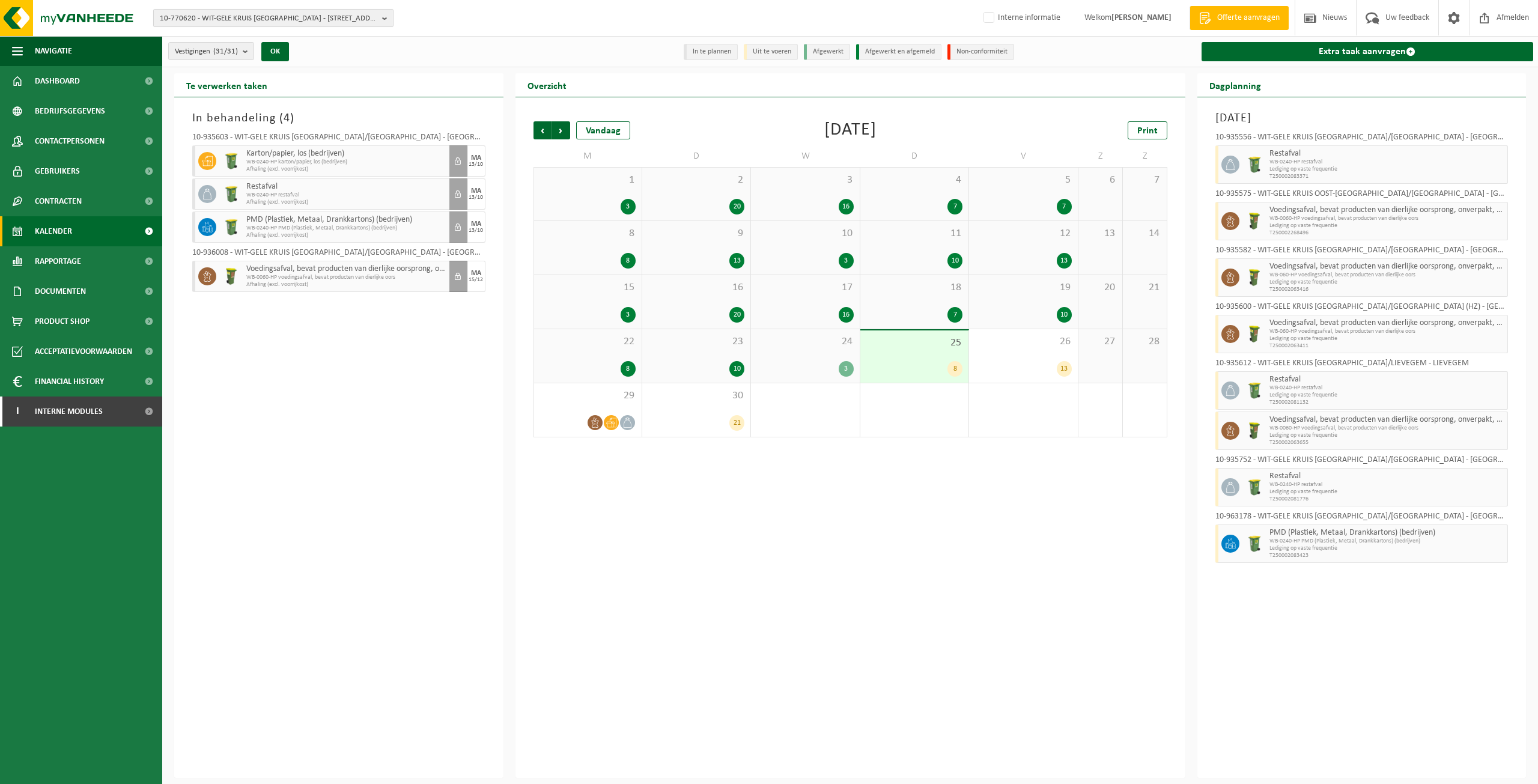
click at [249, 23] on span "10-770620 - WIT-GELE KRUIS OOST-VLAANDEREN - 9050 LEDEBERG, JENNY TANGHESTRAAT 2" at bounding box center [268, 19] width 218 height 18
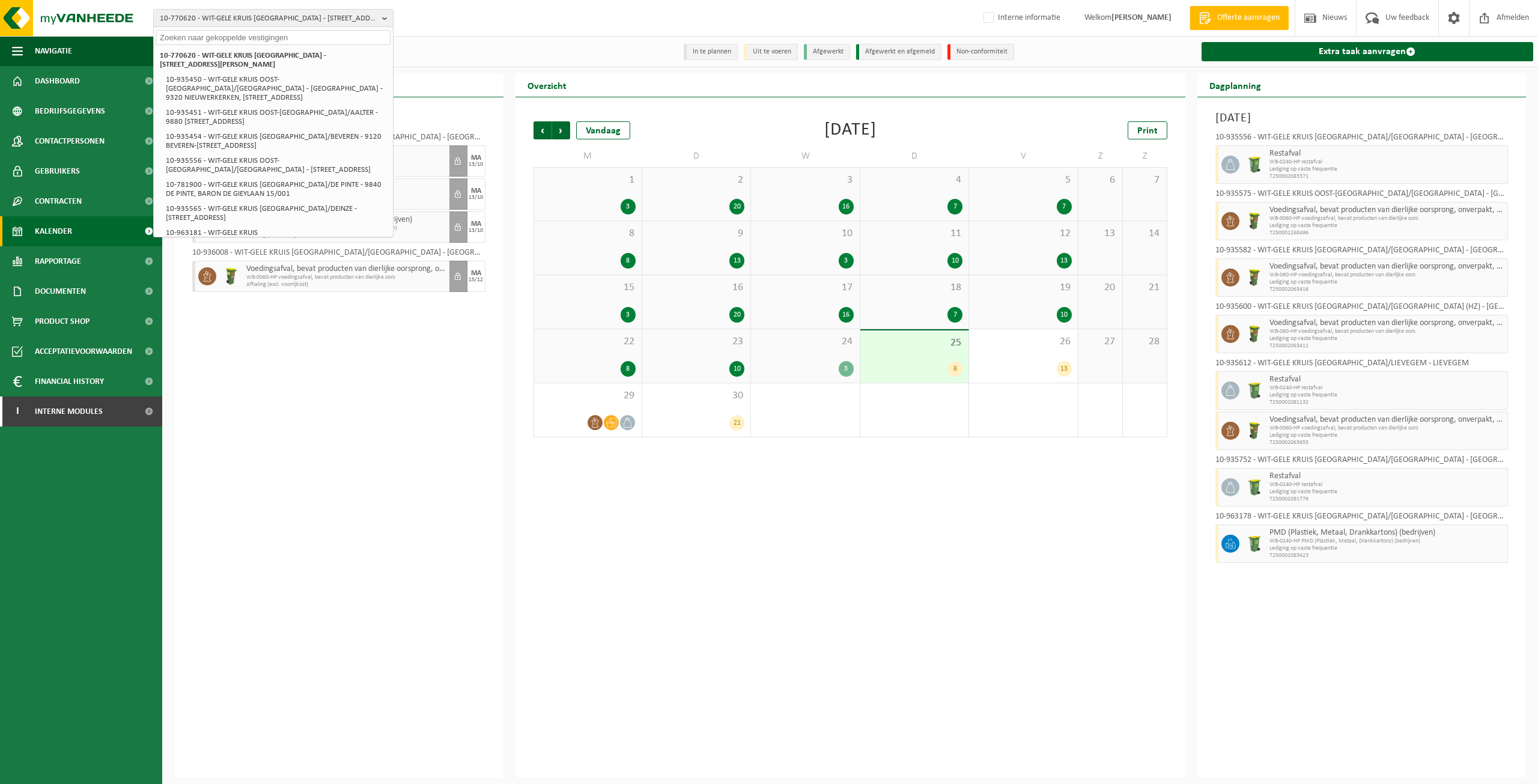
click at [264, 35] on input "text" at bounding box center [273, 38] width 234 height 15
paste input "10-724619"
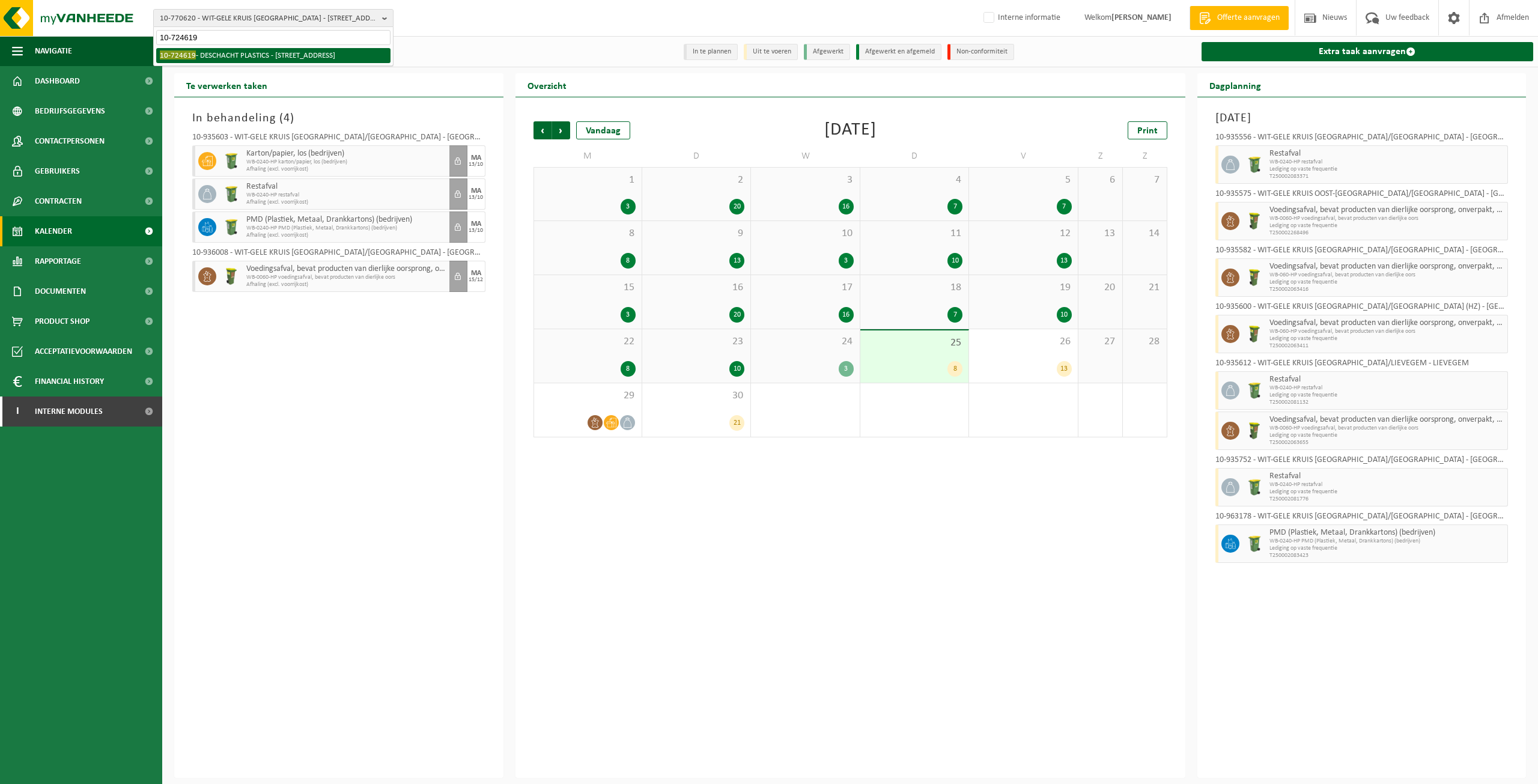
type input "10-724619"
drag, startPoint x: 278, startPoint y: 52, endPoint x: 285, endPoint y: 58, distance: 9.2
click at [279, 52] on li "10-724619 - DESCHACHT PLASTICS - 2320 HOOGSTRATEN, SINT LENAARTSEWEG 36" at bounding box center [273, 55] width 234 height 15
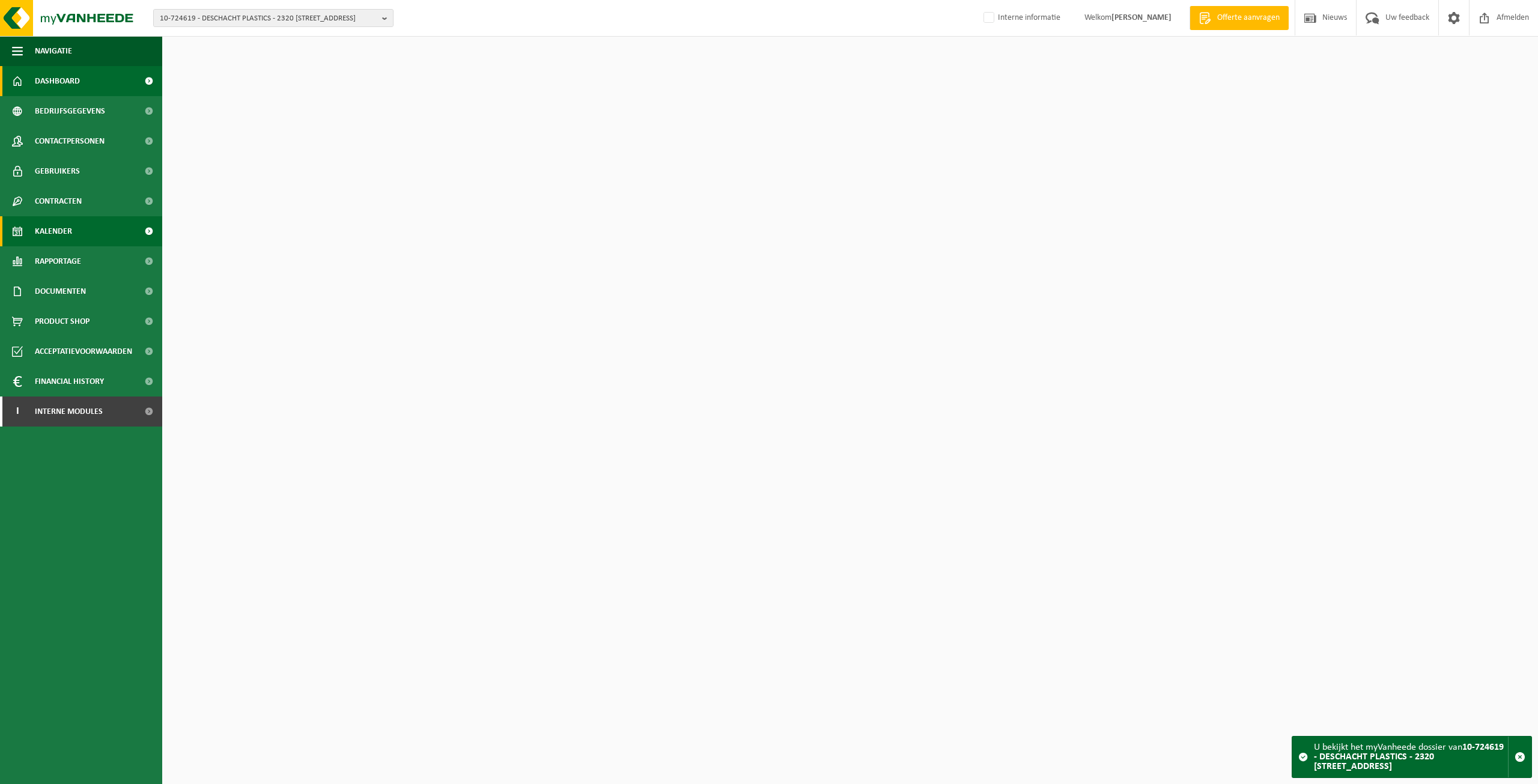
click at [70, 232] on span "Kalender" at bounding box center [53, 231] width 37 height 30
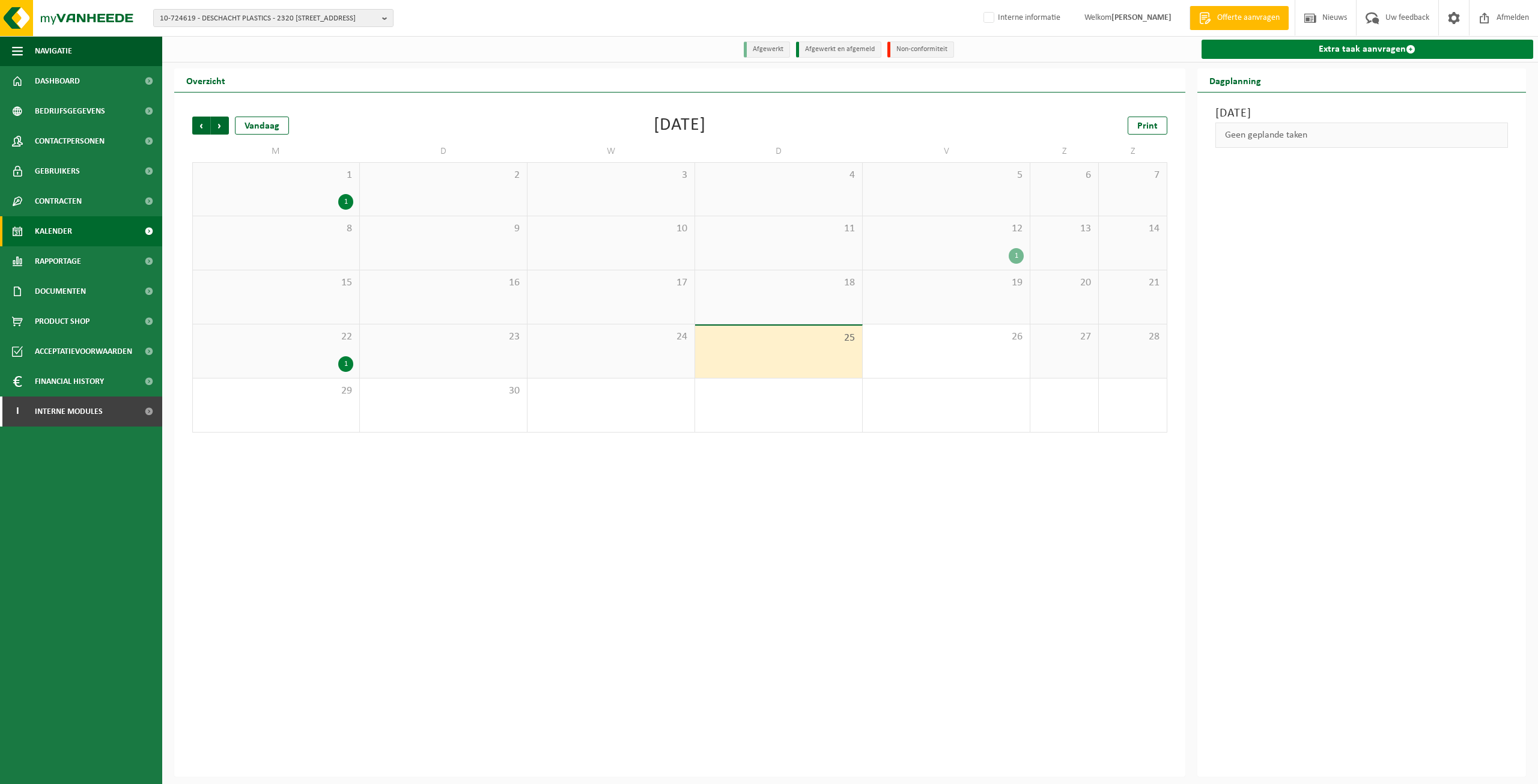
click at [1346, 48] on link "Extra taak aanvragen" at bounding box center [1368, 48] width 332 height 19
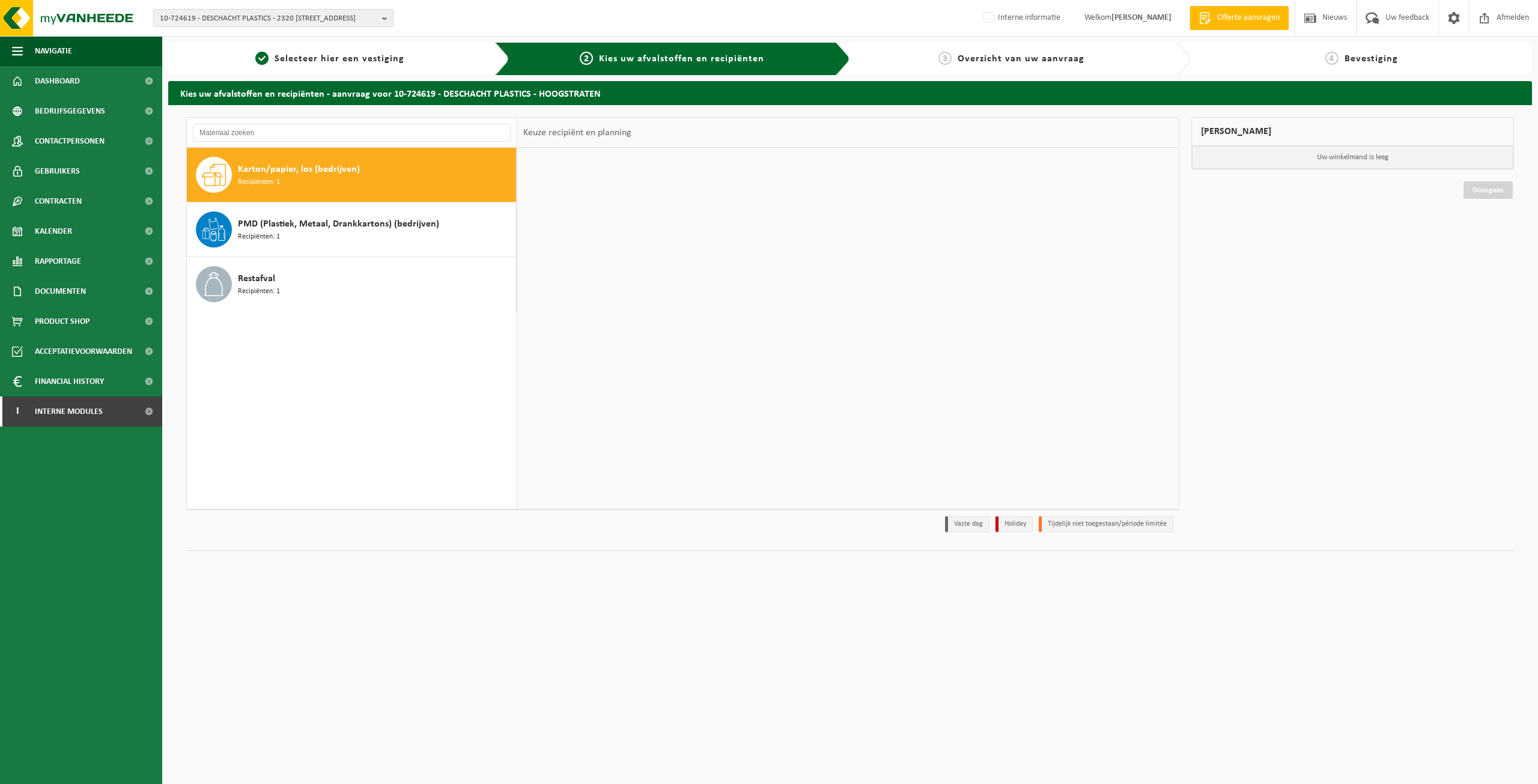
click at [385, 182] on div "Karton/papier, los (bedrijven) Recipiënten: 1" at bounding box center [375, 175] width 275 height 36
click at [705, 224] on input "text" at bounding box center [686, 221] width 114 height 15
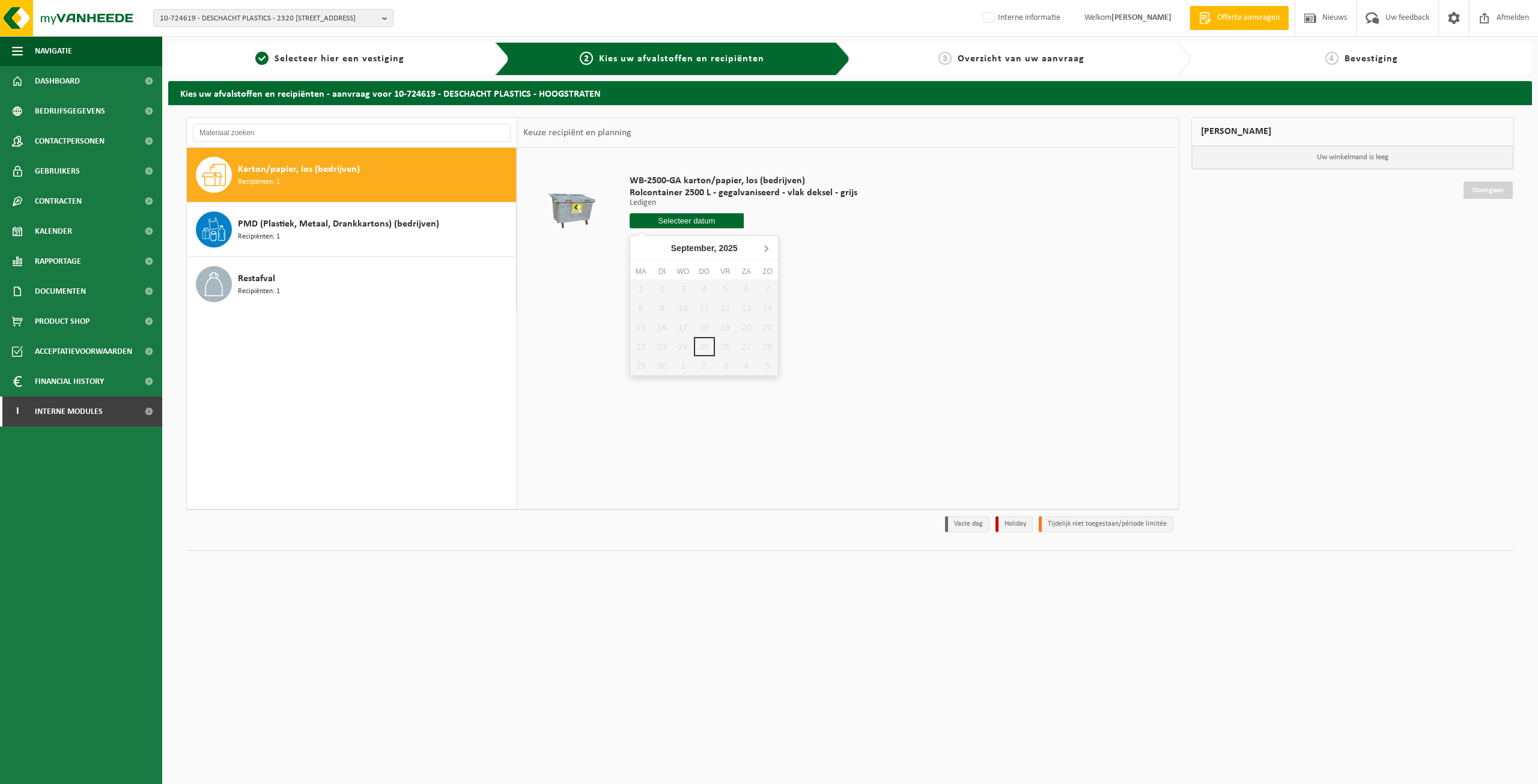
click at [766, 246] on icon at bounding box center [765, 247] width 19 height 19
drag, startPoint x: 667, startPoint y: 227, endPoint x: 676, endPoint y: 229, distance: 9.2
click at [667, 227] on input "text" at bounding box center [686, 221] width 114 height 15
click at [995, 268] on div "WB-2500-GA karton/papier, los (bedrijven) Rolcontainer 2500 L - gegalvaniseerd …" at bounding box center [848, 328] width 661 height 361
click at [718, 214] on input "text" at bounding box center [686, 221] width 114 height 15
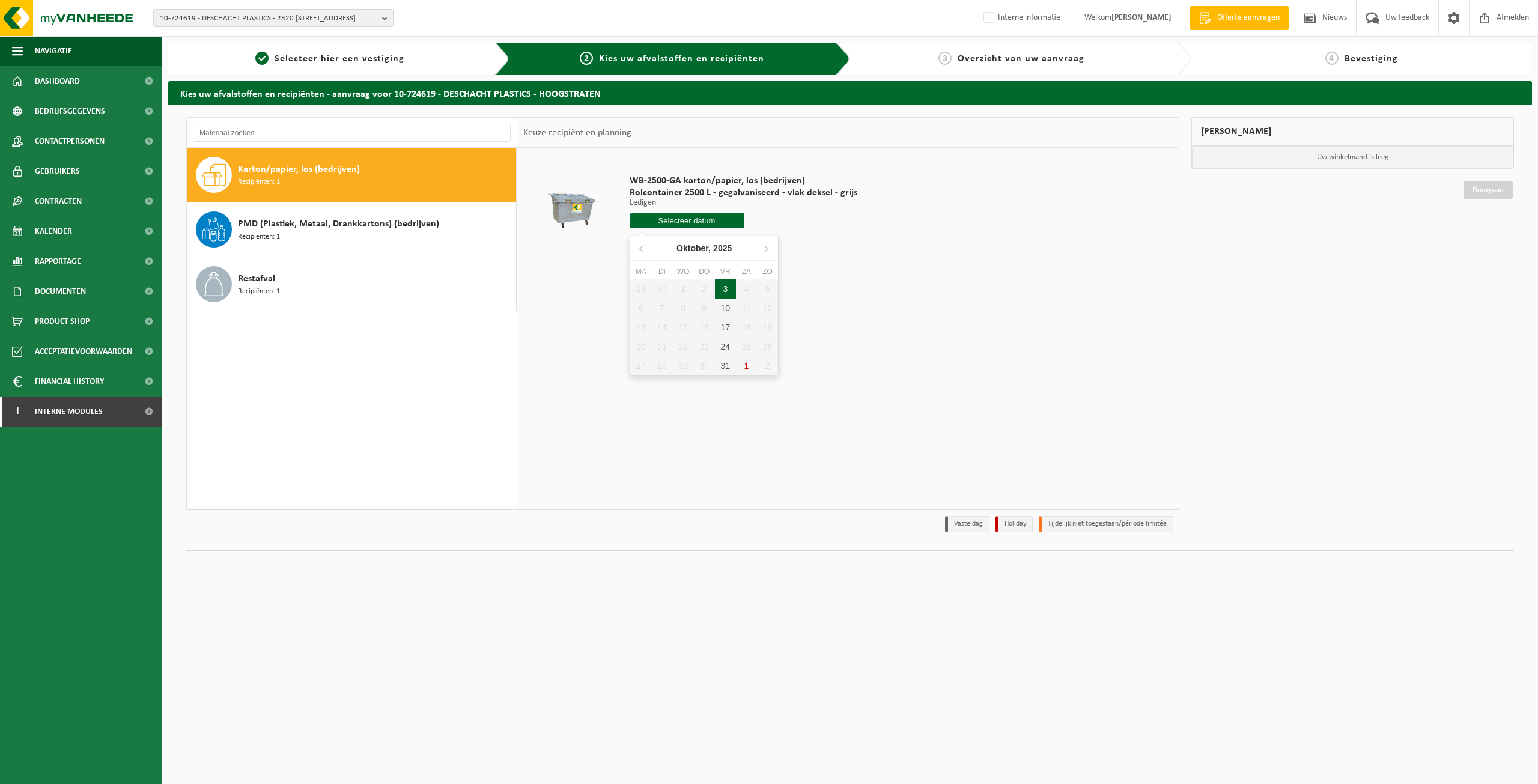
click at [726, 288] on div "3" at bounding box center [726, 288] width 21 height 19
type input "Van 2025-10-03"
click at [668, 262] on button "In winkelmand" at bounding box center [664, 265] width 66 height 19
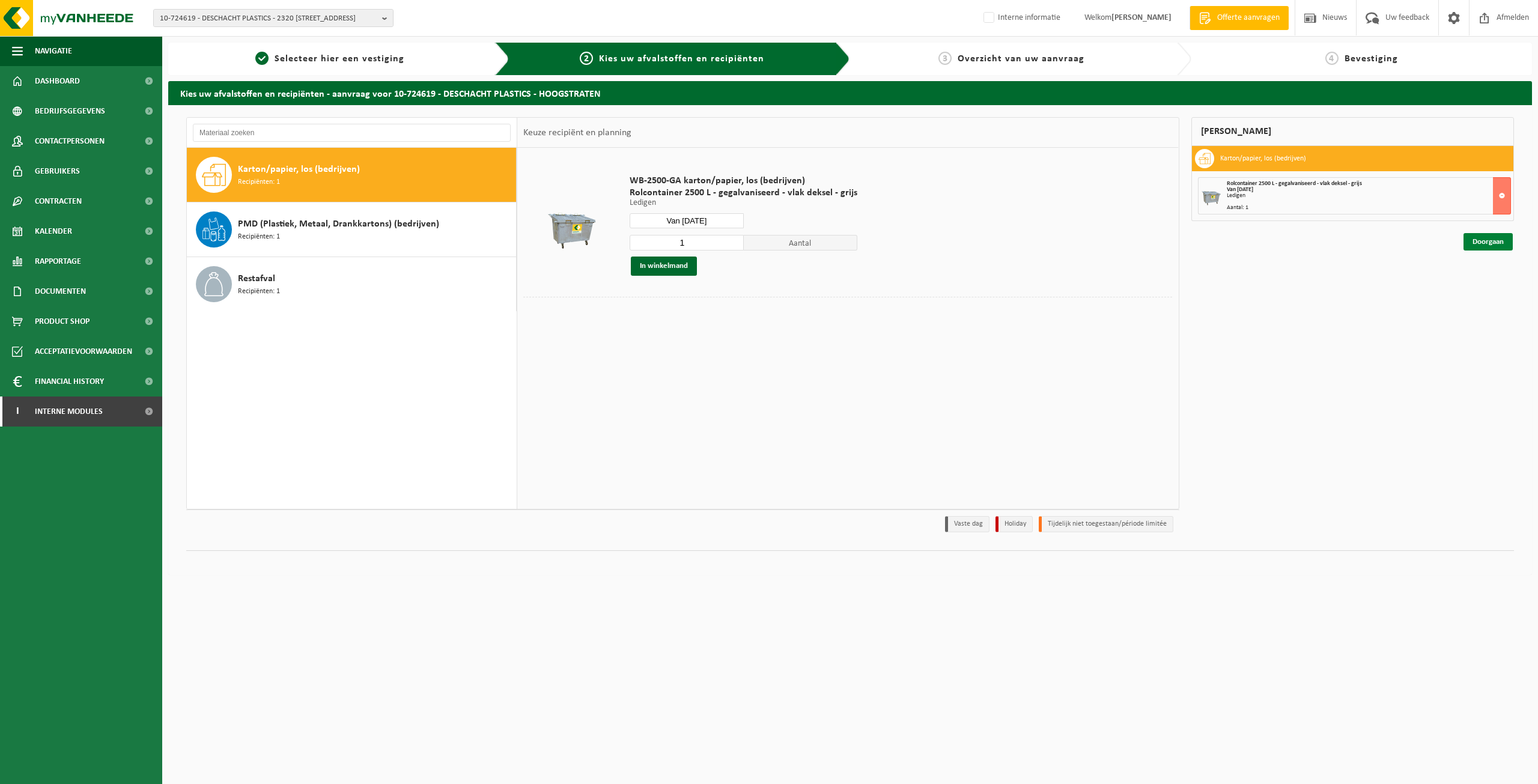
click at [1494, 238] on link "Doorgaan" at bounding box center [1489, 242] width 49 height 17
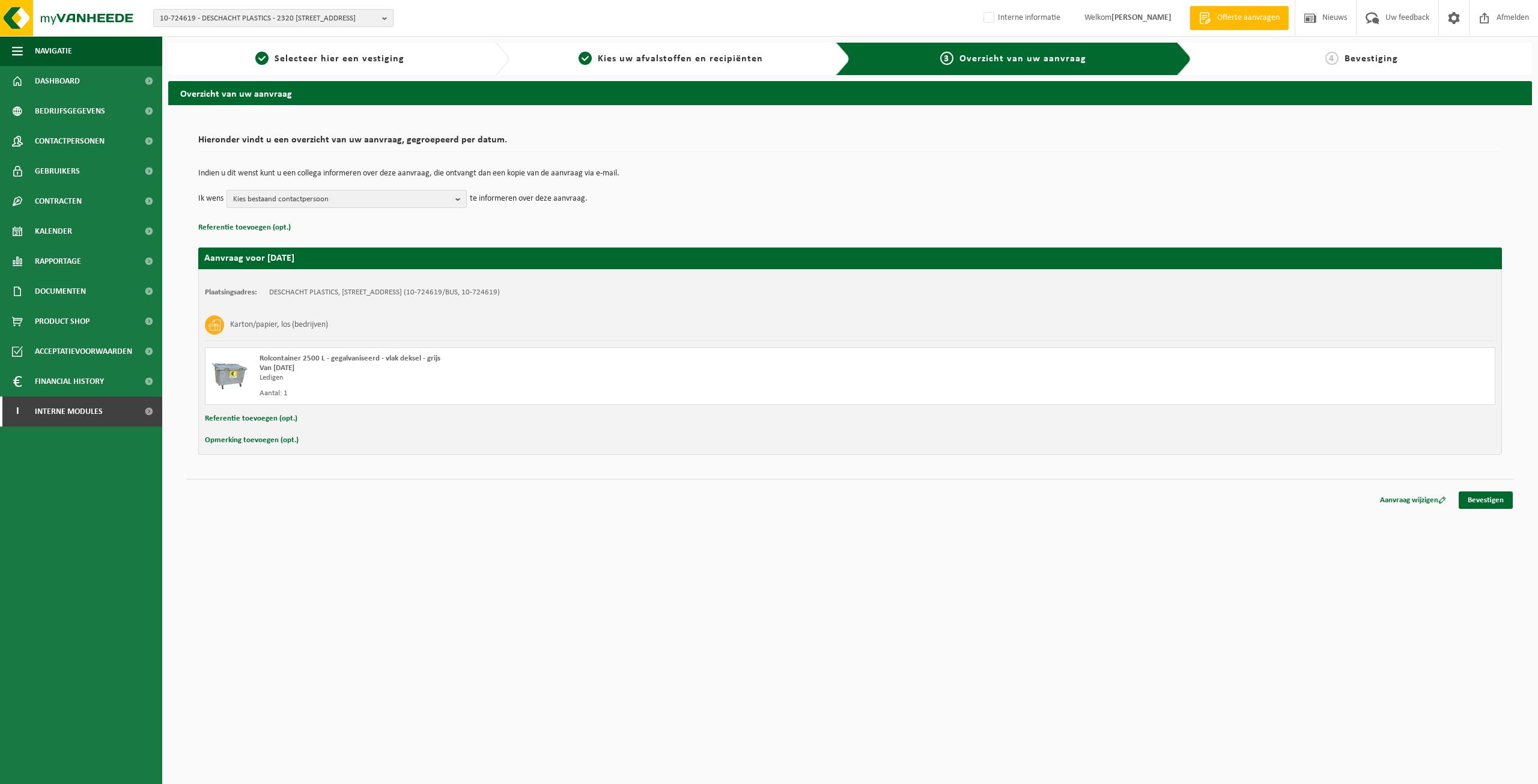
click at [354, 201] on span "Kies bestaand contactpersoon" at bounding box center [342, 200] width 218 height 18
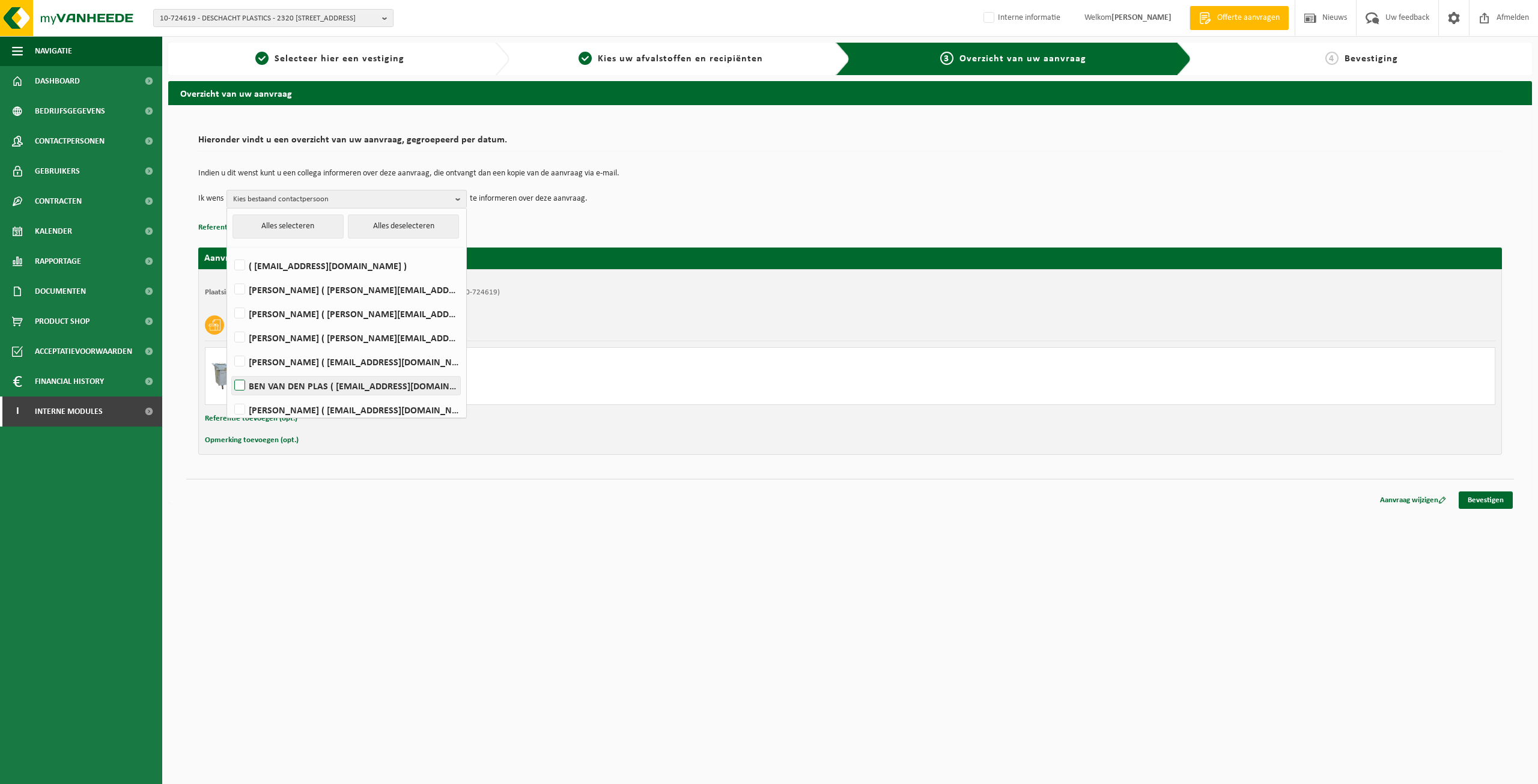
click at [233, 385] on label "BEN VAN DEN PLAS ( [EMAIL_ADDRESS][DOMAIN_NAME] )" at bounding box center [346, 385] width 229 height 18
click at [230, 371] on input "BEN VAN DEN PLAS ( [EMAIL_ADDRESS][DOMAIN_NAME] )" at bounding box center [229, 370] width 1 height 1
checkbox input "true"
click at [997, 366] on div "Rolcontainer 2500 L - gegalvaniseerd - vlak deksel - grijs Van [DATE] Ledigen A…" at bounding box center [850, 376] width 1291 height 58
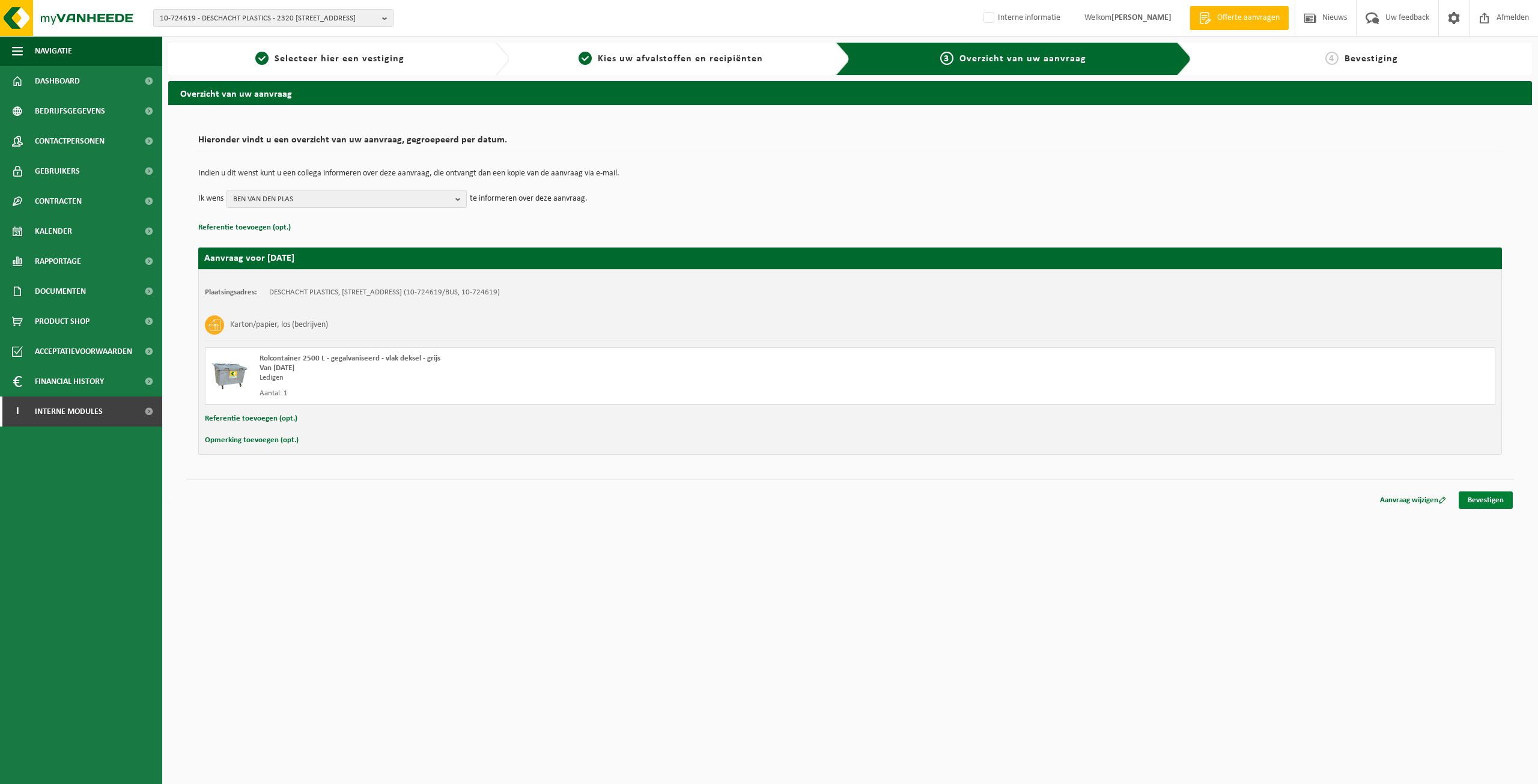
click at [1500, 504] on link "Bevestigen" at bounding box center [1486, 500] width 54 height 17
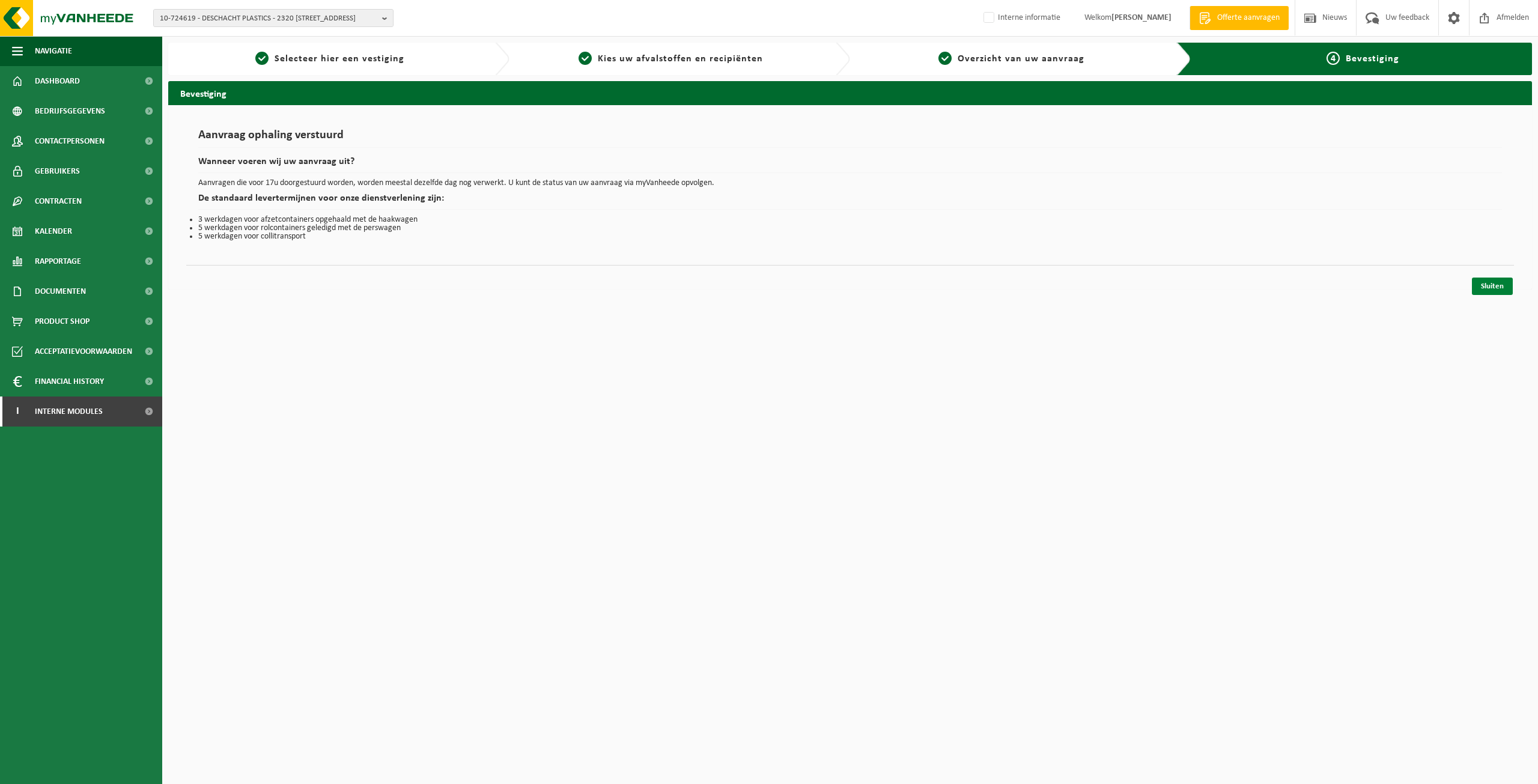
click at [1491, 293] on link "Sluiten" at bounding box center [1493, 286] width 41 height 17
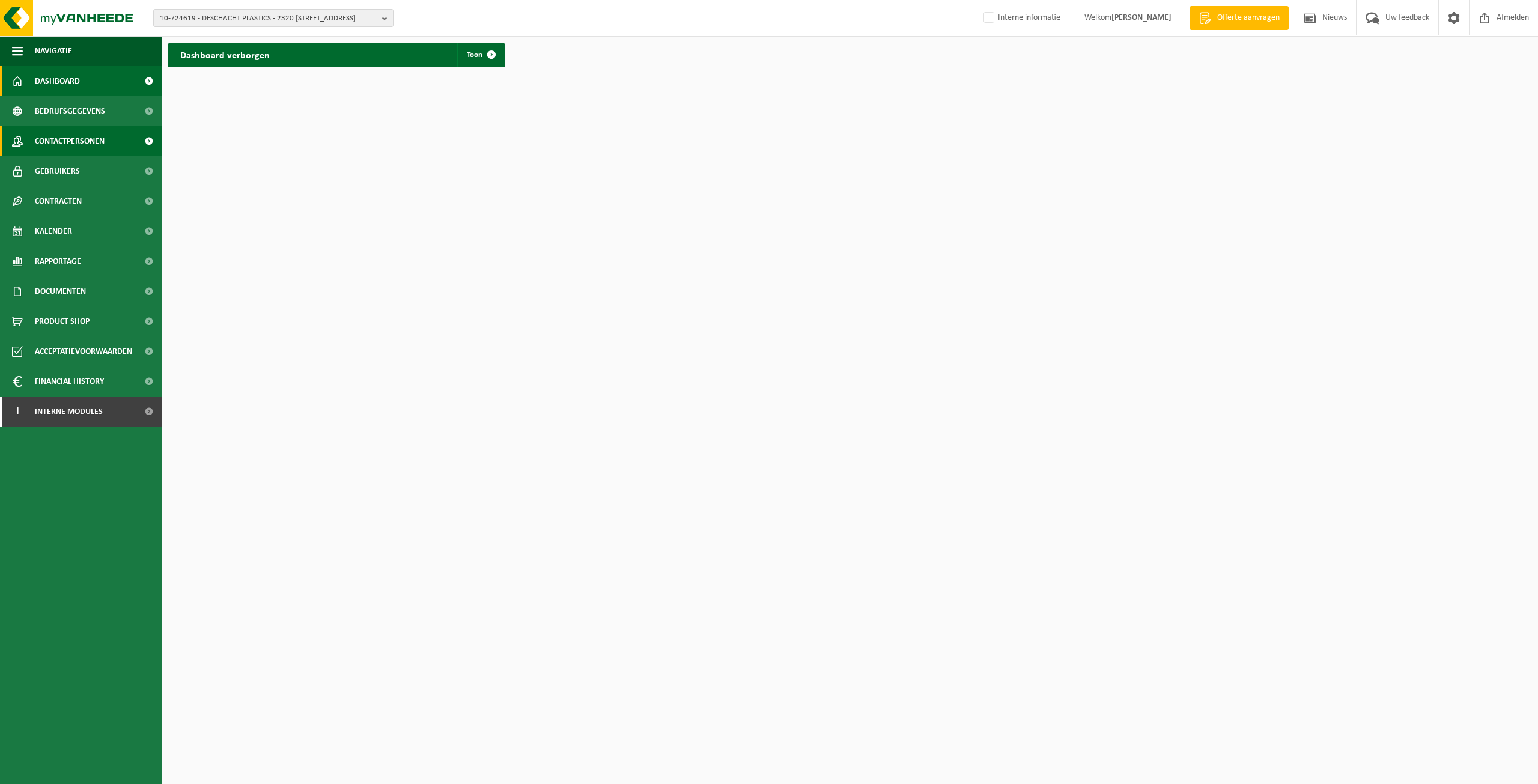
click at [93, 137] on span "Contactpersonen" at bounding box center [69, 141] width 70 height 30
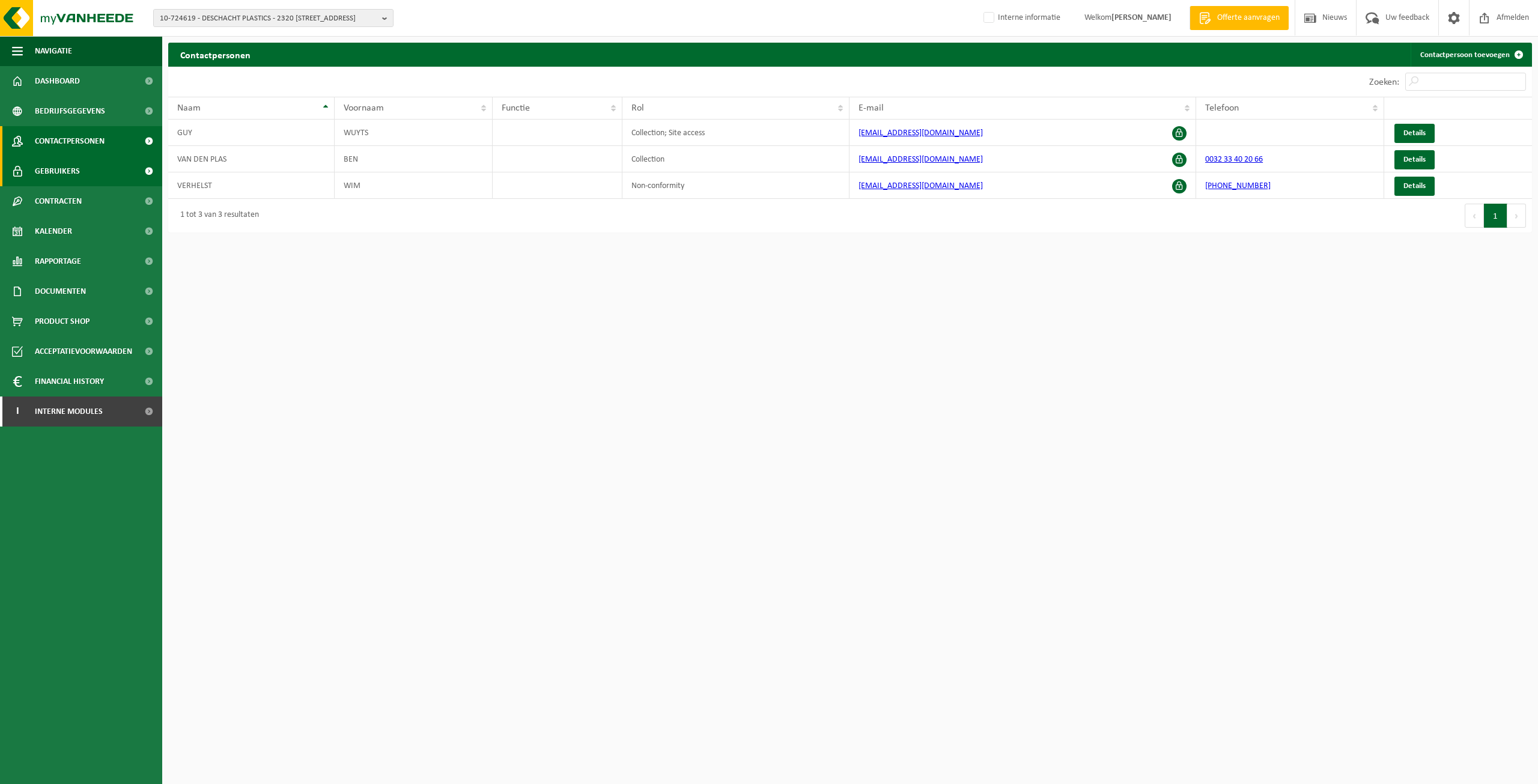
click at [119, 173] on link "Gebruikers" at bounding box center [81, 171] width 162 height 30
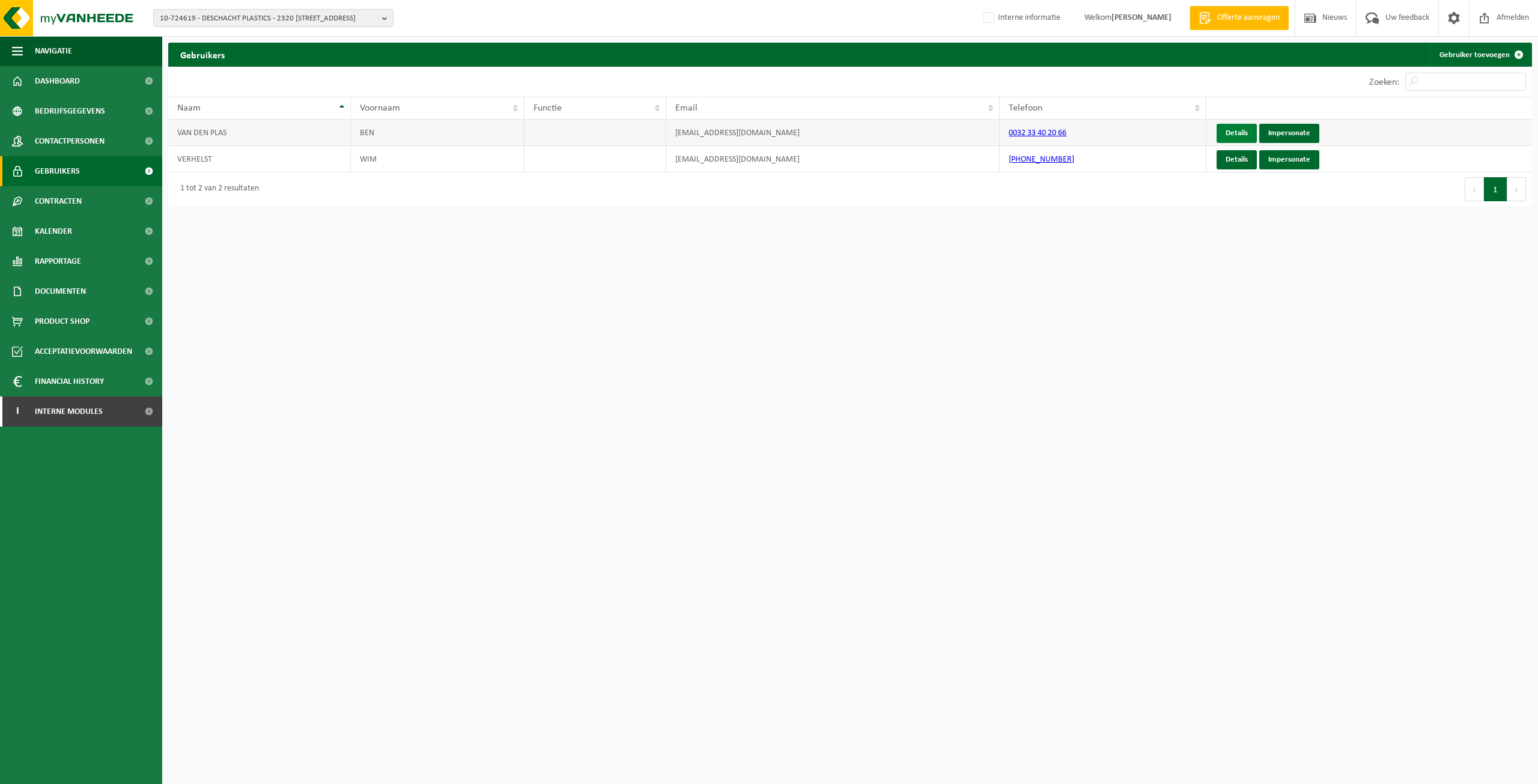
click at [1240, 136] on link "Details" at bounding box center [1236, 133] width 40 height 19
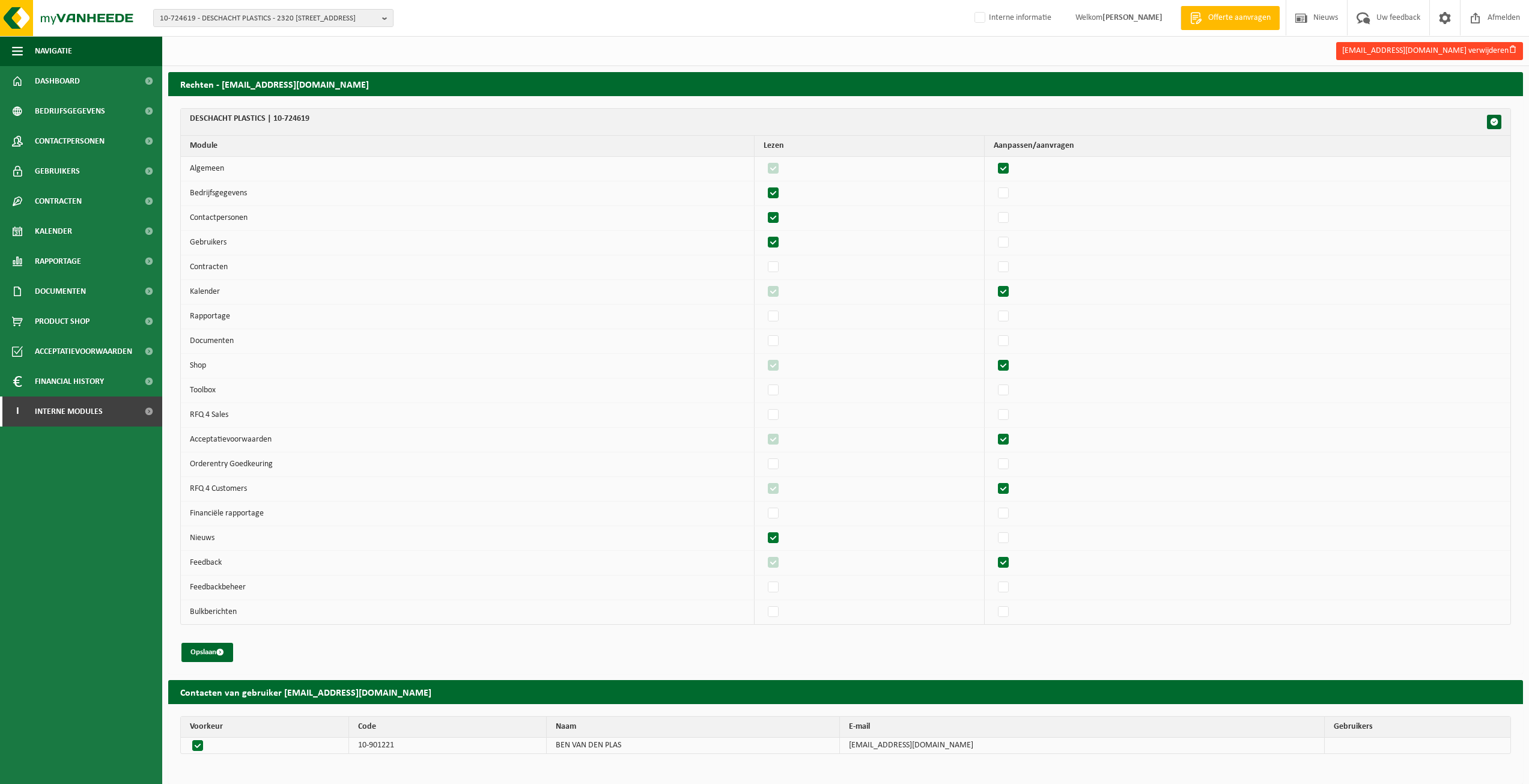
click at [1453, 45] on button "[EMAIL_ADDRESS][DOMAIN_NAME] verwijderen" at bounding box center [1430, 51] width 187 height 18
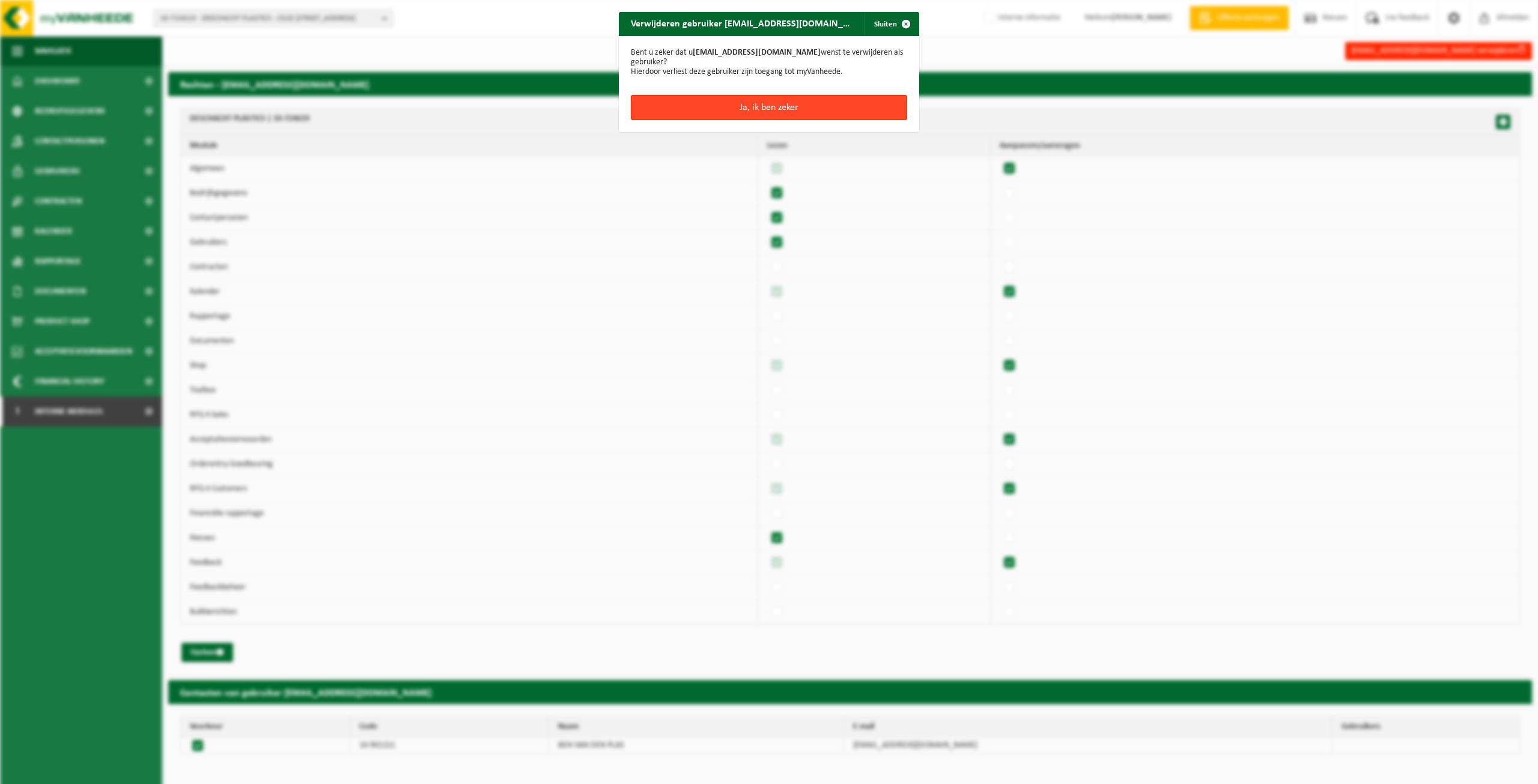
click at [765, 108] on button "Ja, ik ben zeker" at bounding box center [769, 108] width 276 height 25
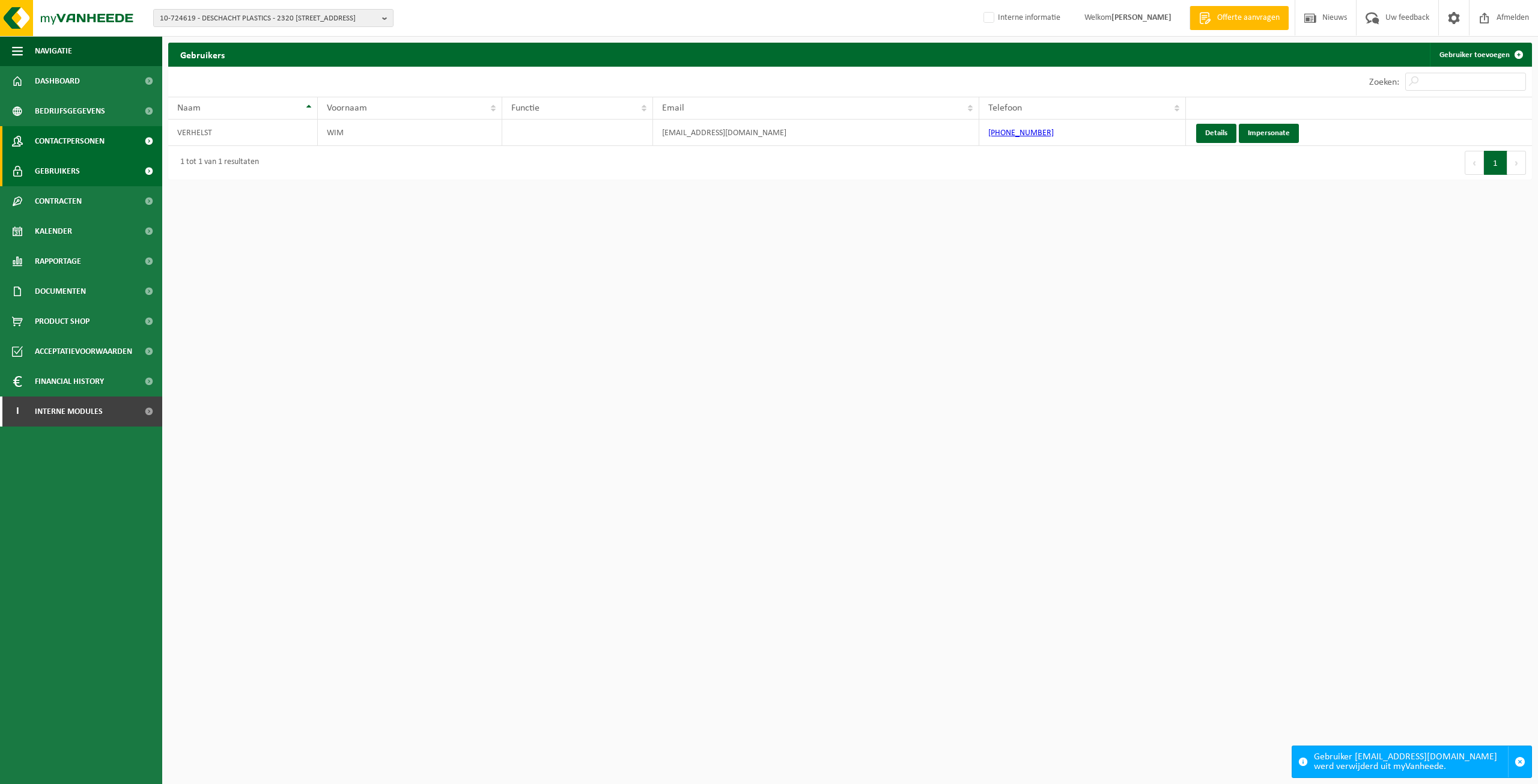
click at [85, 140] on span "Contactpersonen" at bounding box center [69, 141] width 70 height 30
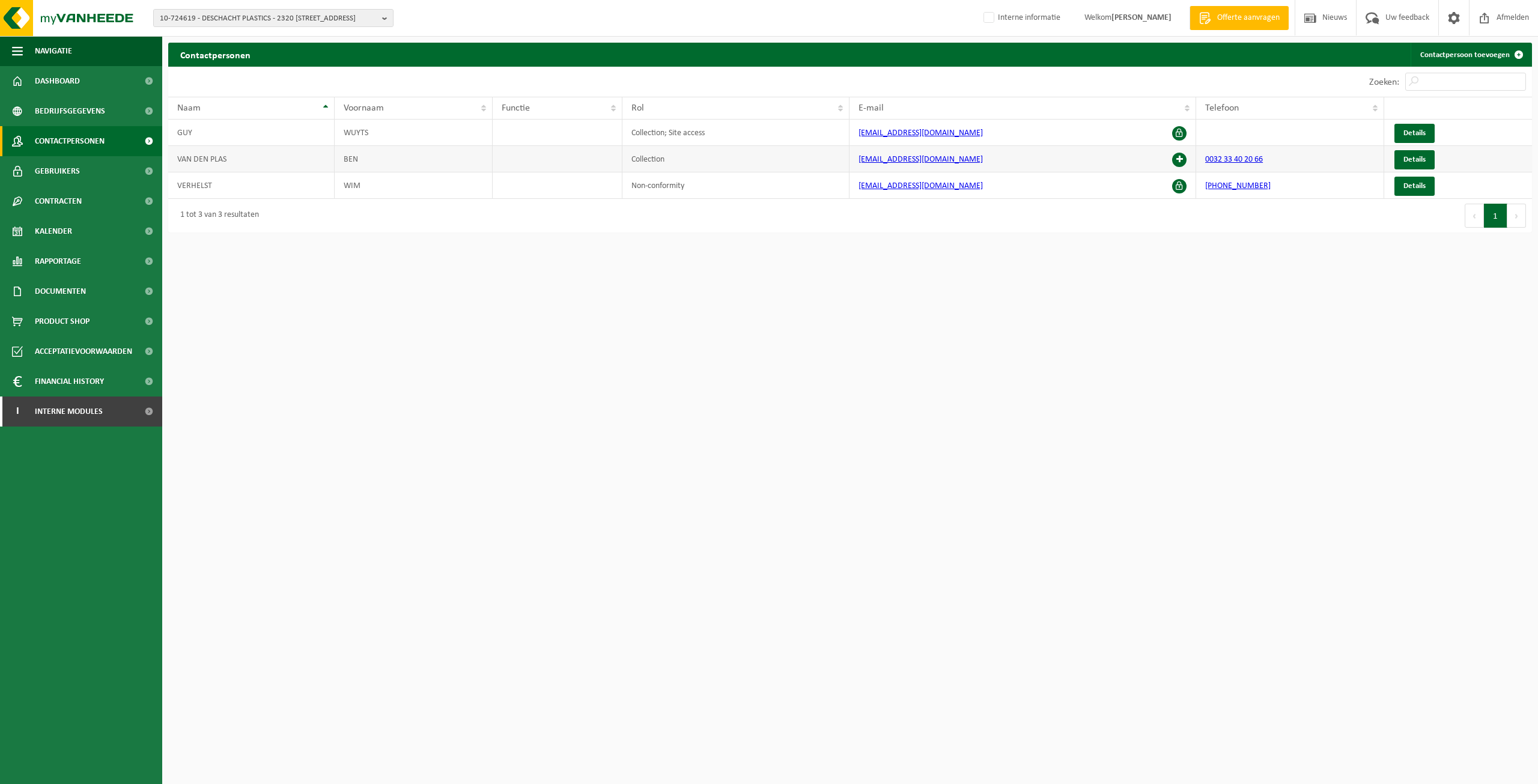
click at [1183, 162] on span at bounding box center [1180, 160] width 15 height 15
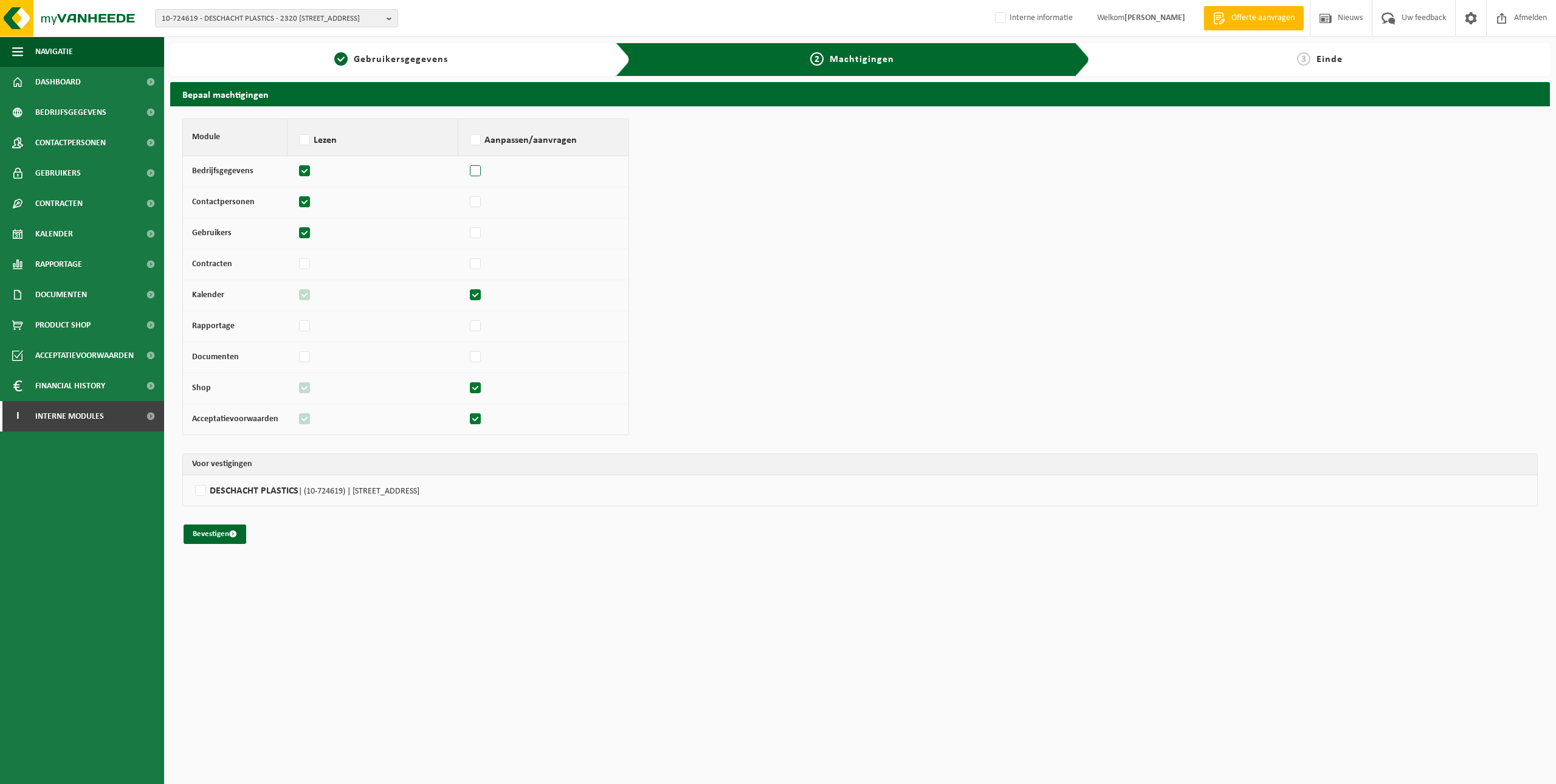
click at [477, 175] on label at bounding box center [476, 171] width 17 height 18
click at [467, 170] on input "checkbox" at bounding box center [467, 165] width 1 height 8
click at [476, 177] on label at bounding box center [476, 171] width 17 height 18
click at [467, 170] on input "checkbox" at bounding box center [467, 165] width 1 height 8
checkbox input "false"
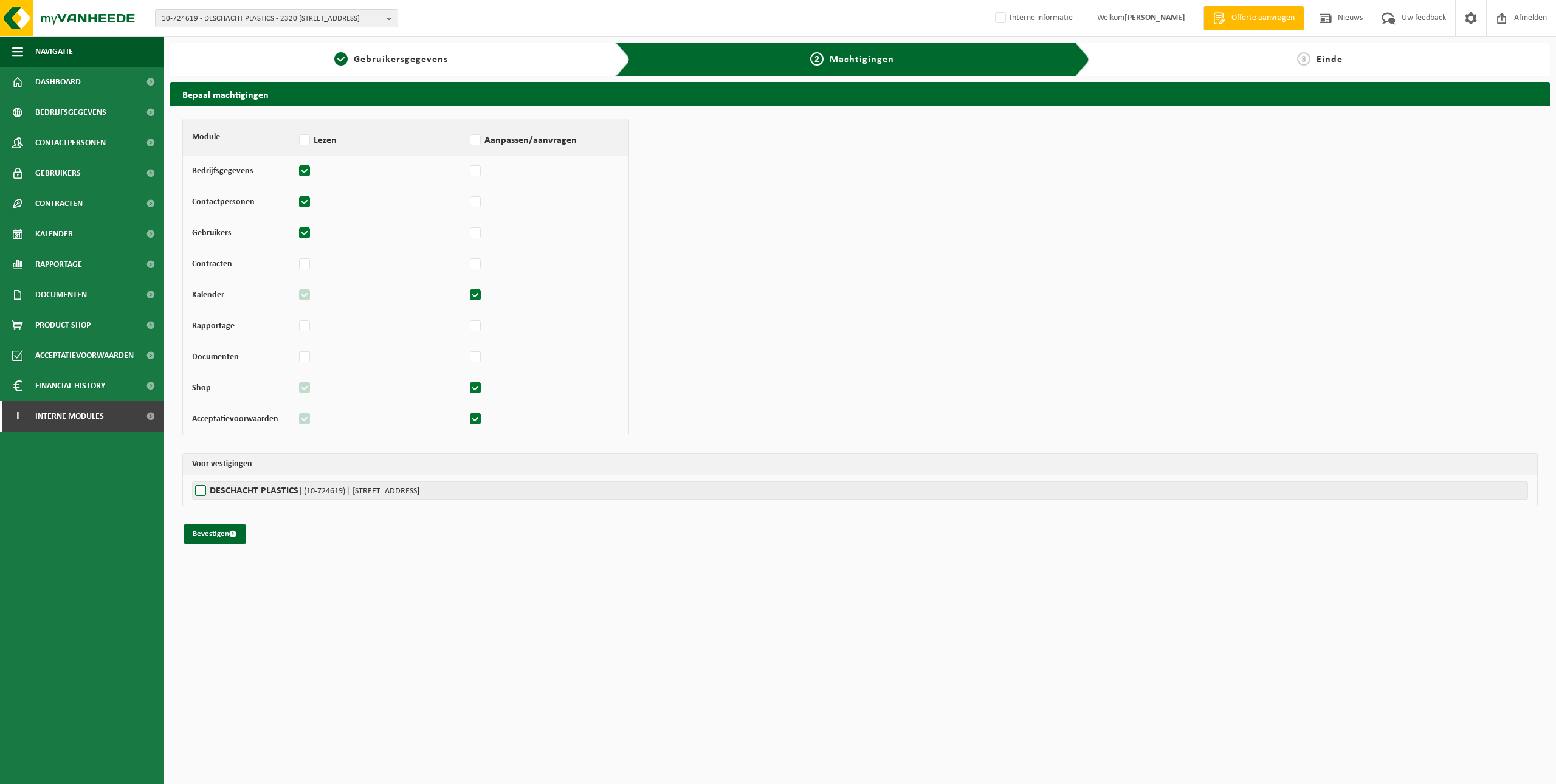
click at [218, 494] on label"] "DESCHACHT PLASTICS | (10-724619) | SINT LENAARTSEWEG 36, 2320 HOOGSTRATEN" at bounding box center [860, 491] width 1336 height 18
click at [218, 494] on input "DESCHACHT PLASTICS | (10-724619) | SINT LENAARTSEWEG 36, 2320 HOOGSTRATEN" at bounding box center [970, 491] width 1556 height 18
checkbox input "true"
click at [214, 541] on button "Bevestigen" at bounding box center [215, 534] width 62 height 19
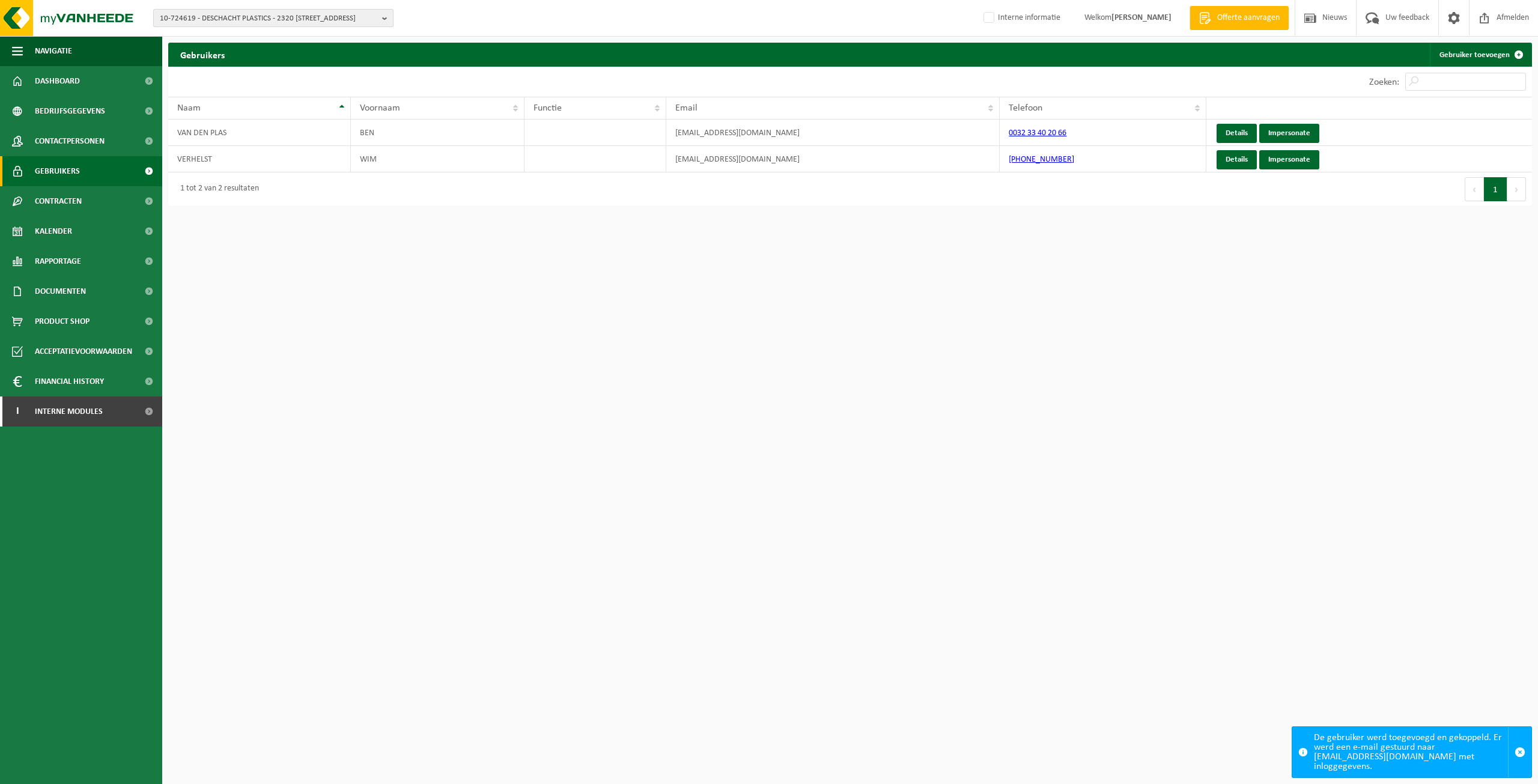
click at [265, 15] on span "10-724619 - DESCHACHT PLASTICS - 2320 [STREET_ADDRESS]" at bounding box center [268, 19] width 218 height 18
type input "01-058614"
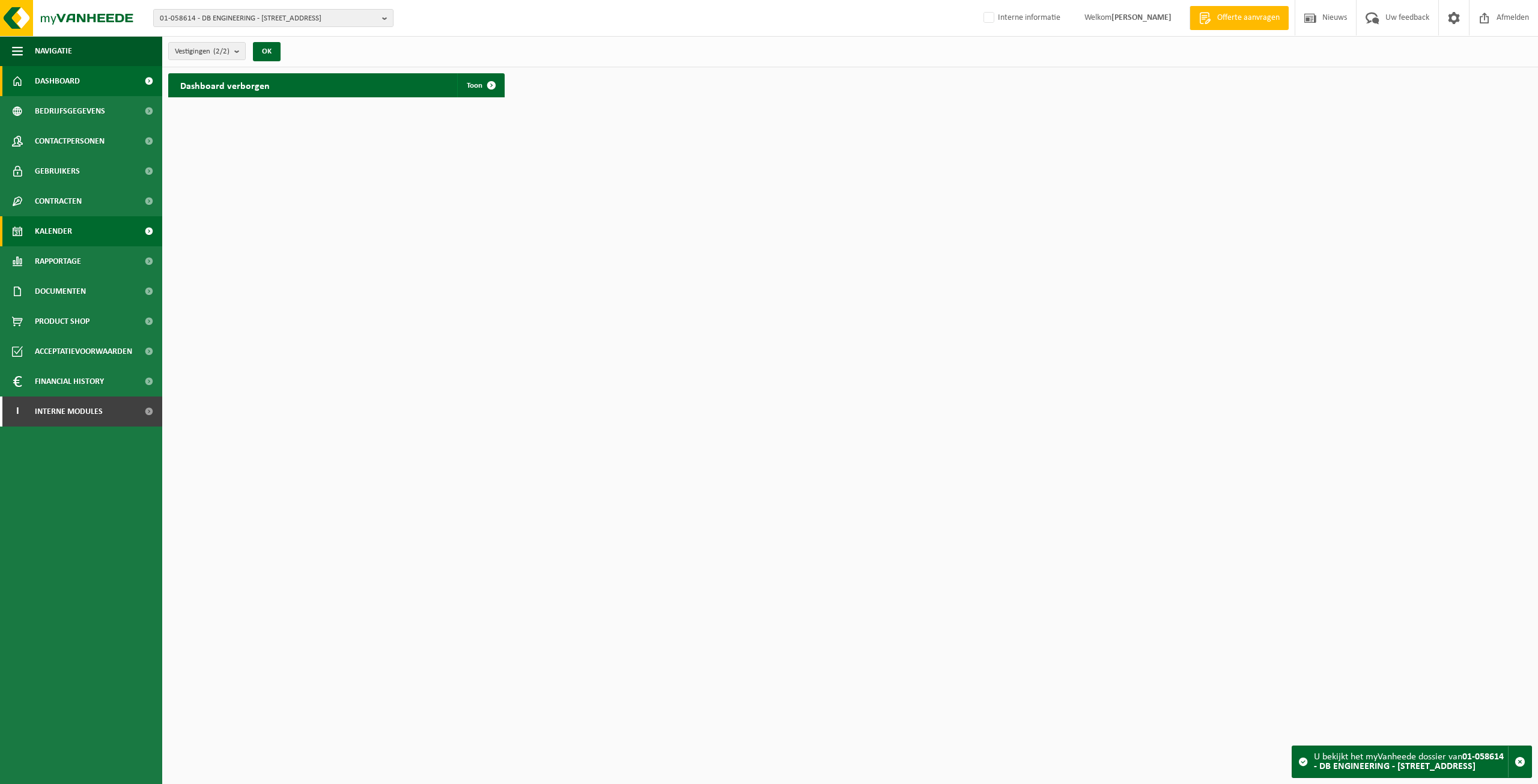
click at [54, 223] on span "Kalender" at bounding box center [53, 231] width 37 height 30
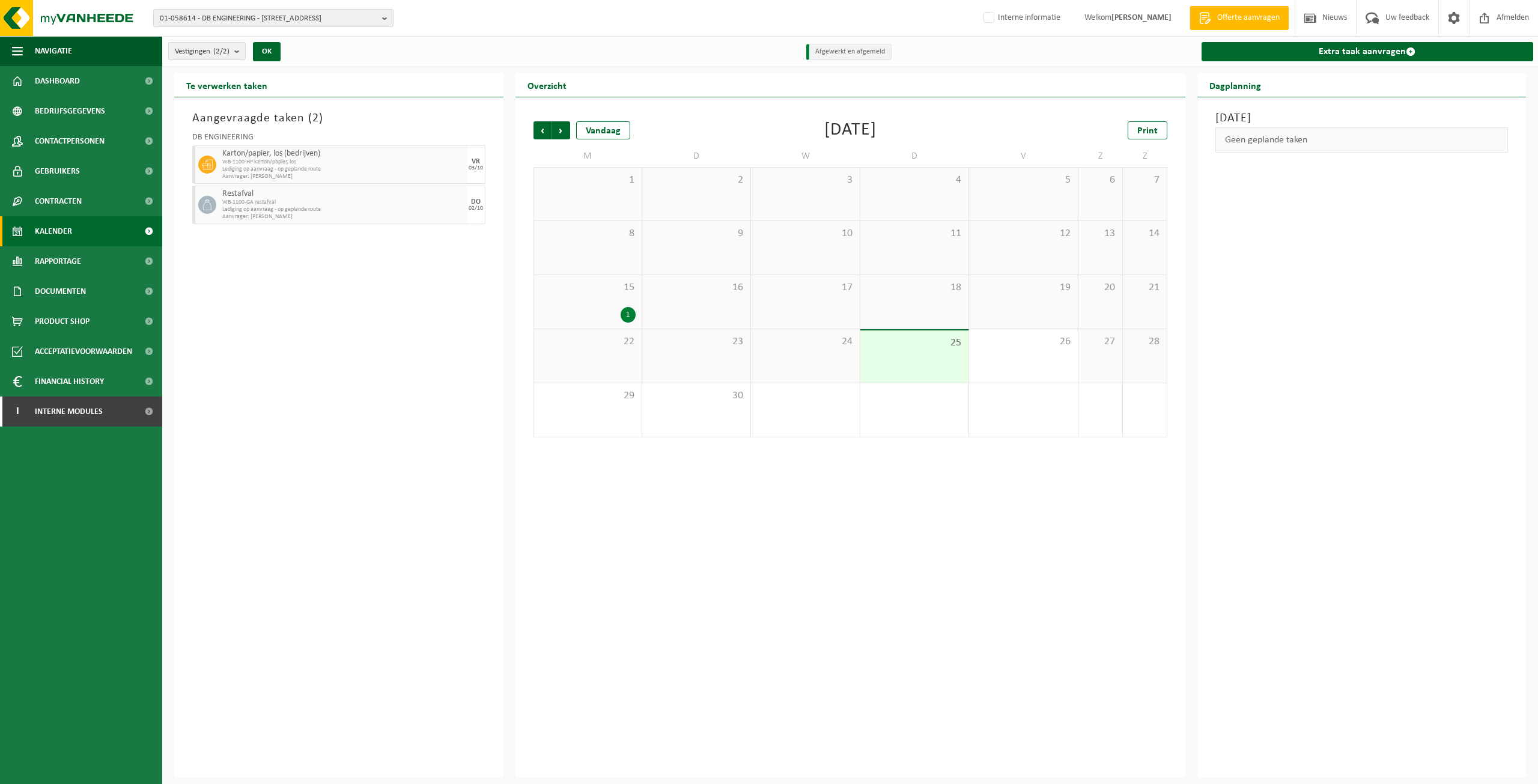
click at [460, 167] on span "Lediging op aanvraag - op geplande route" at bounding box center [343, 169] width 242 height 7
click at [293, 163] on span "WB-1100-HP karton/papier, los" at bounding box center [343, 162] width 242 height 7
click at [278, 164] on span "WB-1100-HP karton/papier, los" at bounding box center [343, 162] width 242 height 7
click at [284, 171] on span "Lediging op aanvraag - op geplande route" at bounding box center [343, 169] width 242 height 7
click at [558, 127] on span "Volgende" at bounding box center [561, 131] width 18 height 18
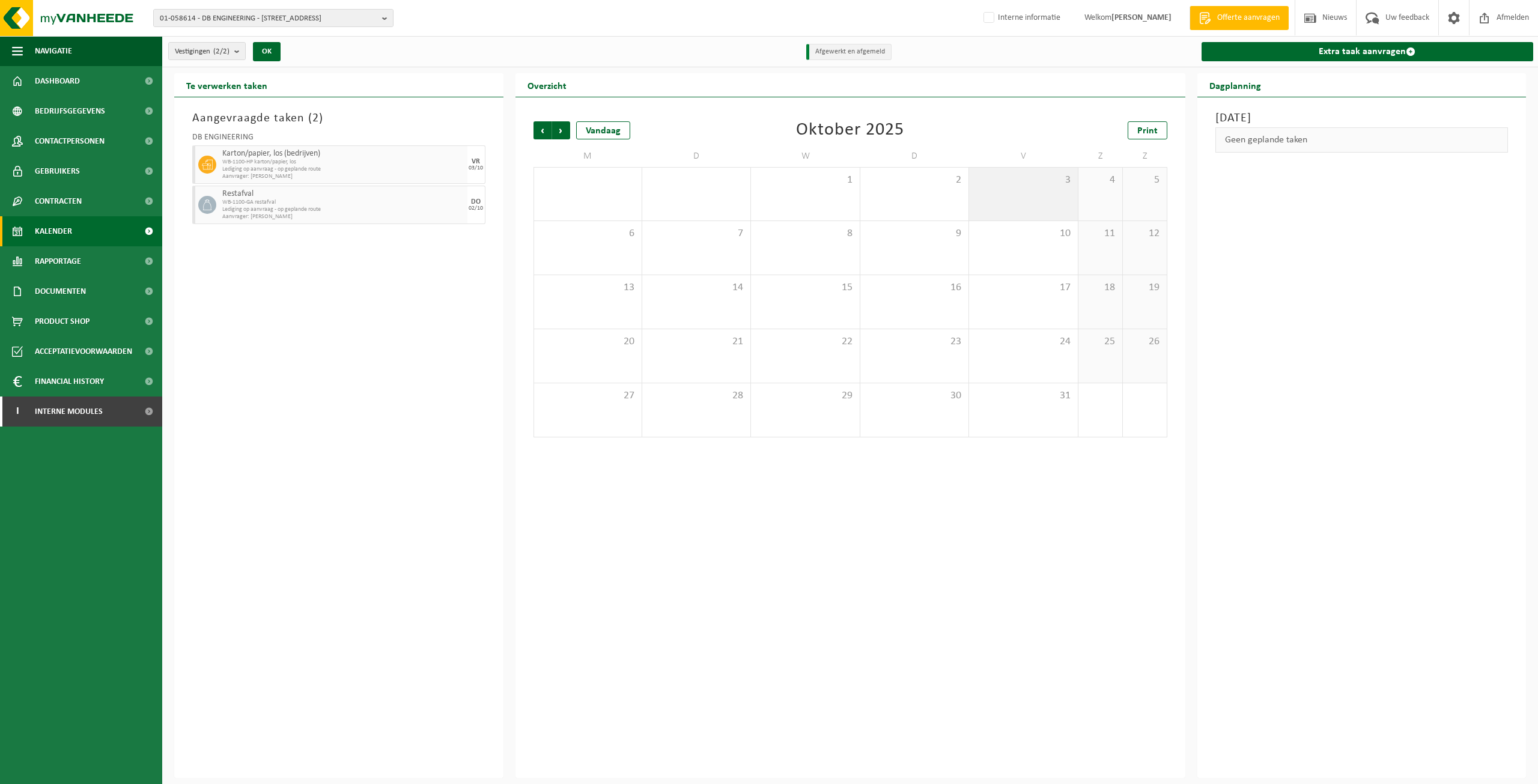
click at [1051, 190] on div "3" at bounding box center [1023, 194] width 109 height 53
click at [327, 160] on span "WB-1100-HP karton/papier, los" at bounding box center [343, 162] width 242 height 7
click at [386, 200] on span "WB-1100-GA restafval" at bounding box center [343, 202] width 242 height 7
click at [258, 7] on div "01-058614 - DB ENGINEERING - 8530 HARELBEKE, KLEINE WAREGEMSESTRAAT 33 01-05861…" at bounding box center [769, 18] width 1538 height 37
click at [258, 13] on span "01-058614 - DB ENGINEERING - 8530 HARELBEKE, KLEINE WAREGEMSESTRAAT 33" at bounding box center [268, 19] width 218 height 18
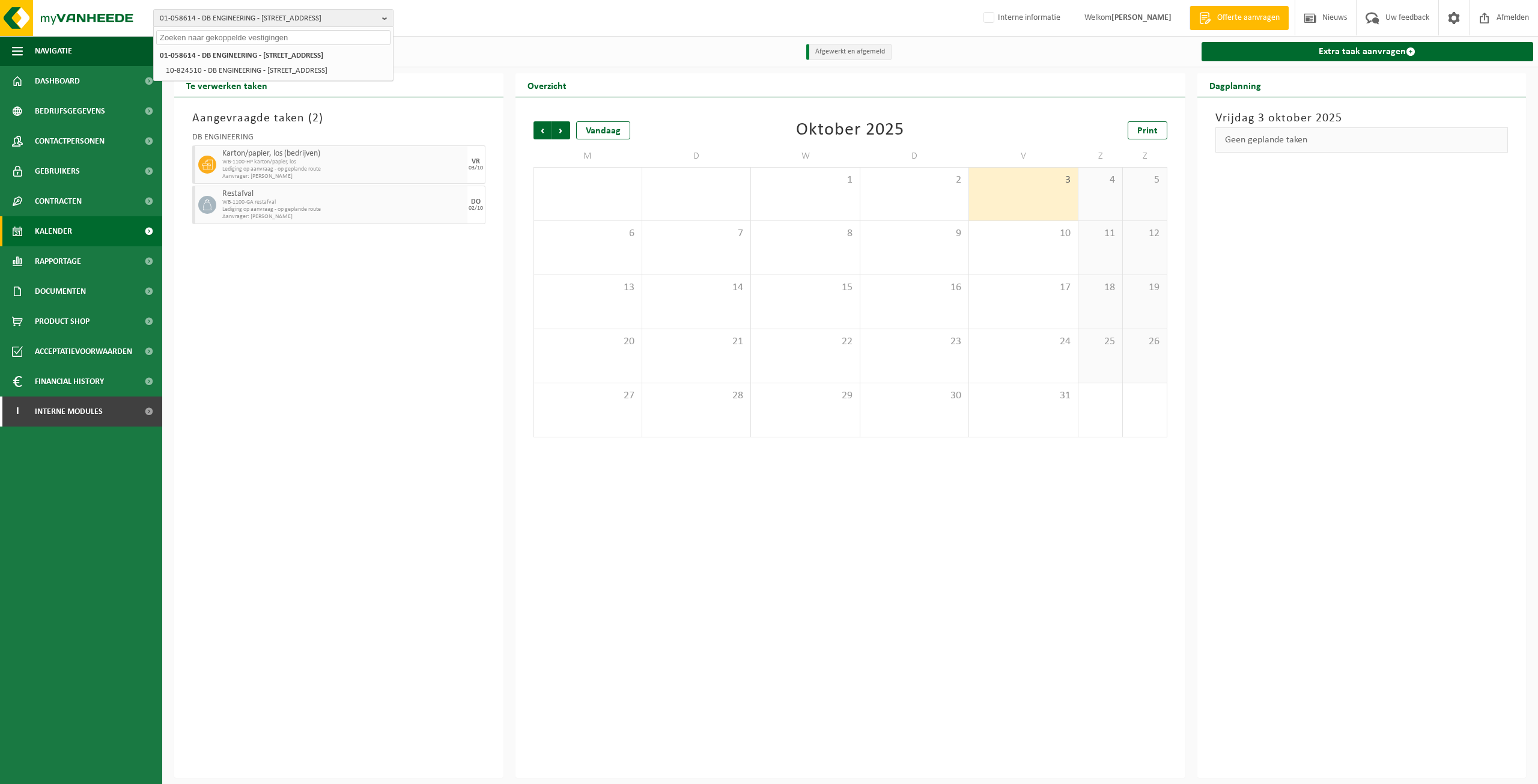
paste input "01-103898"
type input "01-103898"
click at [284, 62] on li "01-103898 - BREAKPOINT FOOD SERVICES - 8790 WAREGEM, ANZEGEMSEWEG 14" at bounding box center [273, 55] width 234 height 15
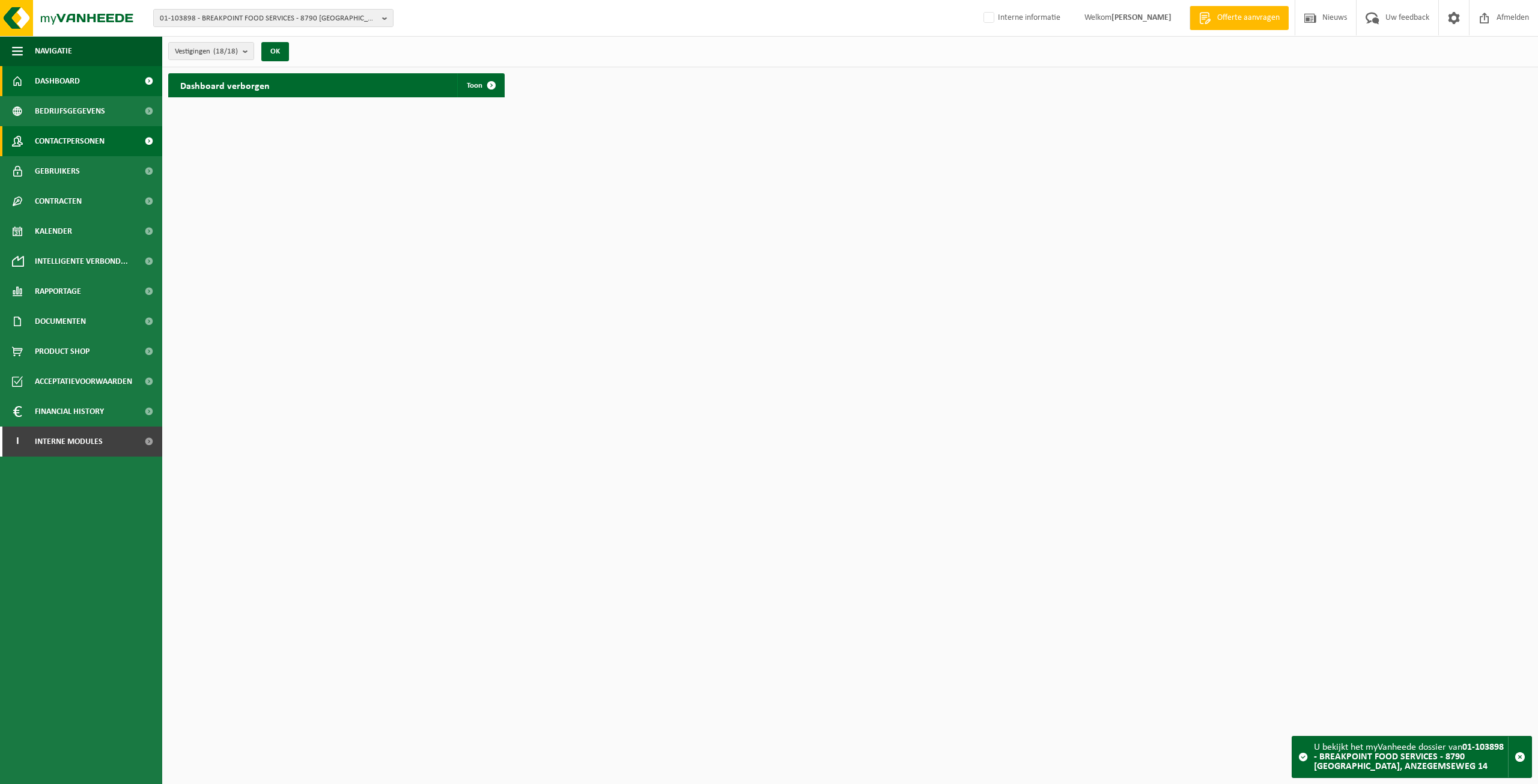
click at [87, 145] on span "Contactpersonen" at bounding box center [69, 141] width 70 height 30
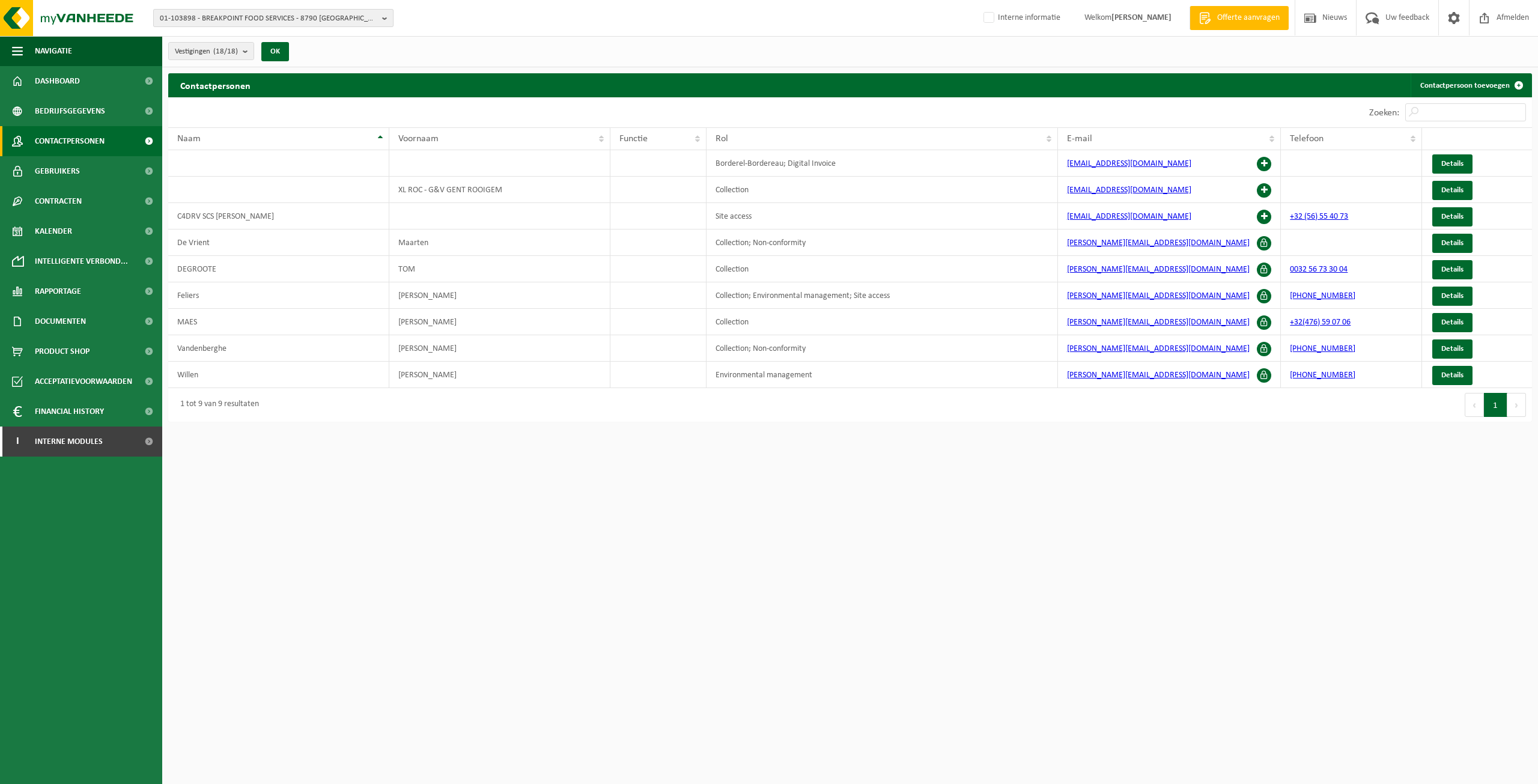
click at [297, 12] on span "01-103898 - BREAKPOINT FOOD SERVICES - 8790 [GEOGRAPHIC_DATA], ANZEGEMSEWEG 14" at bounding box center [268, 19] width 218 height 18
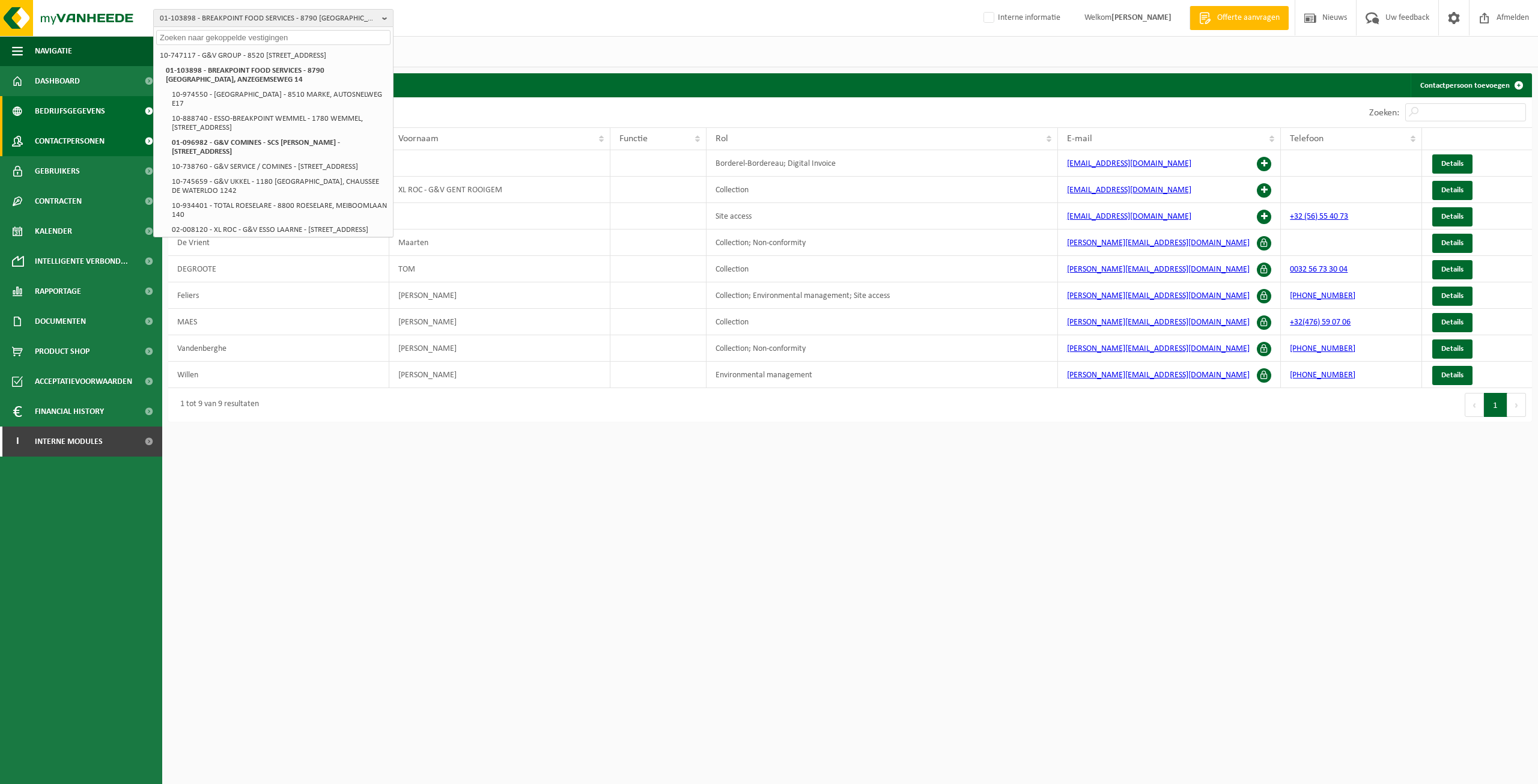
click at [47, 108] on span "Bedrijfsgegevens" at bounding box center [70, 111] width 71 height 30
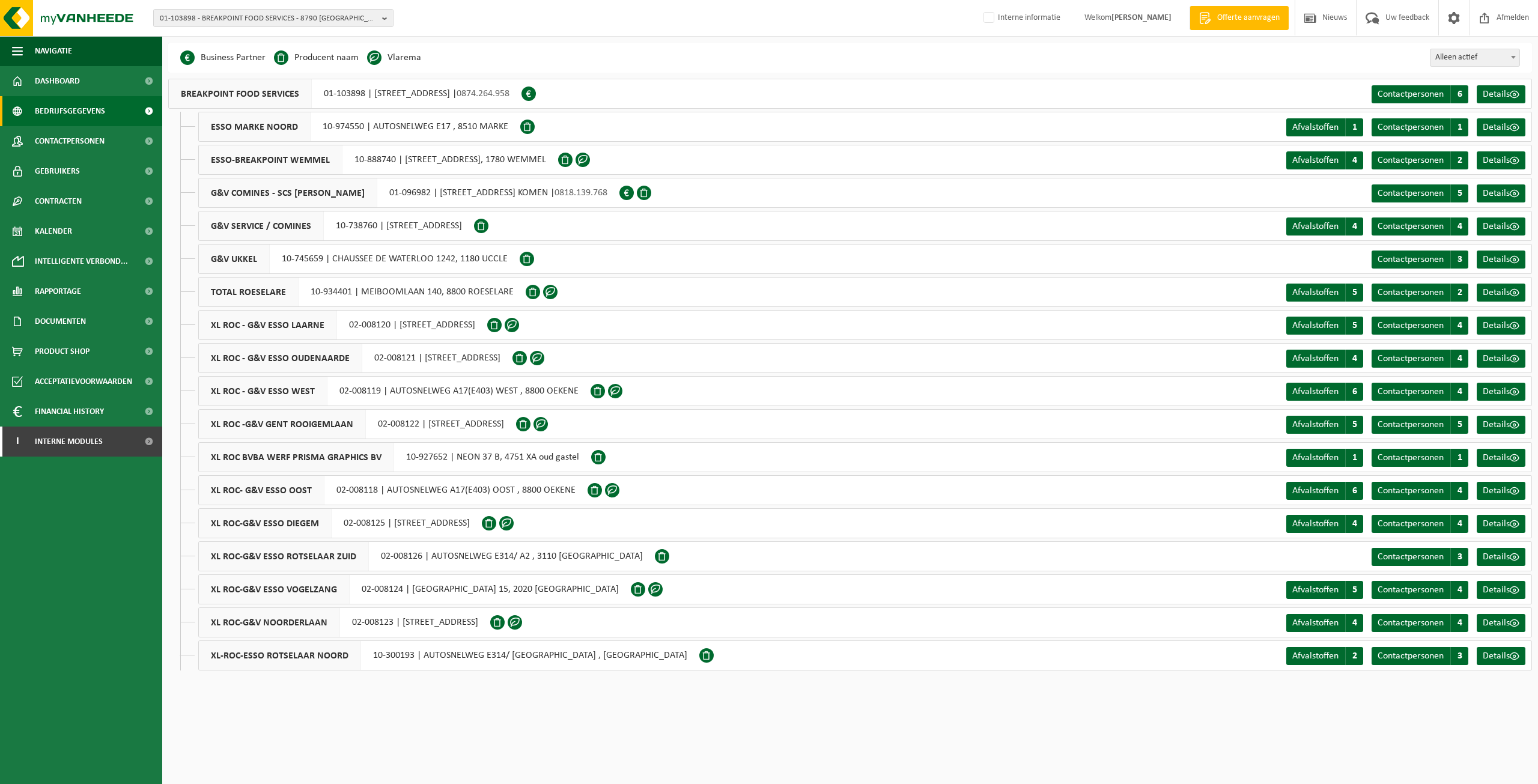
click at [395, 427] on div "XL ROC -G&V GENT ROOIGEMLAAN 02-008122 | [STREET_ADDRESS]" at bounding box center [357, 424] width 318 height 30
drag, startPoint x: 372, startPoint y: 427, endPoint x: 418, endPoint y: 427, distance: 46.0
click at [418, 427] on div "XL ROC -G&V GENT ROOIGEMLAAN 02-008122 | [STREET_ADDRESS]" at bounding box center [357, 424] width 318 height 30
copy div "02-008122"
click at [178, 25] on span "01-103898 - BREAKPOINT FOOD SERVICES - 8790 [GEOGRAPHIC_DATA], ANZEGEMSEWEG 14" at bounding box center [268, 19] width 218 height 18
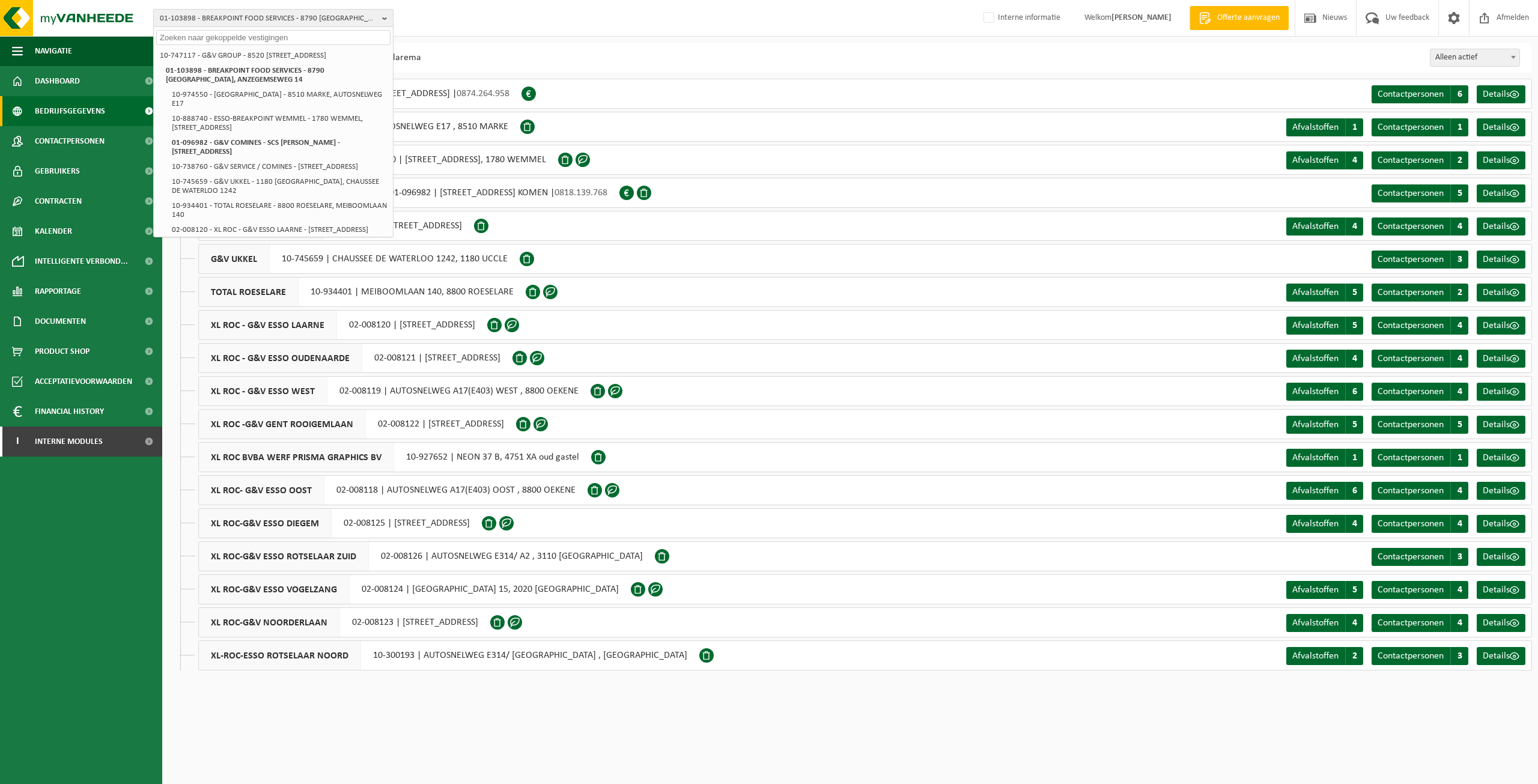
paste input "02-008122"
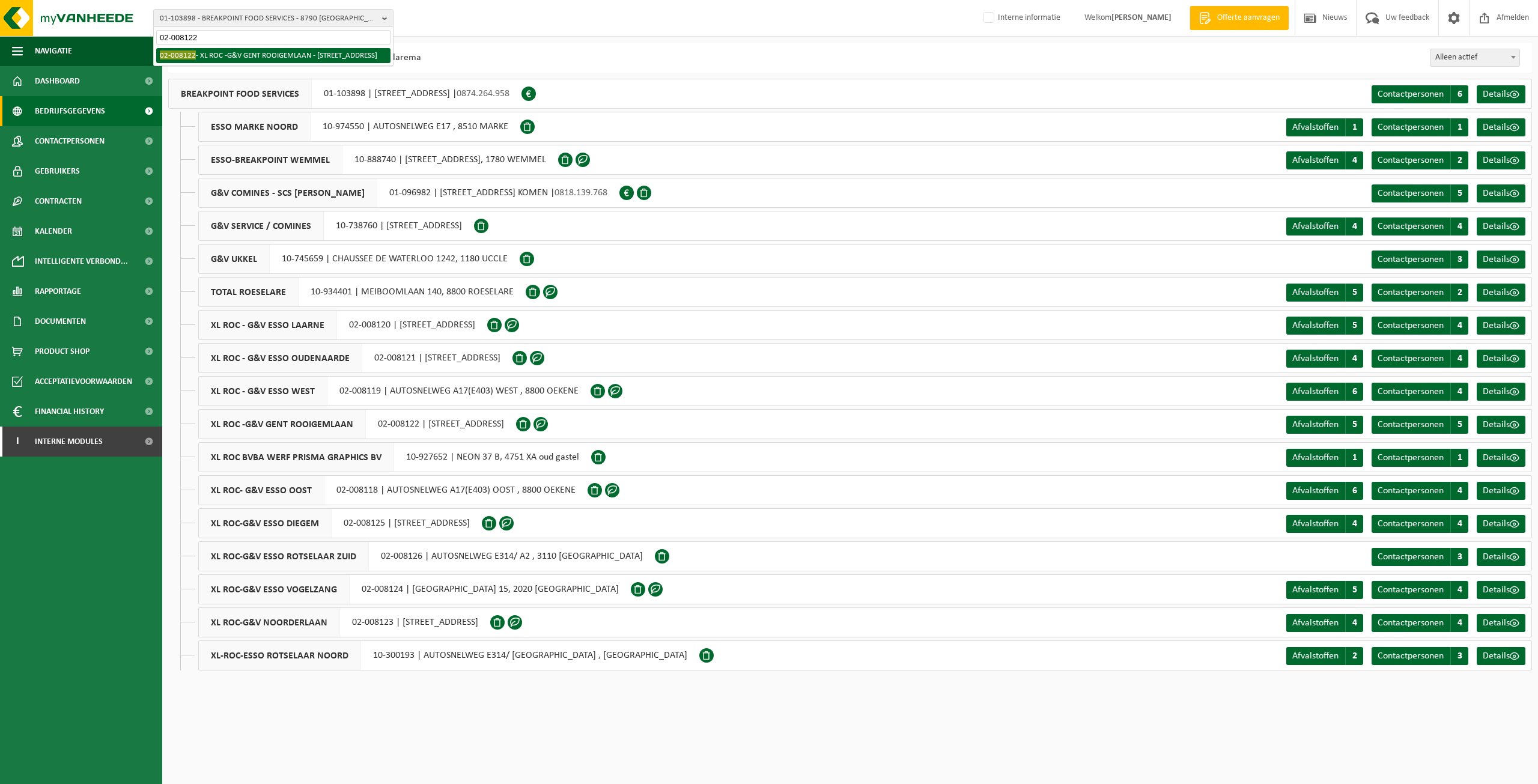
type input "02-008122"
click at [215, 53] on li "02-008122 - XL ROC -G&V GENT ROOIGEMLAAN - [STREET_ADDRESS]" at bounding box center [273, 55] width 234 height 15
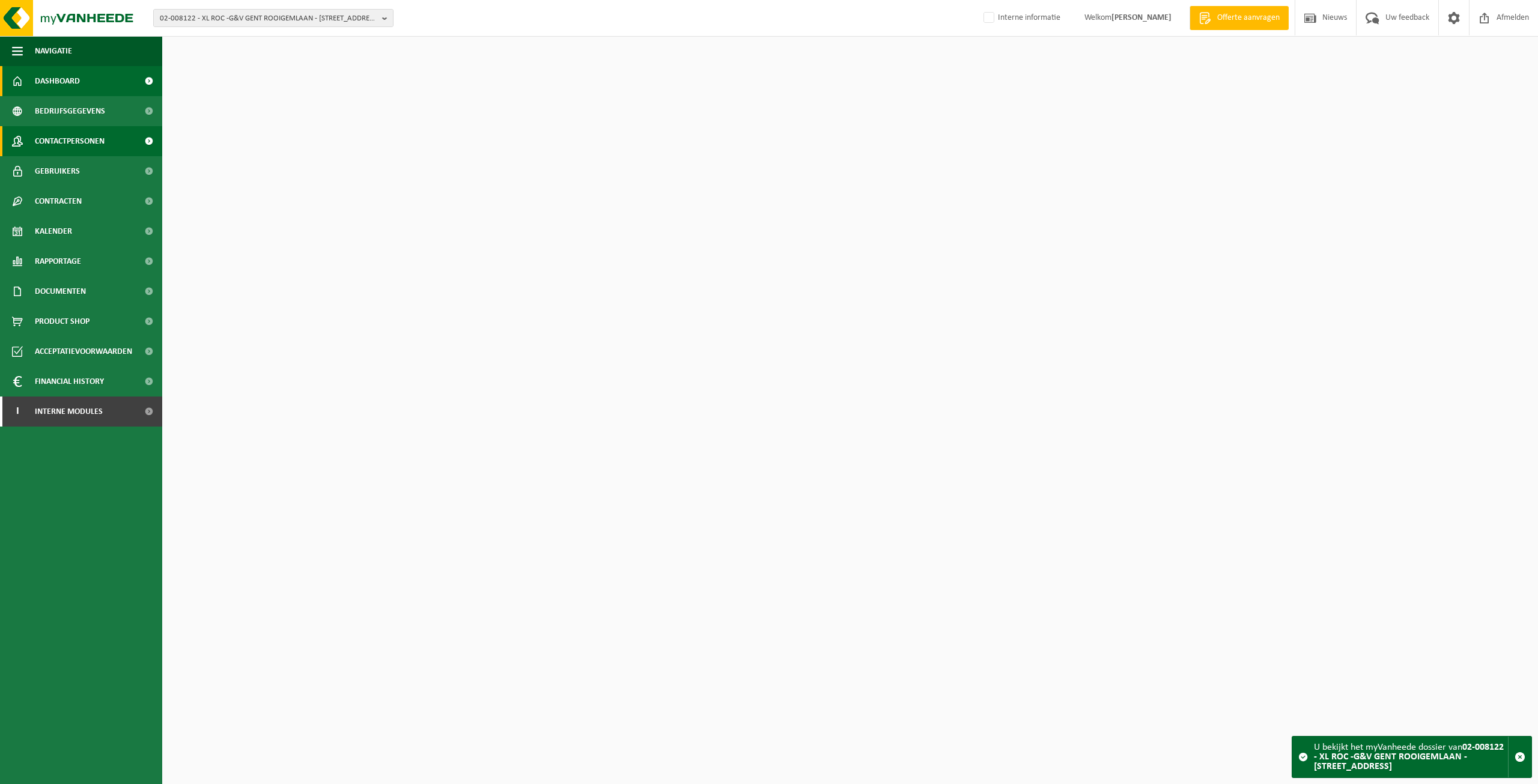
click at [81, 142] on span "Contactpersonen" at bounding box center [69, 141] width 70 height 30
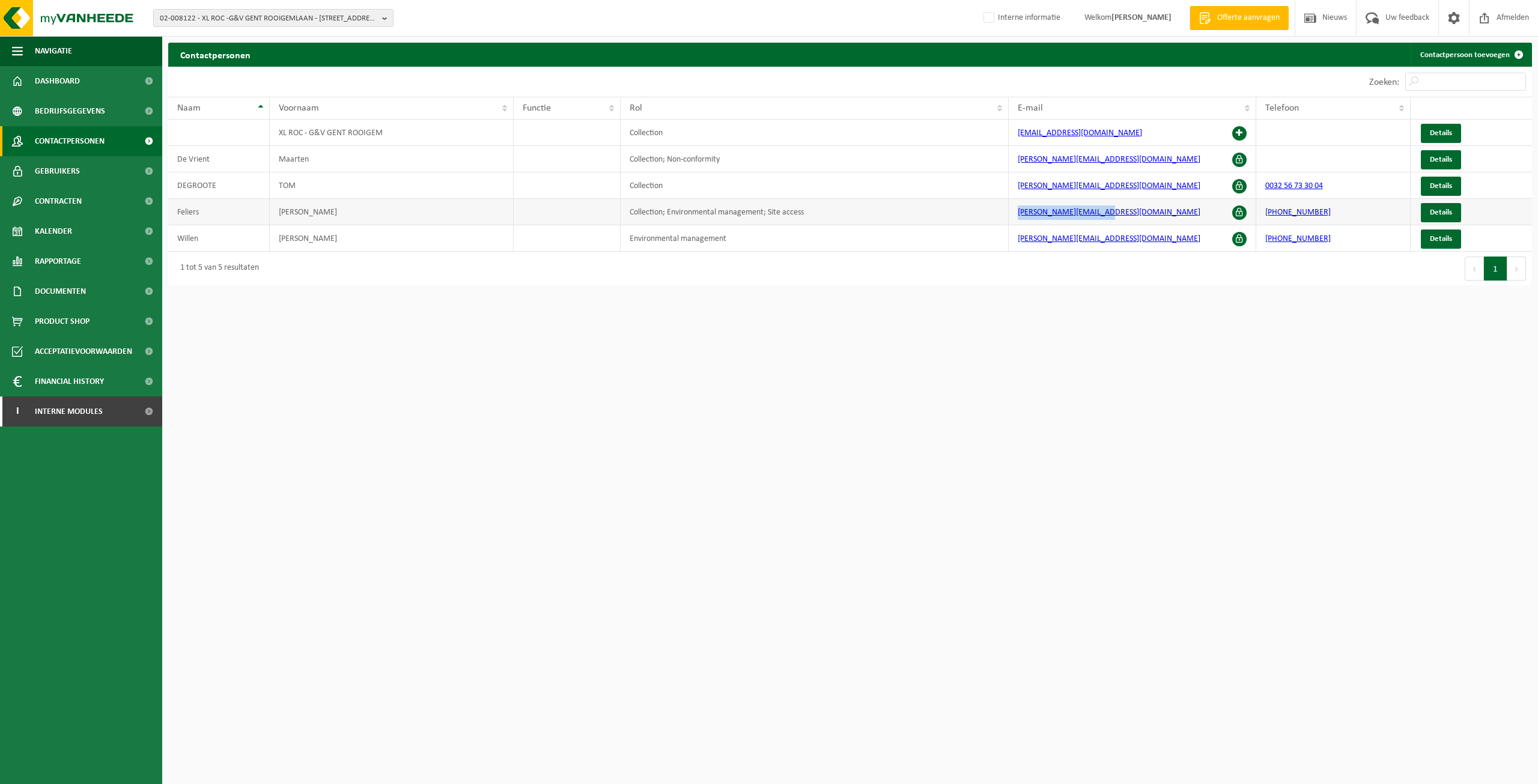
drag, startPoint x: 1134, startPoint y: 212, endPoint x: 1002, endPoint y: 211, distance: 132.0
click at [1002, 211] on tr "[PERSON_NAME] Collection; Environmental management; Site access [PERSON_NAME][E…" at bounding box center [850, 212] width 1364 height 26
copy tr "[PERSON_NAME][EMAIL_ADDRESS][DOMAIN_NAME]"
